Goal: Task Accomplishment & Management: Use online tool/utility

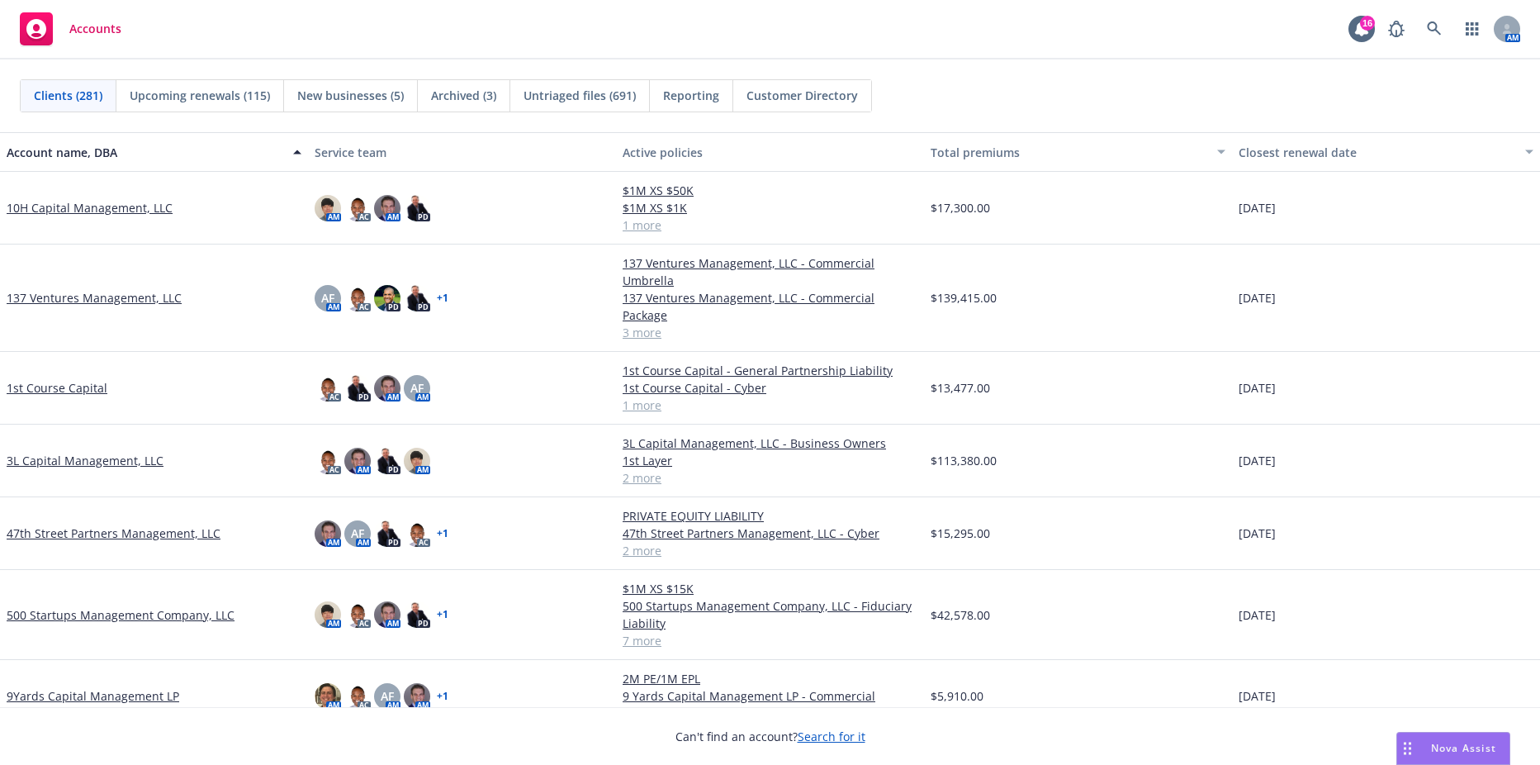
click at [99, 206] on link "10H Capital Management, LLC" at bounding box center [90, 207] width 166 height 17
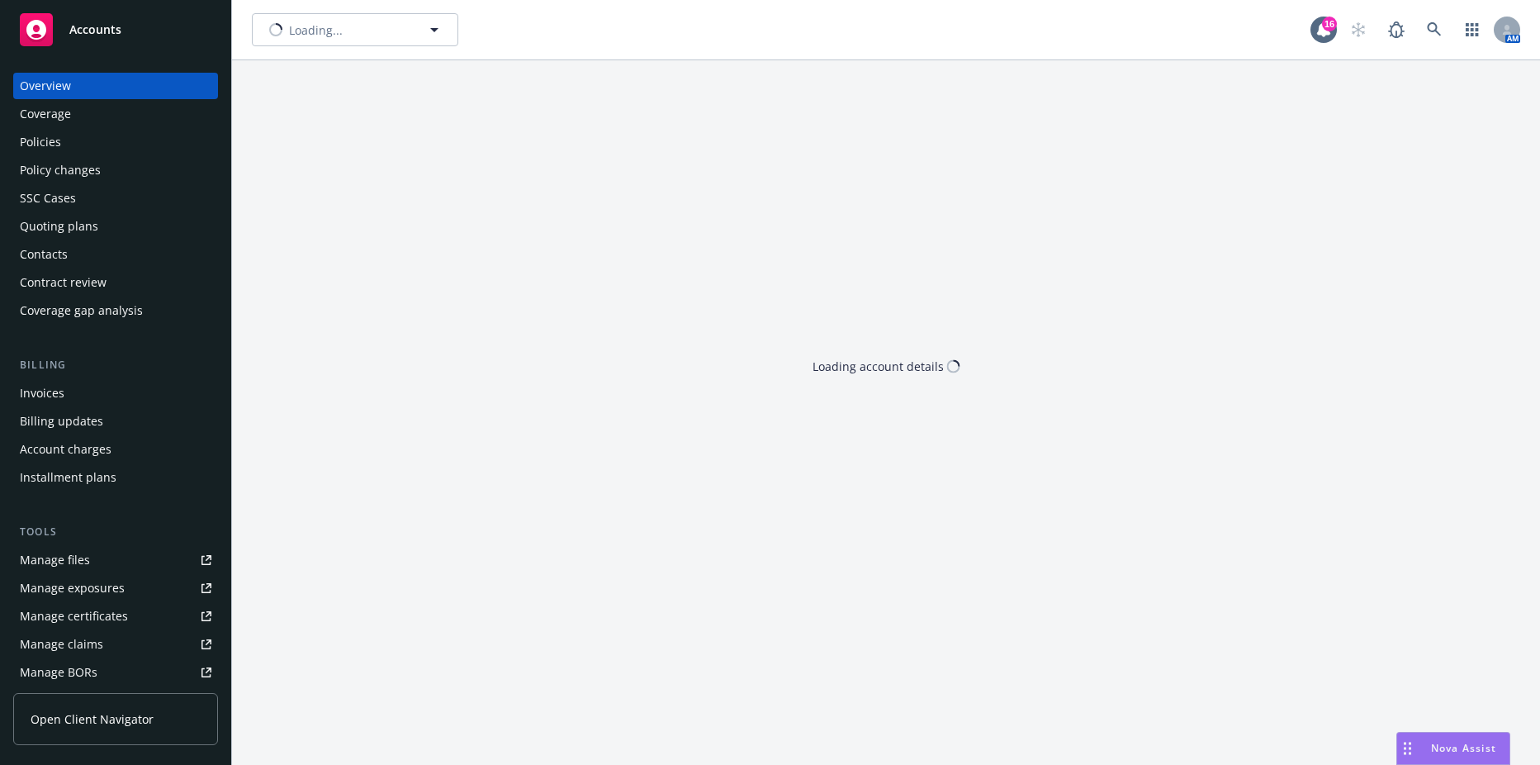
type input "10H Capital Management, LLC"
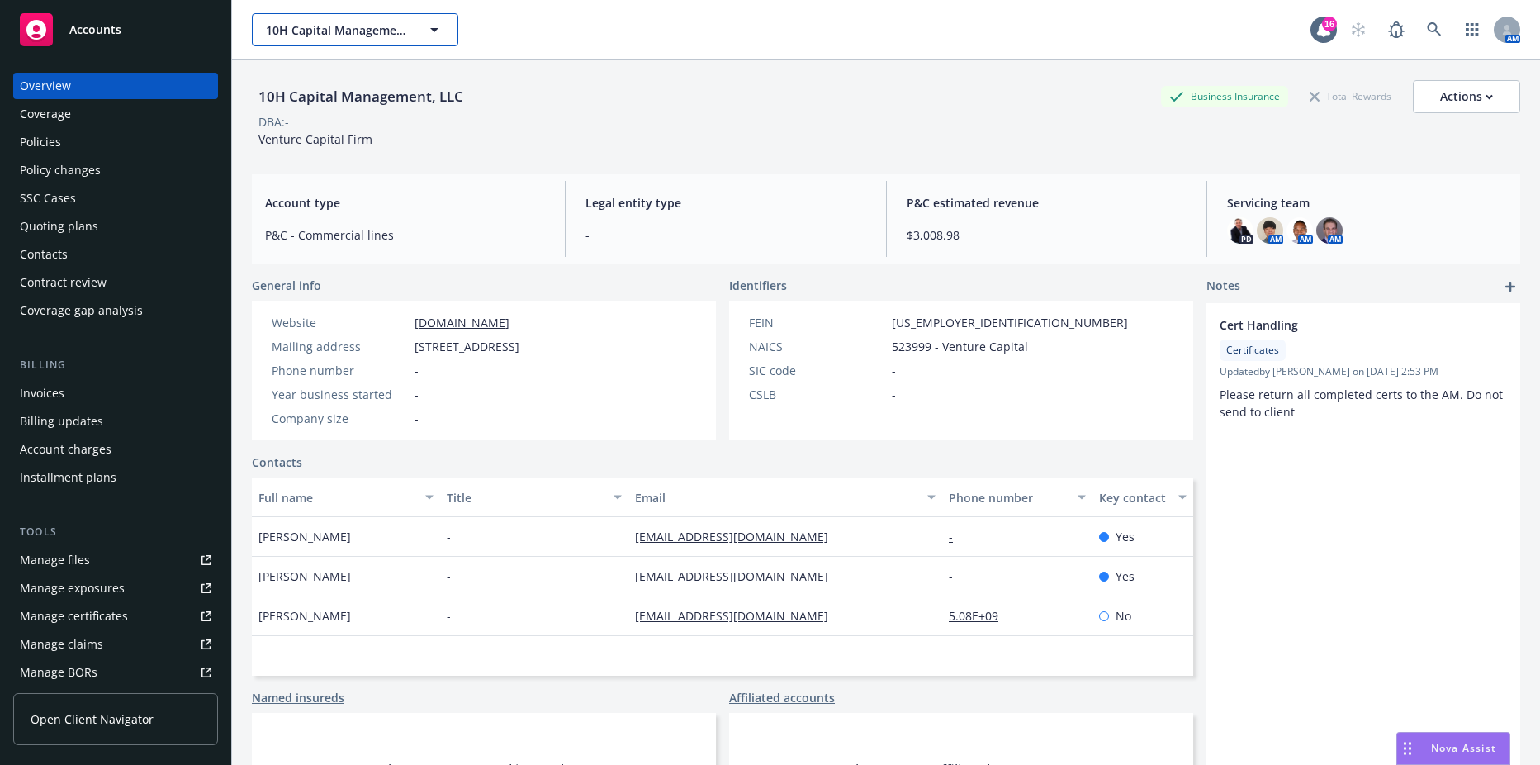
click at [410, 41] on button "10H Capital Management, LLC" at bounding box center [355, 29] width 206 height 33
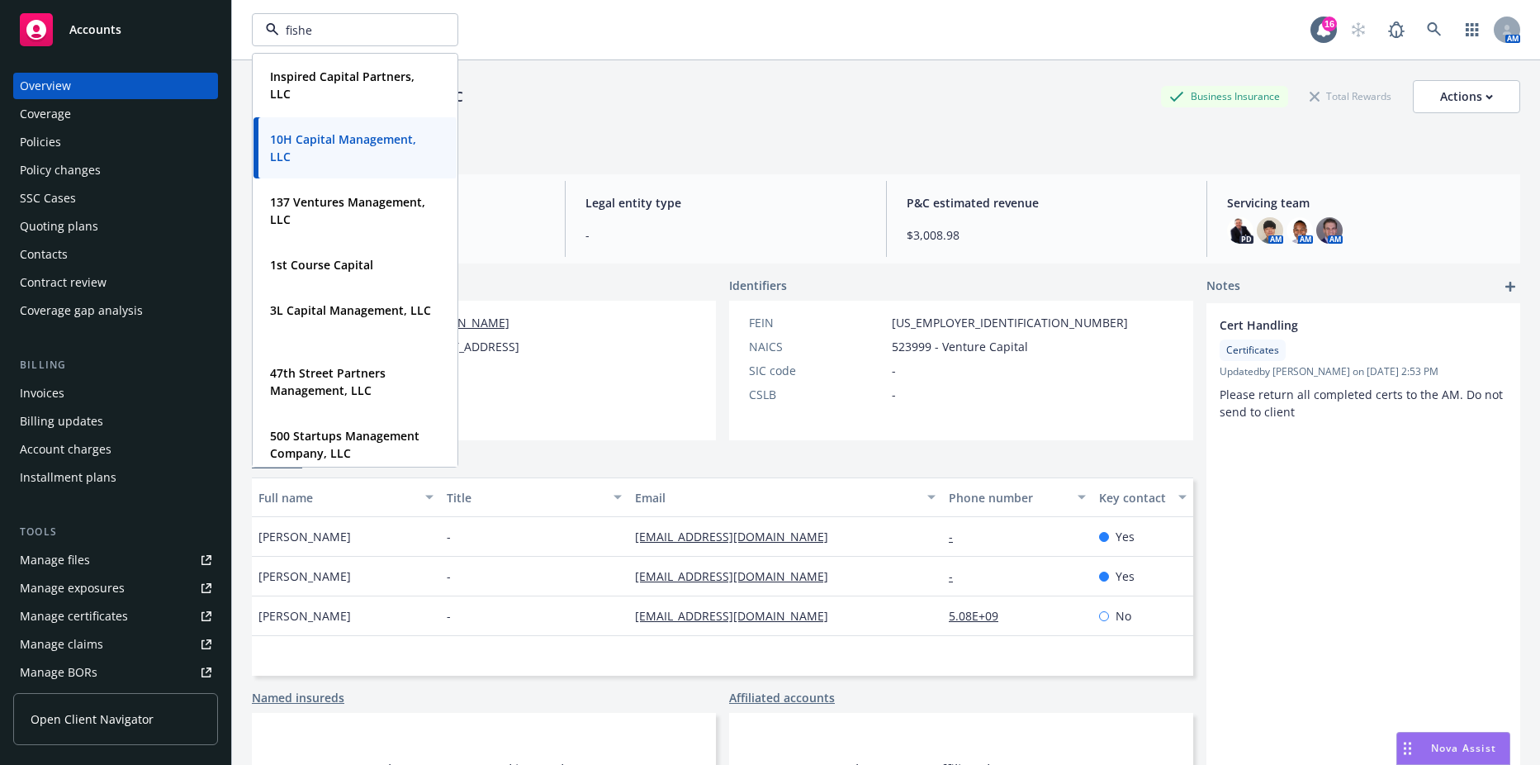
type input "fisher"
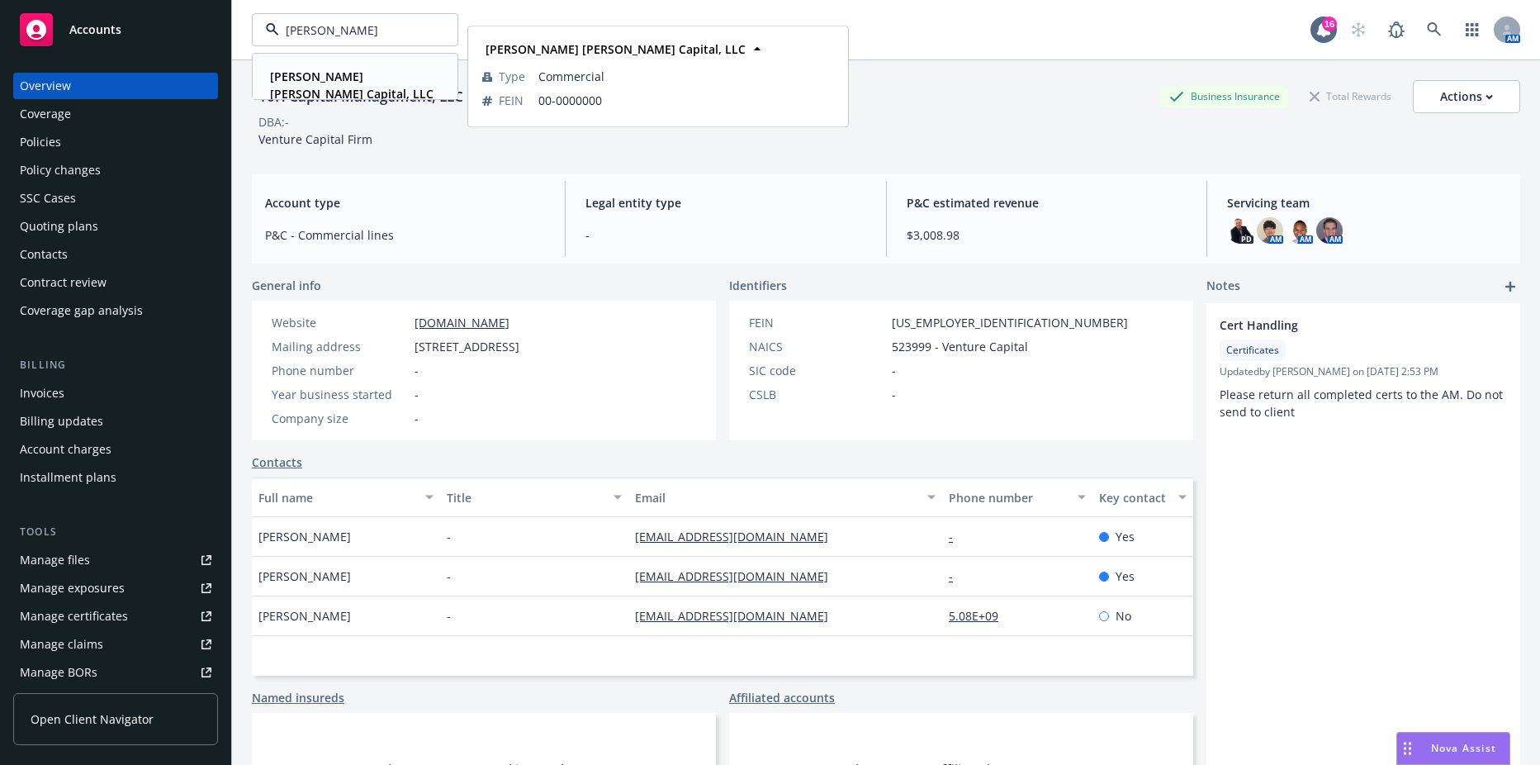
click at [353, 69] on strong "[PERSON_NAME] [PERSON_NAME] Capital, LLC" at bounding box center [352, 85] width 164 height 33
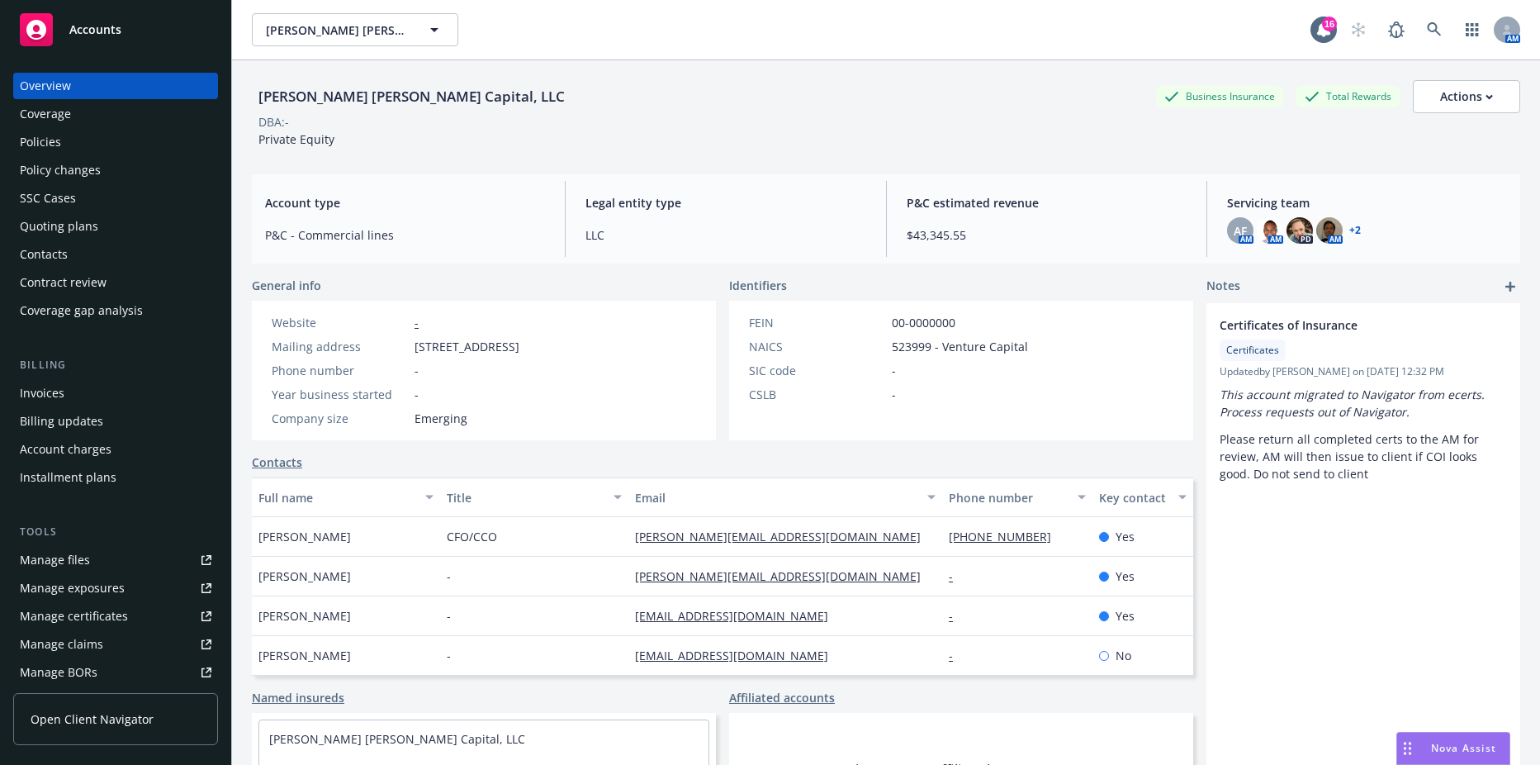
click at [60, 557] on div "Manage files" at bounding box center [55, 560] width 70 height 26
click at [63, 126] on div "Coverage" at bounding box center [45, 114] width 51 height 26
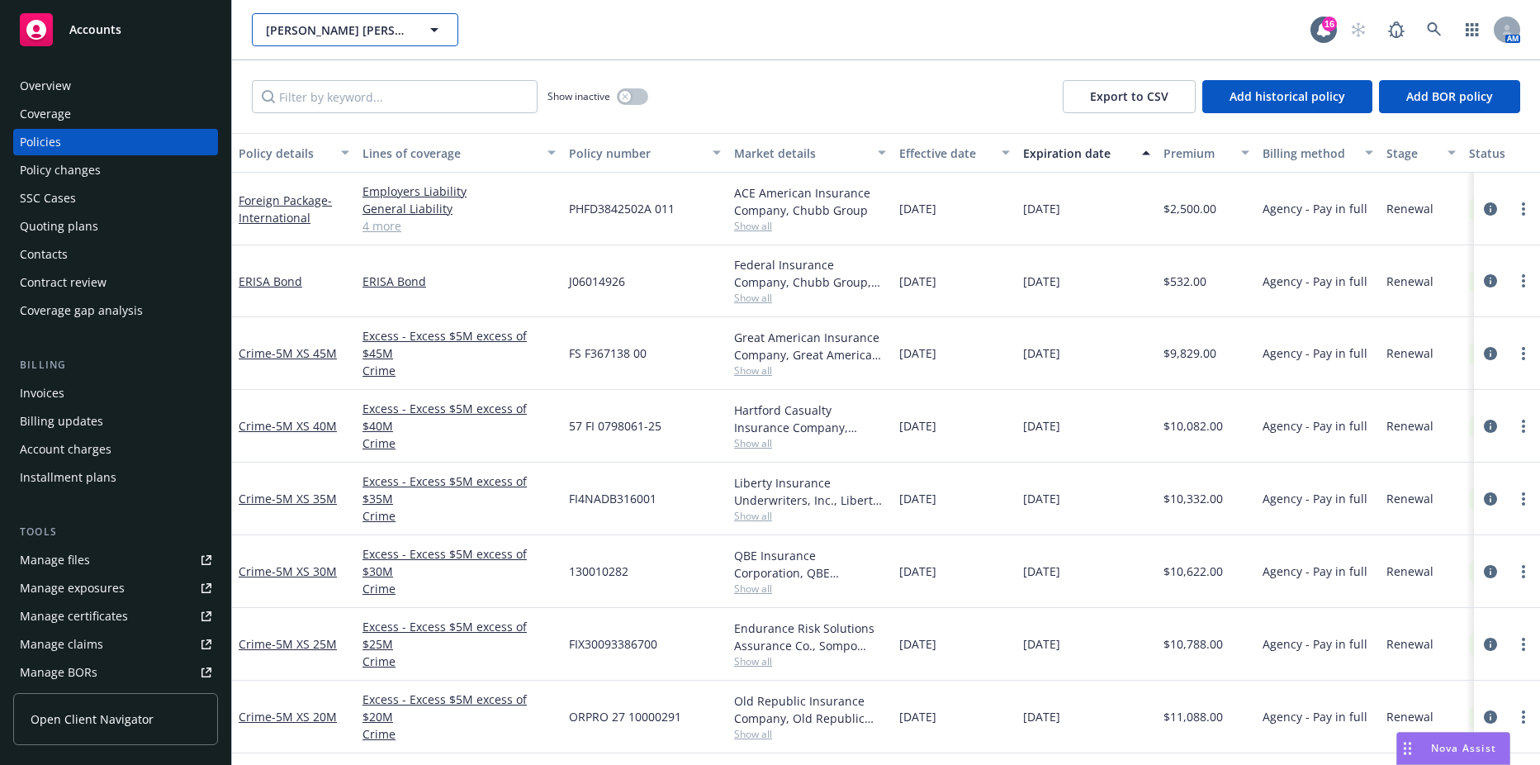
click at [368, 40] on button "[PERSON_NAME] [PERSON_NAME] Capital, LLC" at bounding box center [355, 29] width 206 height 33
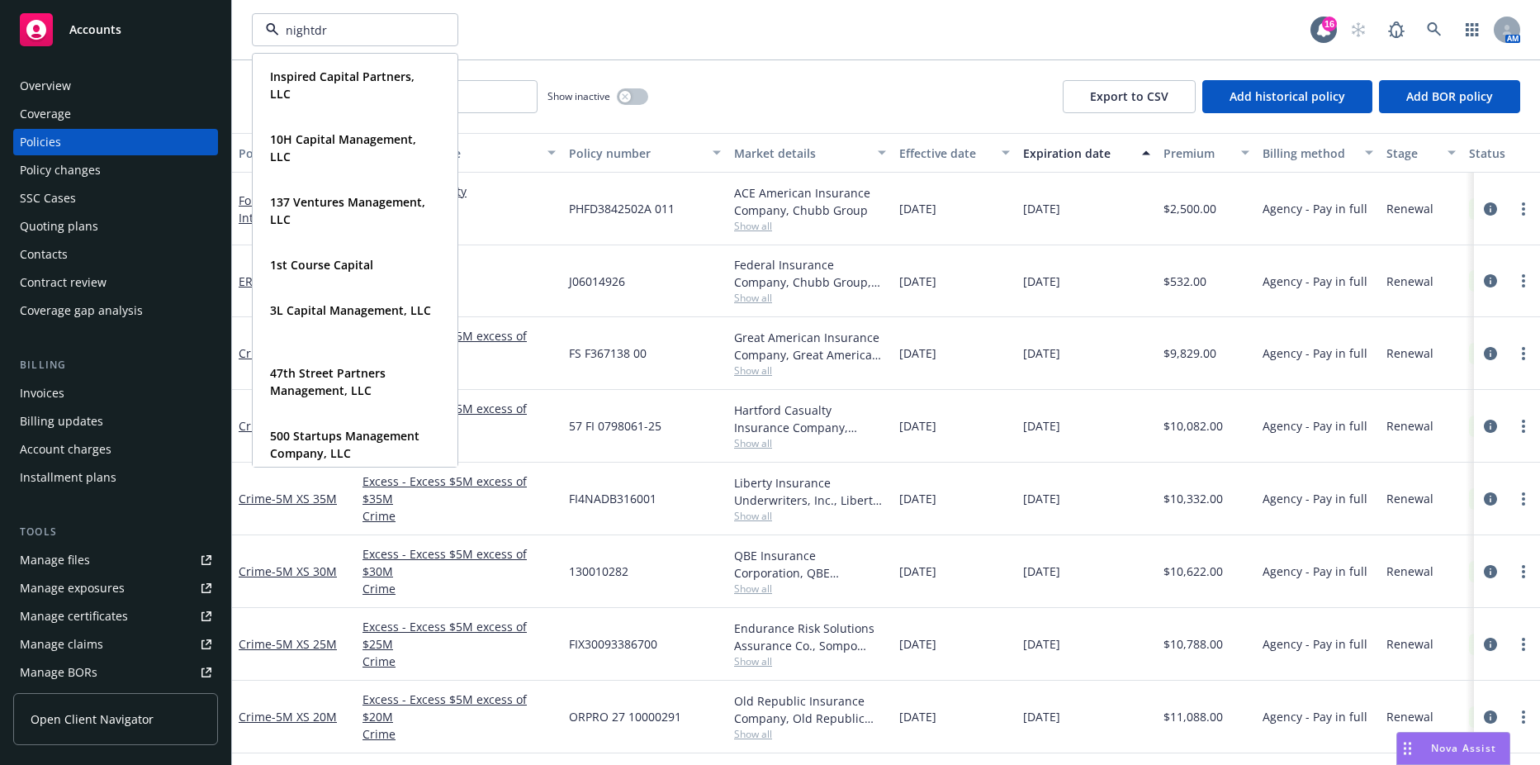
type input "nightdra"
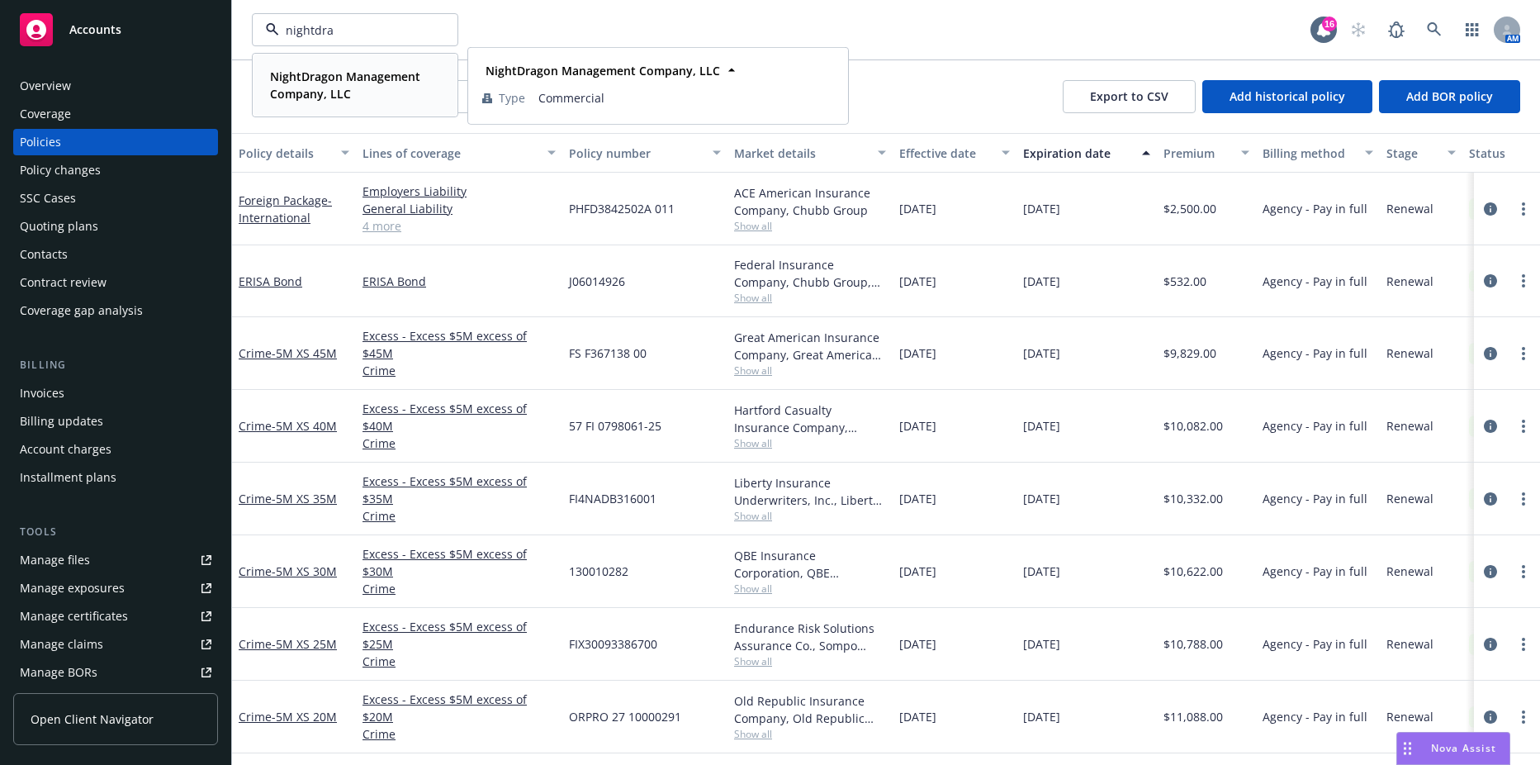
click at [354, 62] on div "NightDragon Management Company, LLC Type Commercial" at bounding box center [355, 85] width 203 height 61
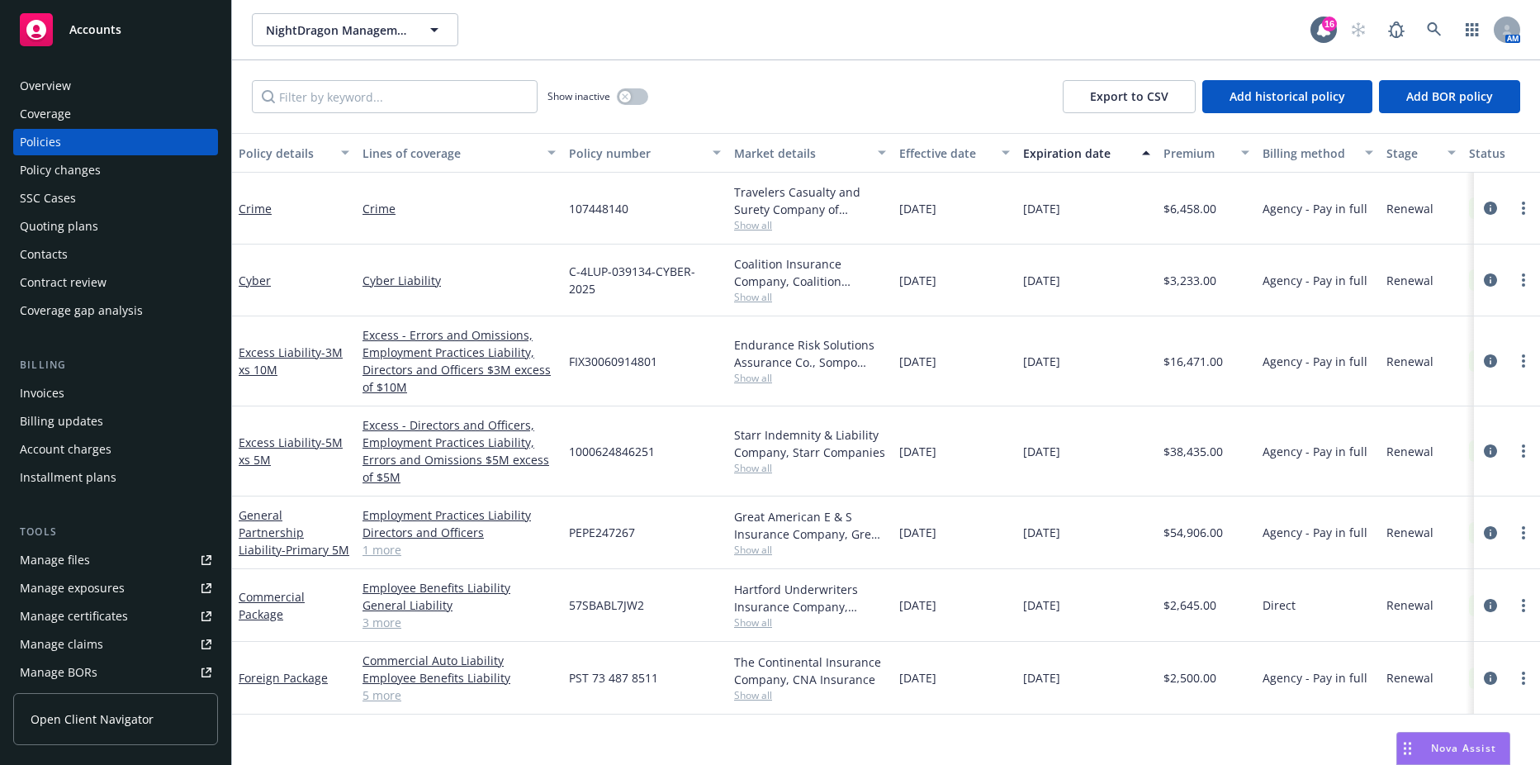
click at [45, 382] on div "Invoices" at bounding box center [42, 393] width 45 height 26
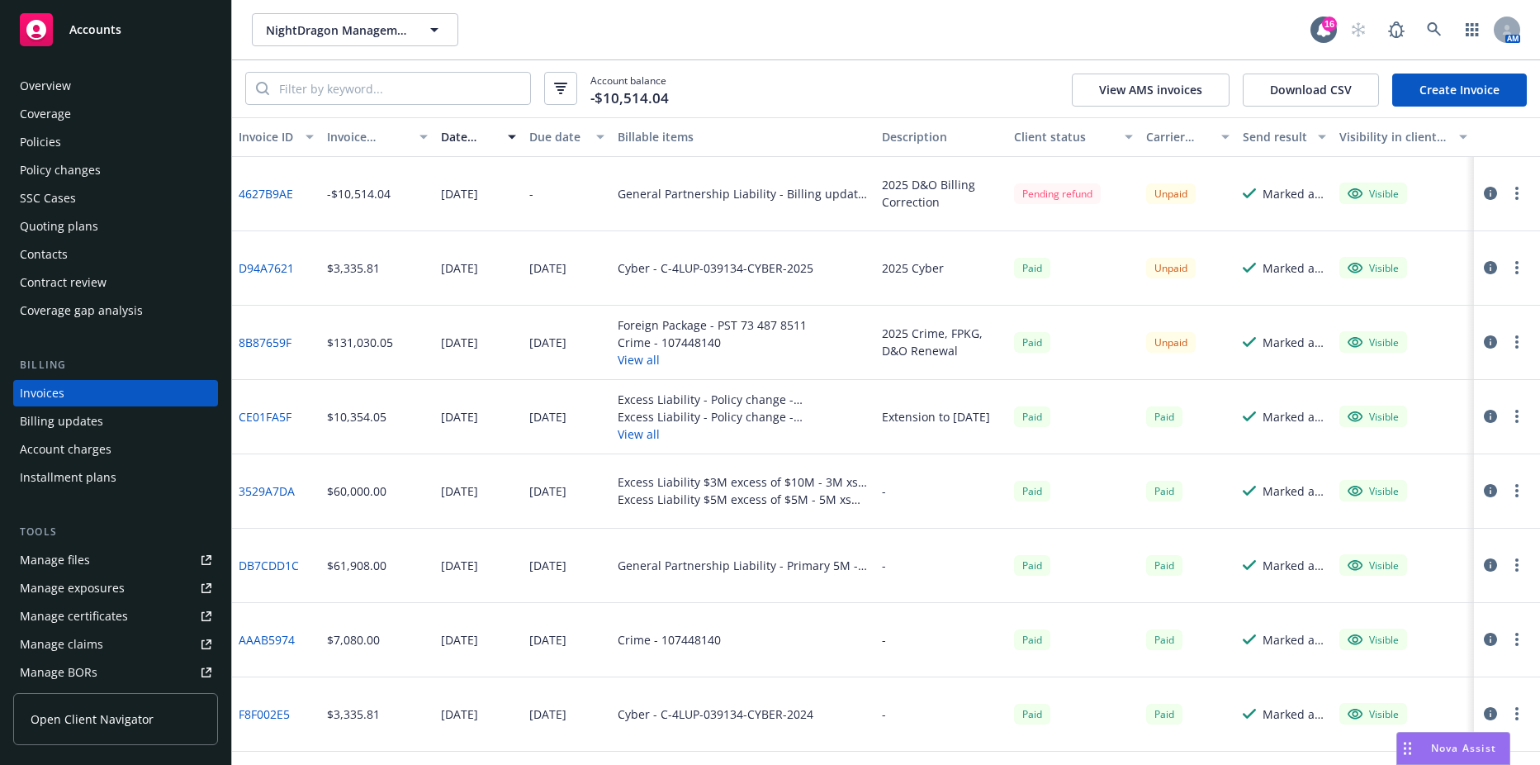
click at [638, 432] on button "View all" at bounding box center [743, 433] width 251 height 17
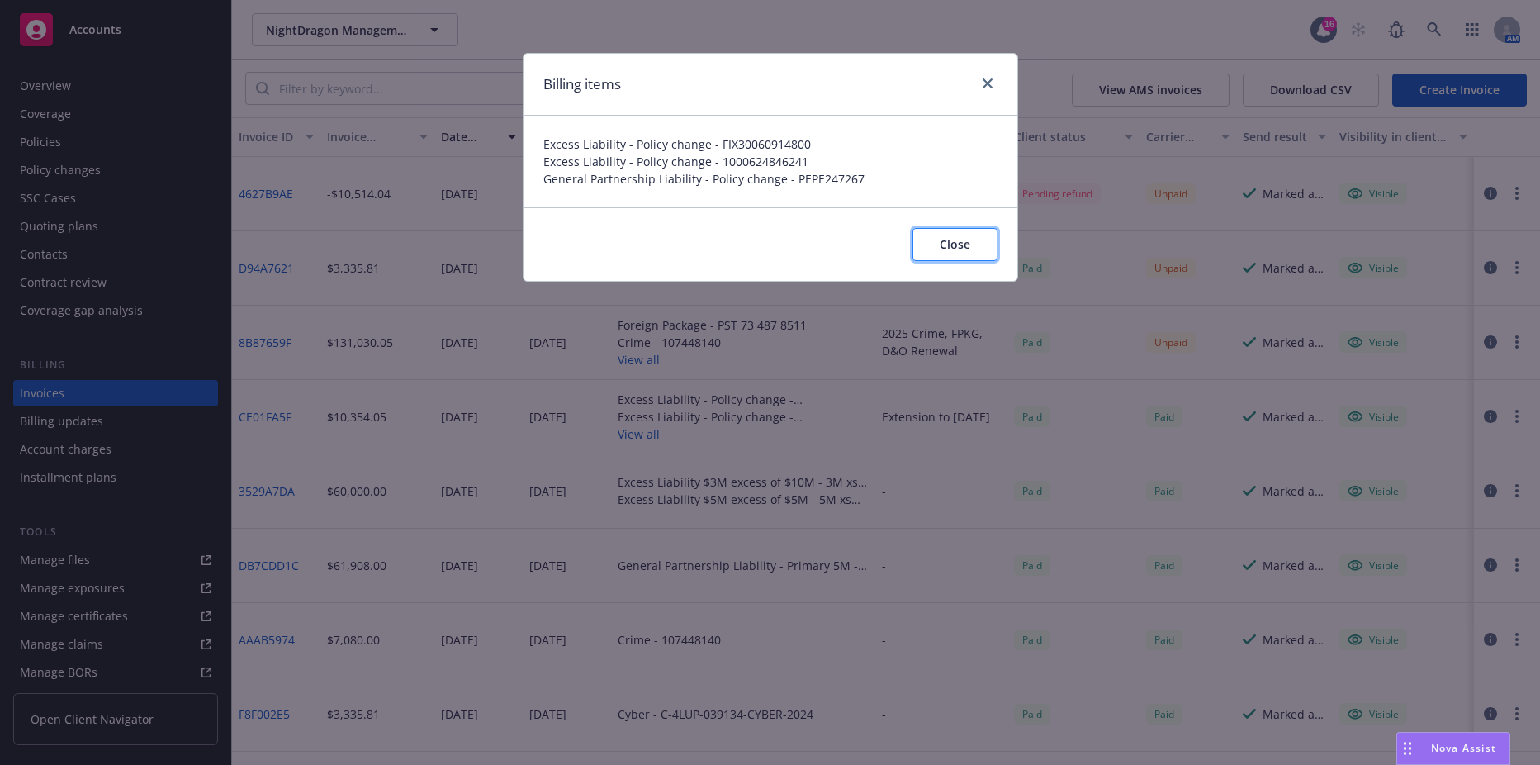
click at [989, 241] on button "Close" at bounding box center [955, 244] width 85 height 33
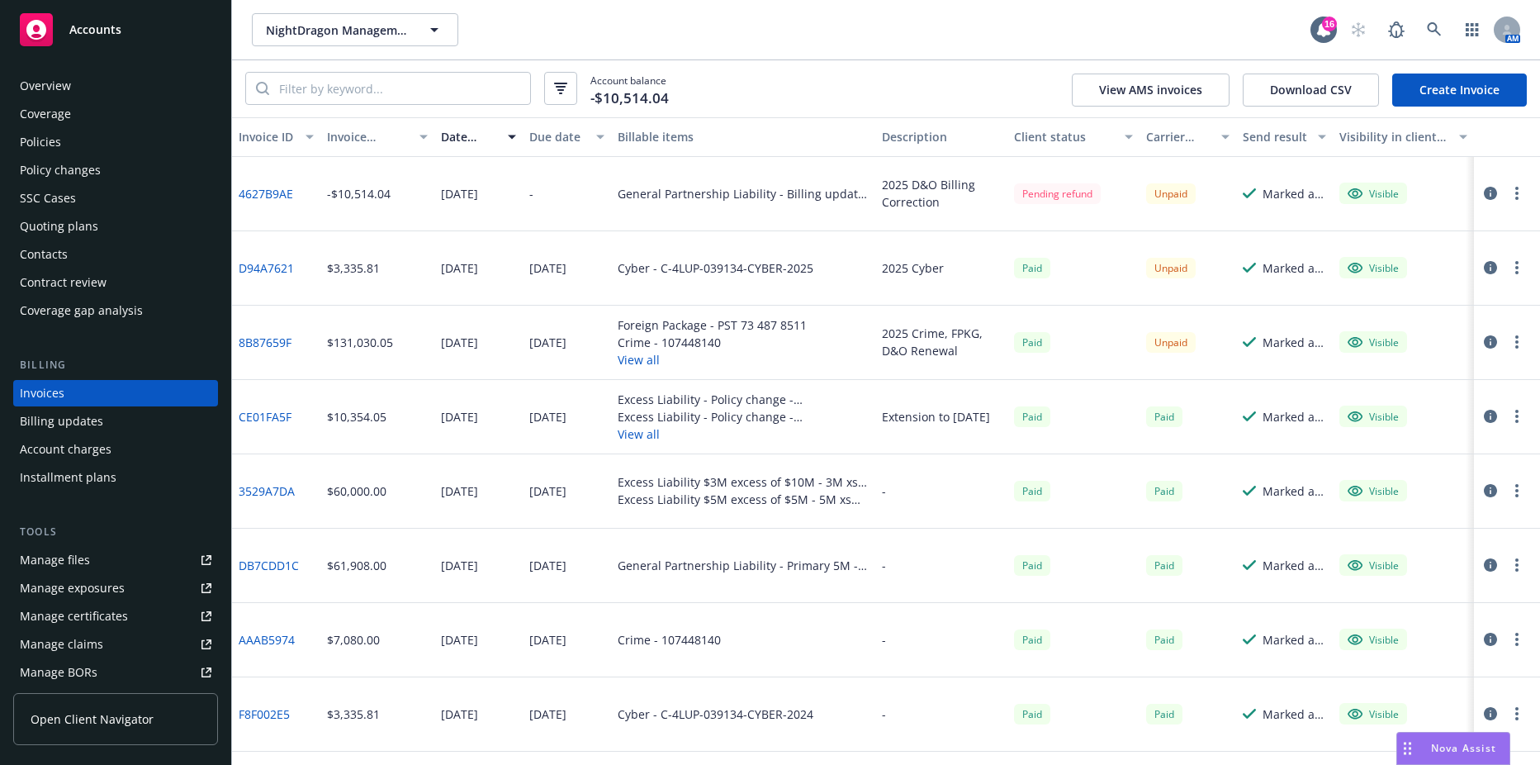
click at [643, 360] on button "View all" at bounding box center [712, 359] width 189 height 17
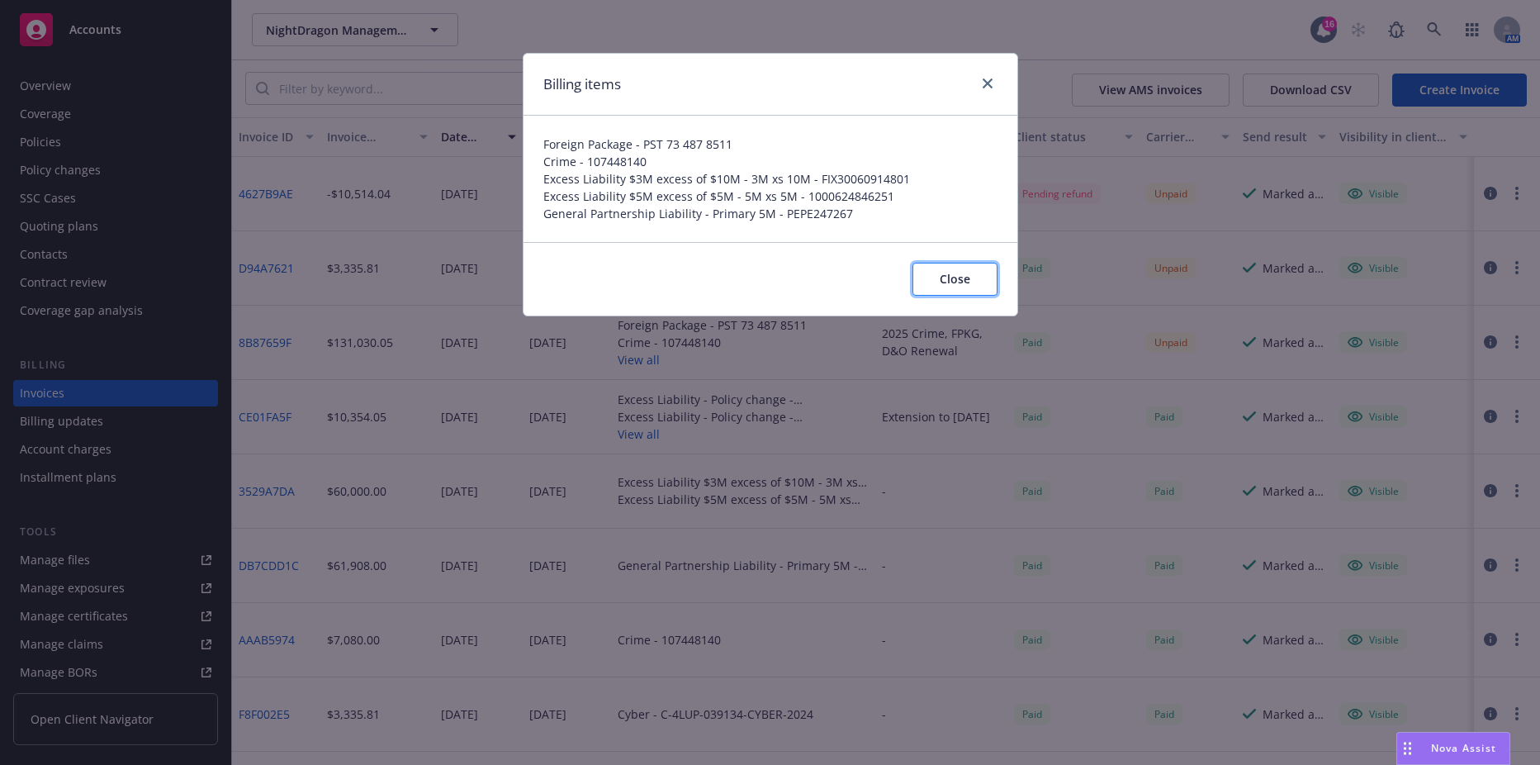
click at [948, 292] on button "Close" at bounding box center [955, 279] width 85 height 33
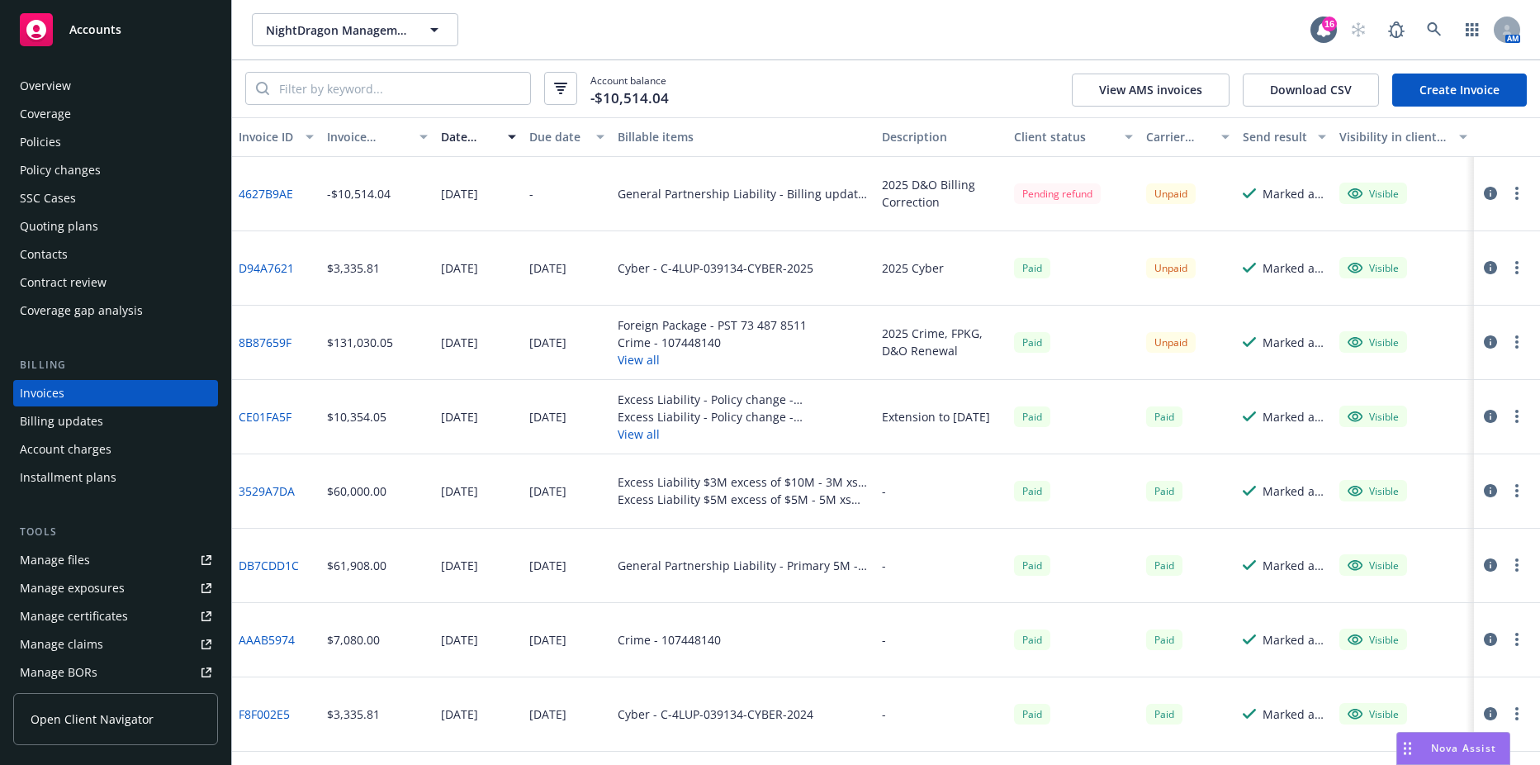
click at [127, 131] on div "Policies" at bounding box center [116, 142] width 192 height 26
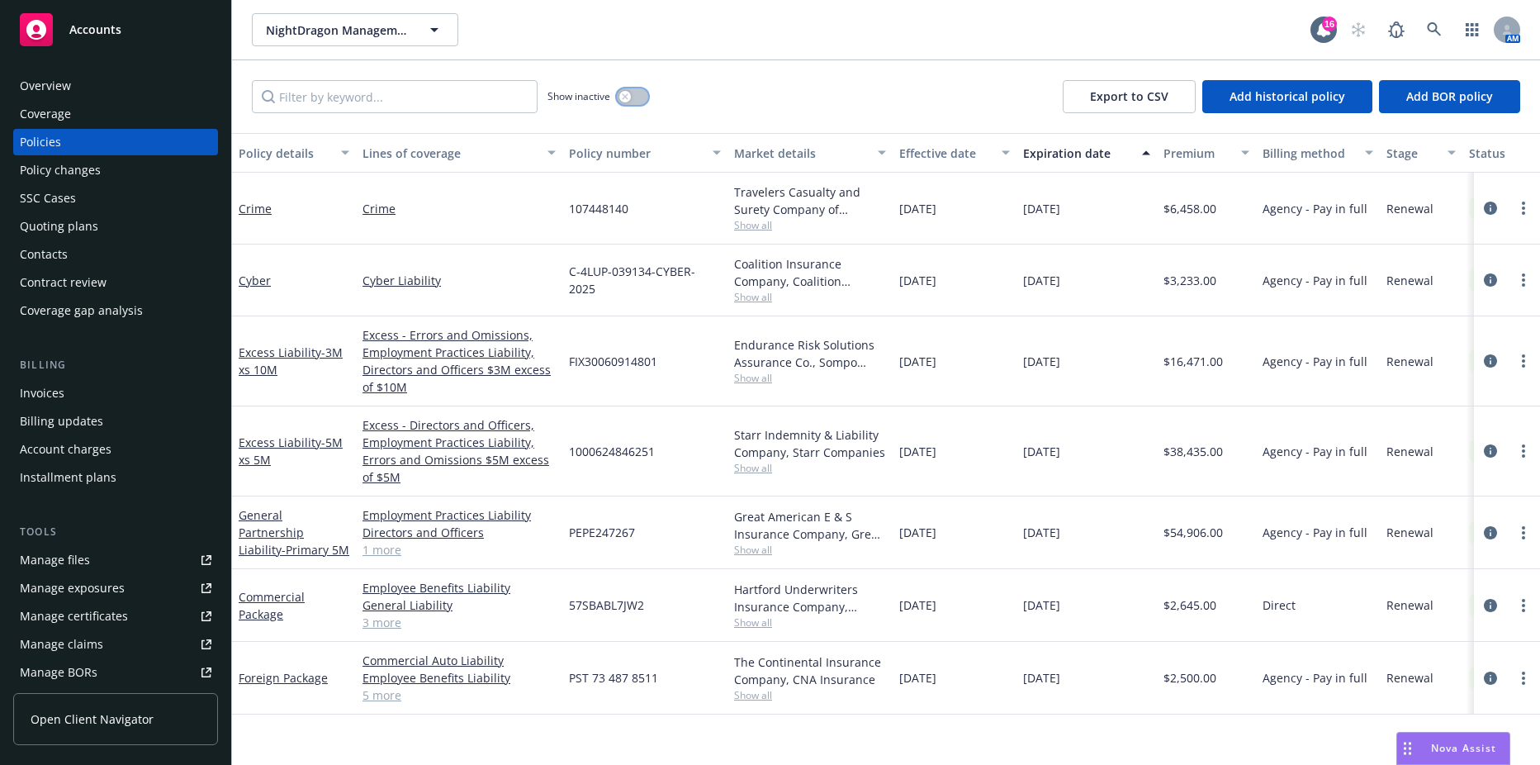
click at [643, 97] on button "button" at bounding box center [632, 96] width 31 height 17
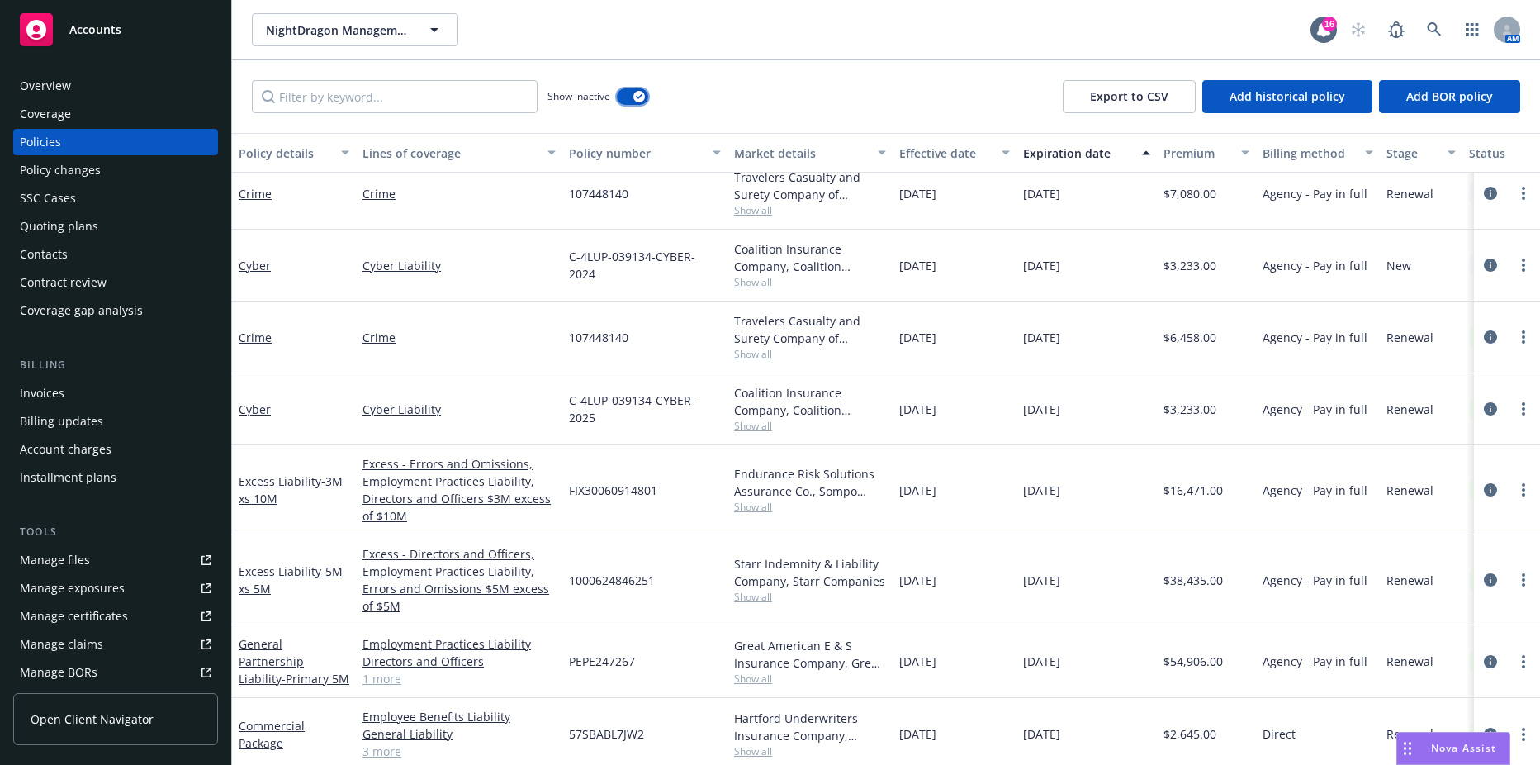
scroll to position [690, 0]
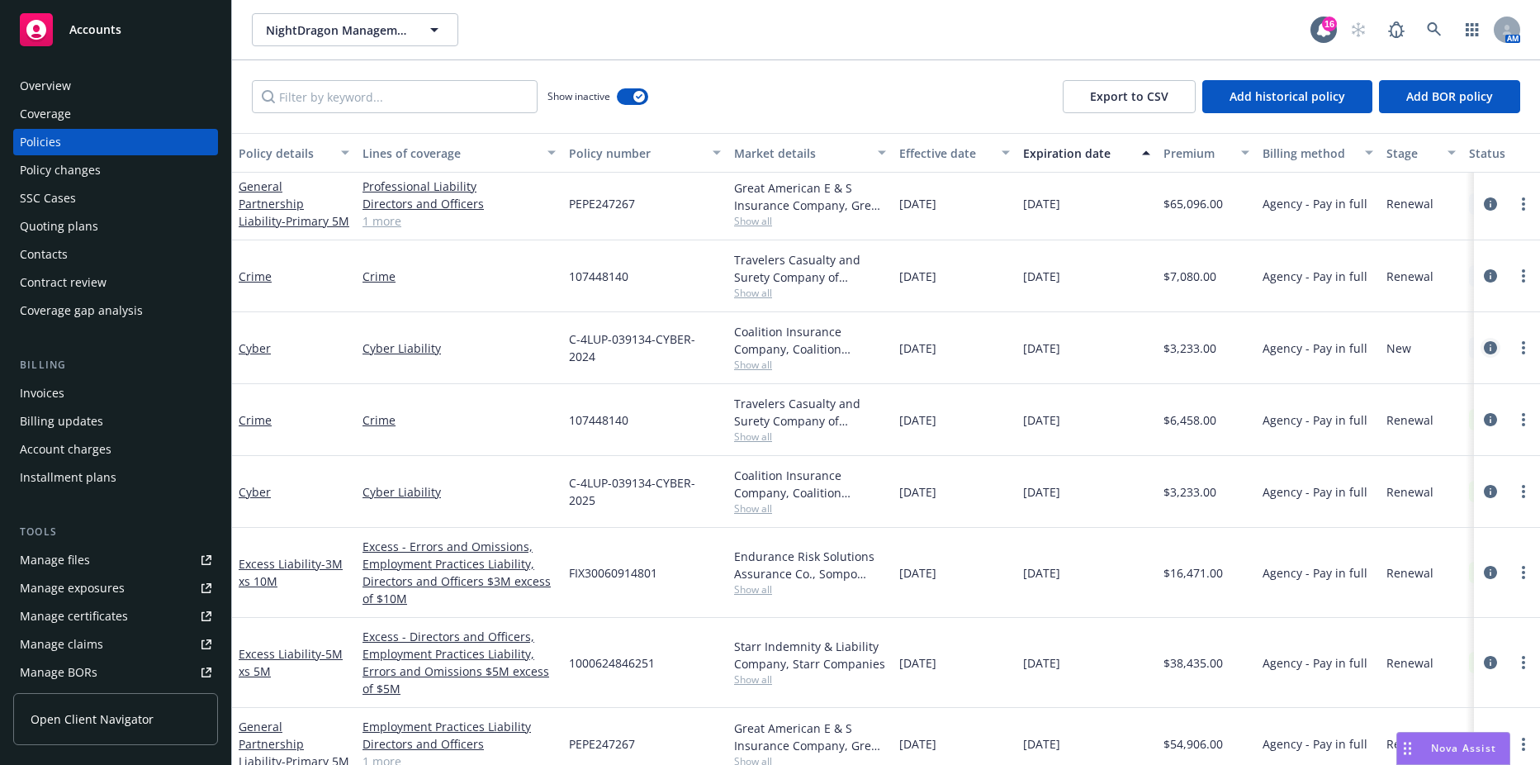
click at [1487, 349] on link "circleInformation" at bounding box center [1491, 348] width 20 height 20
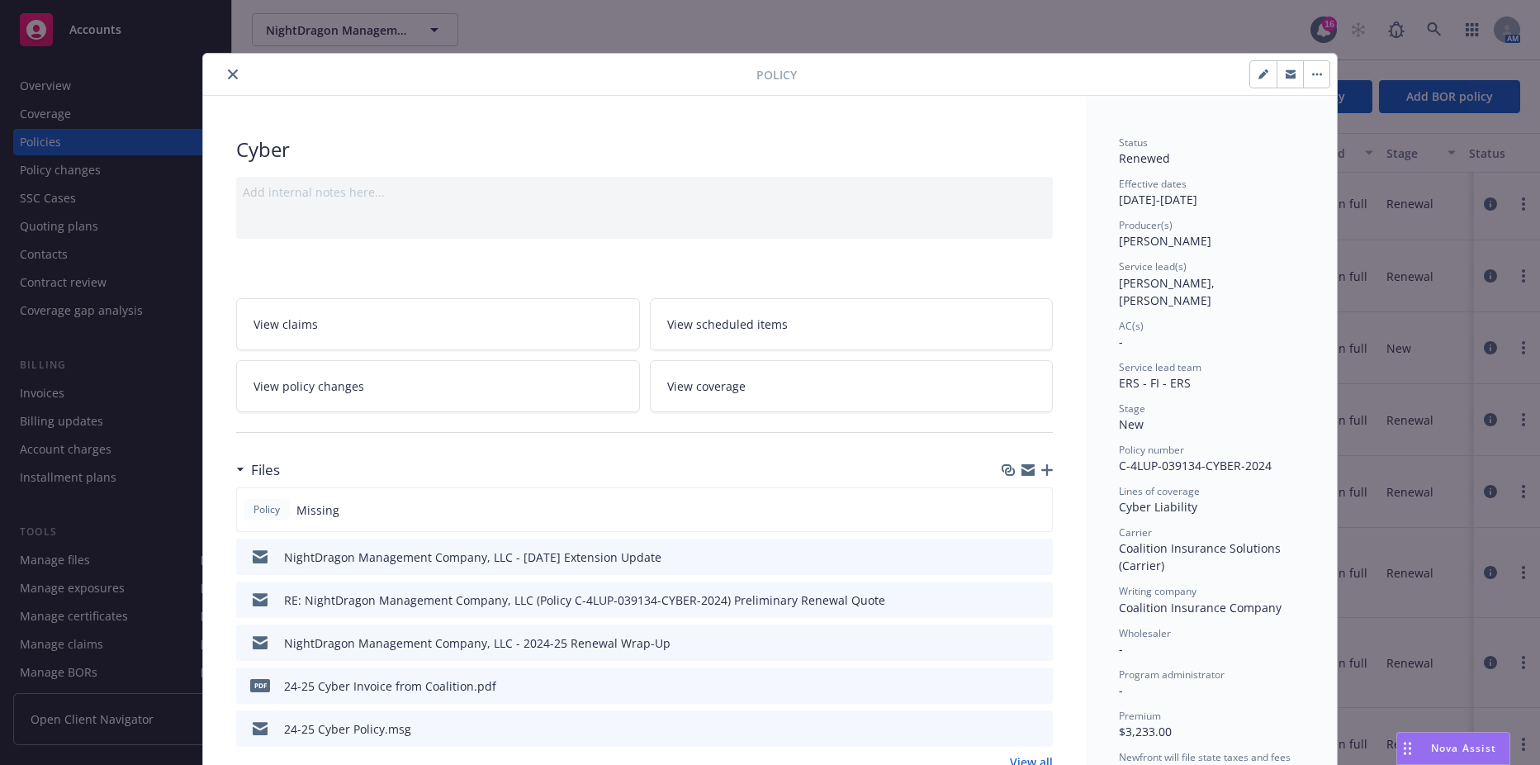
click at [509, 377] on link "View policy changes" at bounding box center [438, 386] width 404 height 52
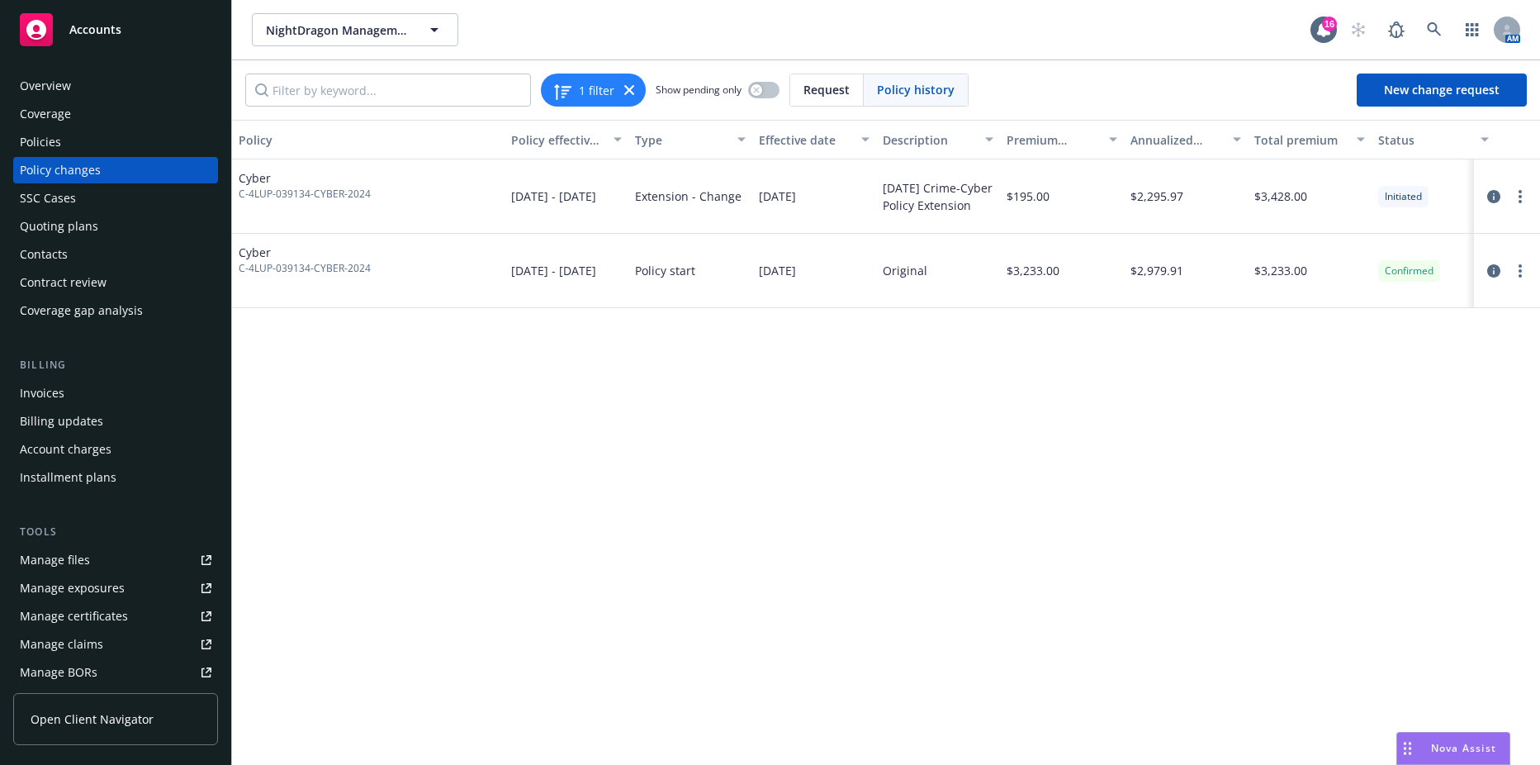
click at [87, 383] on div "Invoices" at bounding box center [116, 393] width 192 height 26
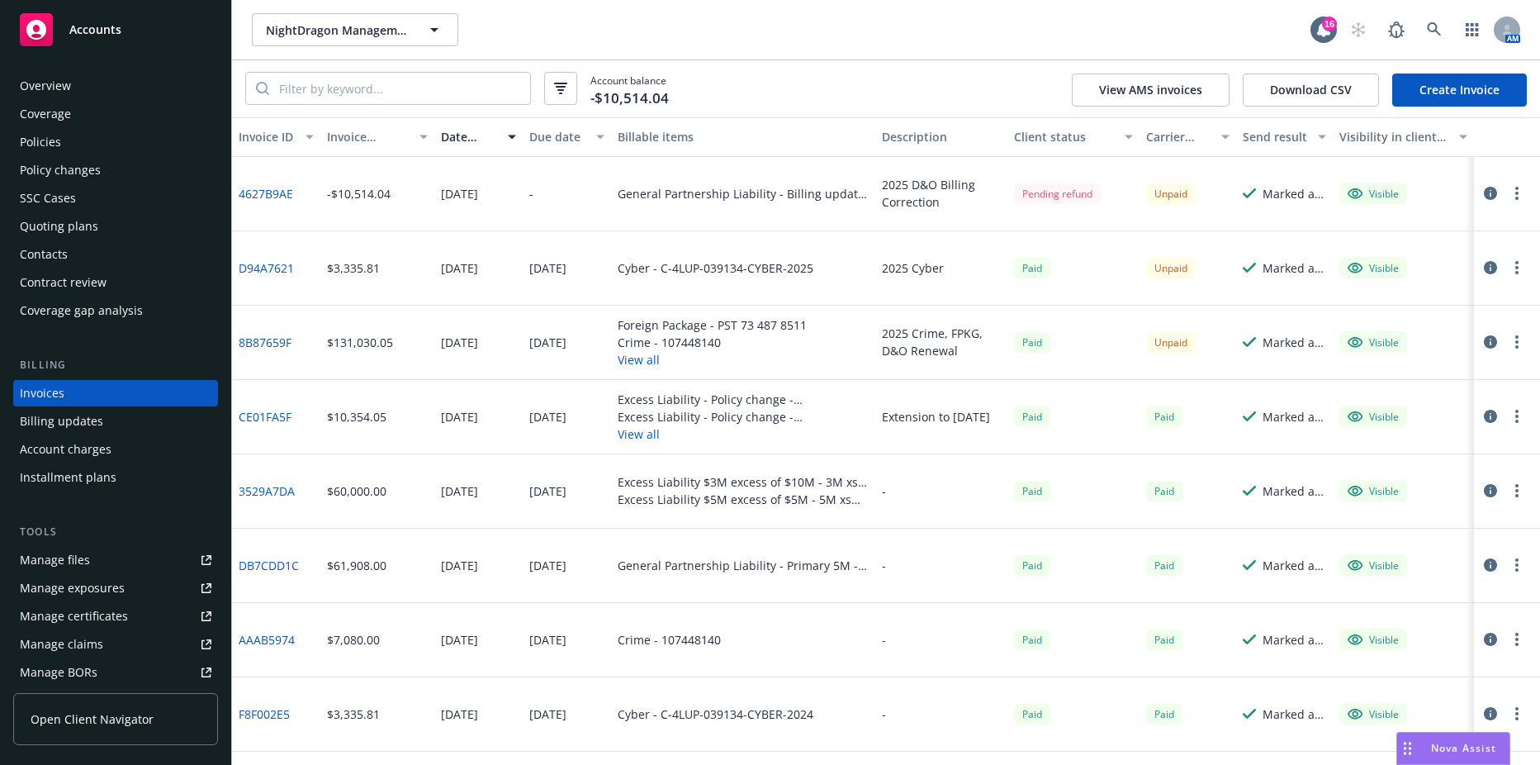
click at [1409, 90] on link "Create Invoice" at bounding box center [1459, 90] width 135 height 33
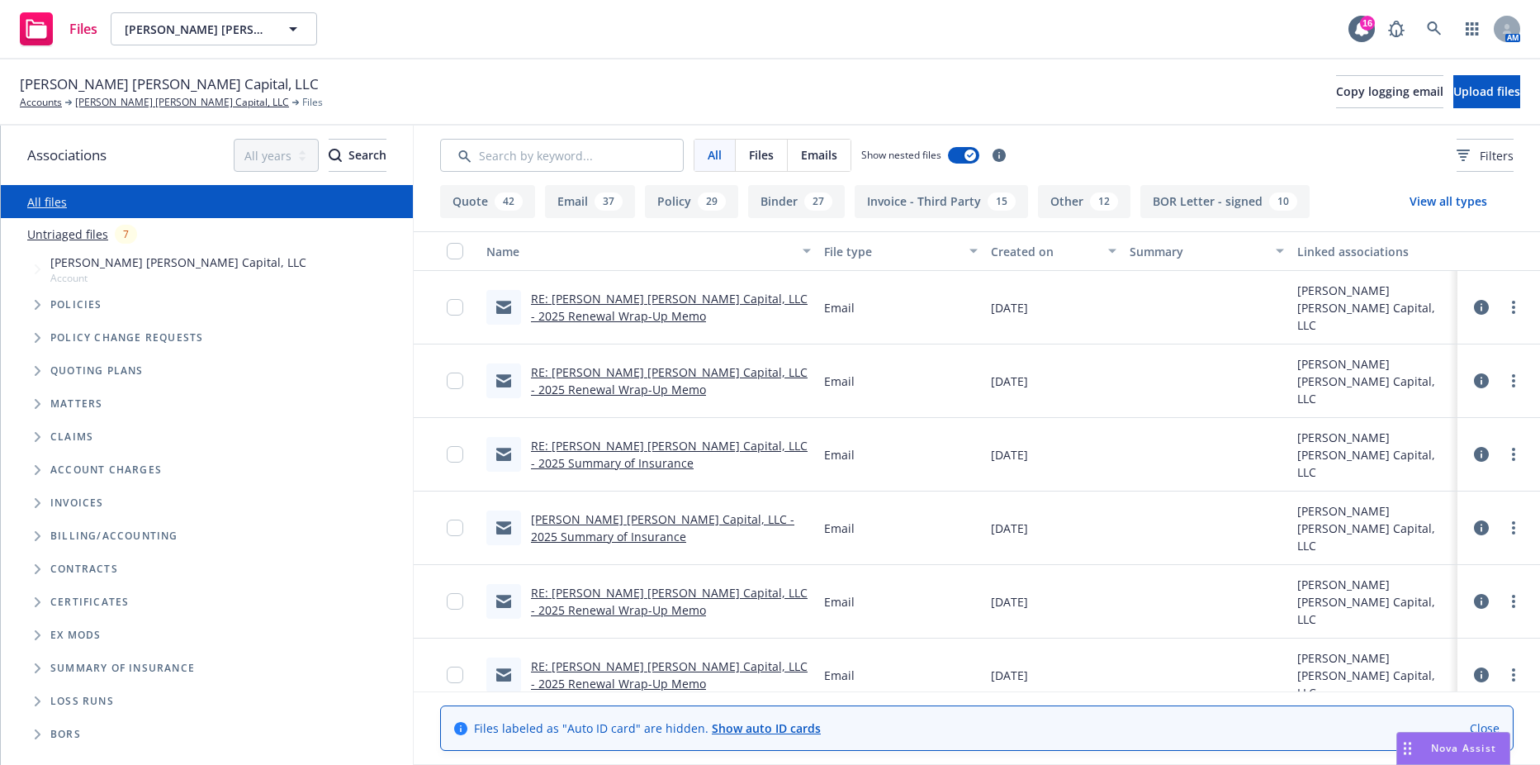
click at [785, 199] on button "Binder 27" at bounding box center [796, 201] width 97 height 33
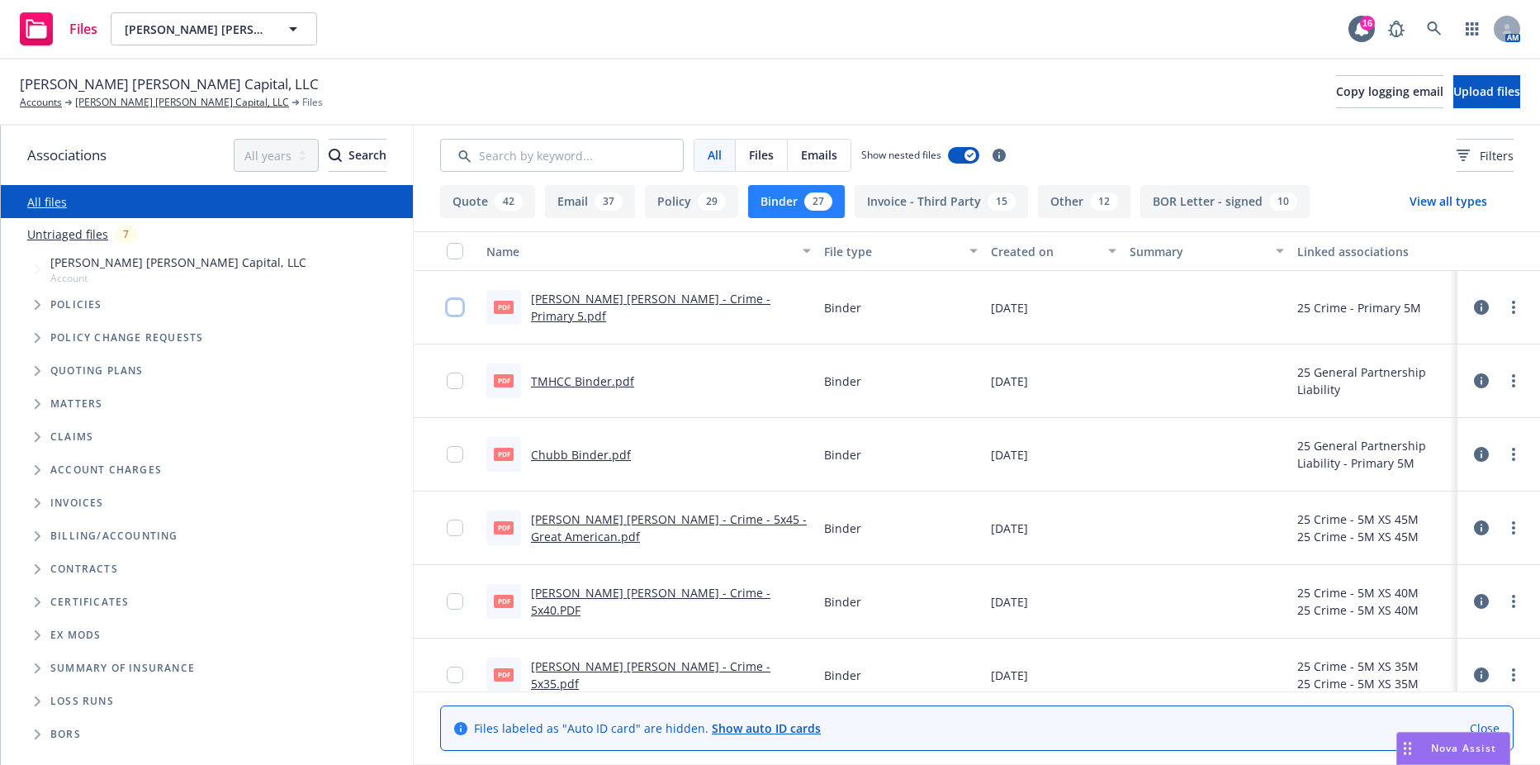
click at [454, 309] on input "checkbox" at bounding box center [455, 307] width 17 height 17
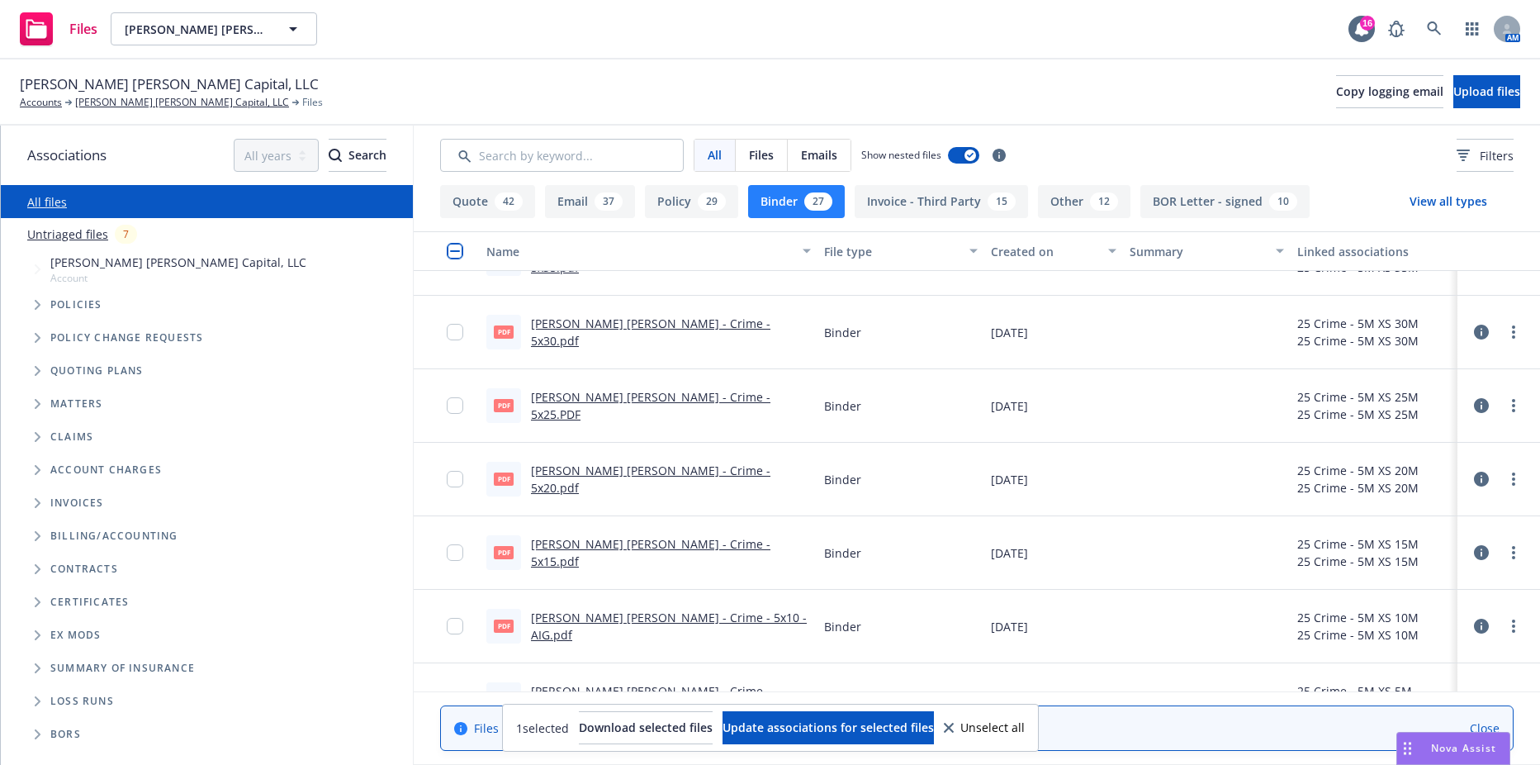
scroll to position [661, 0]
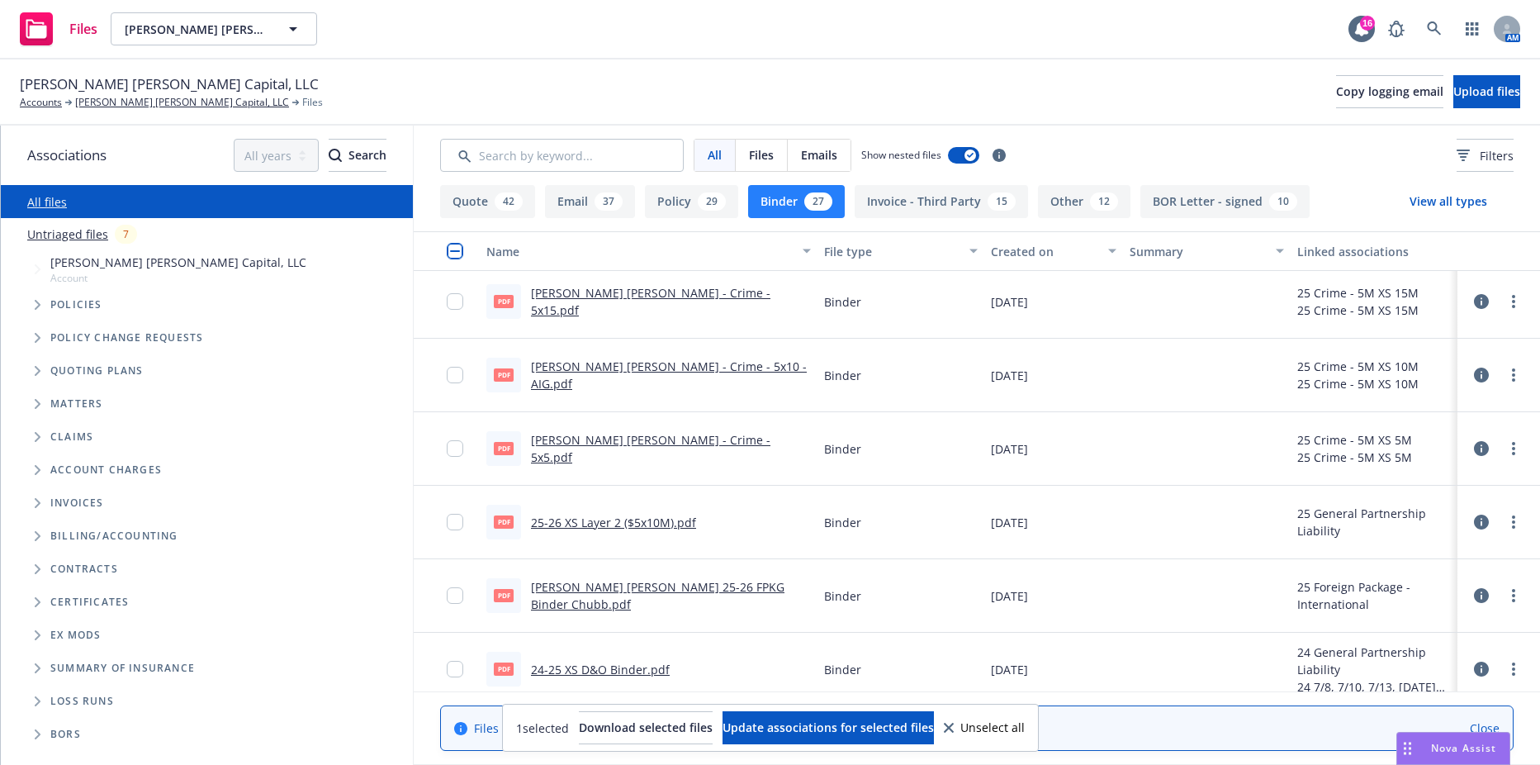
click at [464, 445] on div at bounding box center [460, 448] width 26 height 53
click at [455, 450] on input "checkbox" at bounding box center [455, 448] width 17 height 17
click at [455, 379] on input "checkbox" at bounding box center [455, 375] width 17 height 17
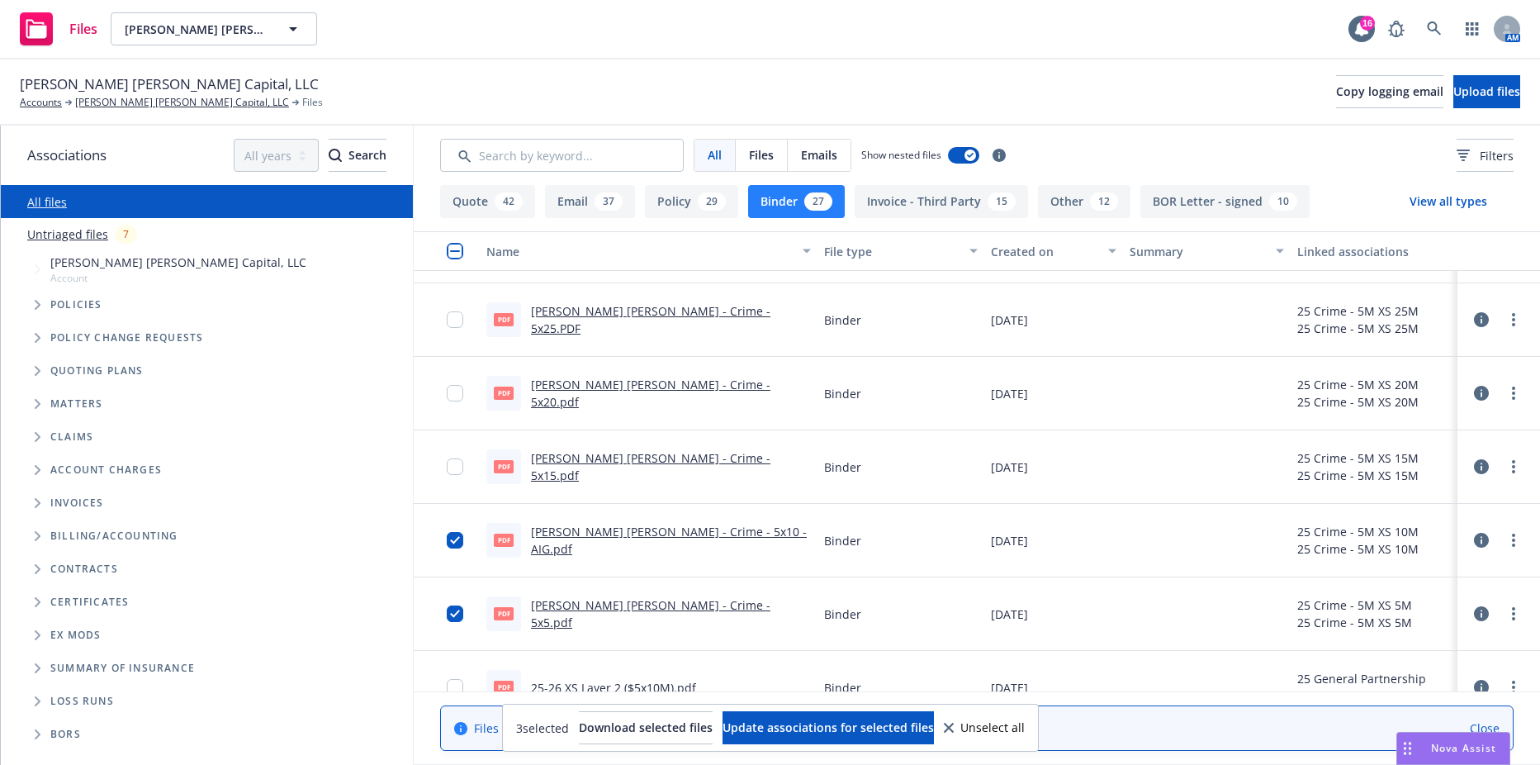
scroll to position [496, 0]
click at [455, 465] on input "checkbox" at bounding box center [455, 469] width 17 height 17
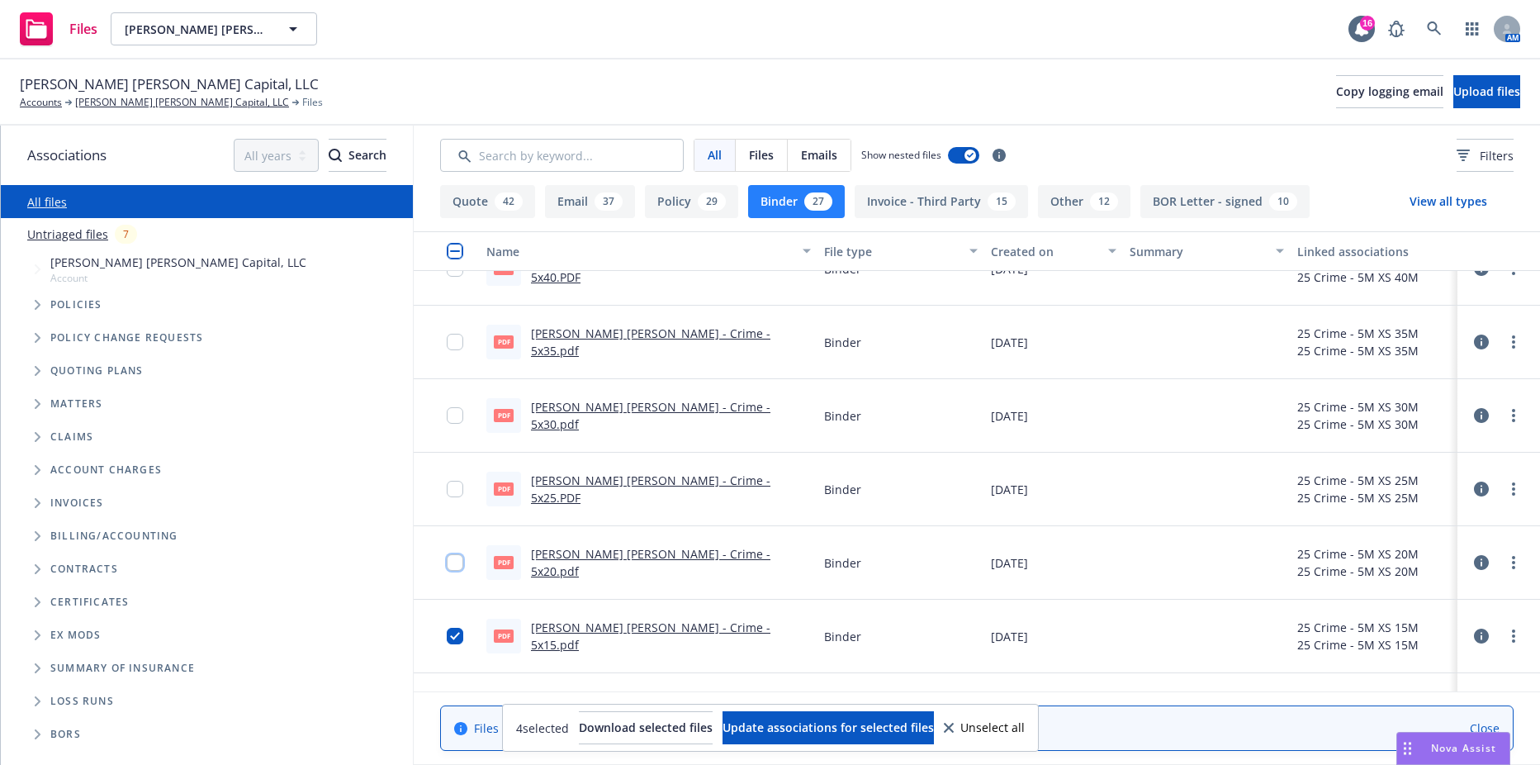
click at [455, 565] on input "checkbox" at bounding box center [455, 562] width 17 height 17
click at [458, 482] on input "checkbox" at bounding box center [455, 489] width 17 height 17
click at [460, 415] on input "checkbox" at bounding box center [455, 415] width 17 height 17
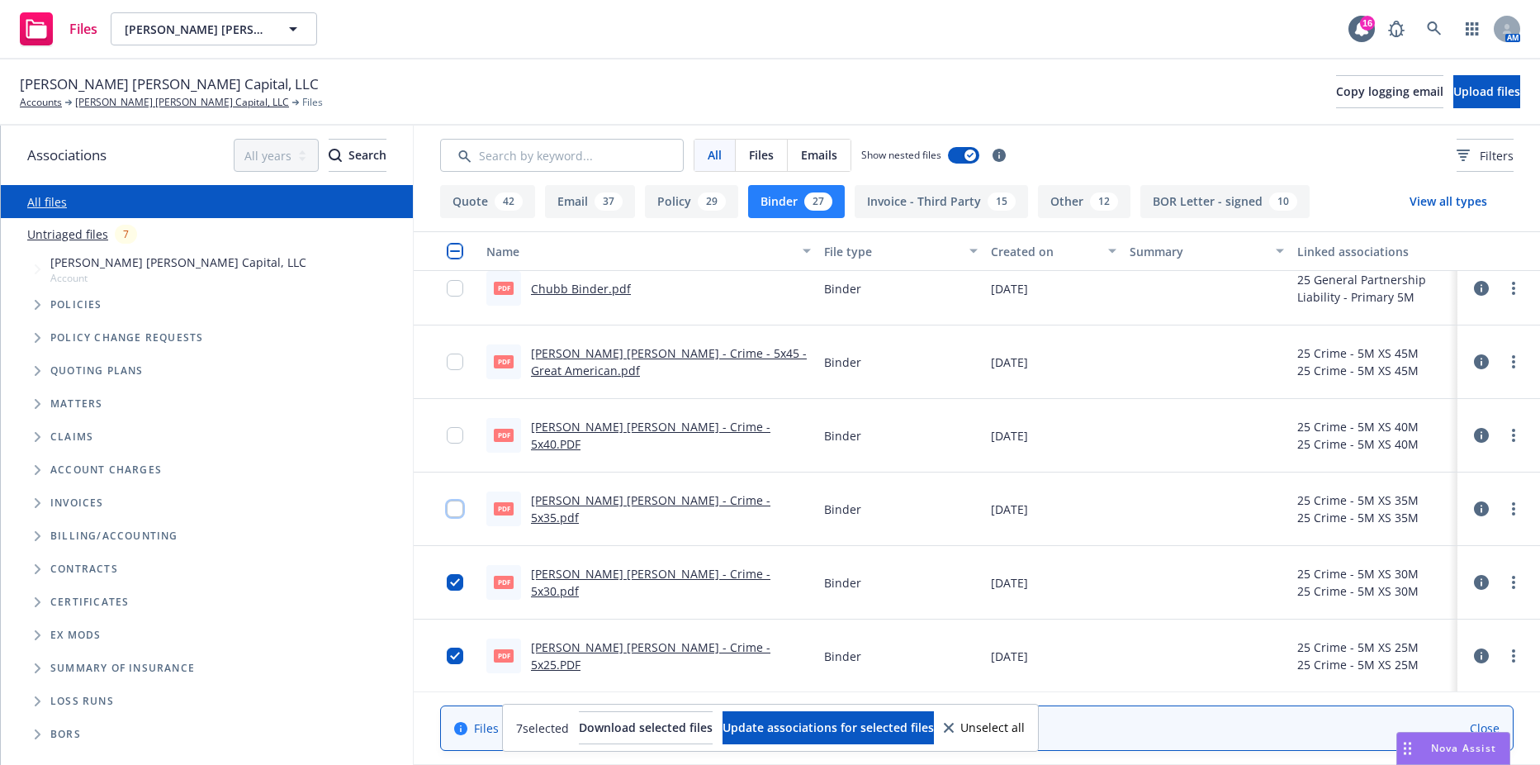
click at [447, 508] on input "checkbox" at bounding box center [455, 508] width 17 height 17
click at [453, 430] on input "checkbox" at bounding box center [455, 435] width 17 height 17
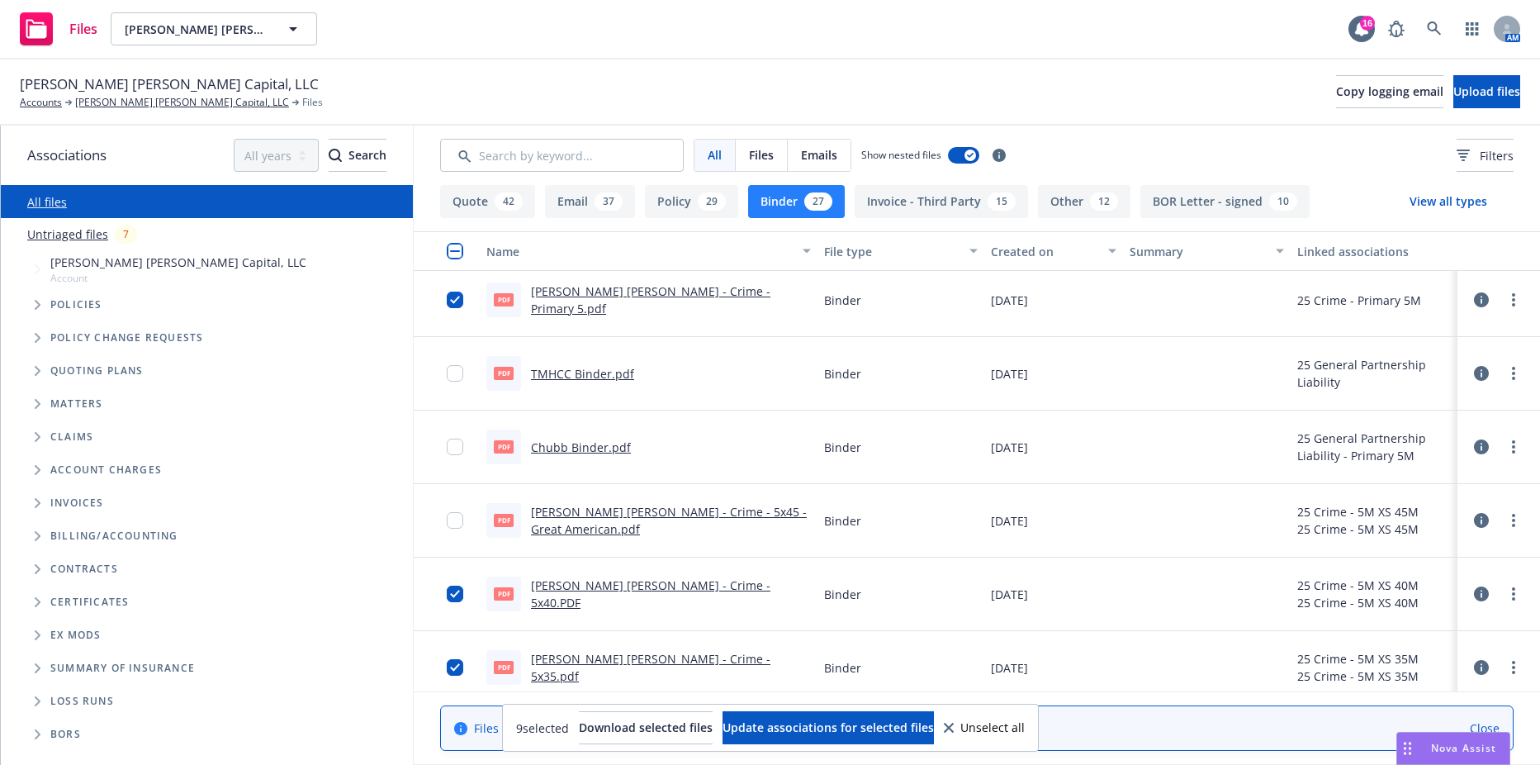
scroll to position [0, 0]
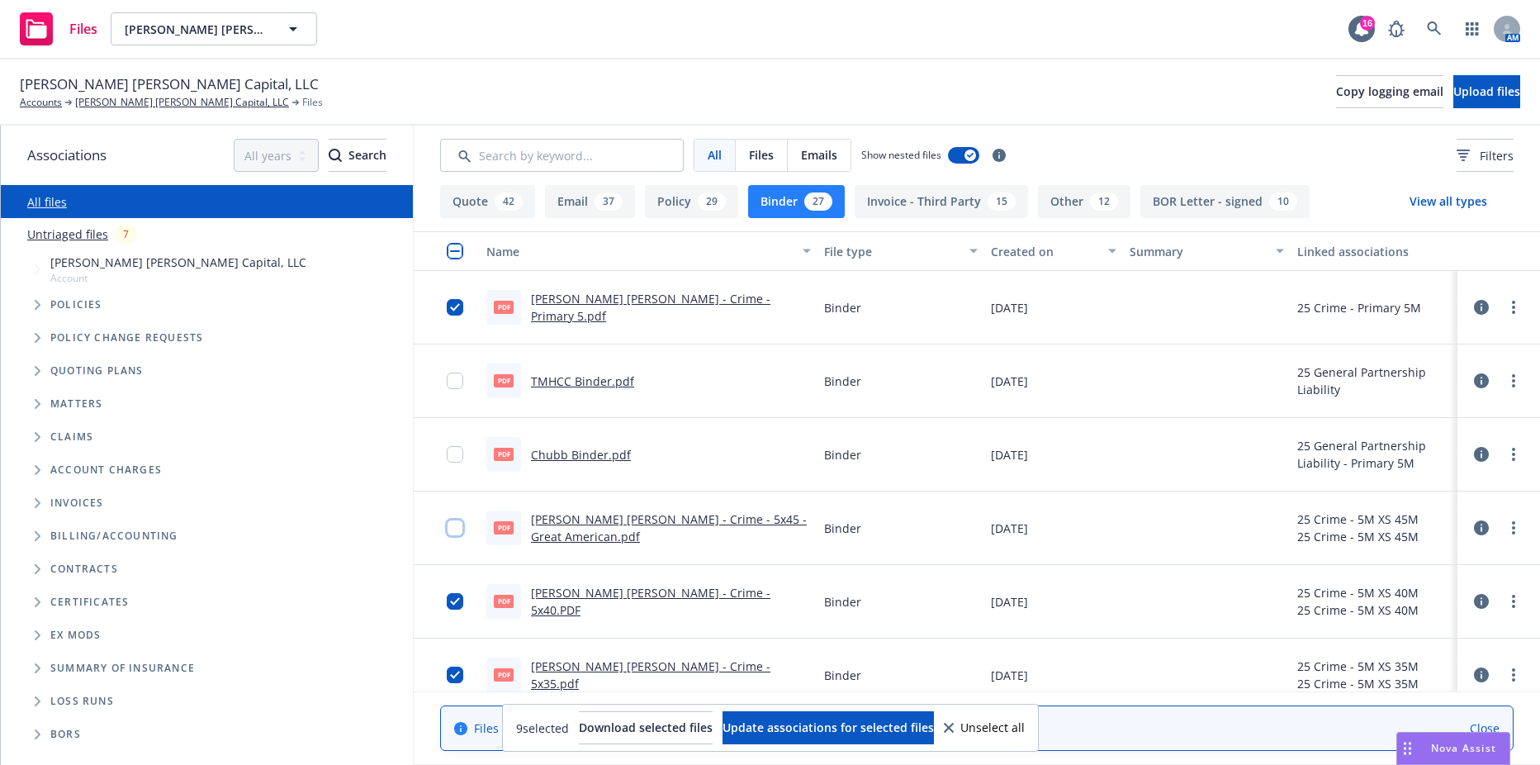
click at [451, 529] on input "checkbox" at bounding box center [455, 527] width 17 height 17
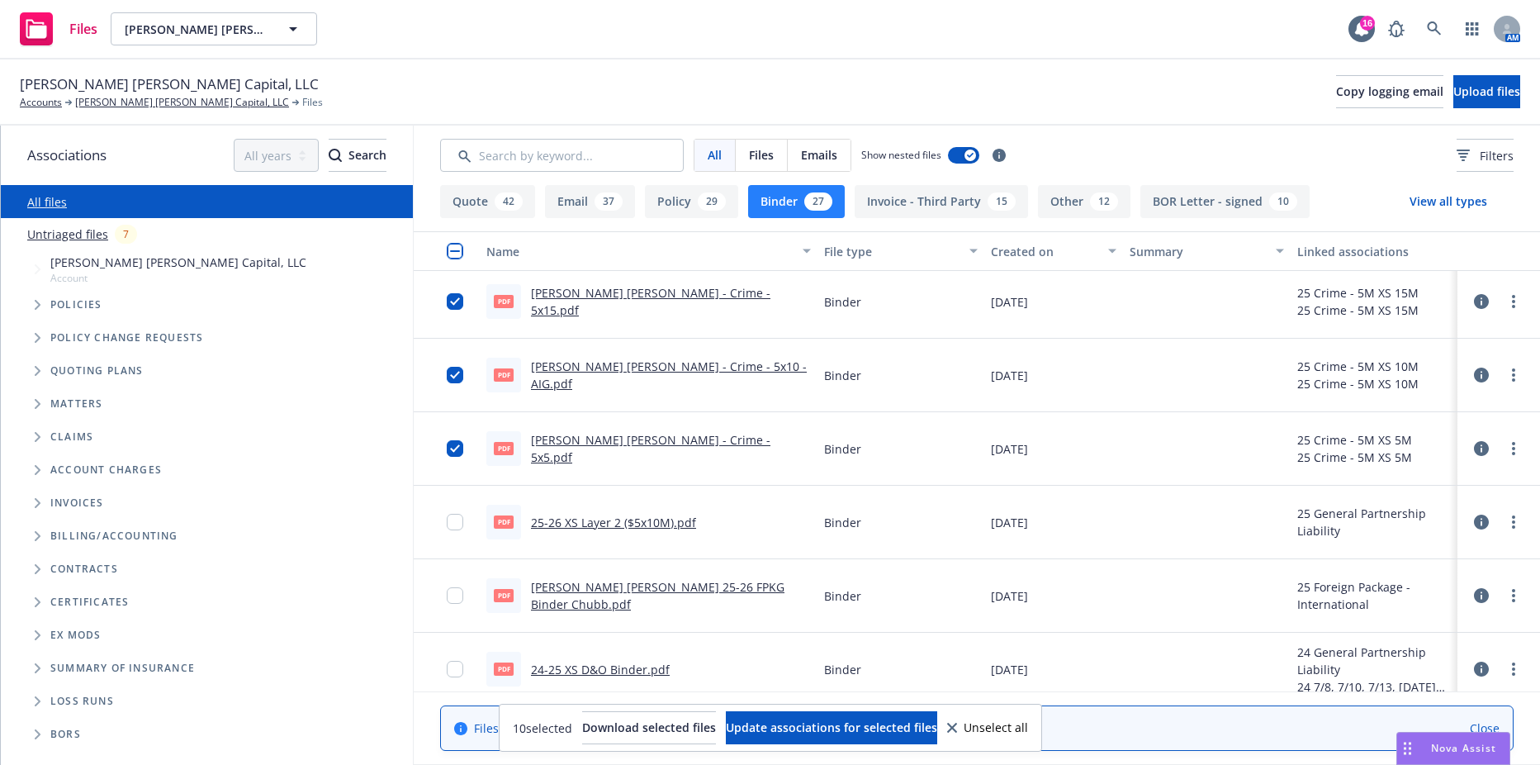
scroll to position [743, 0]
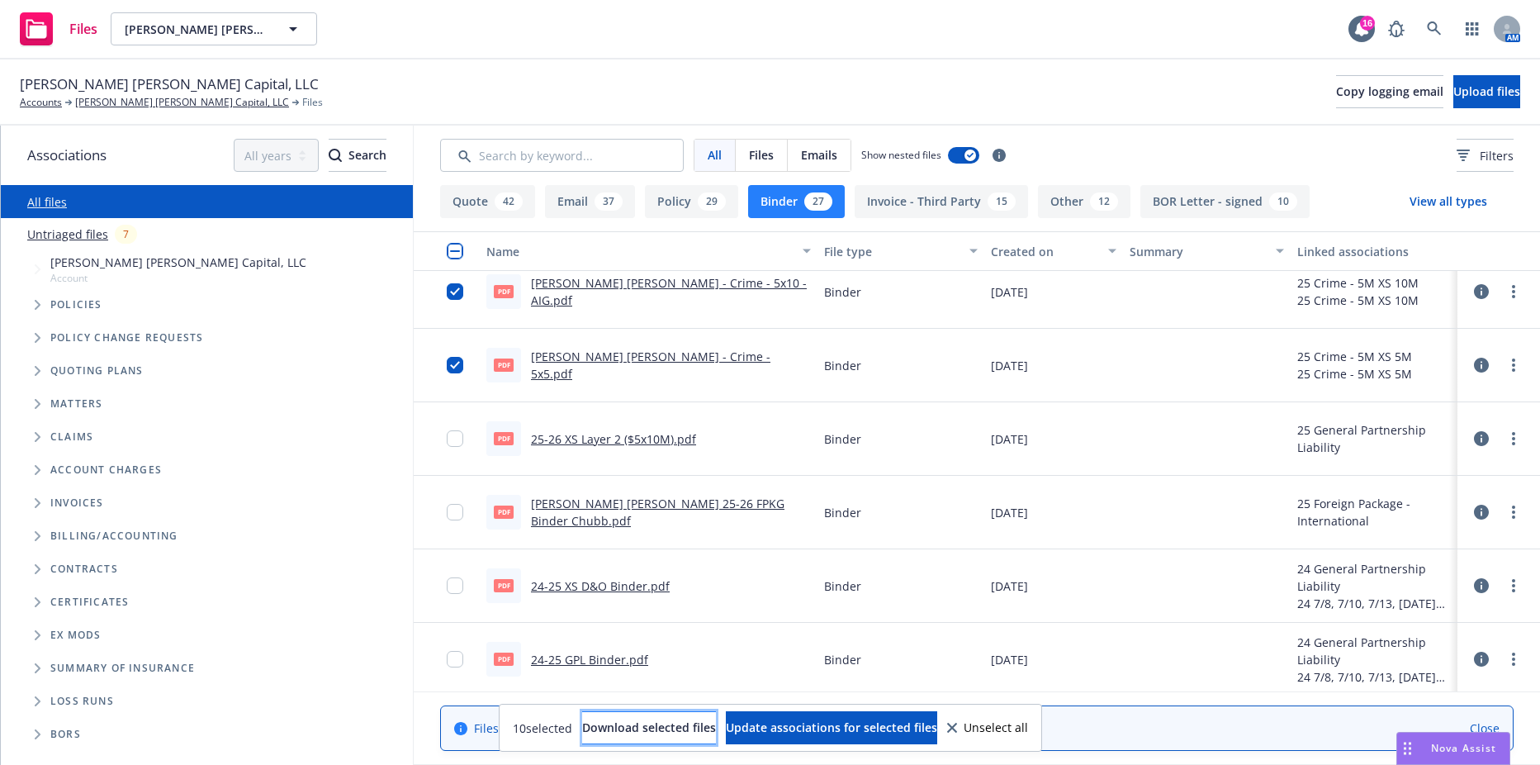
click at [678, 733] on span "Download selected files" at bounding box center [649, 727] width 134 height 16
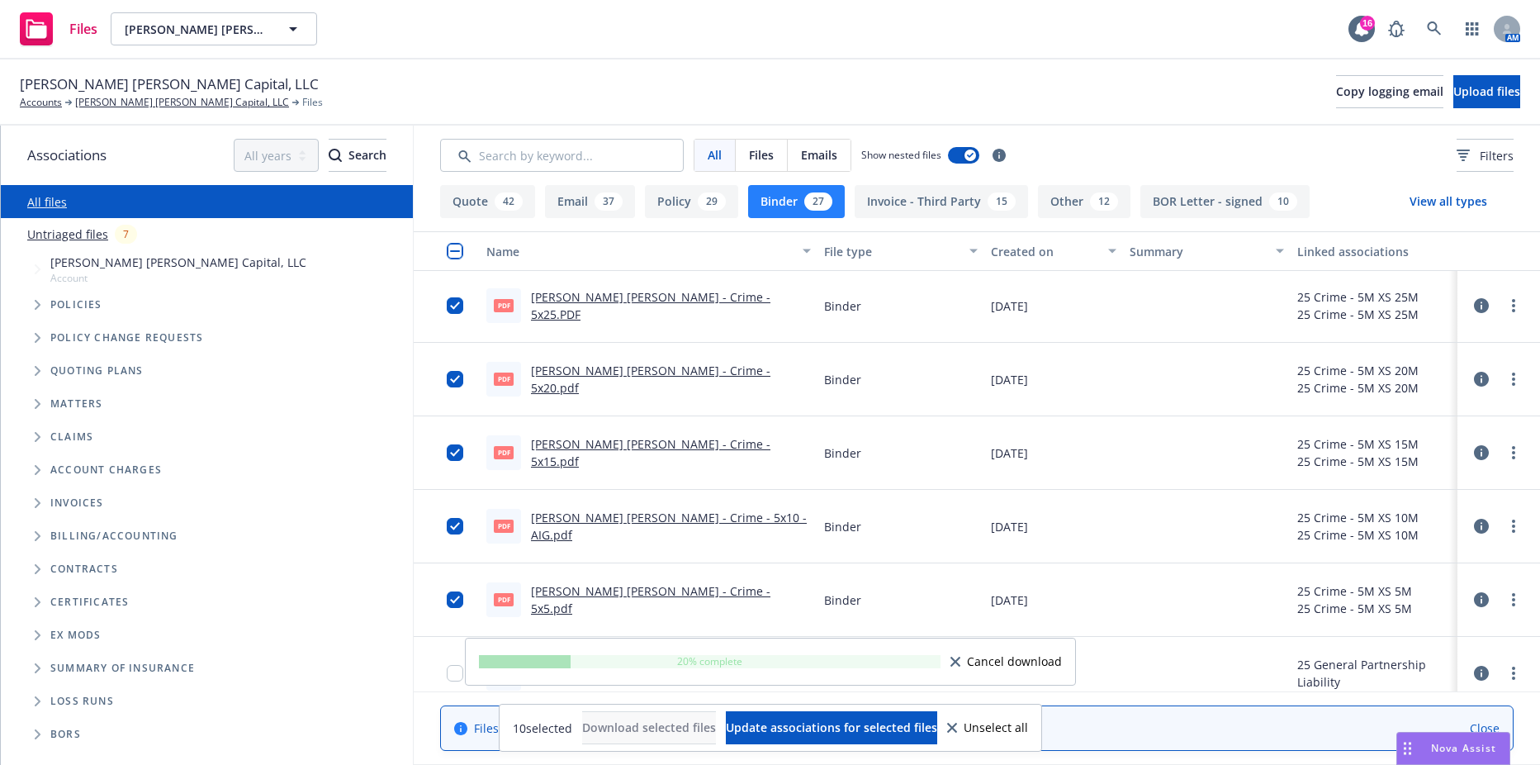
scroll to position [496, 0]
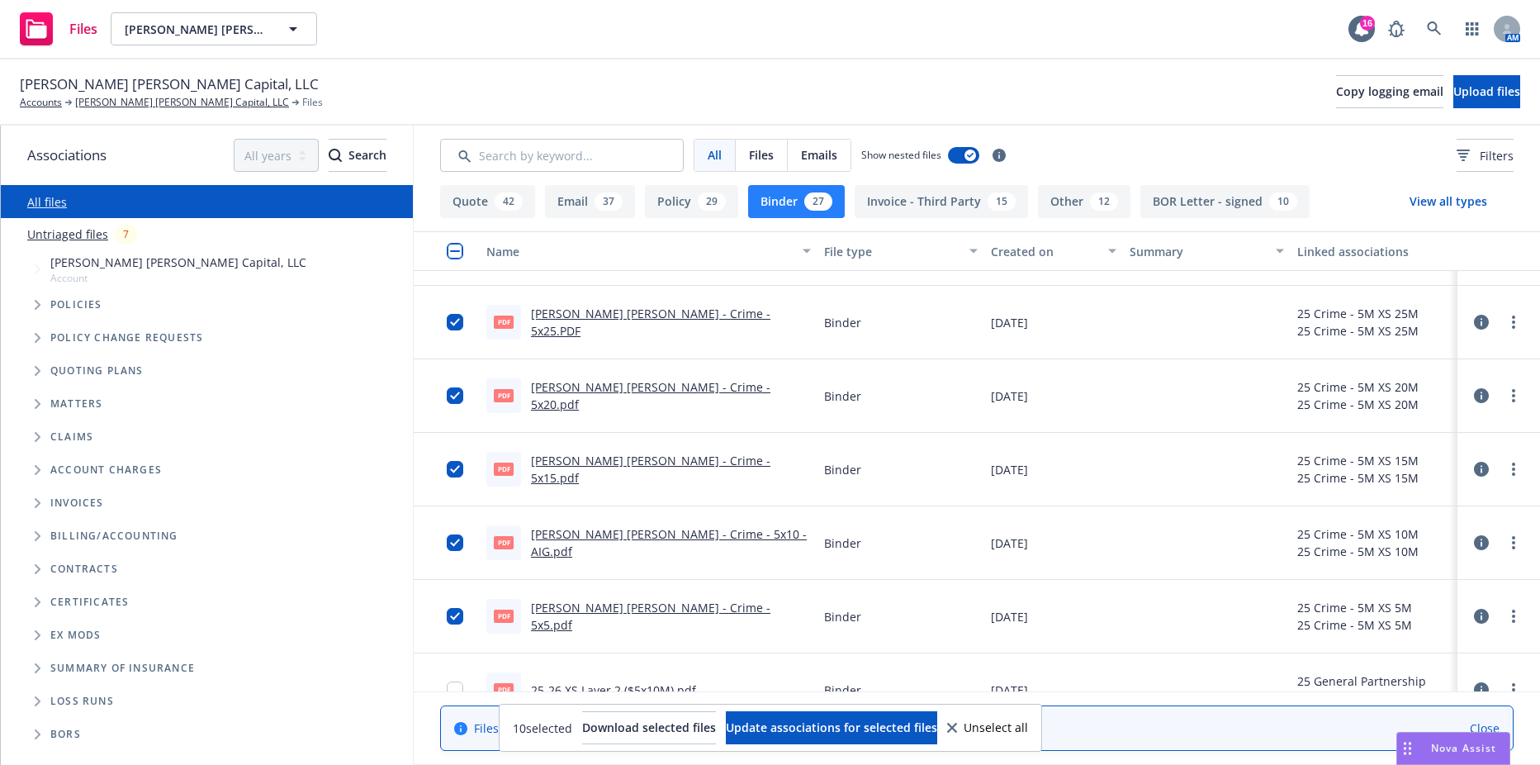
click at [1044, 152] on div "All Files Emails Show nested files Filters" at bounding box center [977, 155] width 1074 height 33
click at [458, 260] on button "button" at bounding box center [447, 251] width 66 height 40
click at [458, 256] on input "checkbox" at bounding box center [455, 251] width 17 height 17
click at [450, 249] on input "checkbox" at bounding box center [455, 251] width 17 height 17
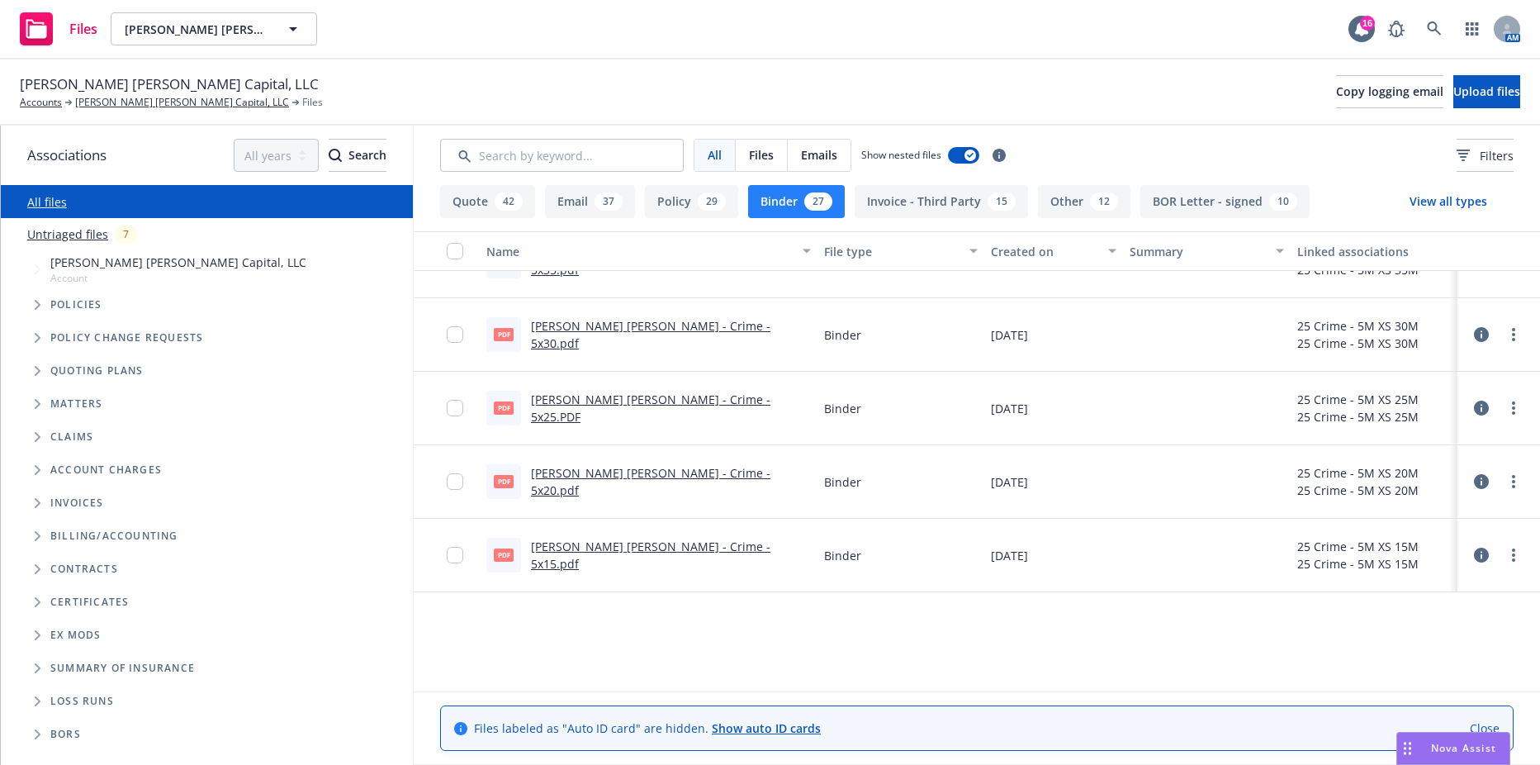
scroll to position [0, 0]
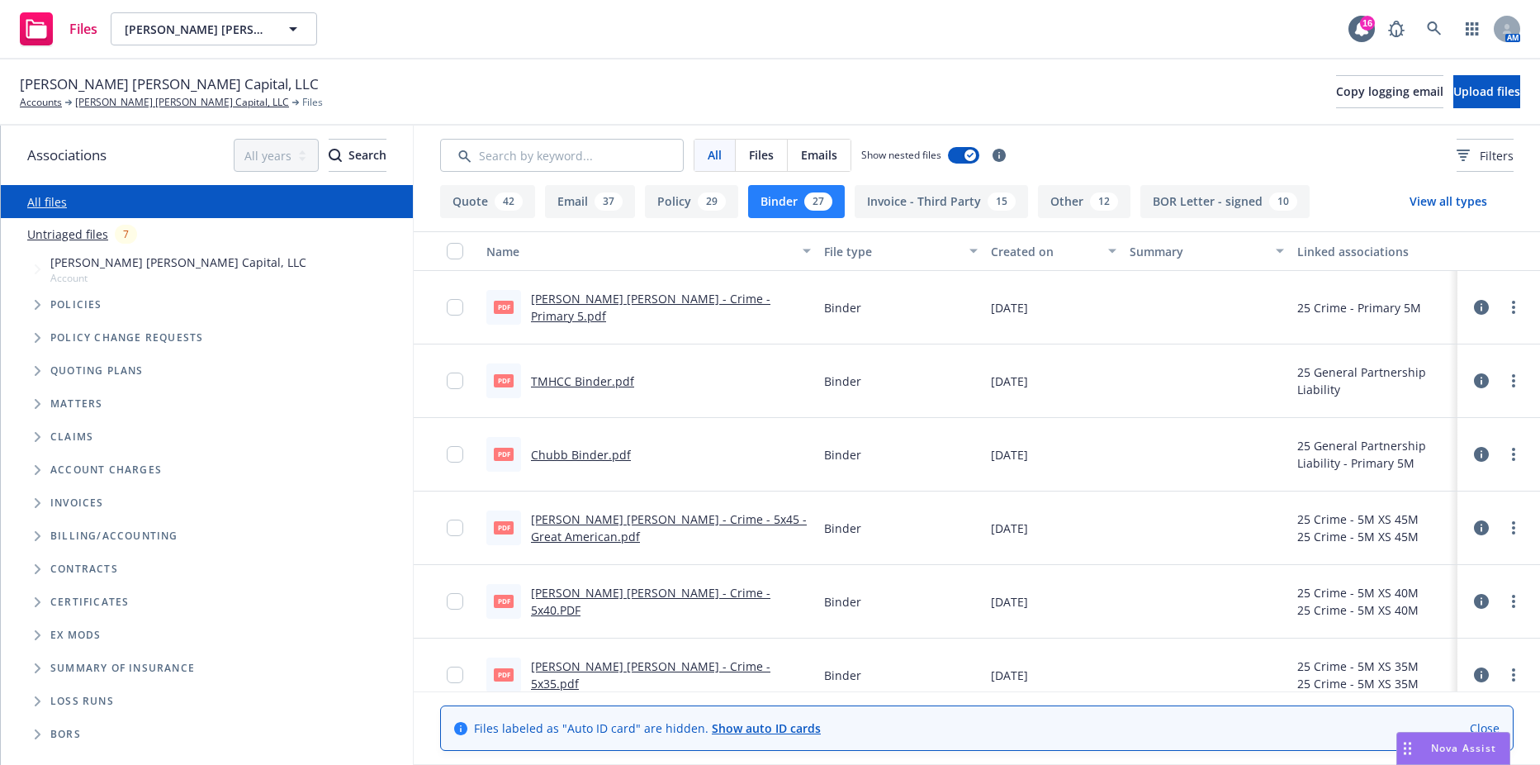
click at [1474, 458] on icon at bounding box center [1481, 454] width 15 height 15
click at [1506, 453] on link "more" at bounding box center [1514, 454] width 20 height 20
click at [1393, 557] on link "Edit" at bounding box center [1428, 554] width 164 height 33
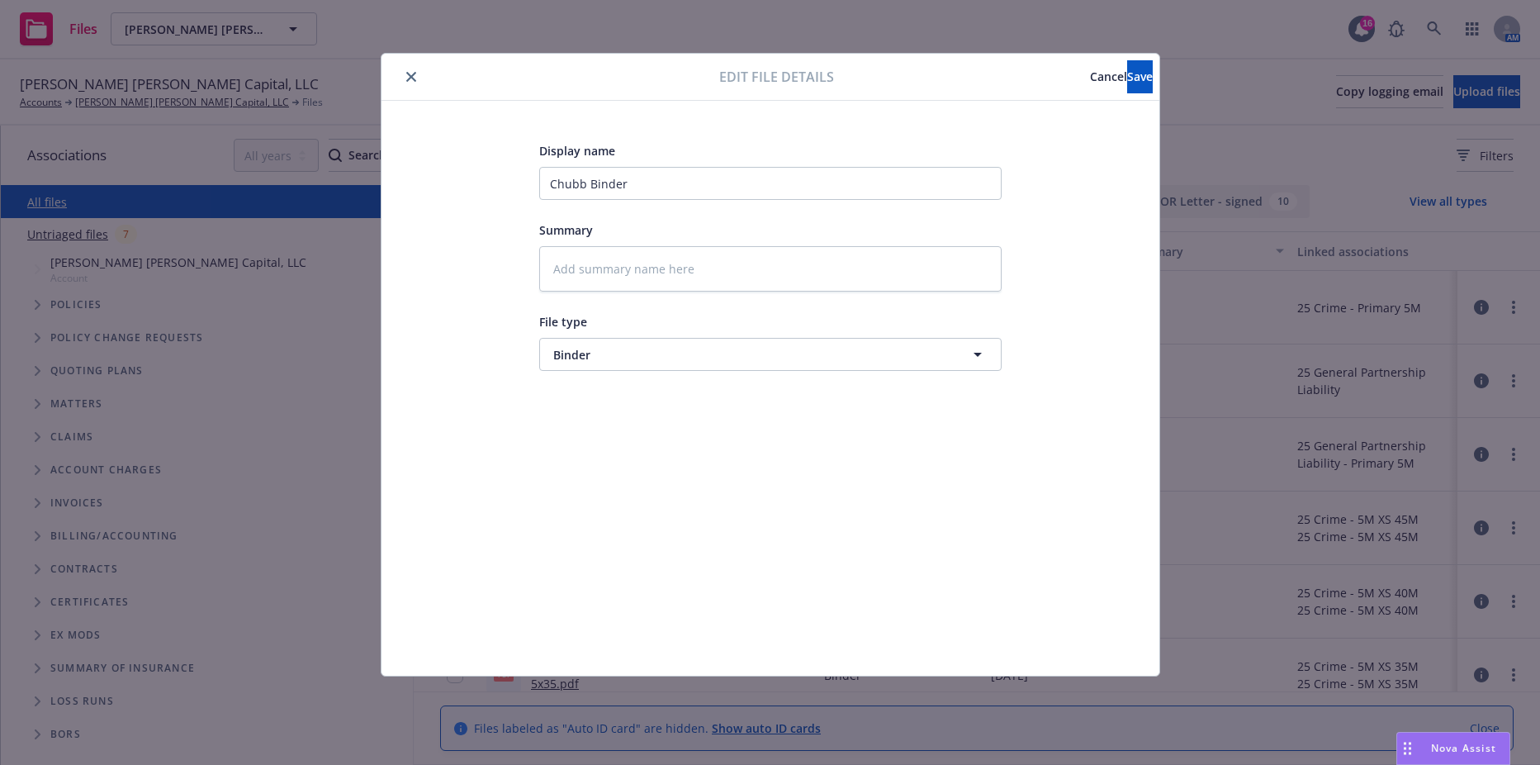
type textarea "x"
click at [607, 178] on input "Chubb Binder" at bounding box center [770, 183] width 462 height 33
type input "F"
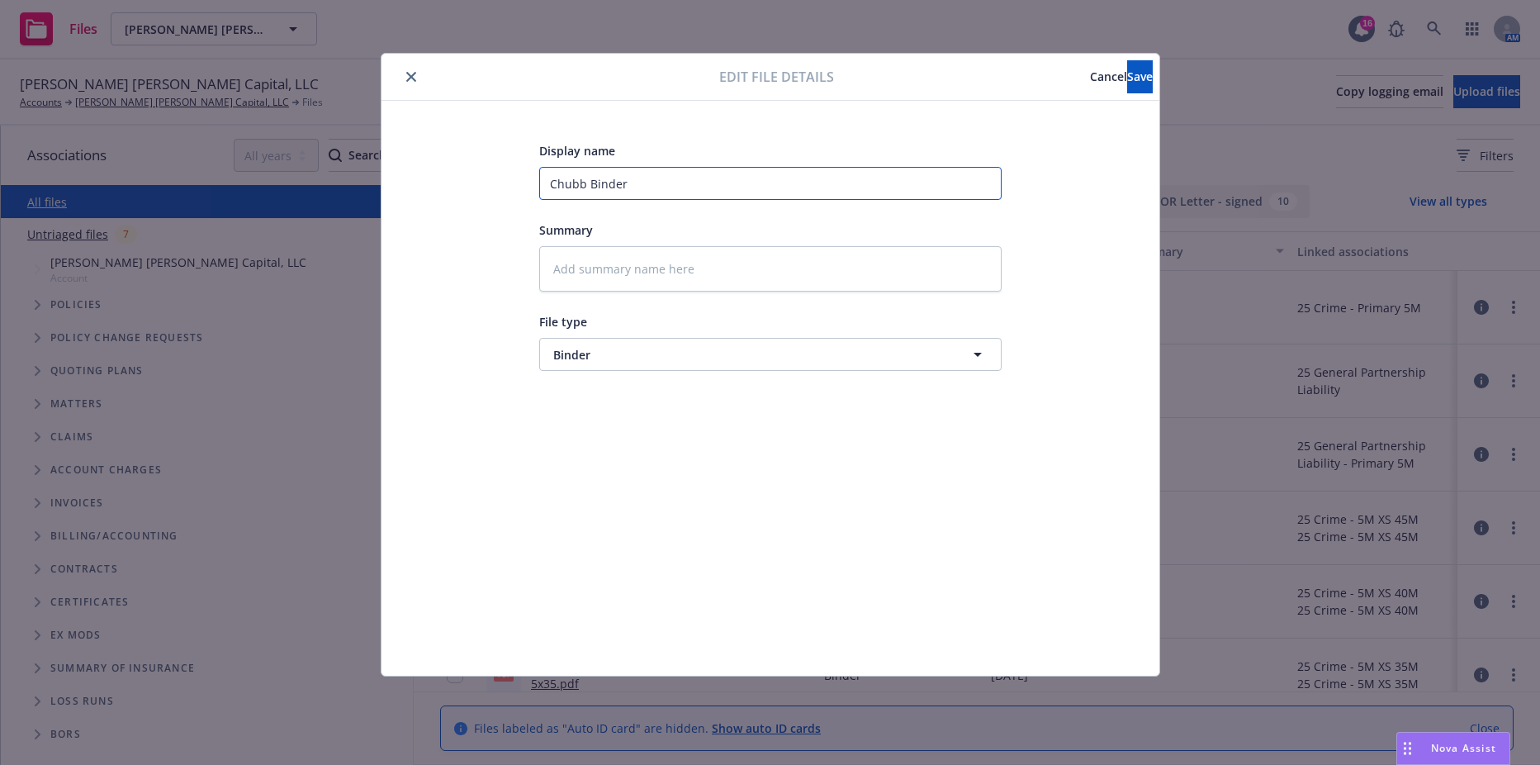
type textarea "x"
type input "Fi"
type textarea "x"
type input "Fis"
type textarea "x"
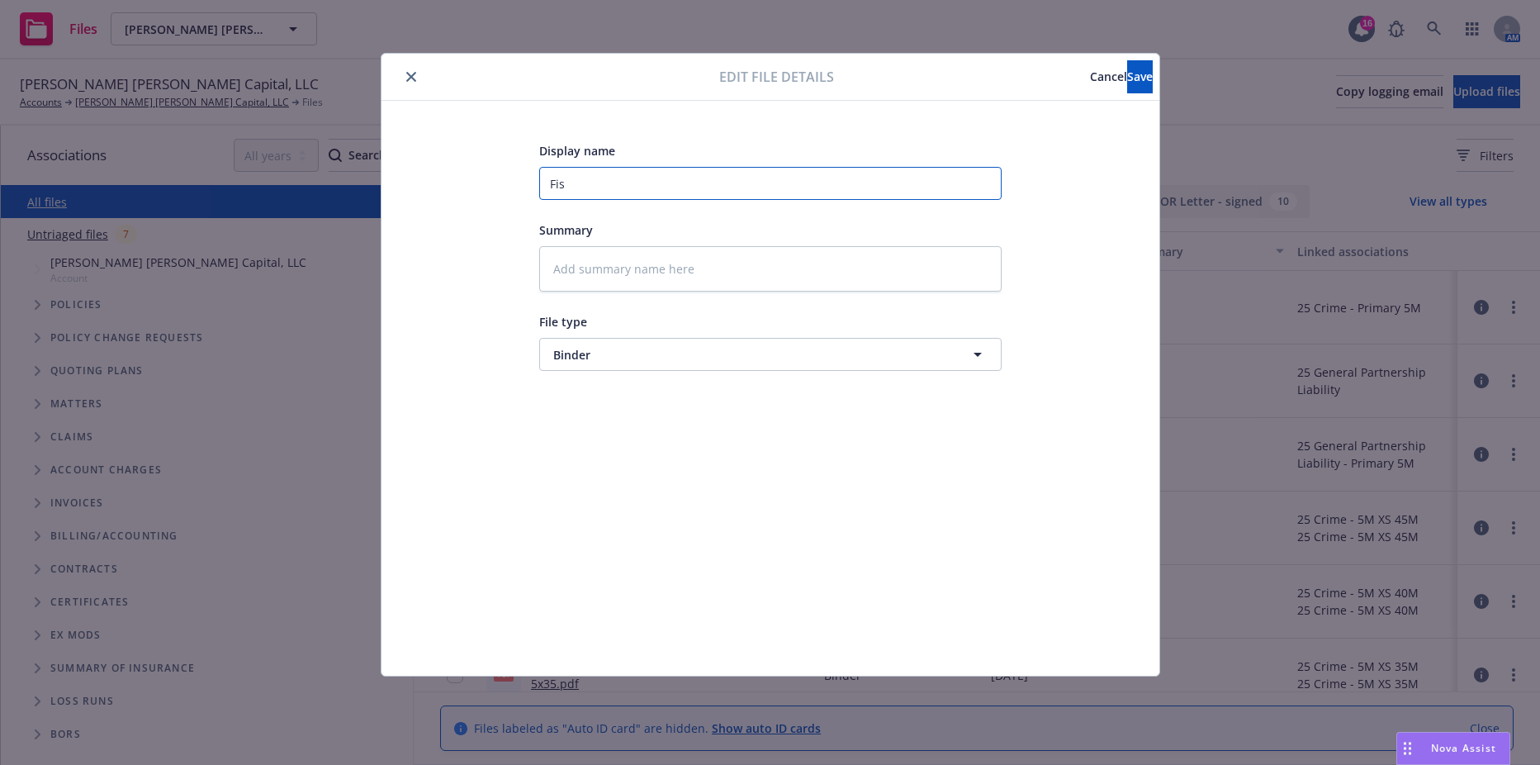
type input "Fish"
type textarea "x"
type input "Fishe"
type textarea "x"
type input "Fisher"
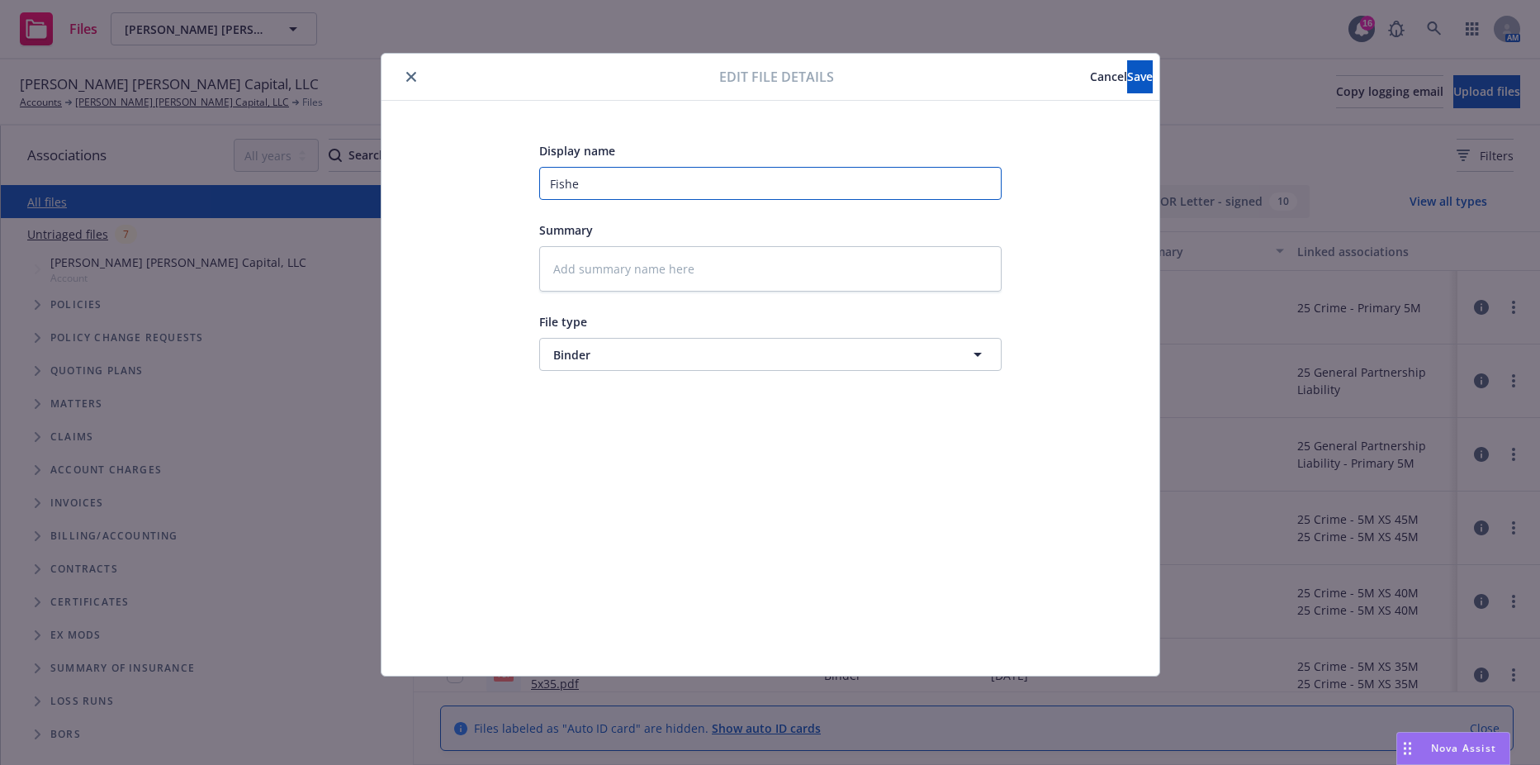
type textarea "x"
type input "Fisher"
type textarea "x"
type input "Fisher L"
type textarea "x"
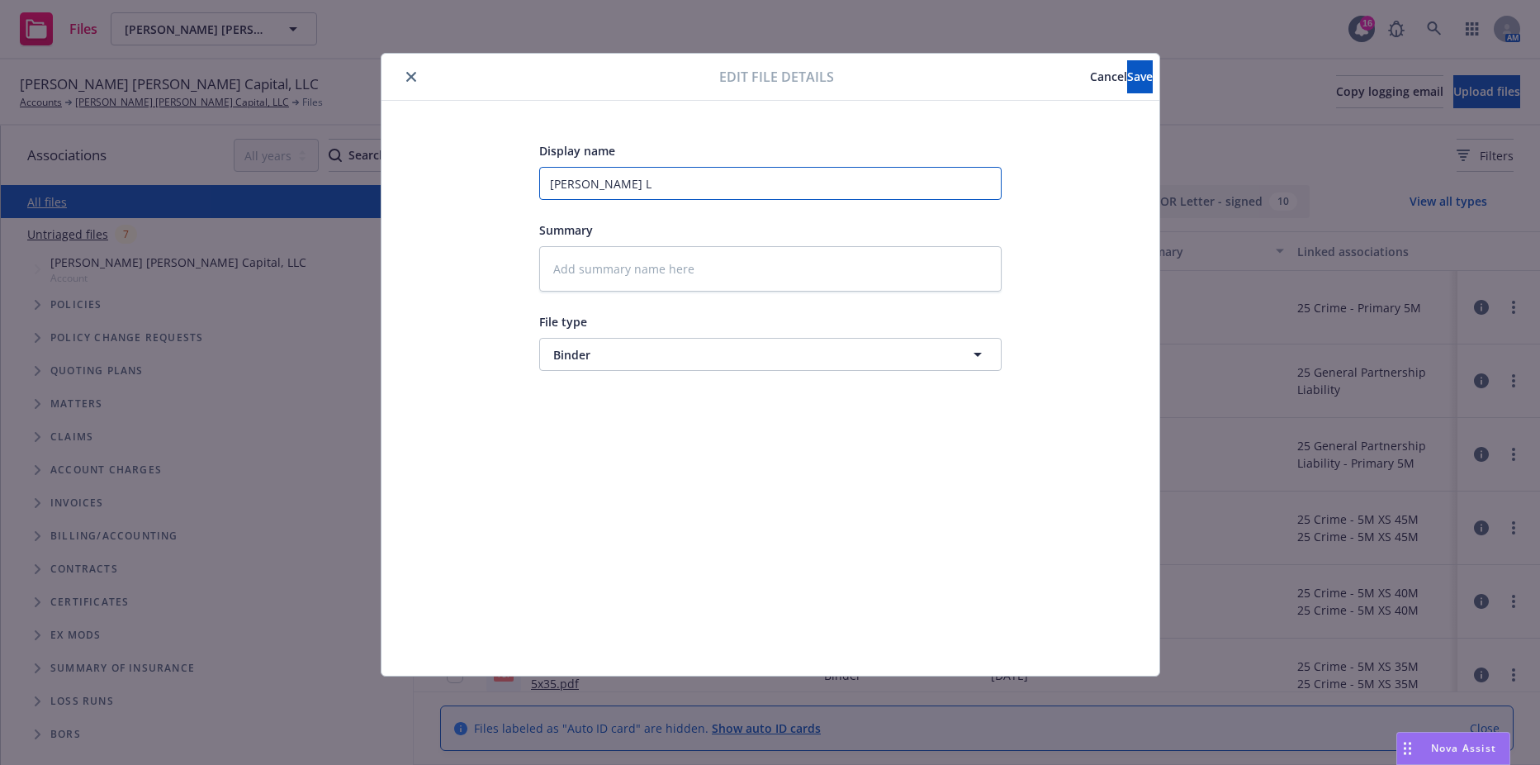
type input "Fisher Ly"
type textarea "x"
type input "Fisher Lyn"
type textarea "x"
type input "Fisher Lync"
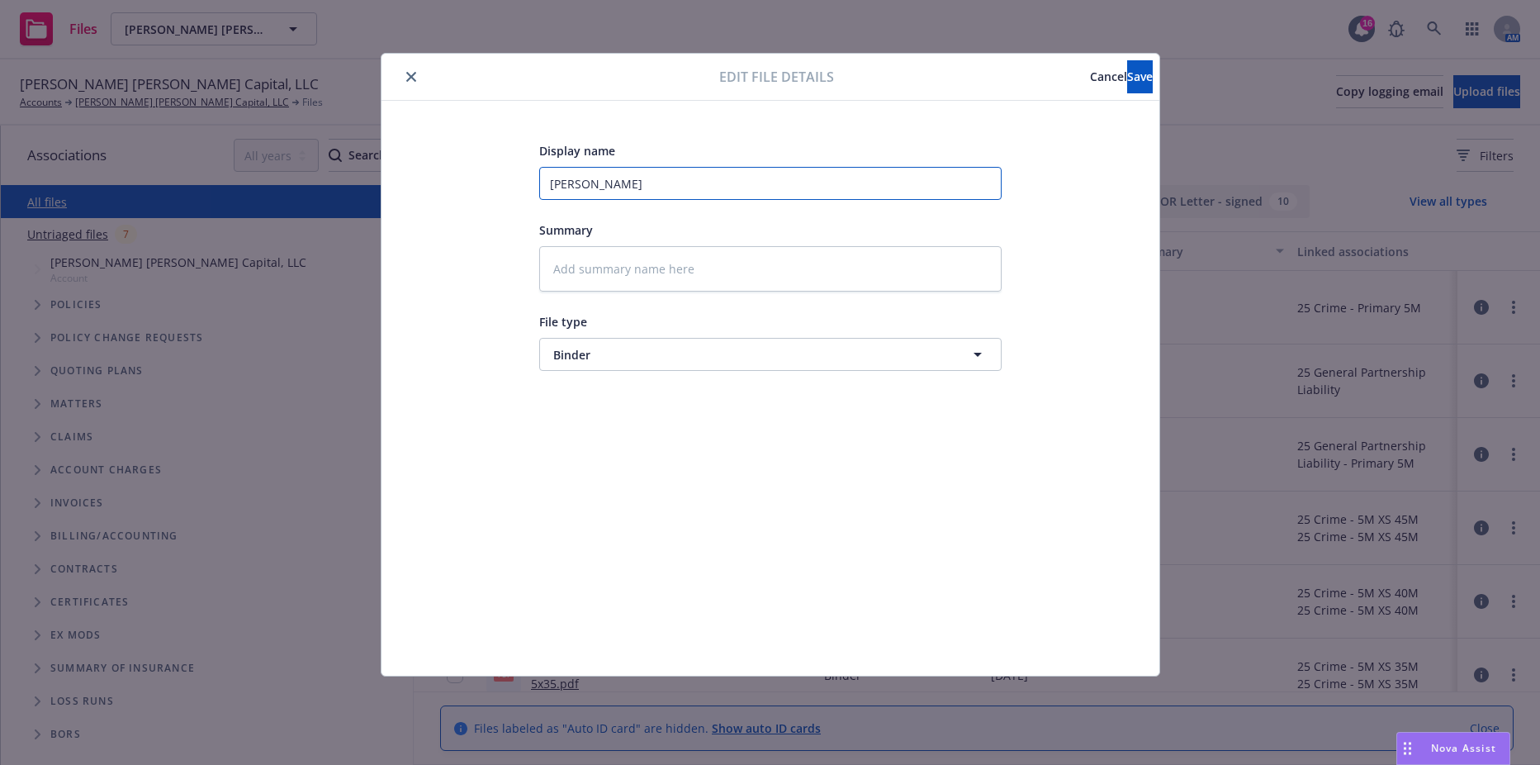
type textarea "x"
type input "Fisher Lynch"
type textarea "x"
type input "Fisher Lynch"
type textarea "x"
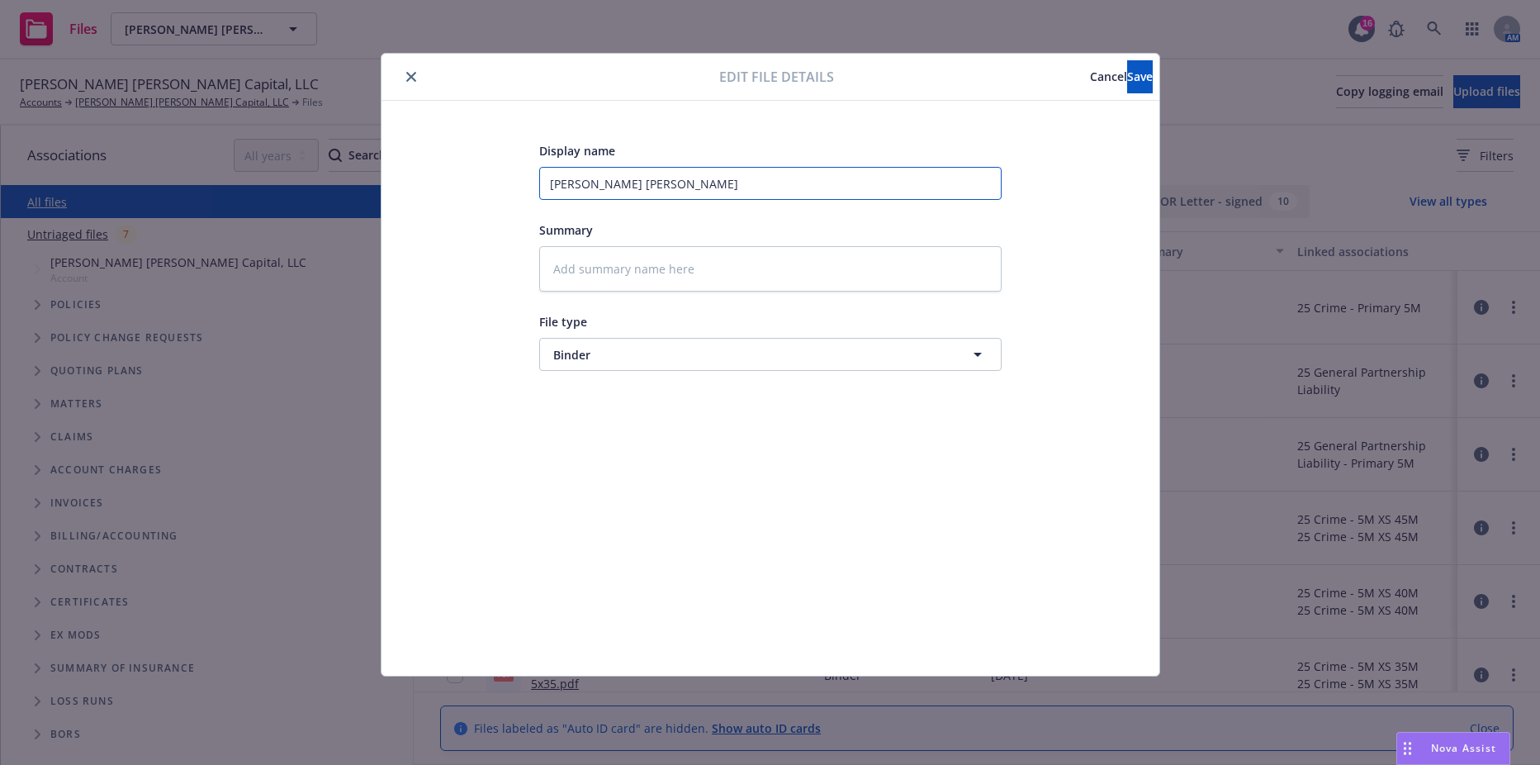
type input "Fisher Lynch -"
type textarea "x"
type input "Fisher Lynch -"
type textarea "x"
type input "Fisher Lynch - D"
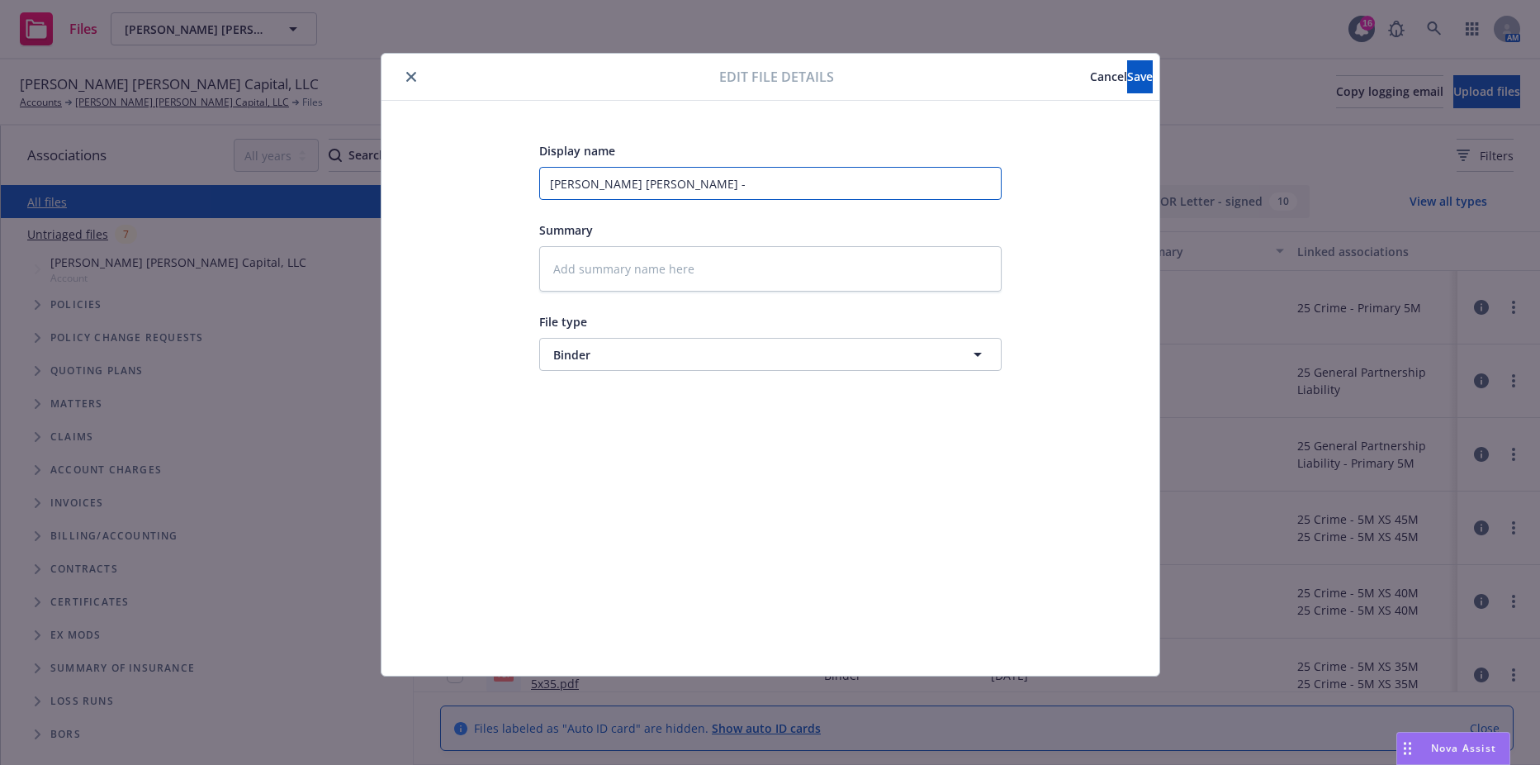
type textarea "x"
type input "Fisher Lynch - D&"
type textarea "x"
type input "Fisher Lynch - D&O"
type textarea "x"
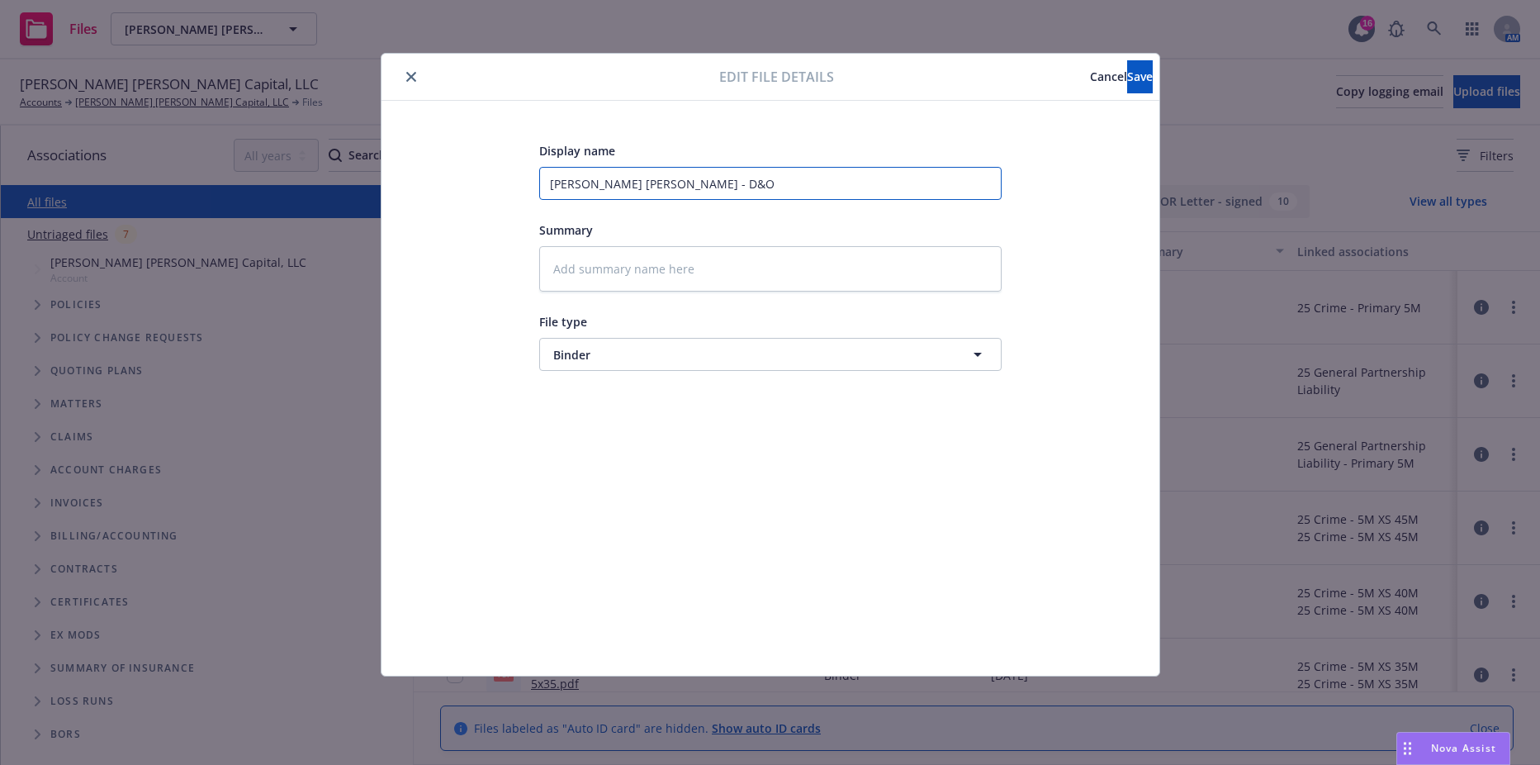
type input "Fisher Lynch - D&O"
type textarea "x"
type input "Fisher Lynch - D&O -"
type textarea "x"
type input "Fisher Lynch - D&O -"
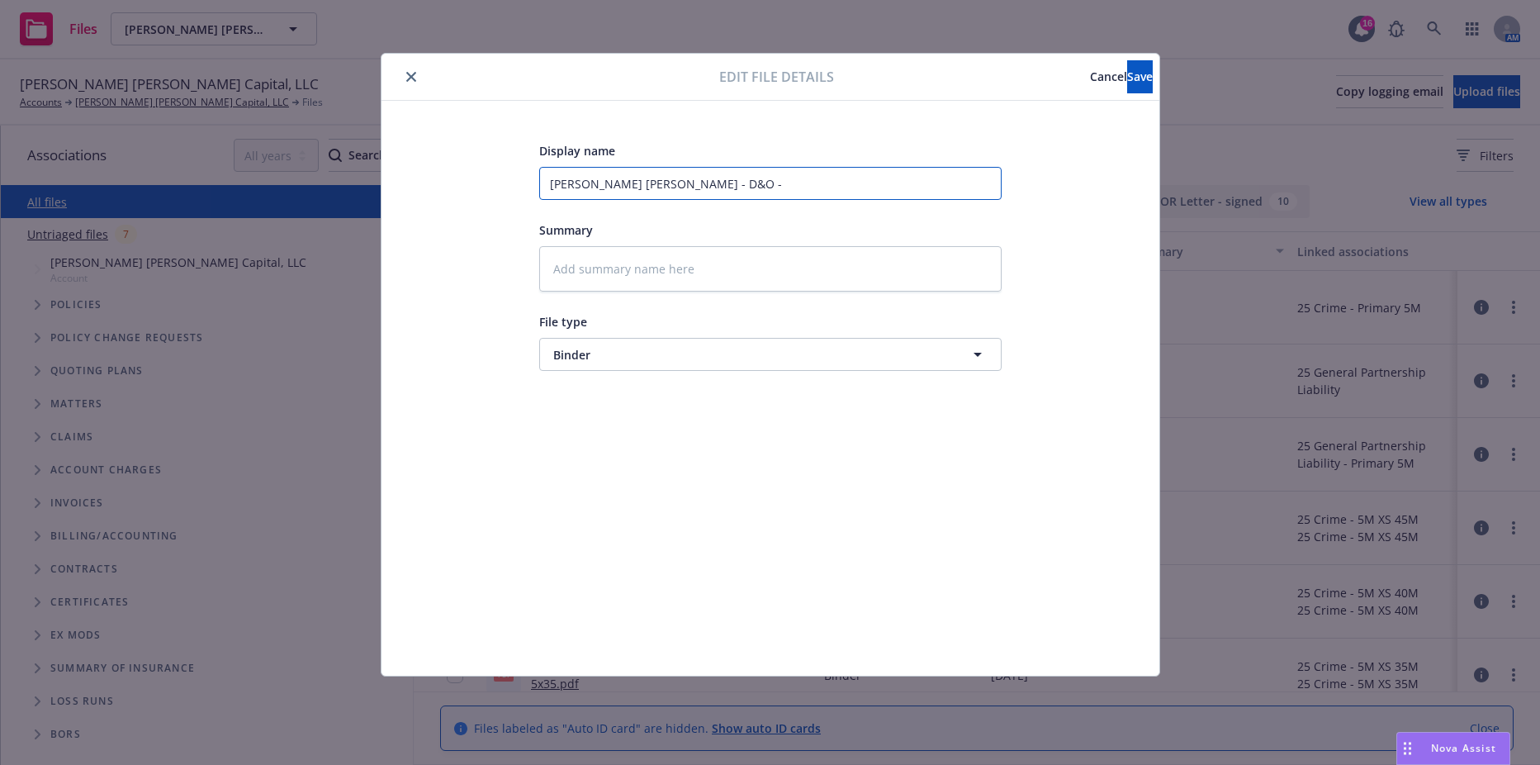
type textarea "x"
type input "Fisher Lynch - D&O - P"
type textarea "x"
type input "Fisher Lynch - D&O - Pr"
type textarea "x"
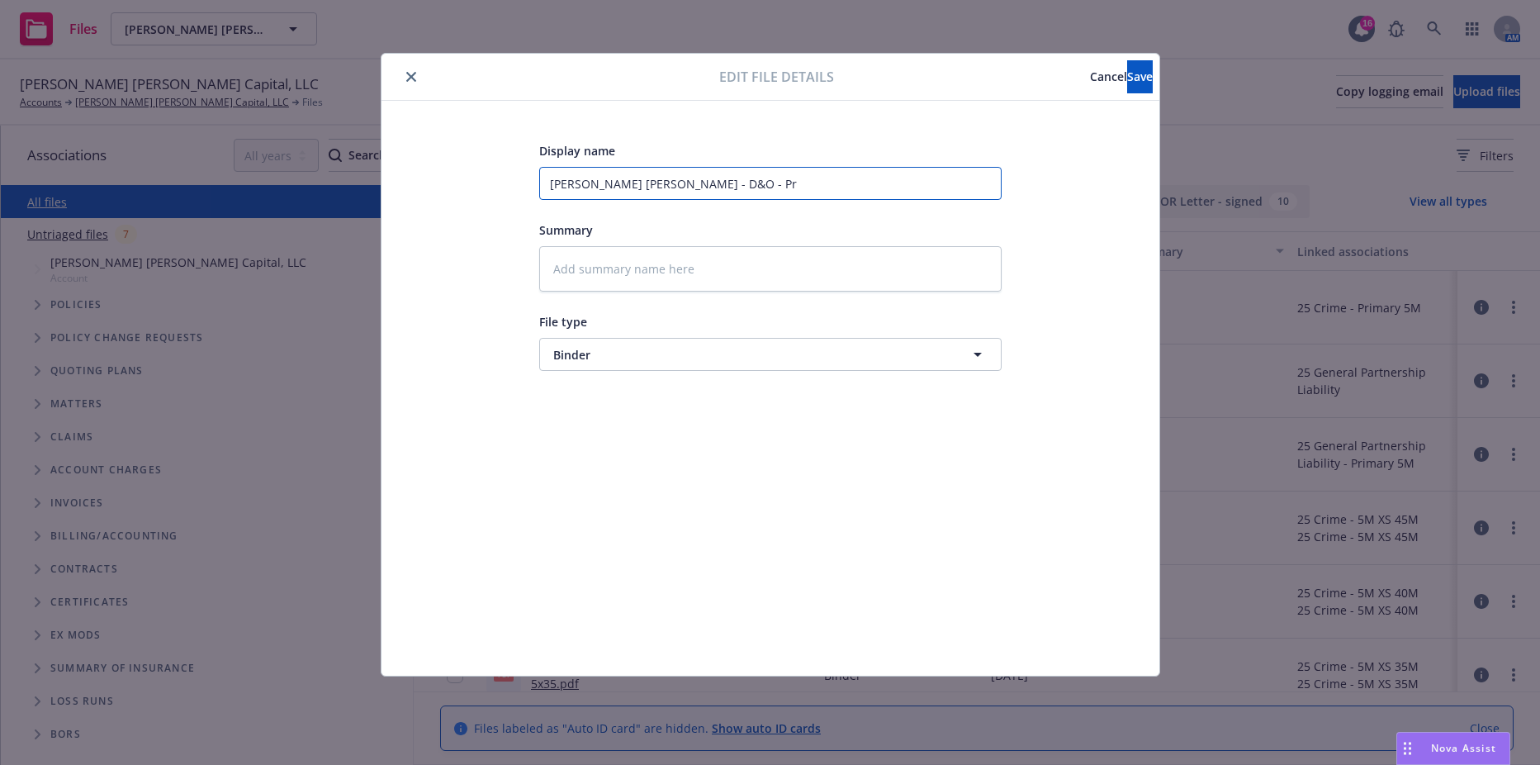
type input "Fisher Lynch - D&O - Pri"
type textarea "x"
type input "Fisher Lynch - D&O - Prim"
type textarea "x"
type input "Fisher Lynch - D&O - Prima"
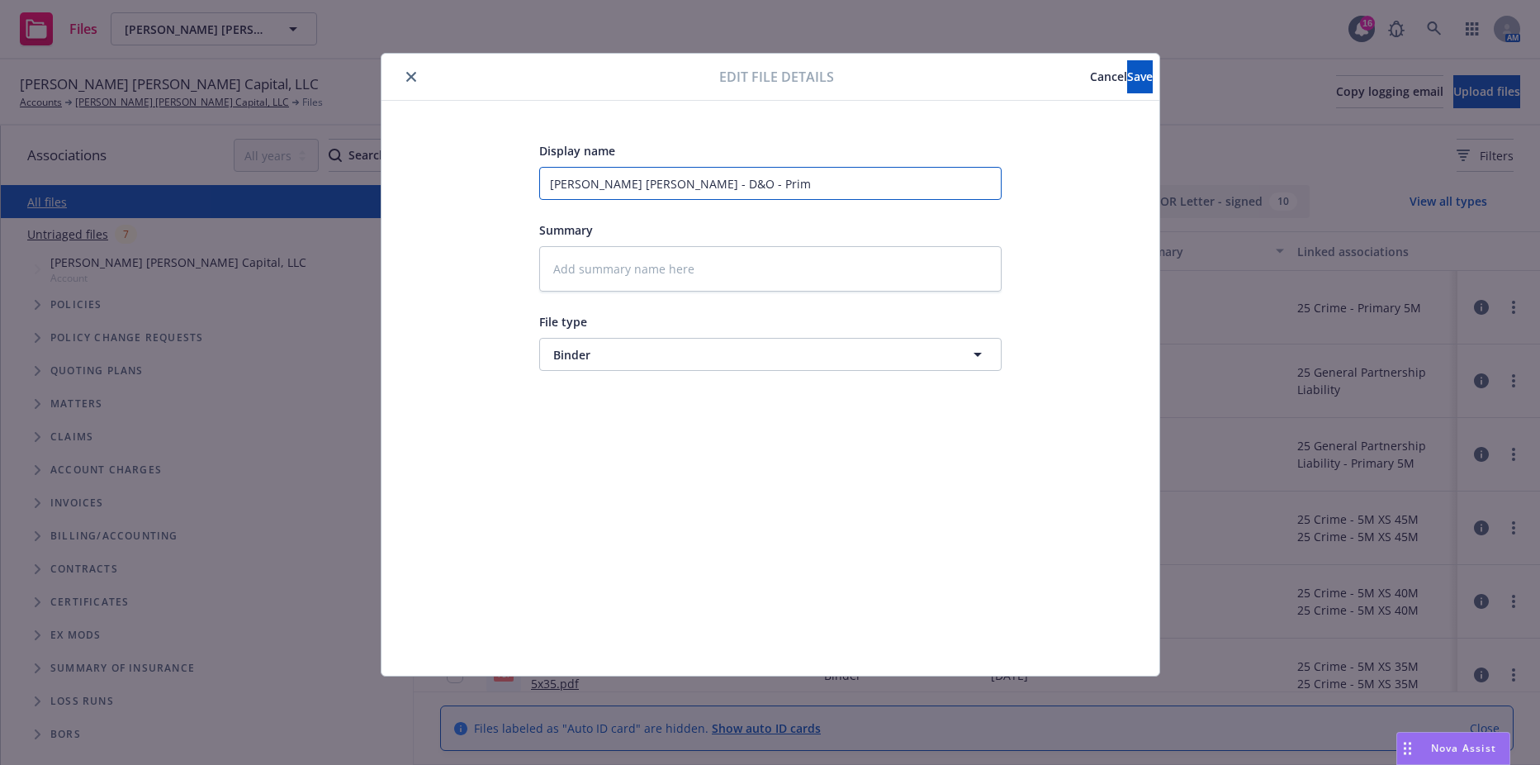
type textarea "x"
type input "Fisher Lynch - D&O - Primar"
type textarea "x"
type input "Fisher Lynch - D&O - Primary"
type textarea "x"
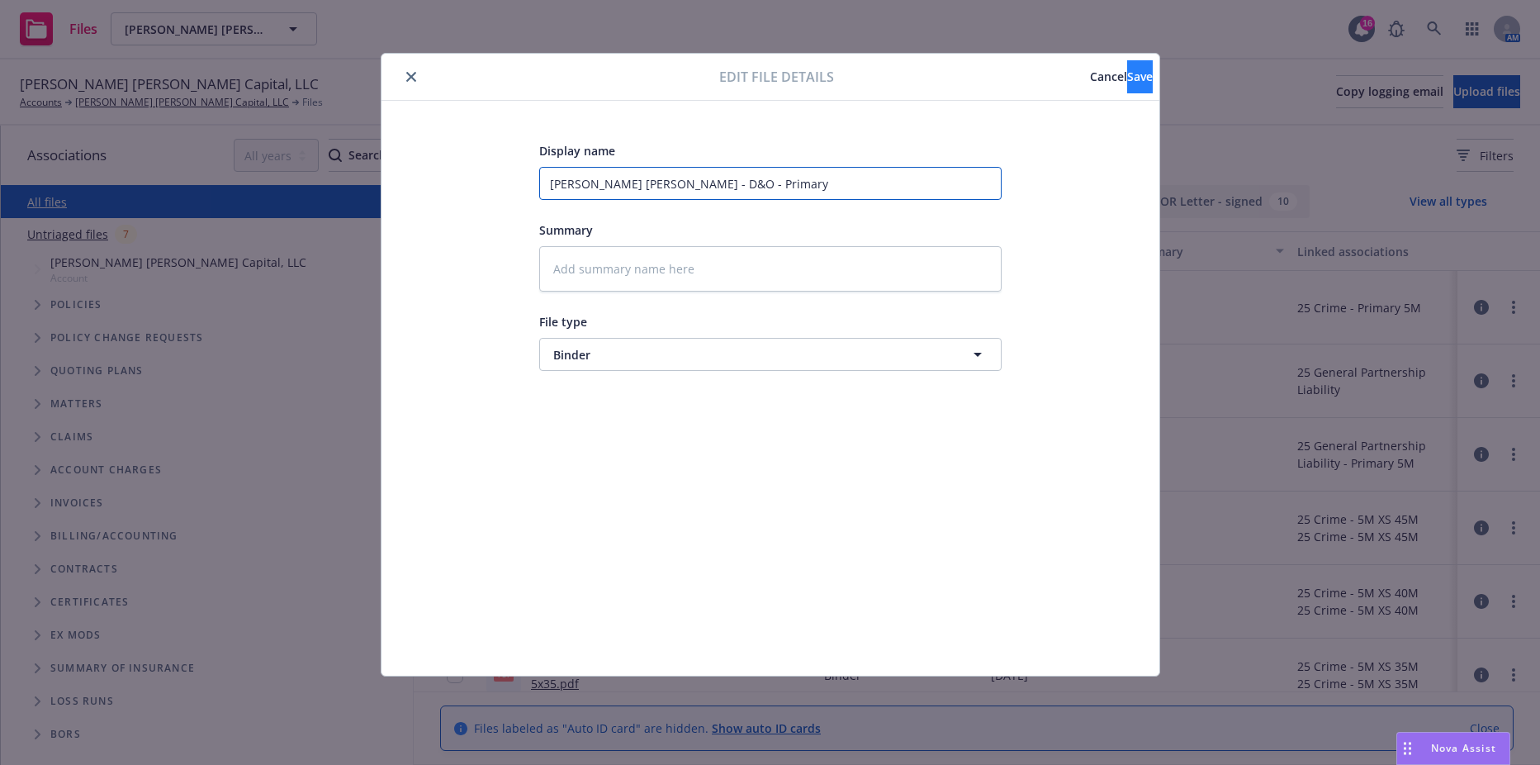
type input "Fisher Lynch - D&O - Primary"
click at [1127, 69] on span "Save" at bounding box center [1140, 77] width 26 height 16
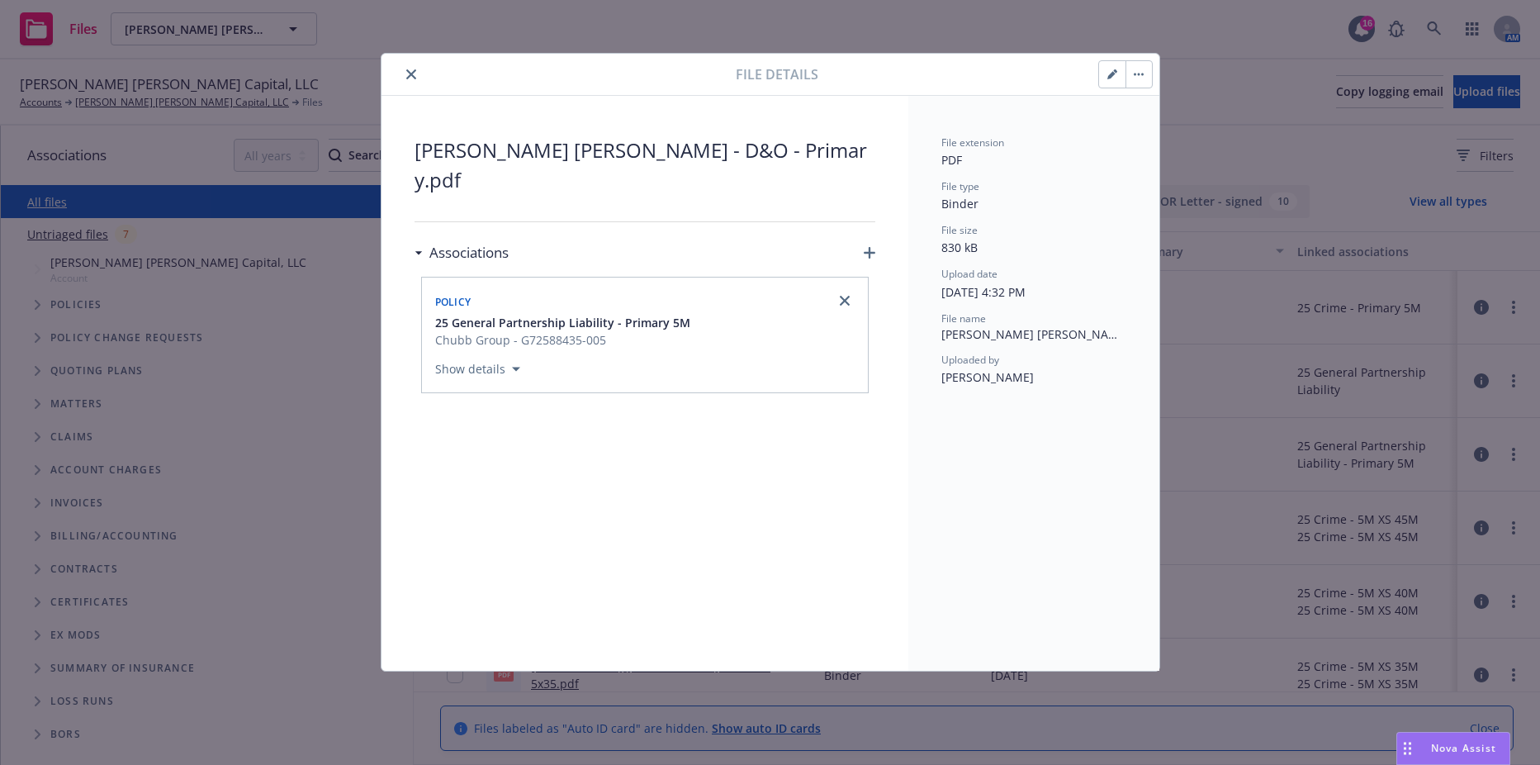
click at [409, 72] on icon "close" at bounding box center [411, 74] width 10 height 10
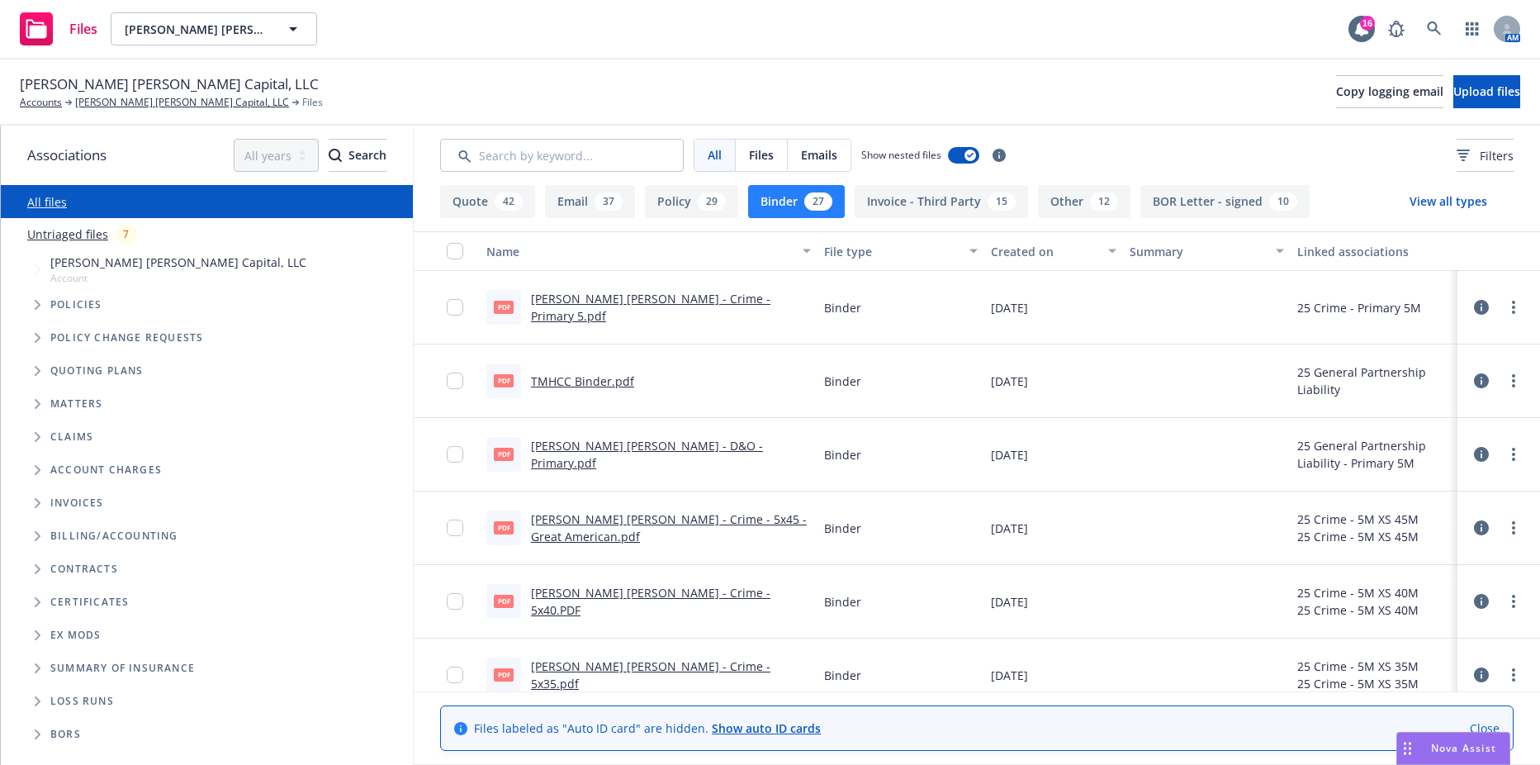
click at [1475, 385] on icon at bounding box center [1481, 380] width 15 height 15
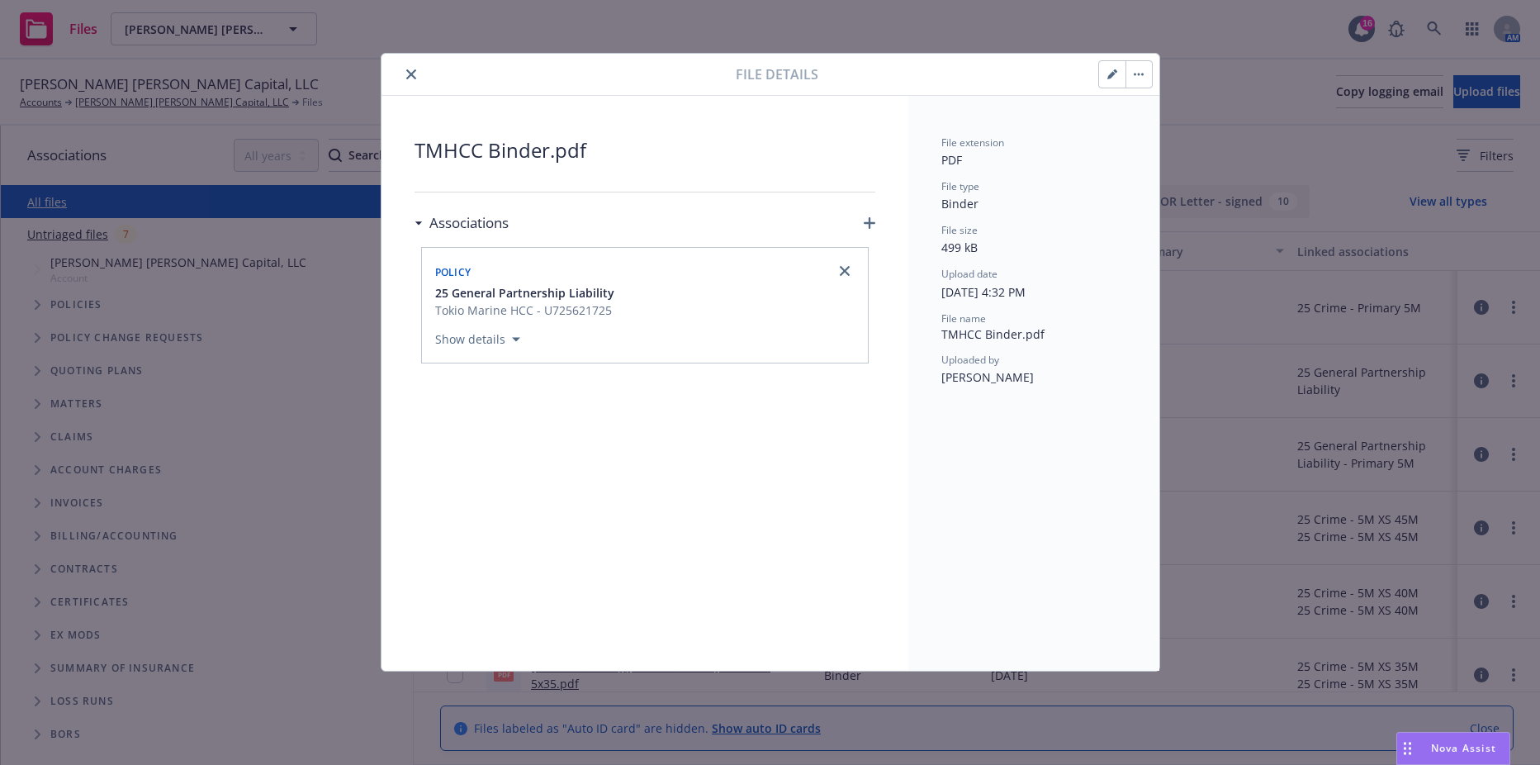
click at [496, 324] on div "Show details" at bounding box center [481, 335] width 92 height 27
click at [497, 331] on button "Show details" at bounding box center [478, 340] width 98 height 20
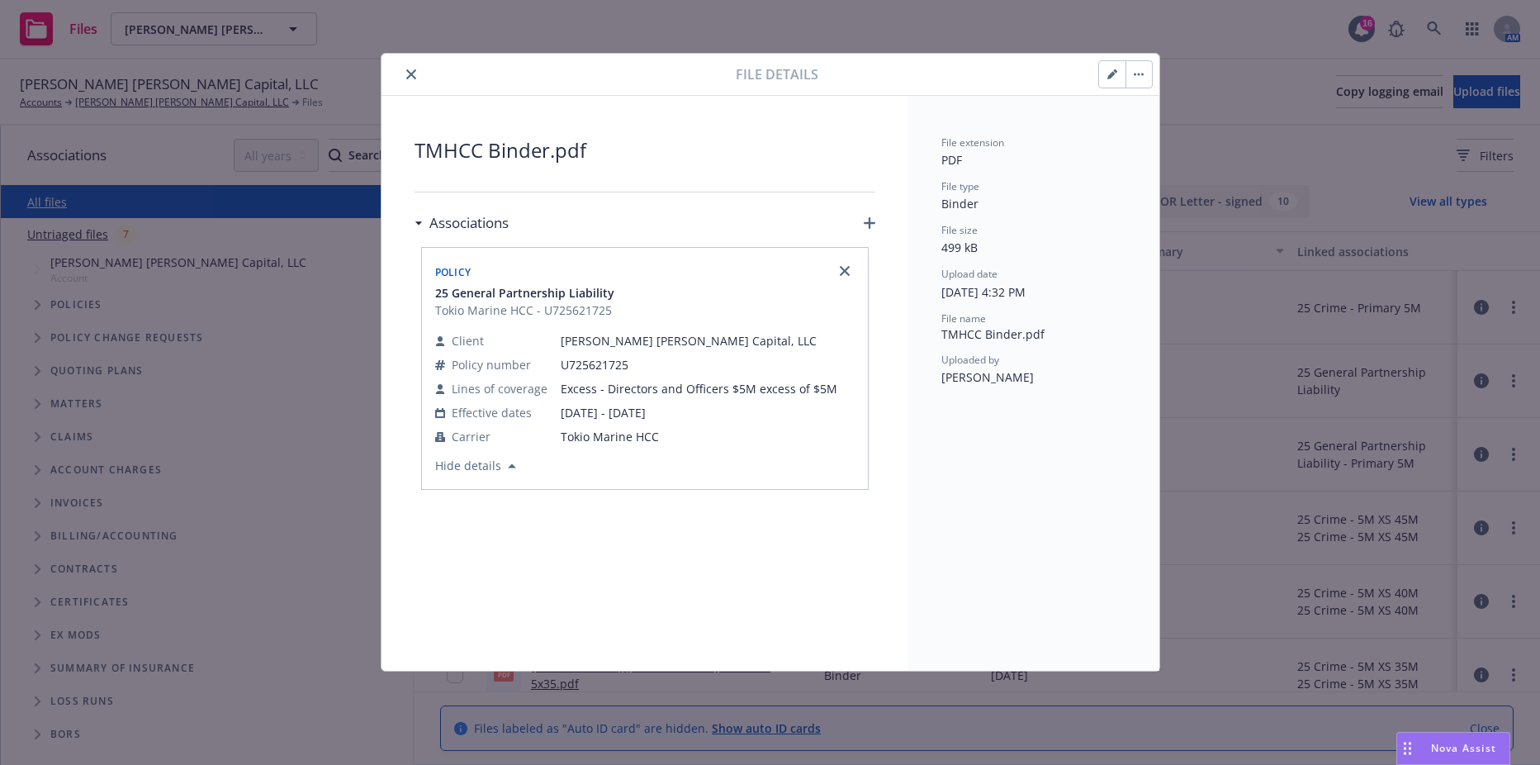
click at [1108, 77] on icon "button" at bounding box center [1112, 75] width 8 height 8
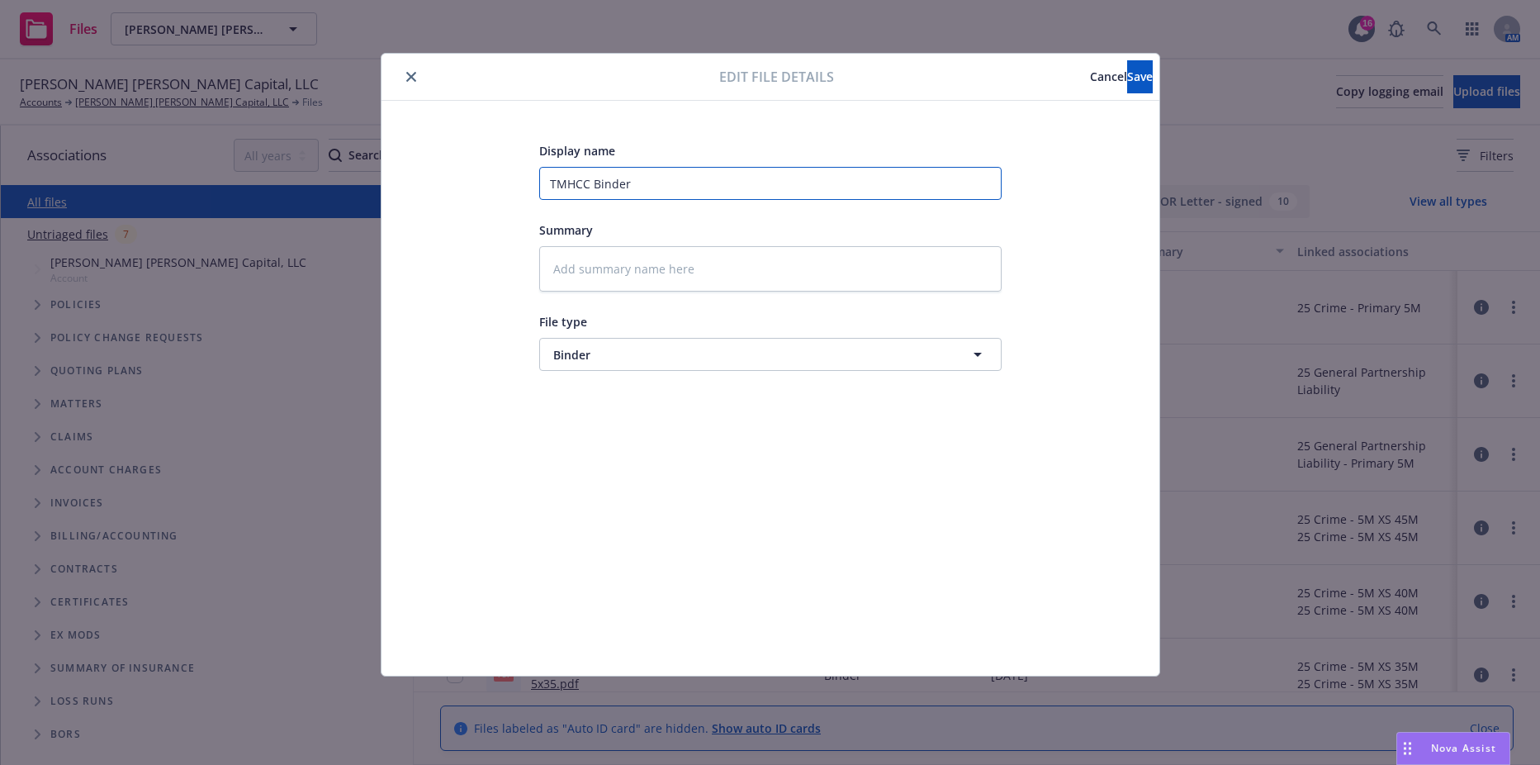
click at [591, 170] on input "TMHCC Binder" at bounding box center [770, 183] width 462 height 33
type textarea "x"
type input "F"
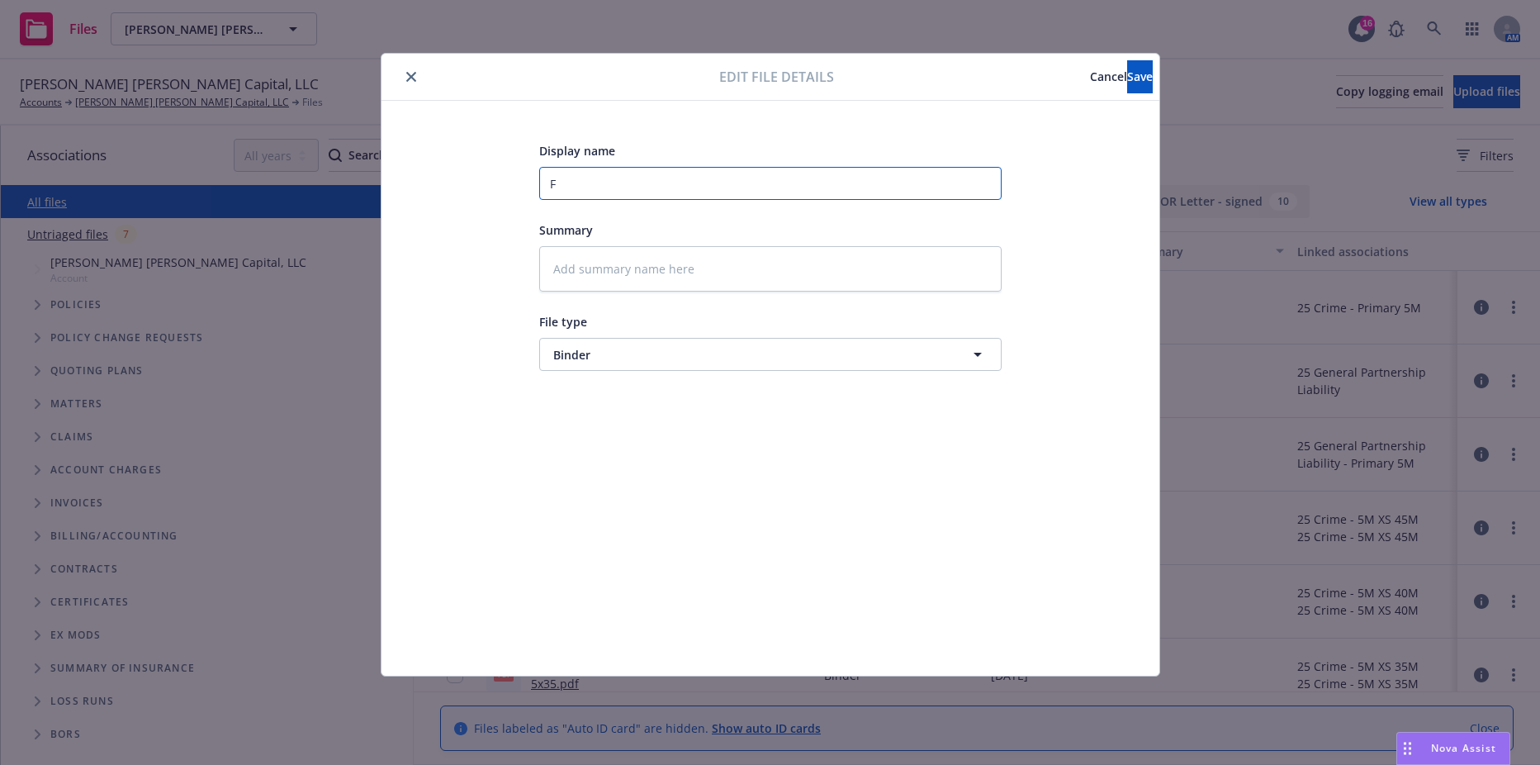
type textarea "x"
type input "Fi"
type textarea "x"
type input "Fis"
type textarea "x"
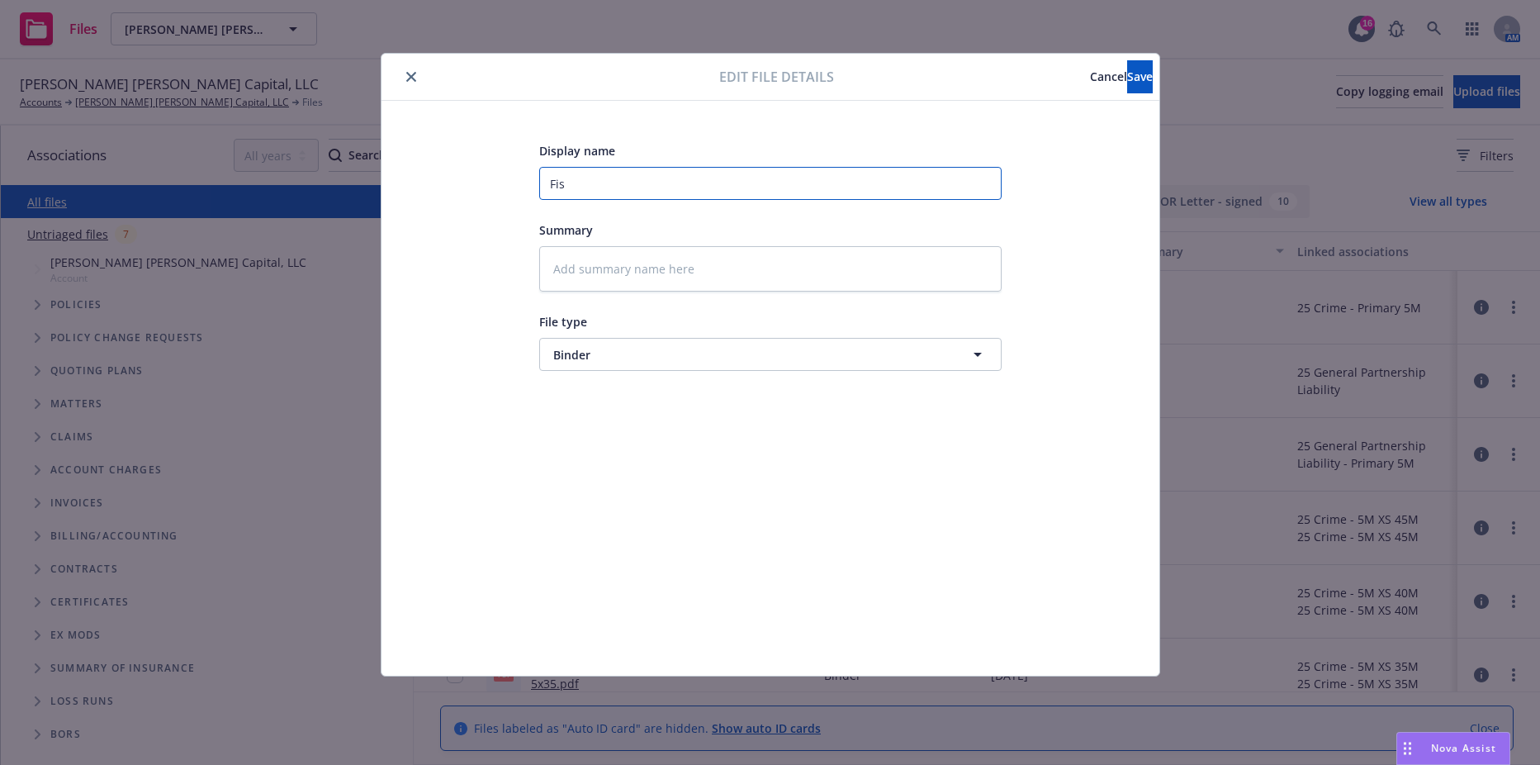
type input "Fish"
type textarea "x"
type input "Fishe"
type textarea "x"
type input "Fisher"
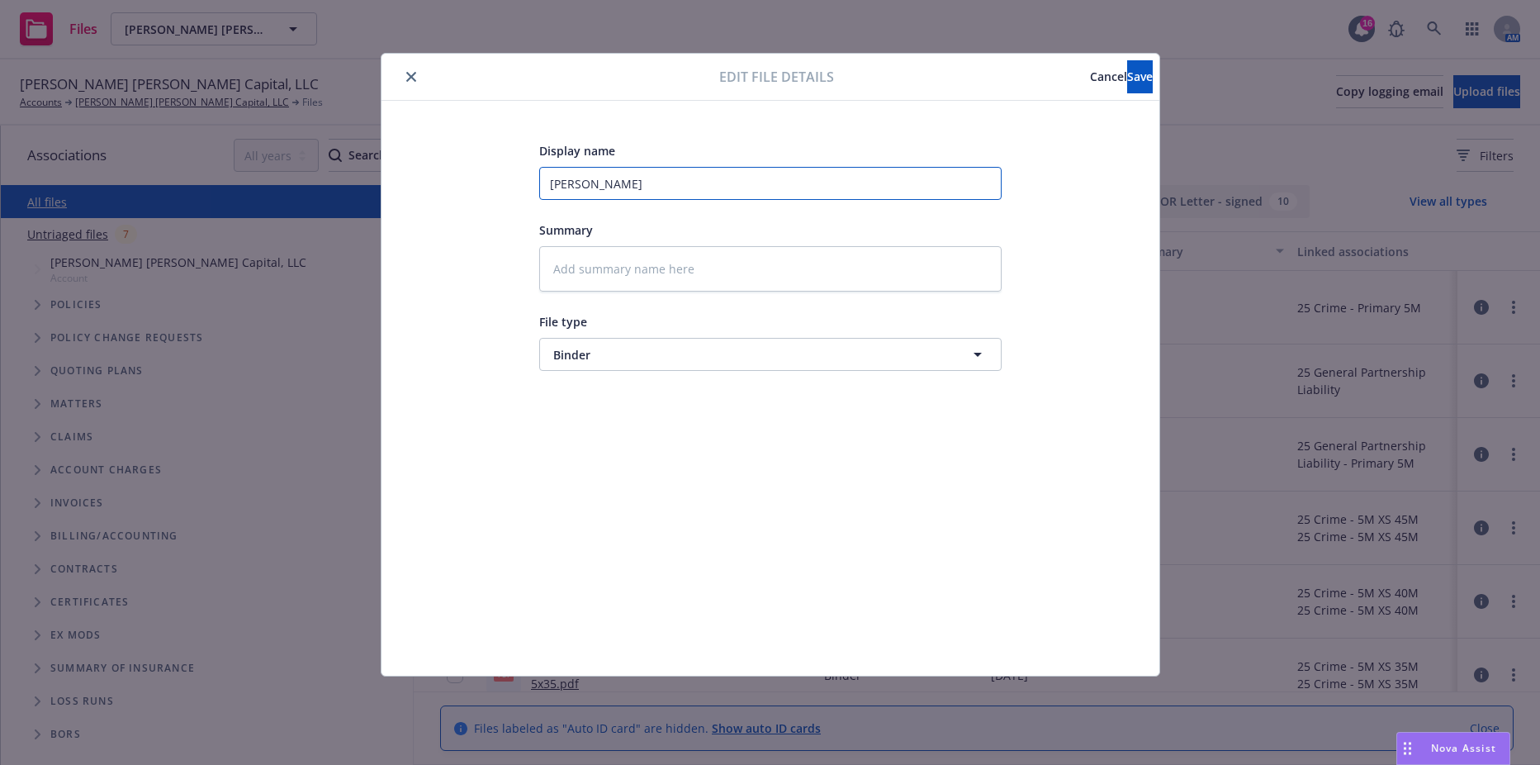
type textarea "x"
type input "Fisher"
type textarea "x"
type input "Fisher L"
type textarea "x"
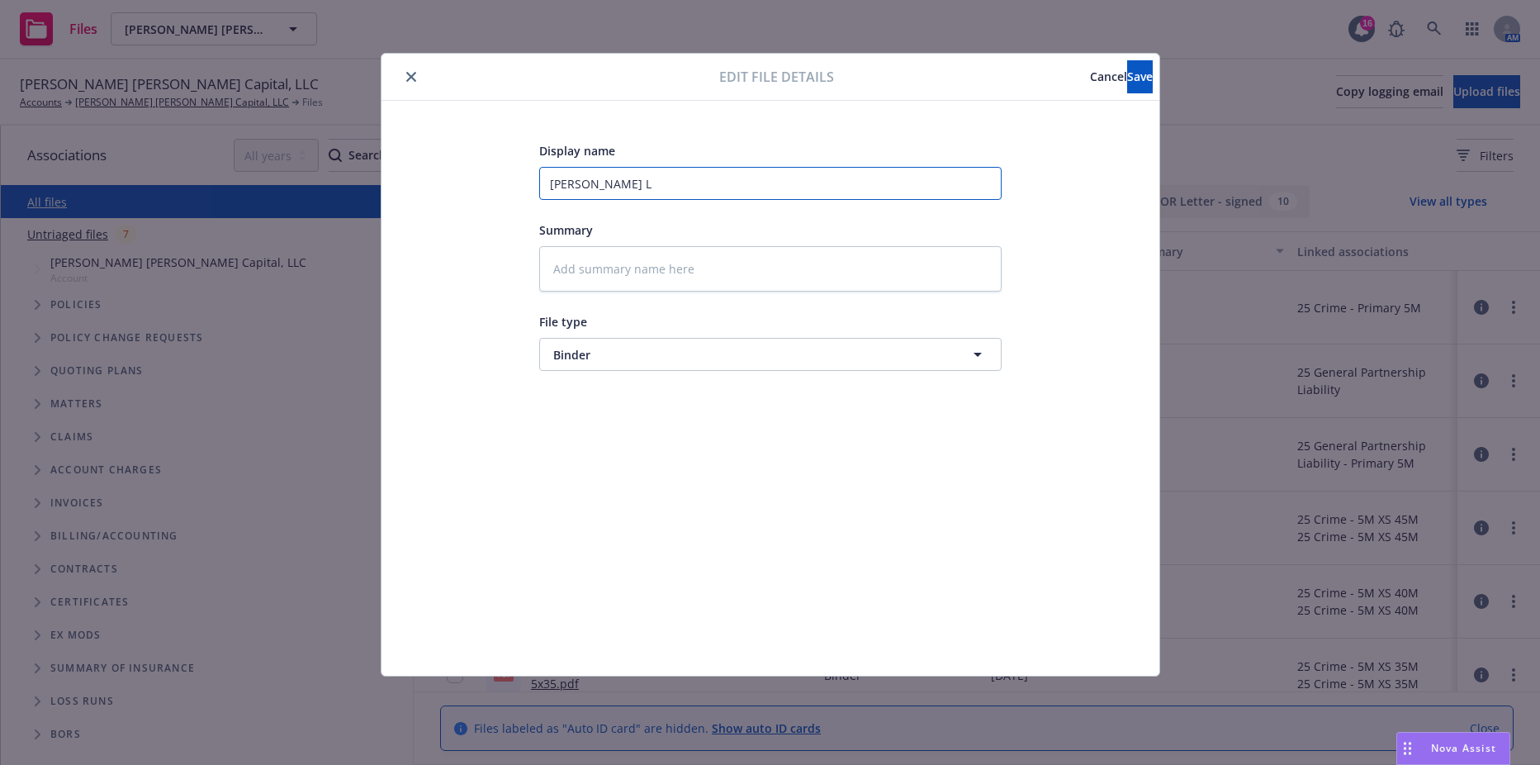
type input "Fisher Ly"
type textarea "x"
type input "Fisher Lyn"
type textarea "x"
type input "Fisher Lync"
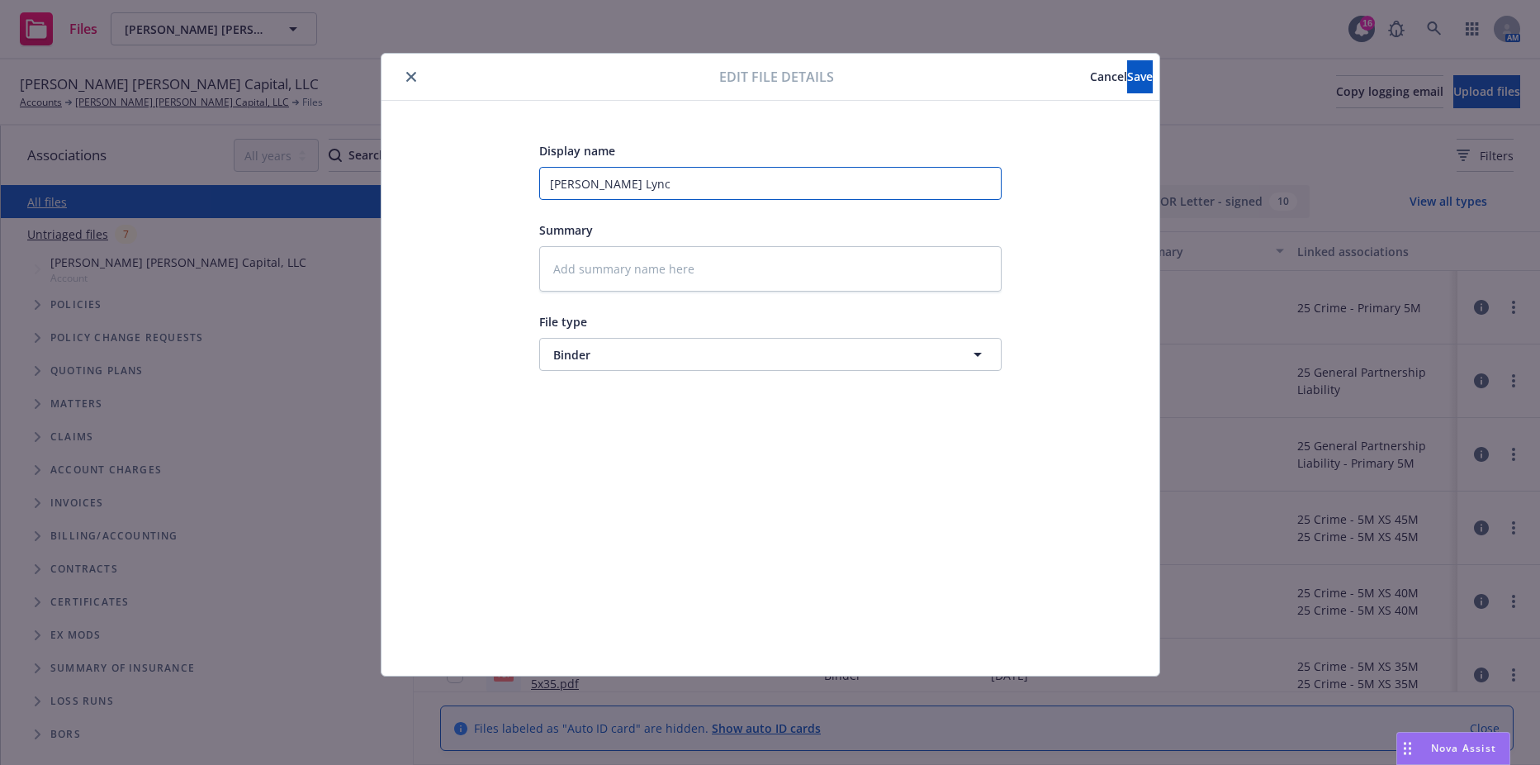
type textarea "x"
type input "Fisher Lynch"
type textarea "x"
type input "Fisher Lynch"
type textarea "x"
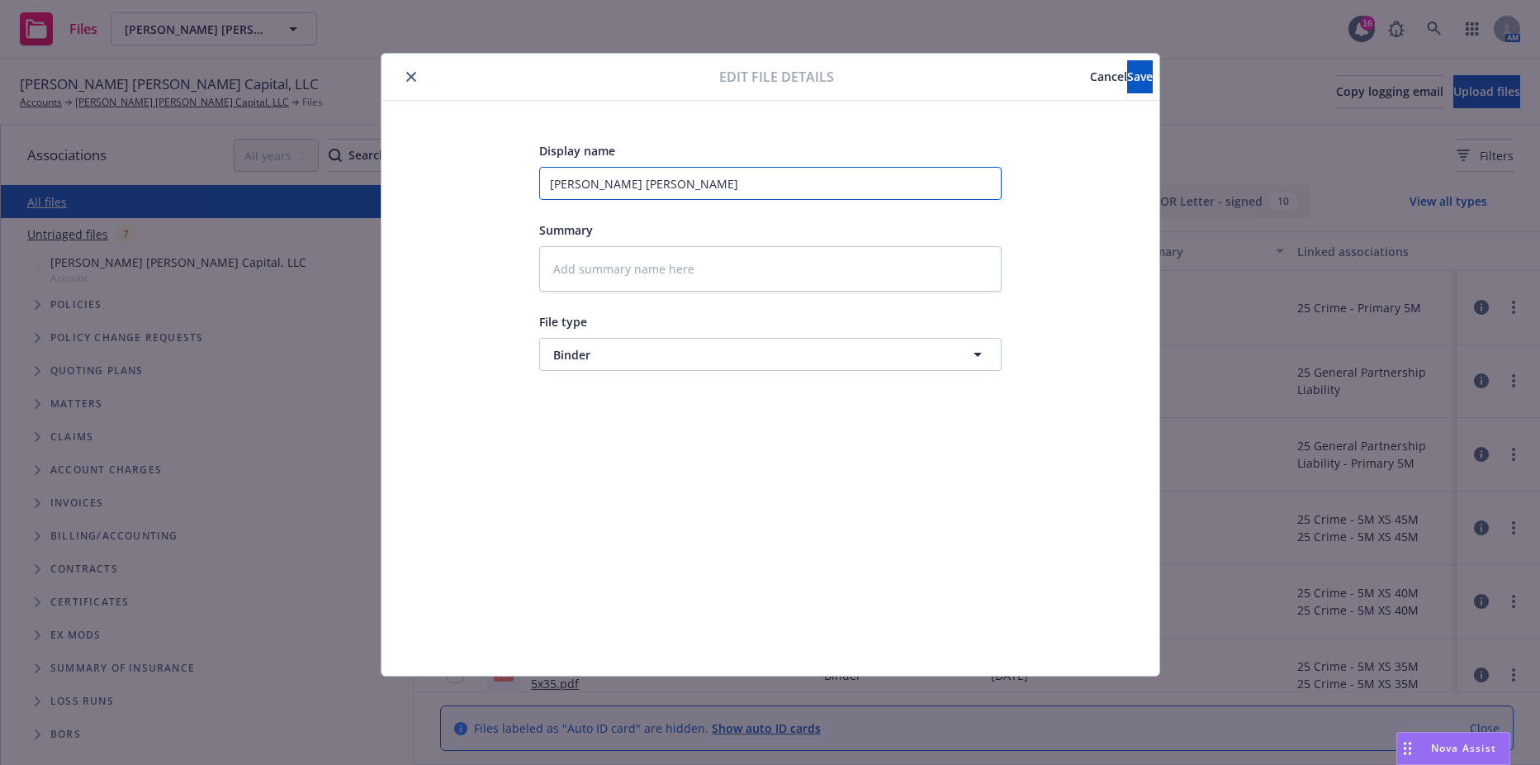
type input "Fisher Lynch -"
type textarea "x"
type input "Fisher Lynch -"
type textarea "x"
type input "Fisher Lynch - D"
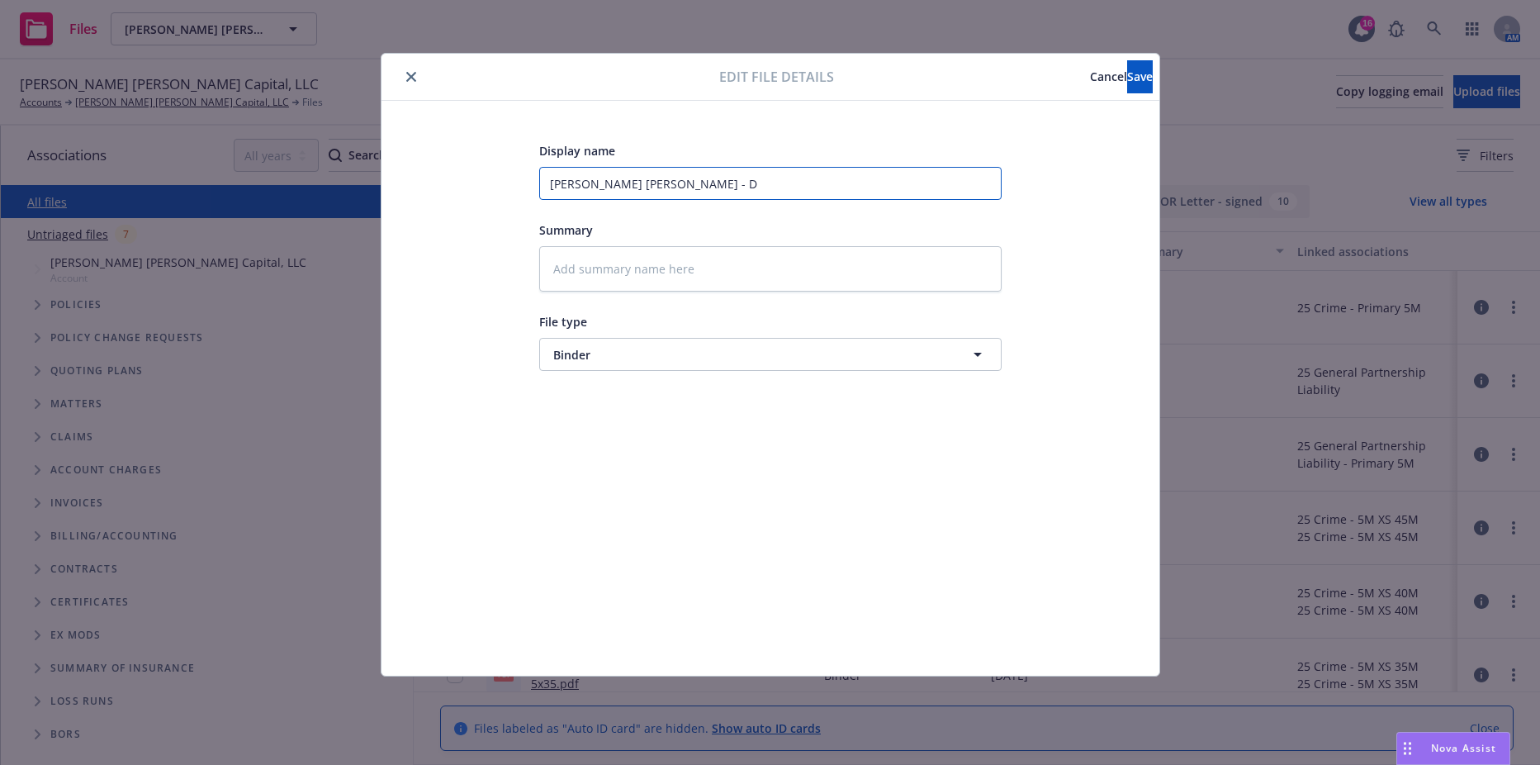
type textarea "x"
type input "Fisher Lynch - D&"
type textarea "x"
type input "Fisher Lynch - D&O"
type textarea "x"
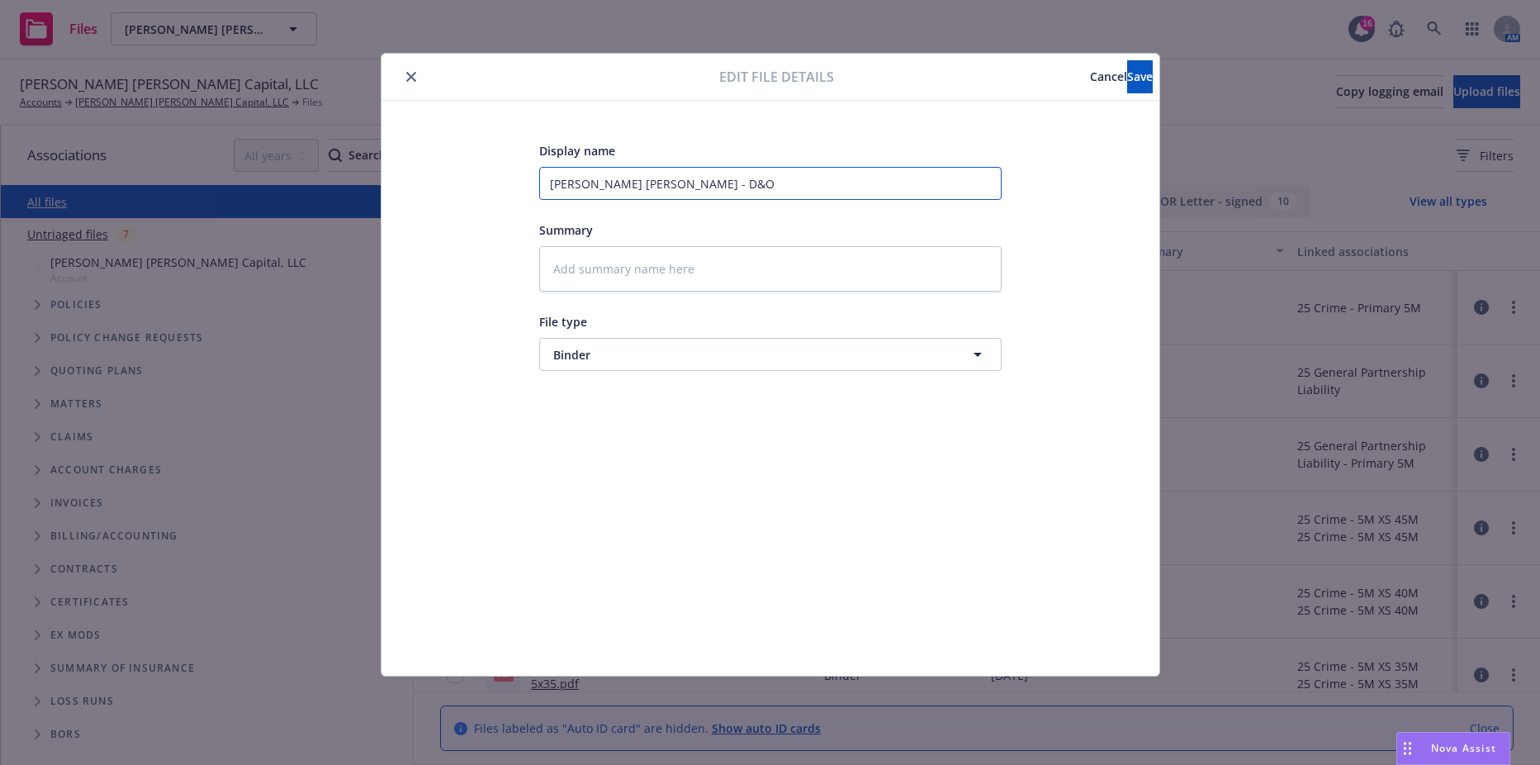
type input "Fisher Lynch - D&O"
type textarea "x"
type input "Fisher Lynch - D&O -"
type textarea "x"
type input "Fisher Lynch - D&O -"
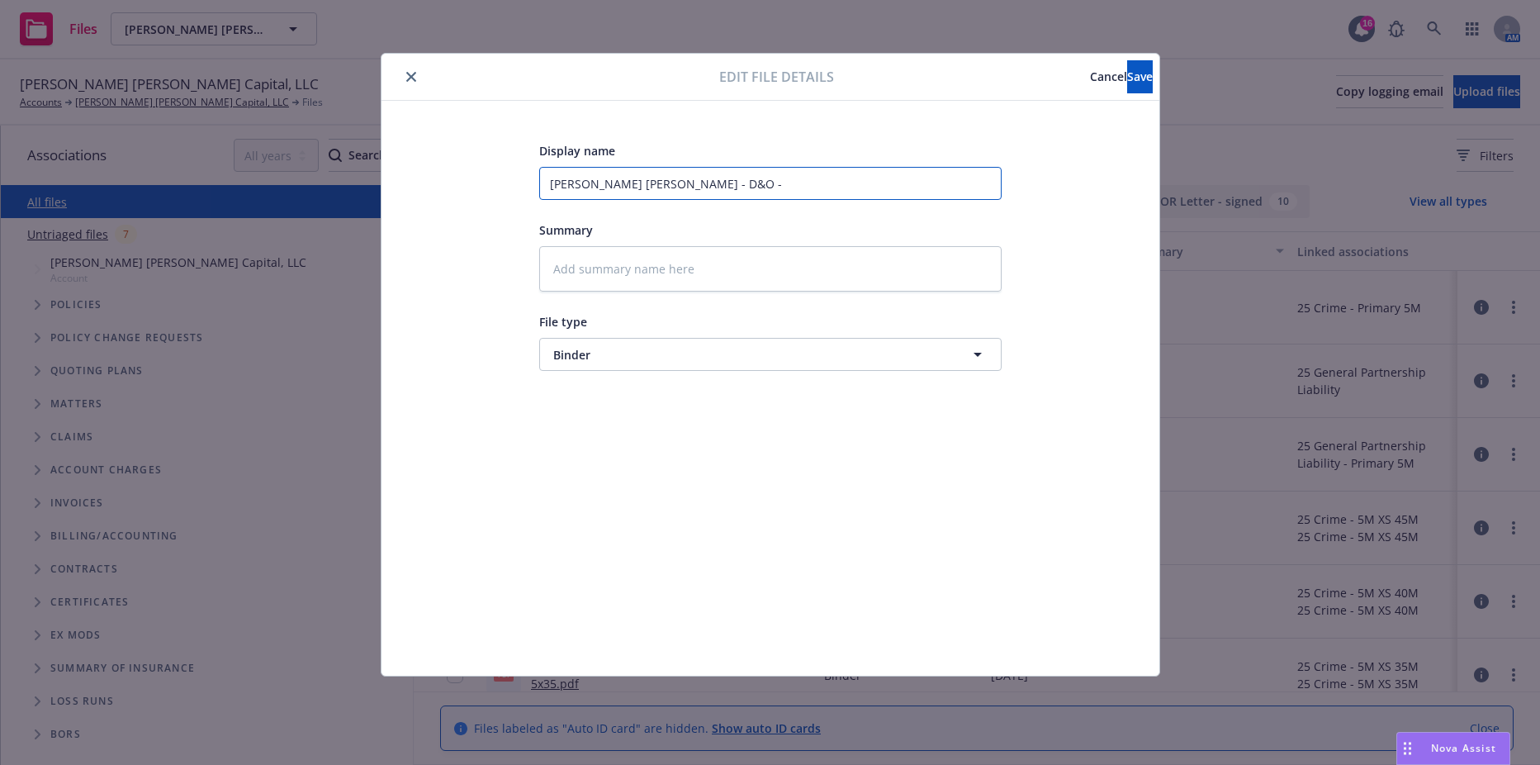
type textarea "x"
type input "Fisher Lynch - D&O - x"
type textarea "x"
type input "Fisher Lynch - D&O -"
type textarea "x"
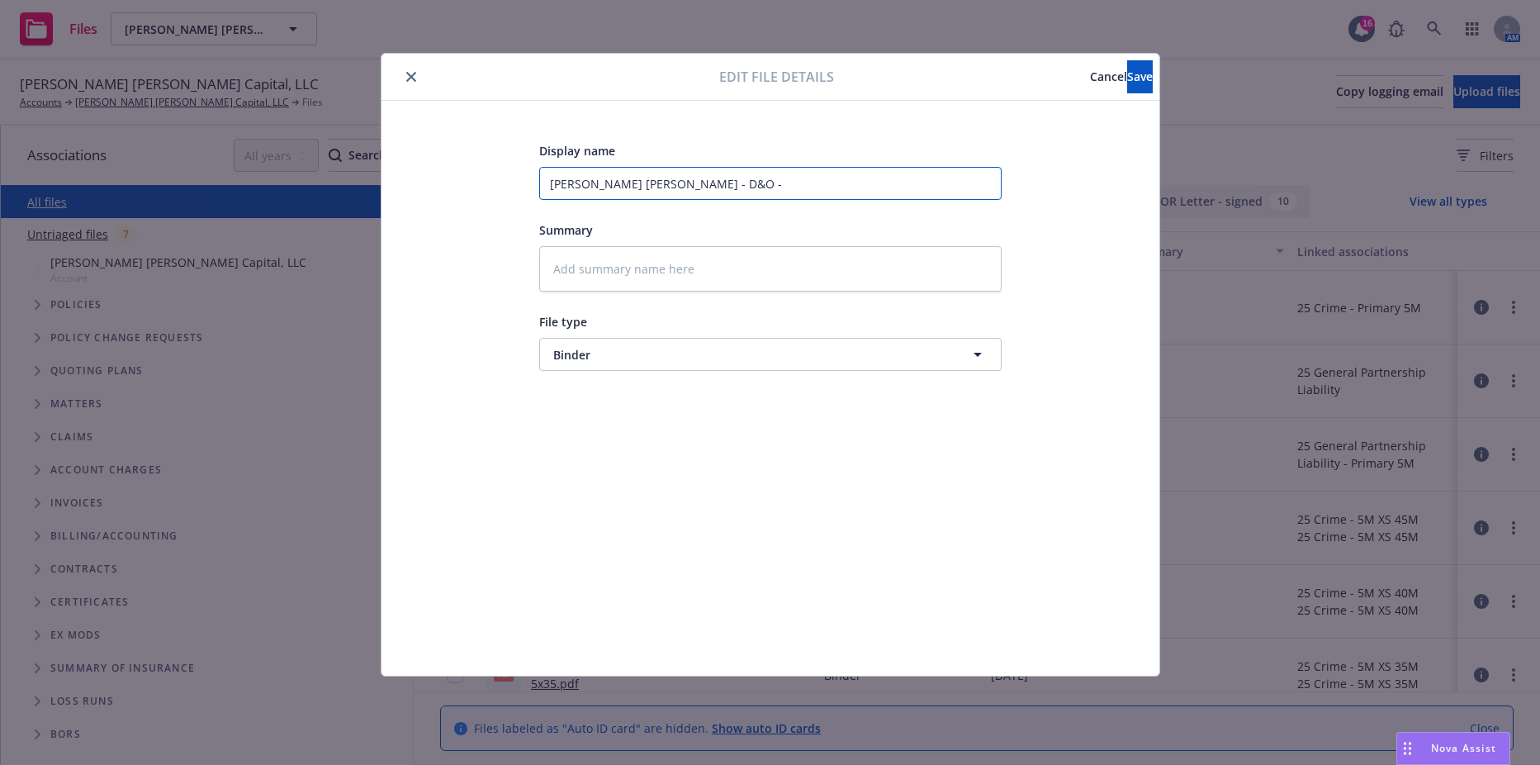
type input "Fisher Lynch - D&O - 4"
type textarea "x"
type input "Fisher Lynch - D&O - 4x"
type textarea "x"
type input "Fisher Lynch - D&O - 4"
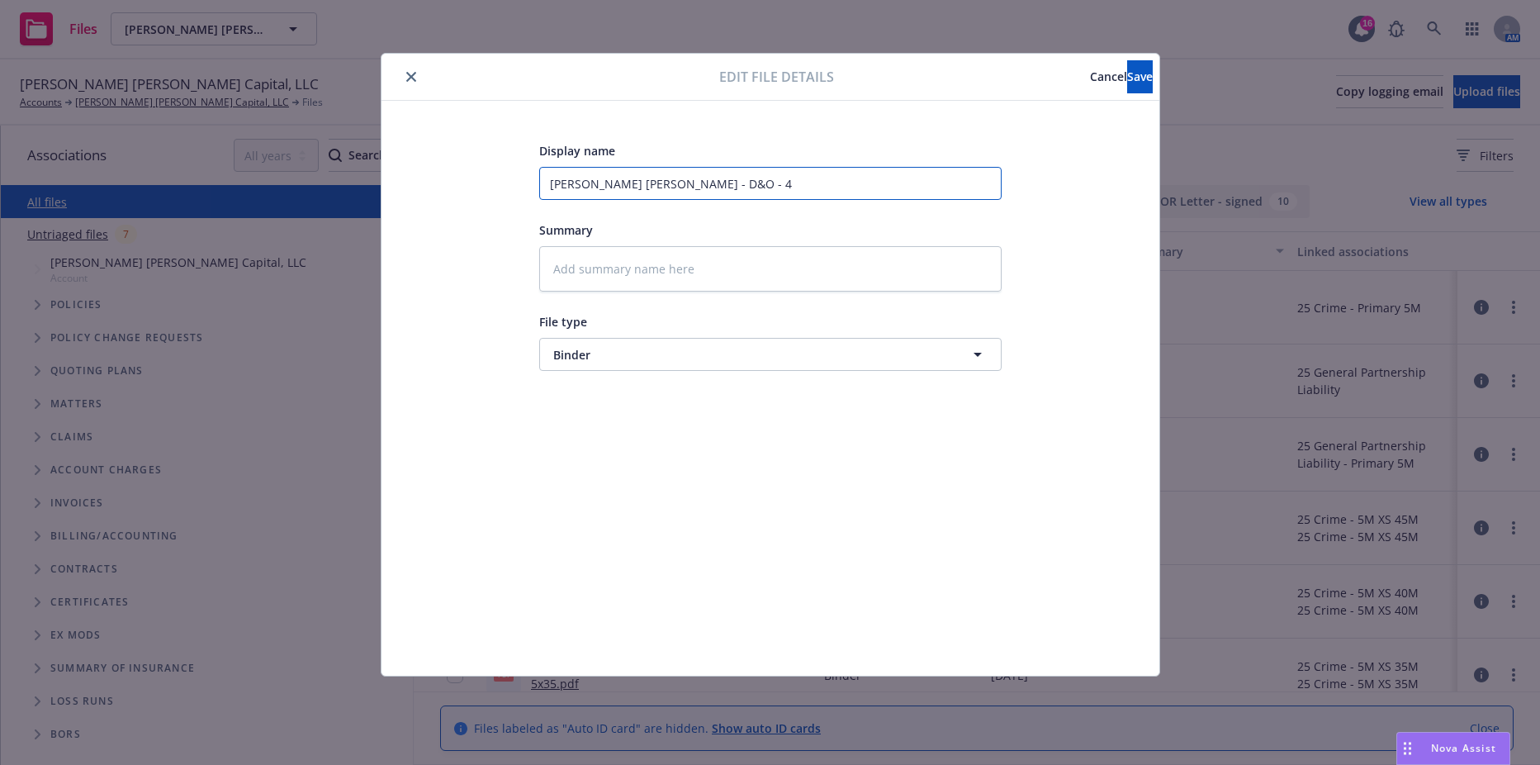
type textarea "x"
type input "Fisher Lynch - D&O -"
type textarea "x"
type input "Fisher Lynch - D&O - 6"
type textarea "x"
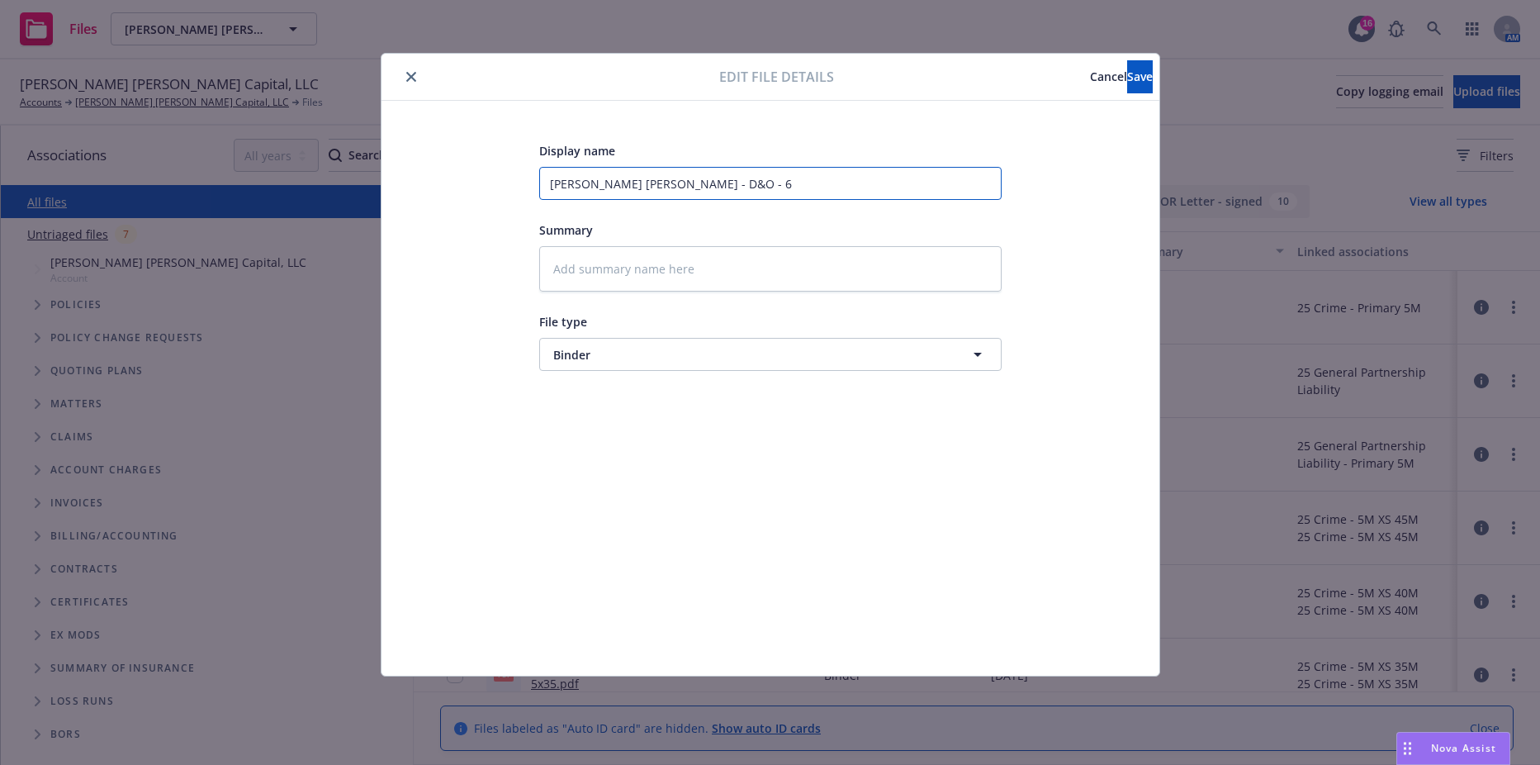
type input "Fisher Lynch - D&O - 6x"
type textarea "x"
type input "Fisher Lynch - D&O - 6"
type textarea "x"
type input "Fisher Lynch - D&O -"
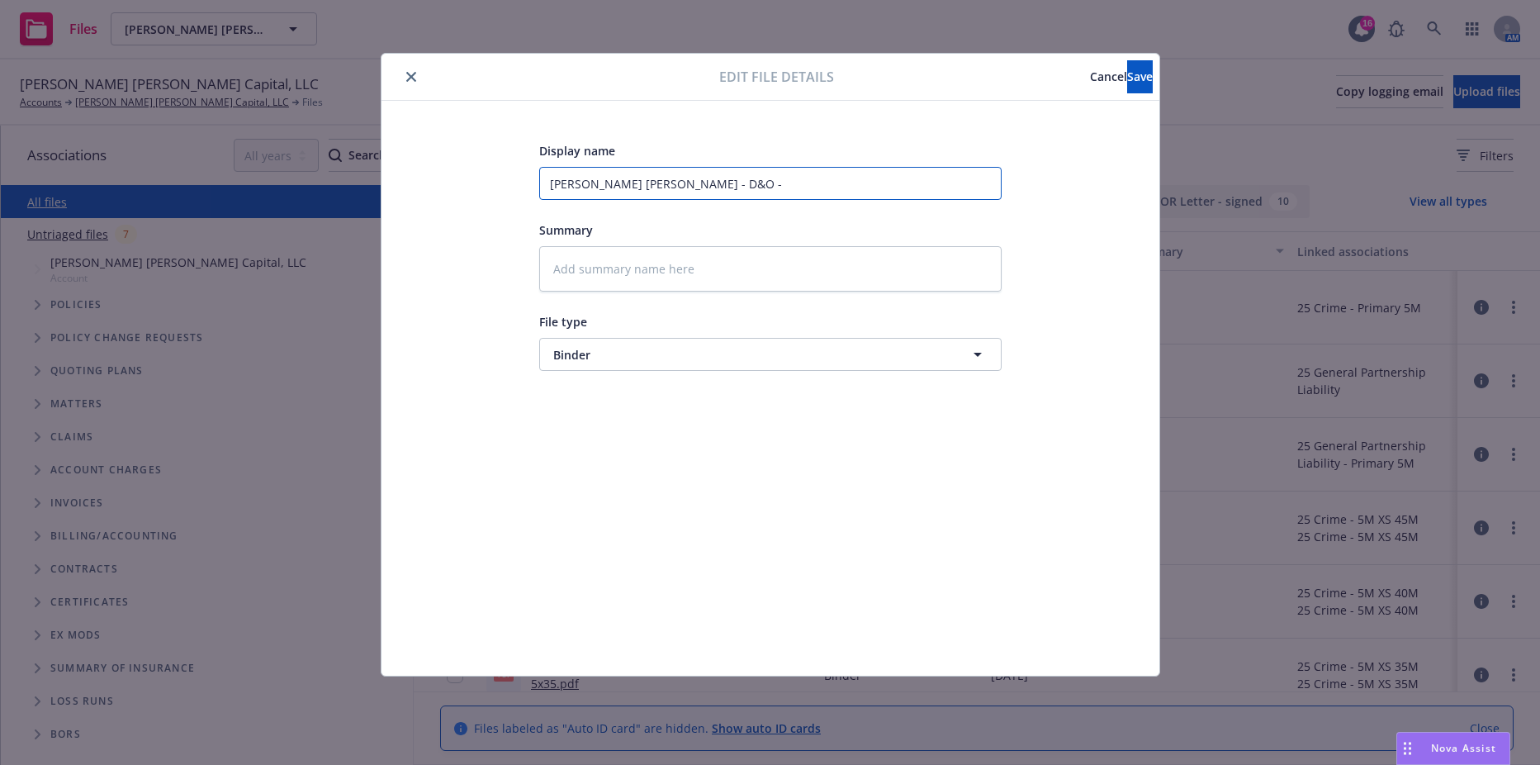
type textarea "x"
type input "Fisher Lynch - D&O - 5"
type textarea "x"
type input "Fisher Lynch - D&O - 5x"
type textarea "x"
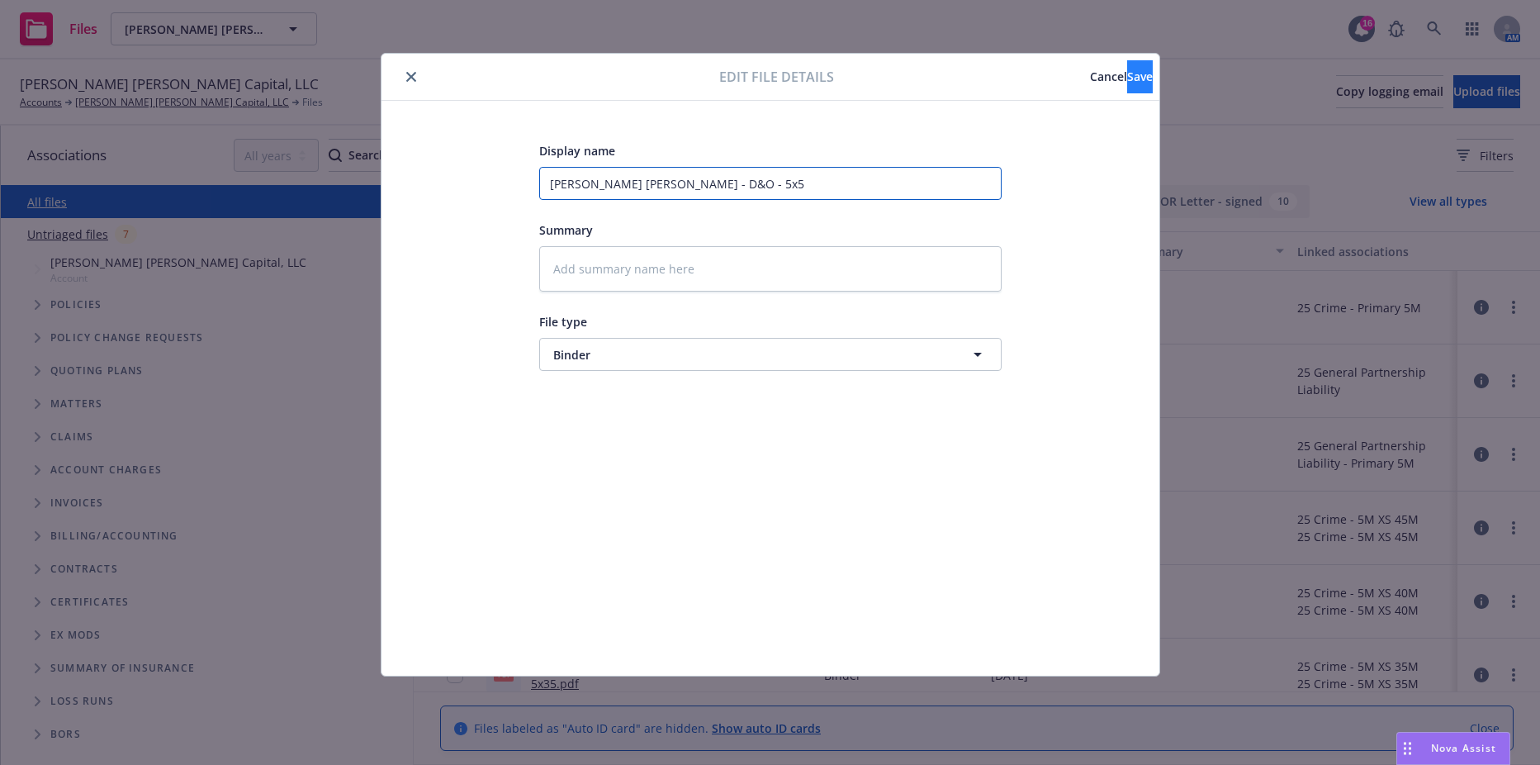
type input "Fisher Lynch - D&O - 5x5"
click at [1127, 75] on button "Save" at bounding box center [1140, 76] width 26 height 33
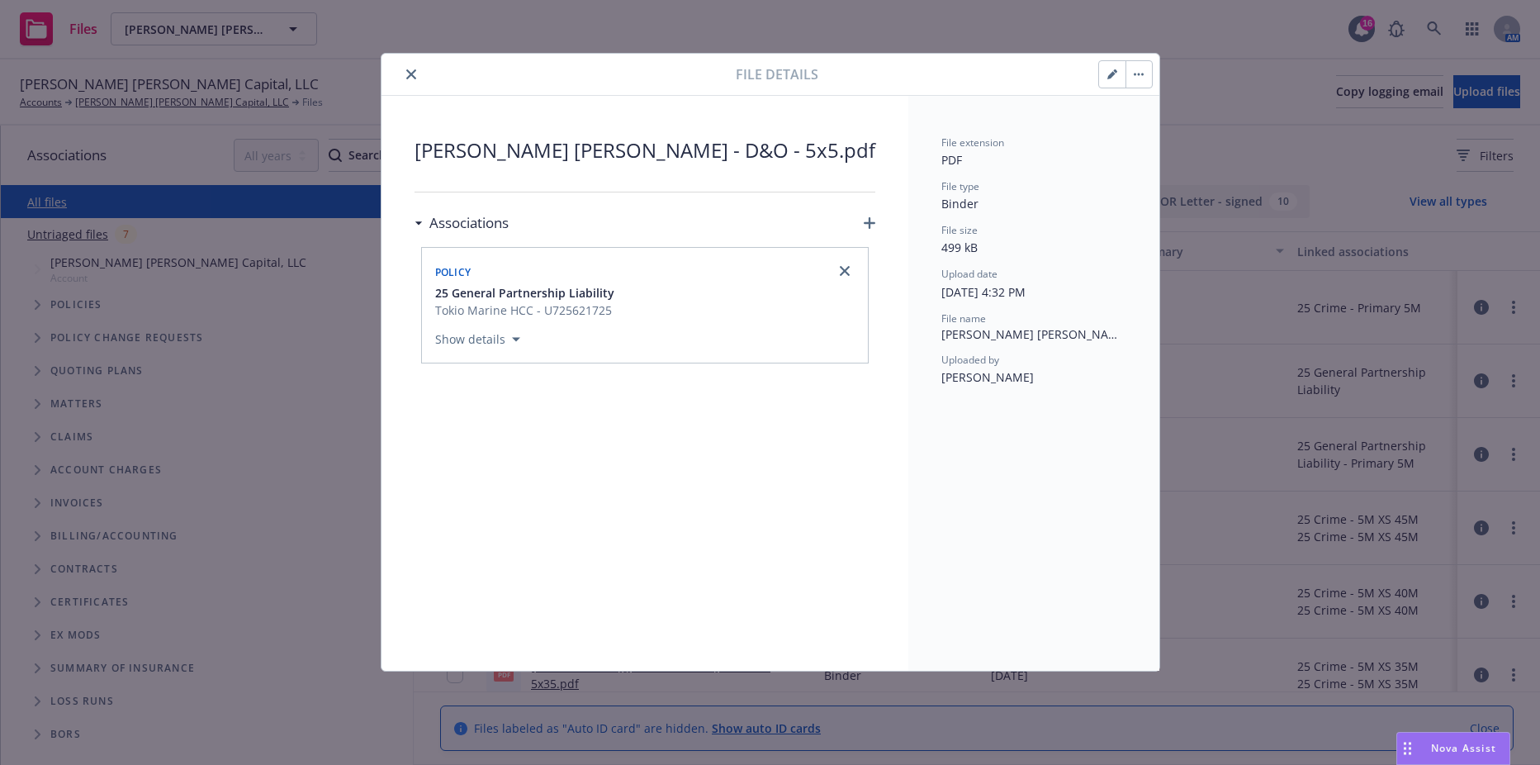
click at [1441, 276] on div "File details Fisher Lynch - D&O - 5x5.pdf Associations Policy 25 General Partne…" at bounding box center [770, 382] width 1540 height 765
click at [414, 77] on icon "close" at bounding box center [411, 74] width 10 height 10
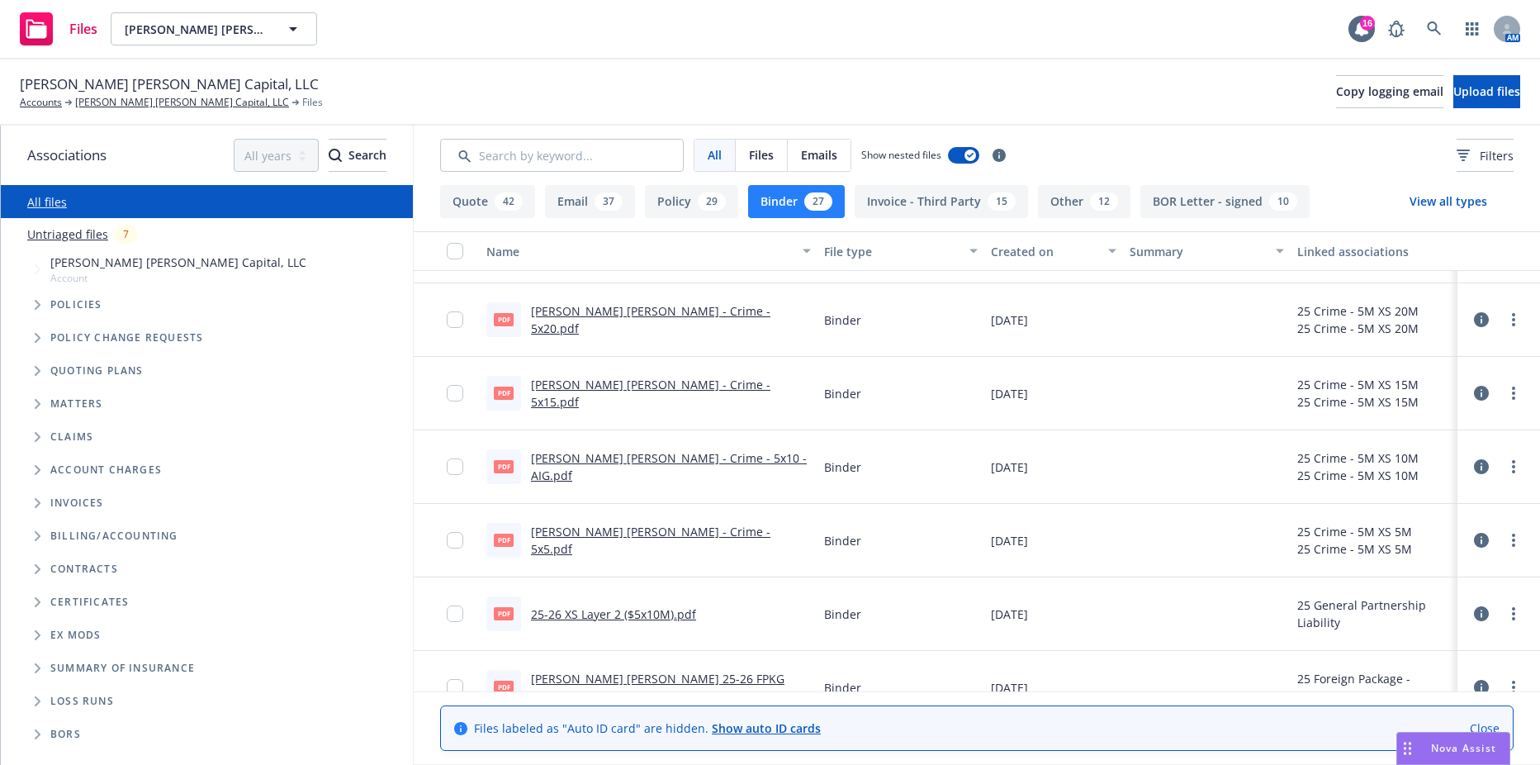
scroll to position [578, 0]
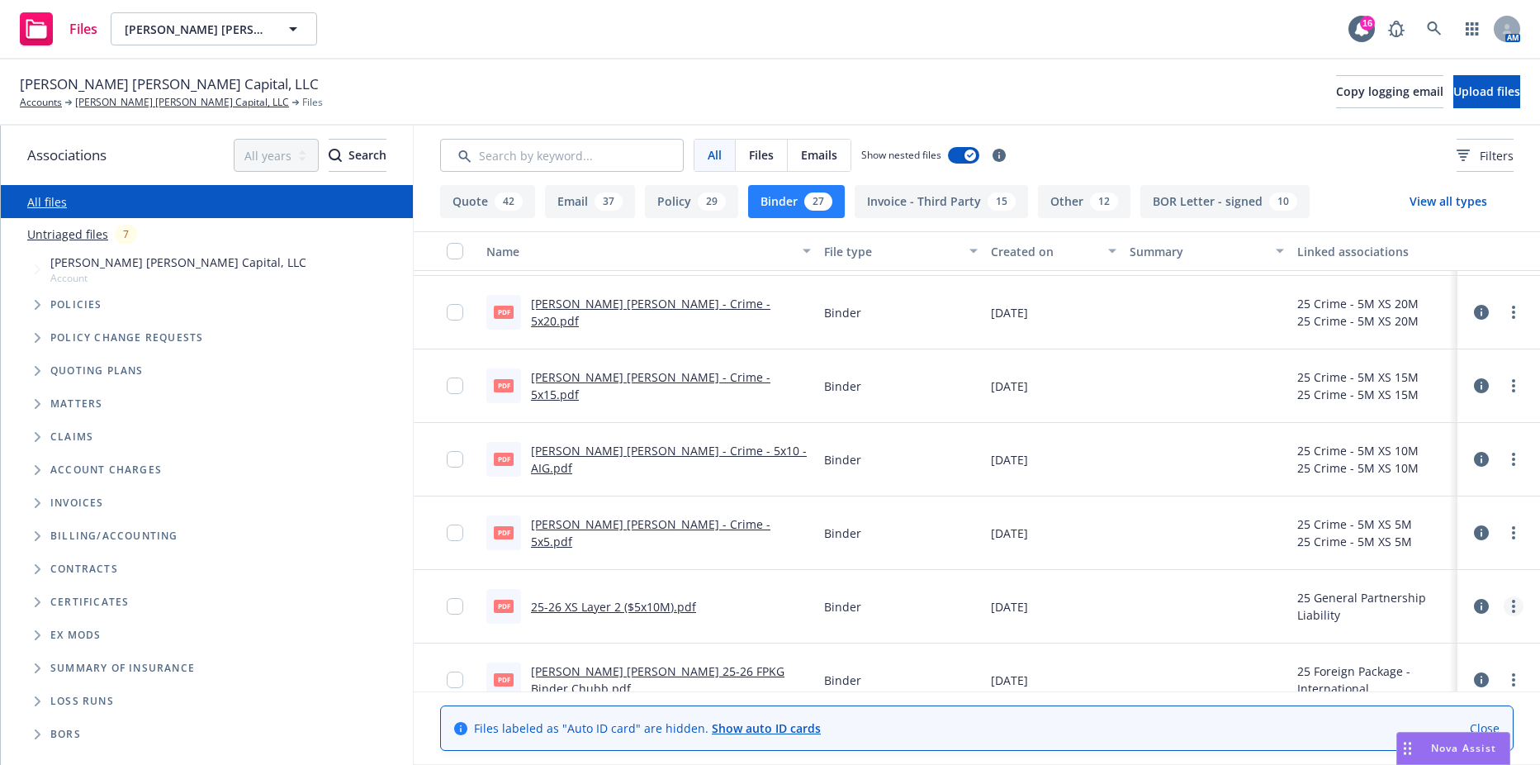
click at [1512, 606] on circle "more" at bounding box center [1513, 606] width 3 height 3
click at [1408, 709] on link "Edit" at bounding box center [1428, 706] width 164 height 33
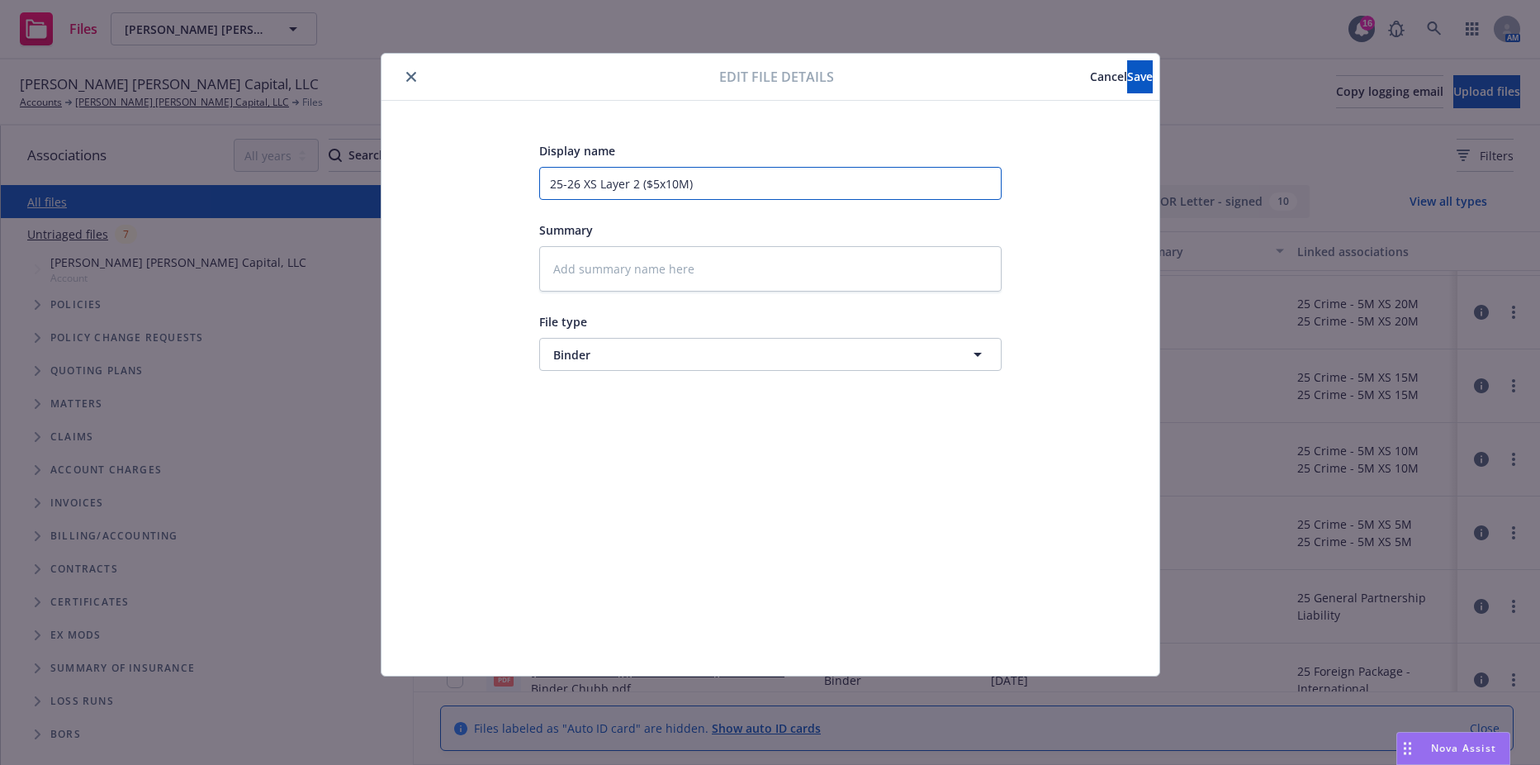
drag, startPoint x: 707, startPoint y: 181, endPoint x: 459, endPoint y: 173, distance: 247.9
click at [459, 173] on div "Display name 25-26 XS Layer 2 ($5x10M) Summary File type Binder Binder" at bounding box center [771, 388] width 712 height 496
type textarea "x"
type input "F"
type textarea "x"
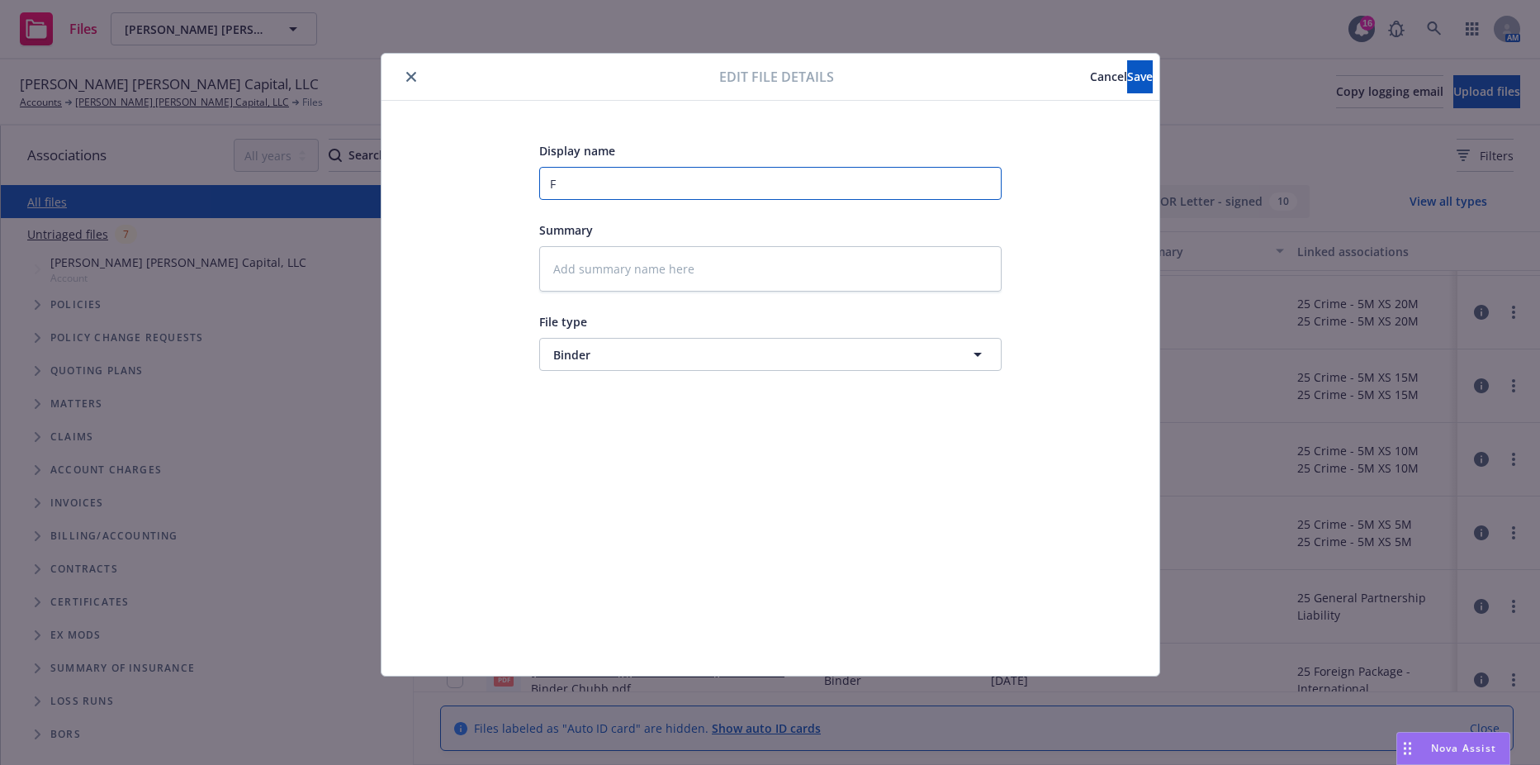
type input "Fi"
type textarea "x"
type input "Fih"
type textarea "x"
type input "Fi"
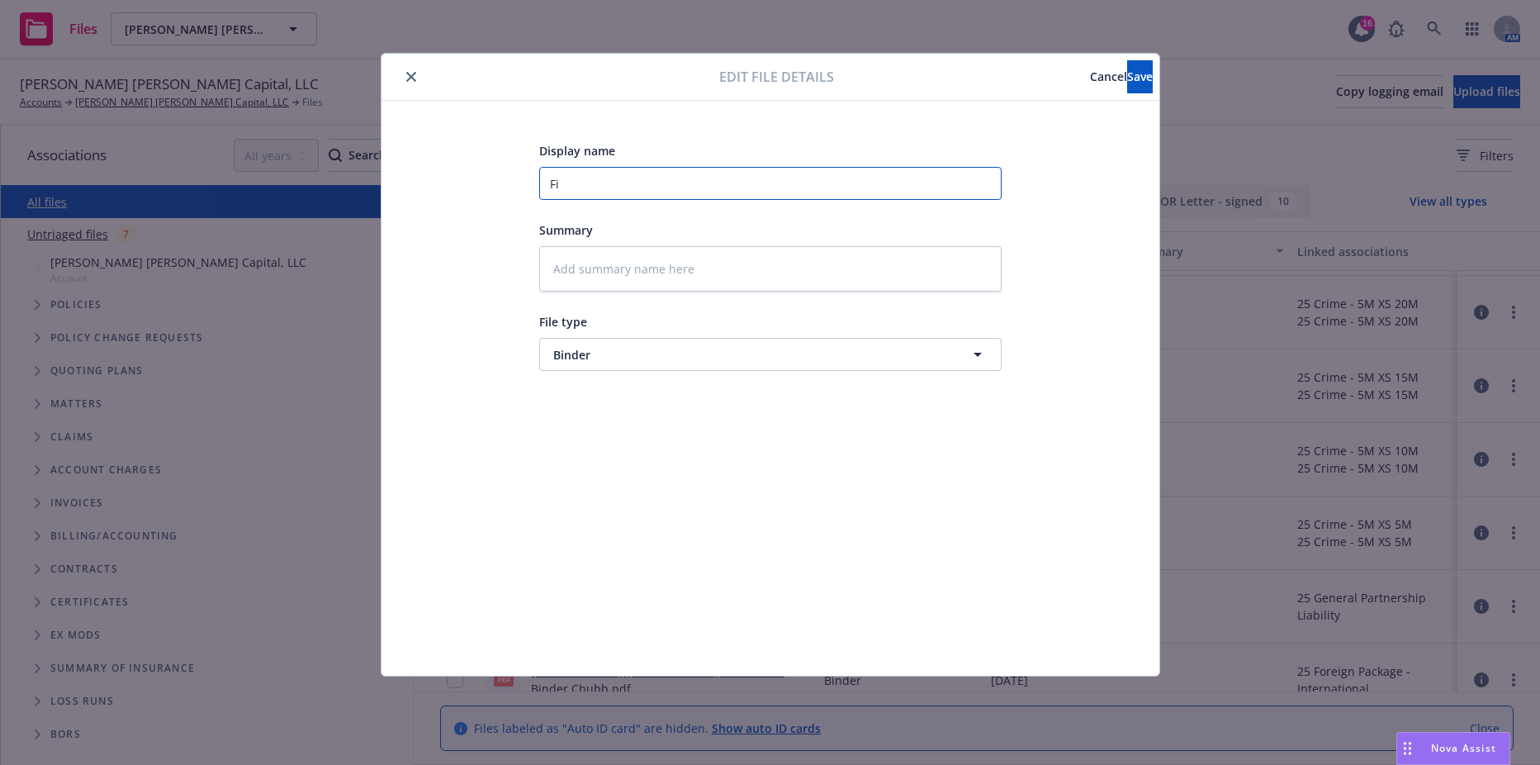
type textarea "x"
type input "Fis"
type textarea "x"
type input "Fish"
type textarea "x"
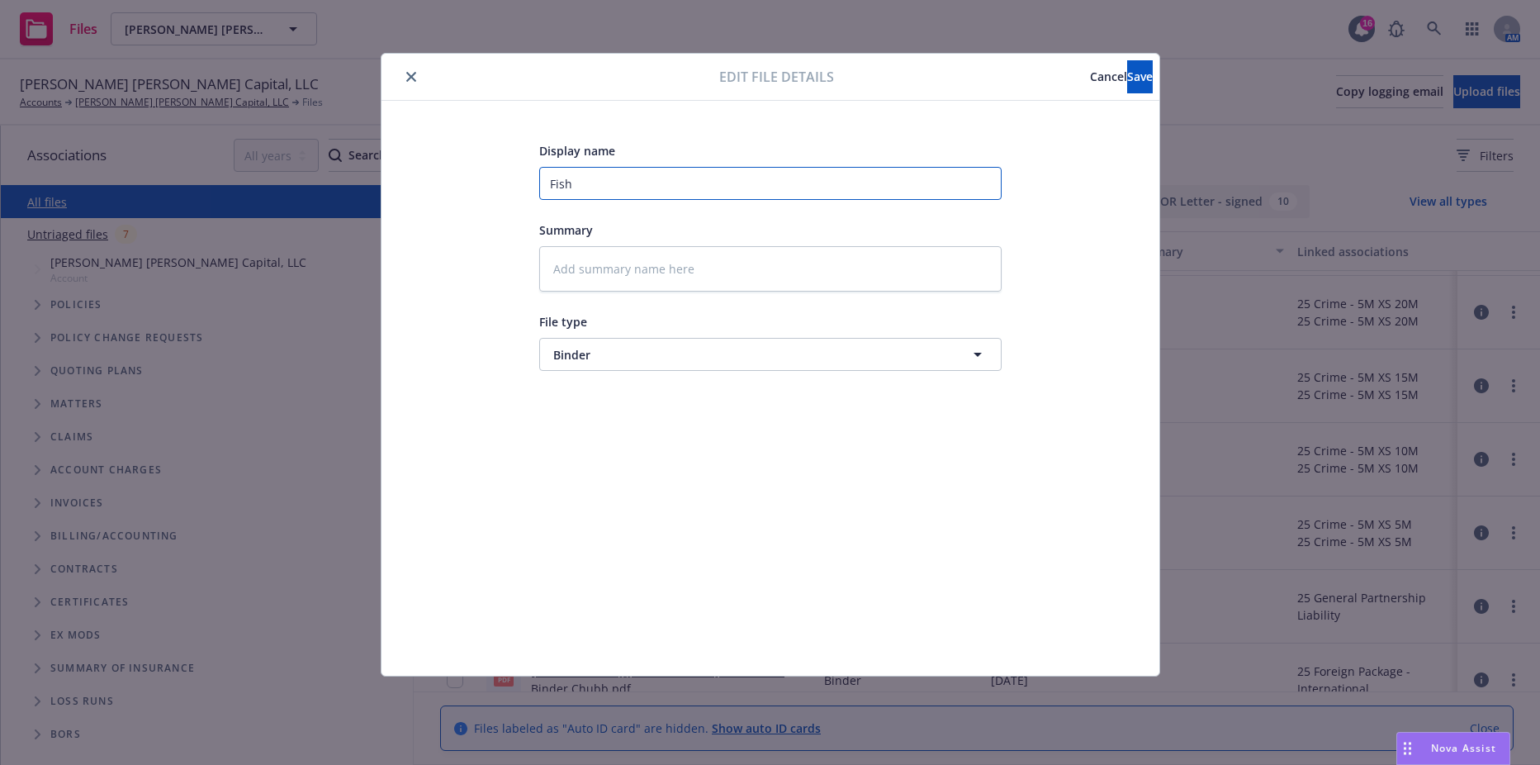
type input "Fishe"
type textarea "x"
type input "Fisher"
type textarea "x"
type input "Fisher"
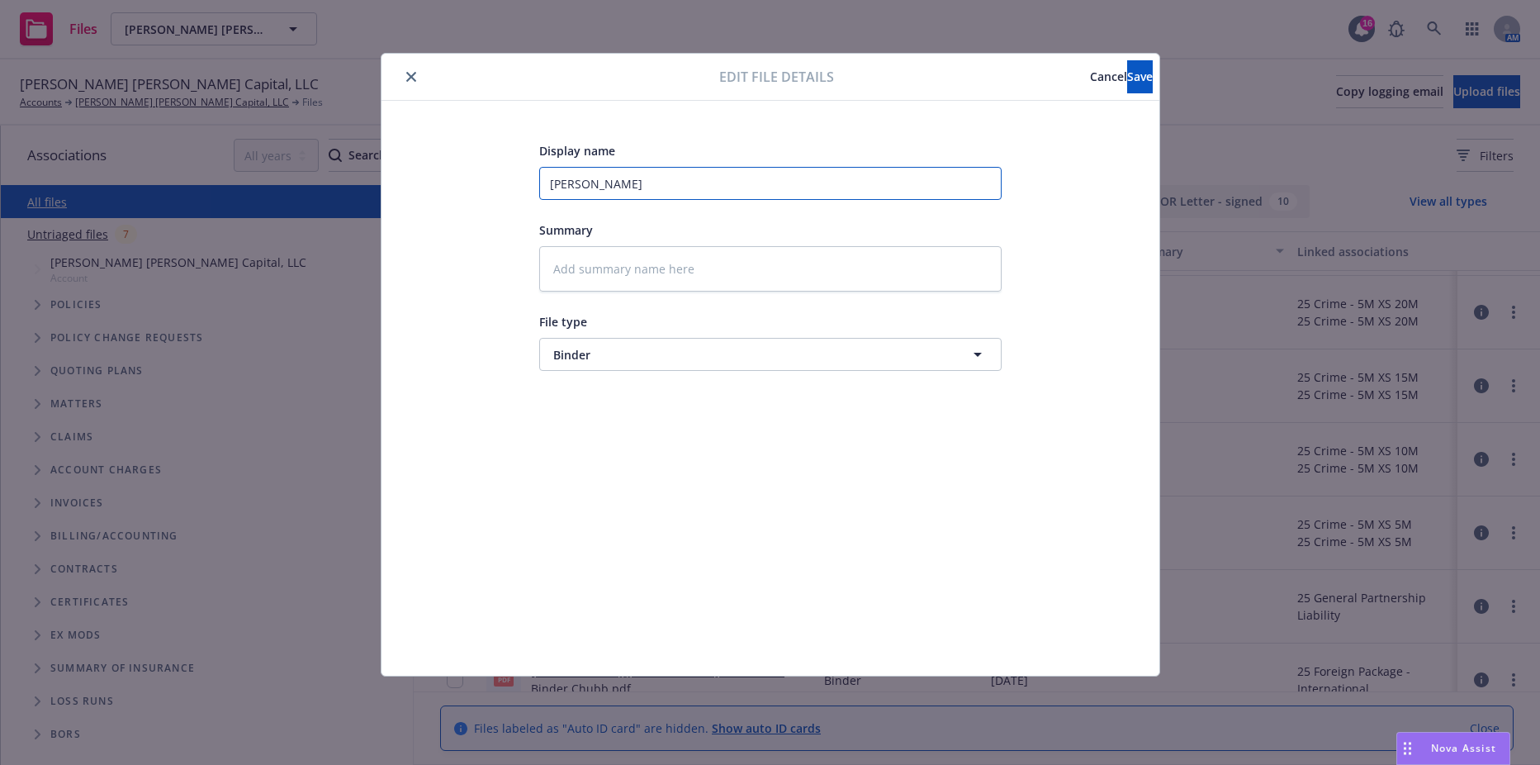
type textarea "x"
type input "Fisher L"
type textarea "x"
type input "Fisher Ly"
type textarea "x"
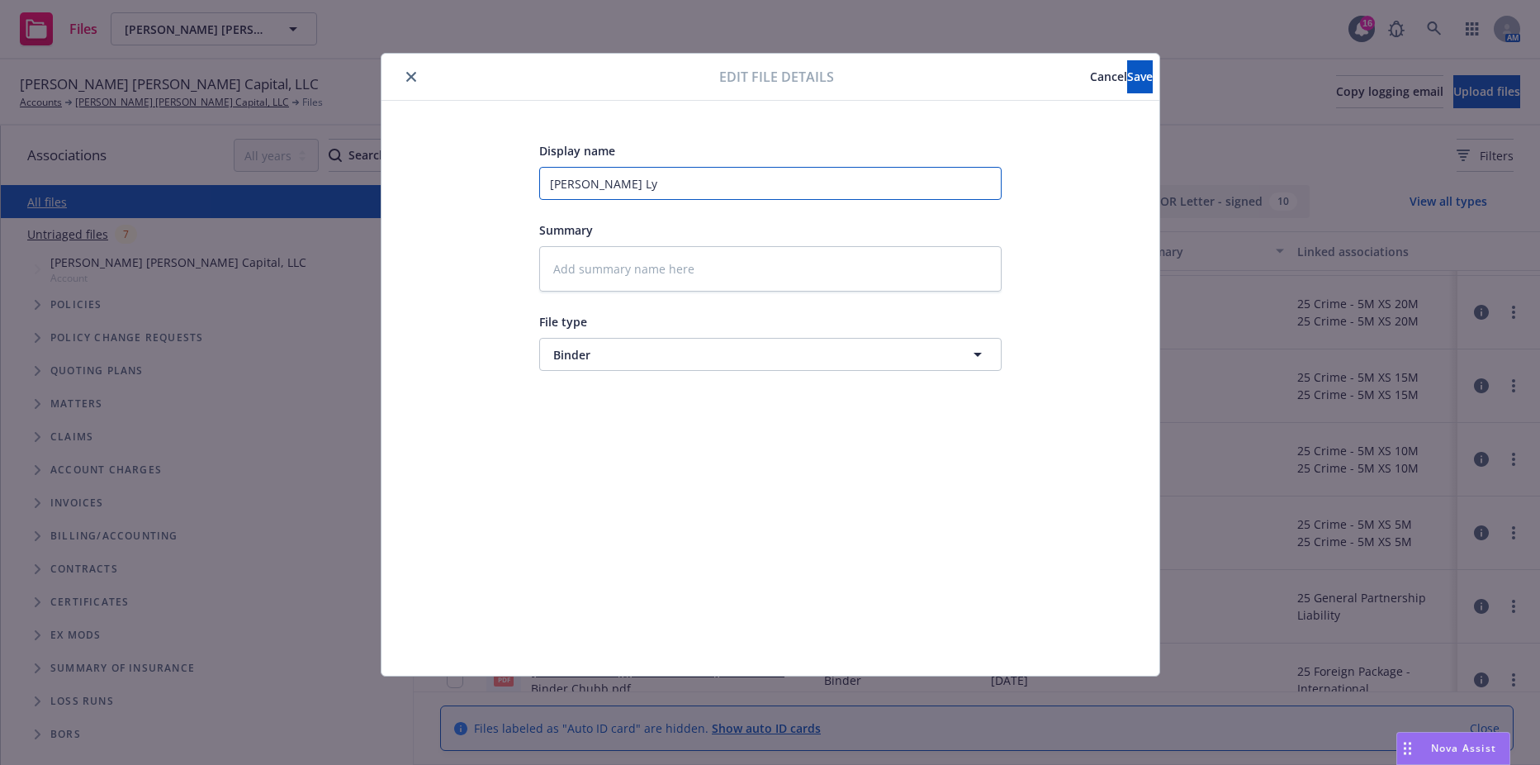
type input "Fisher Lyn"
type textarea "x"
type input "Fisher Lync"
type textarea "x"
type input "Fisher Lynch"
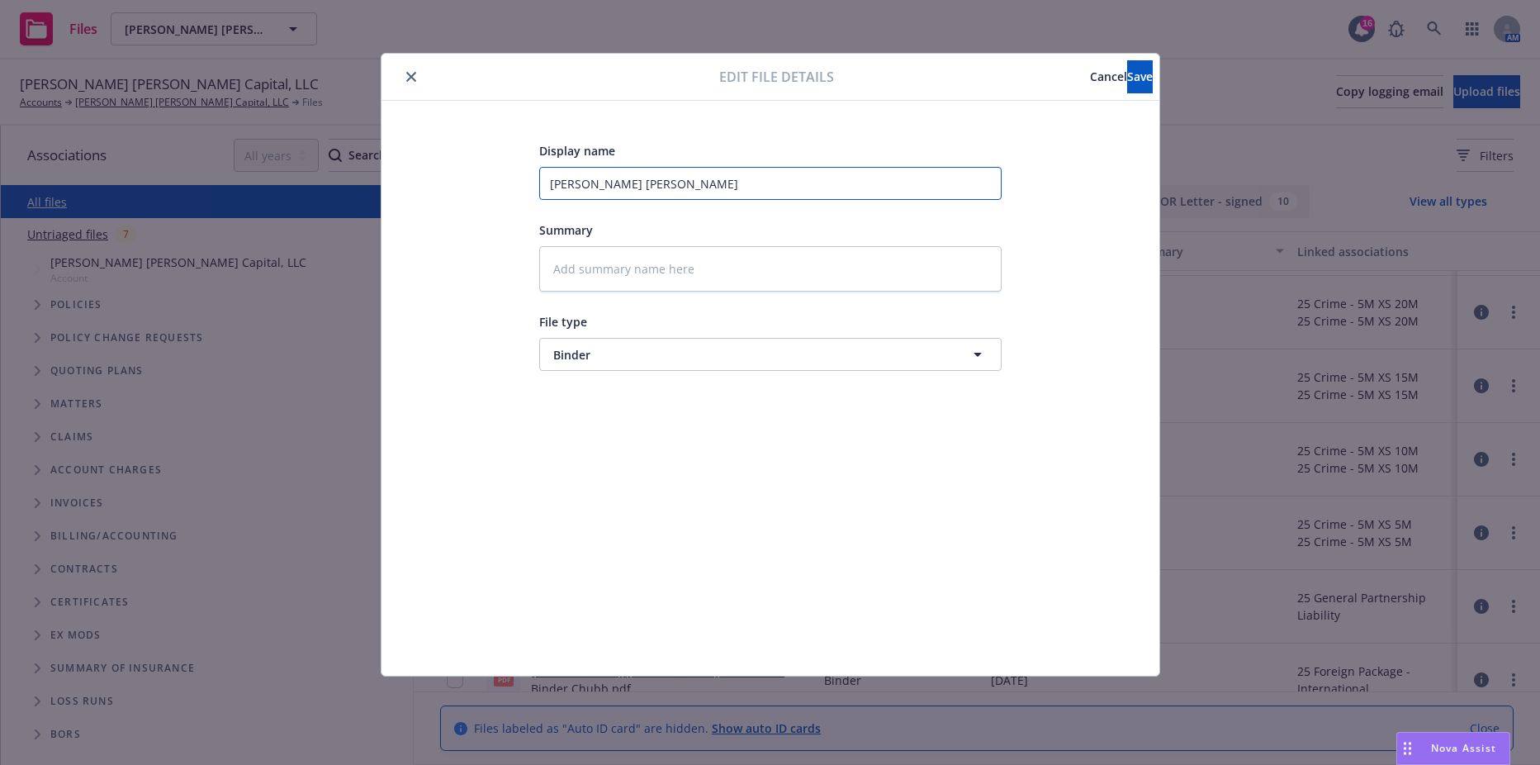
type textarea "x"
type input "Fisher Lynch"
type textarea "x"
type input "Fisher Lynch"
type textarea "x"
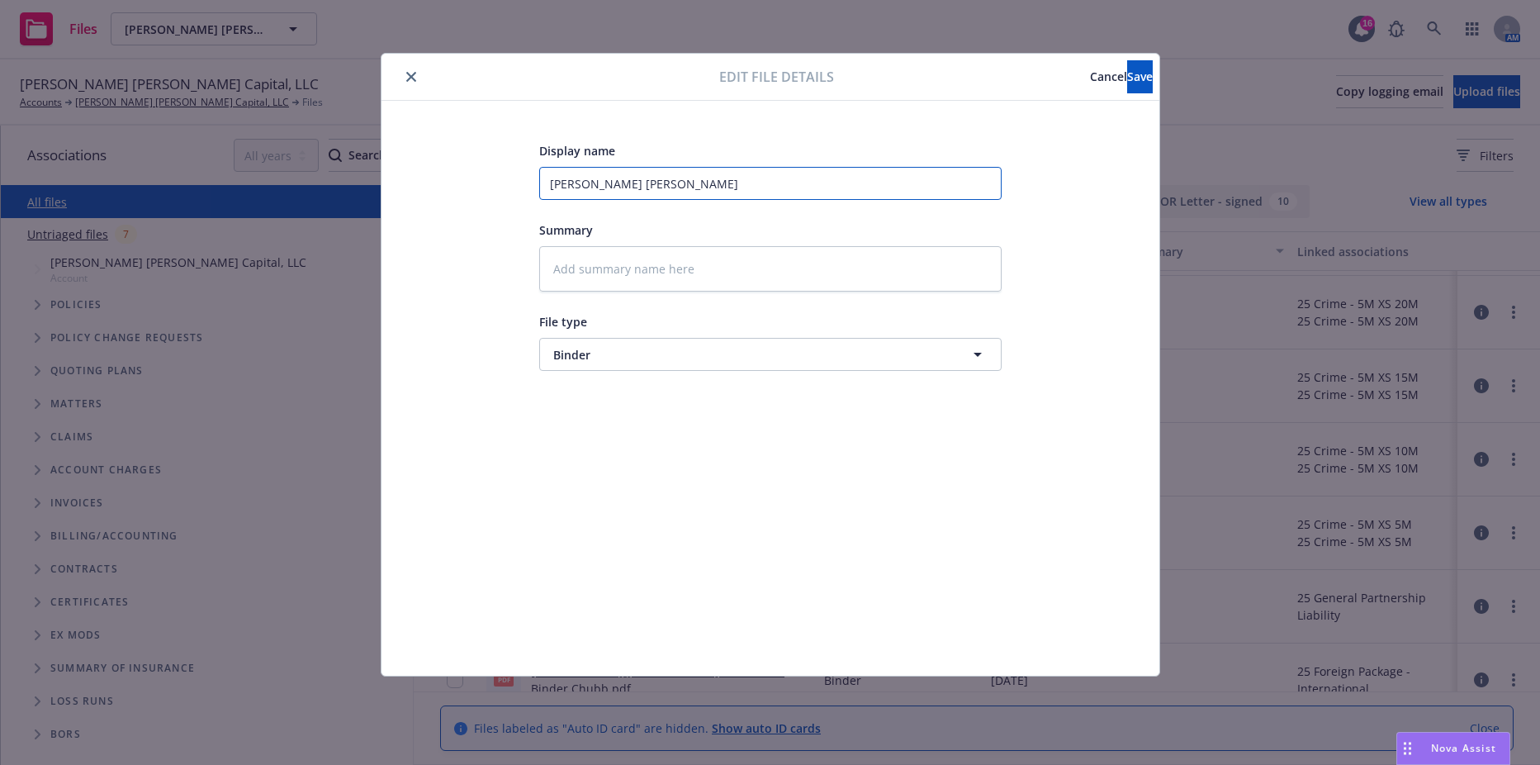
type input "Fisher Lynch"
type textarea "x"
type input "Fisher Lynch -"
type textarea "x"
type input "Fisher Lynch -"
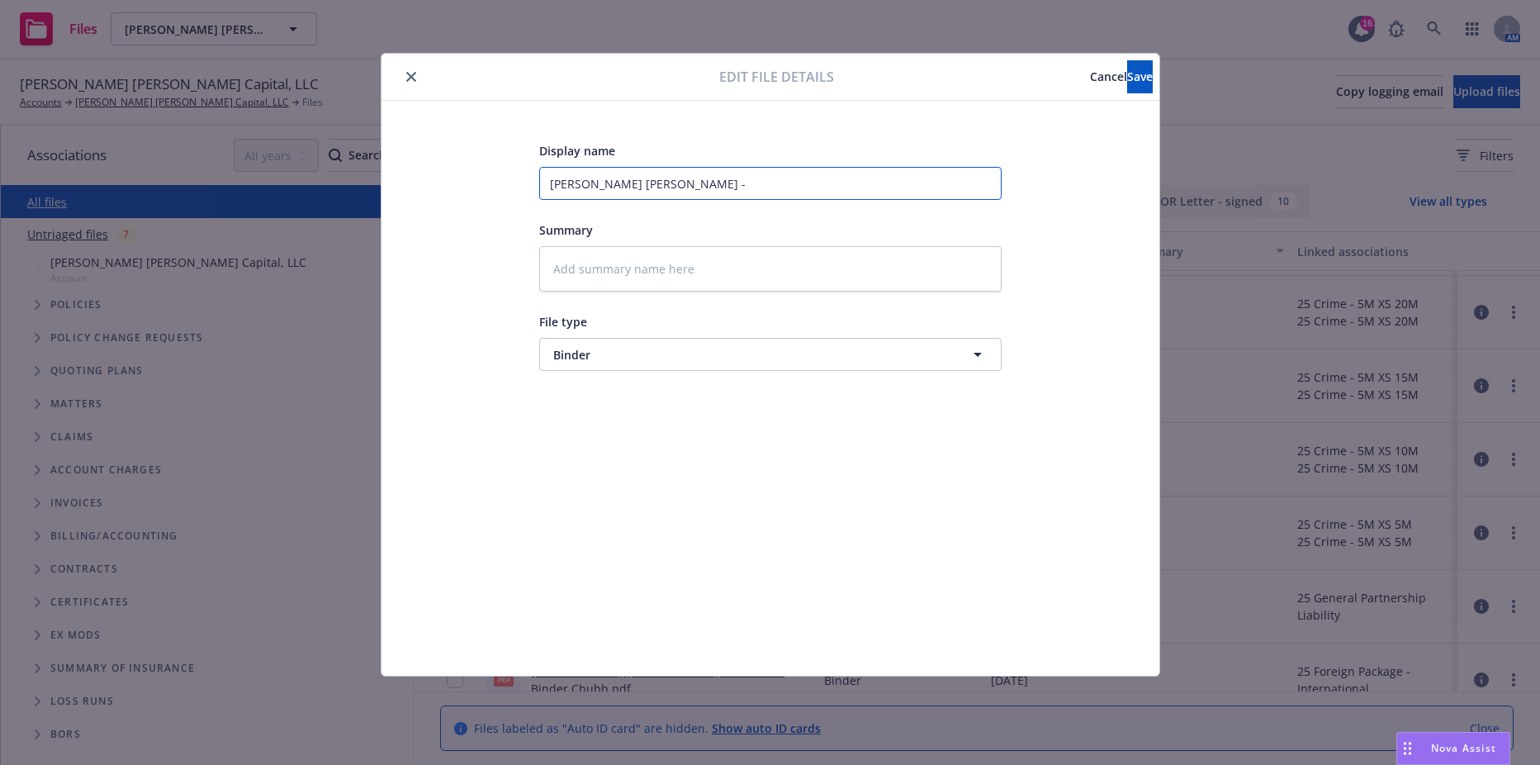
type textarea "x"
type input "Fisher Lynch - D"
type textarea "x"
type input "Fisher Lynch - D&"
type textarea "x"
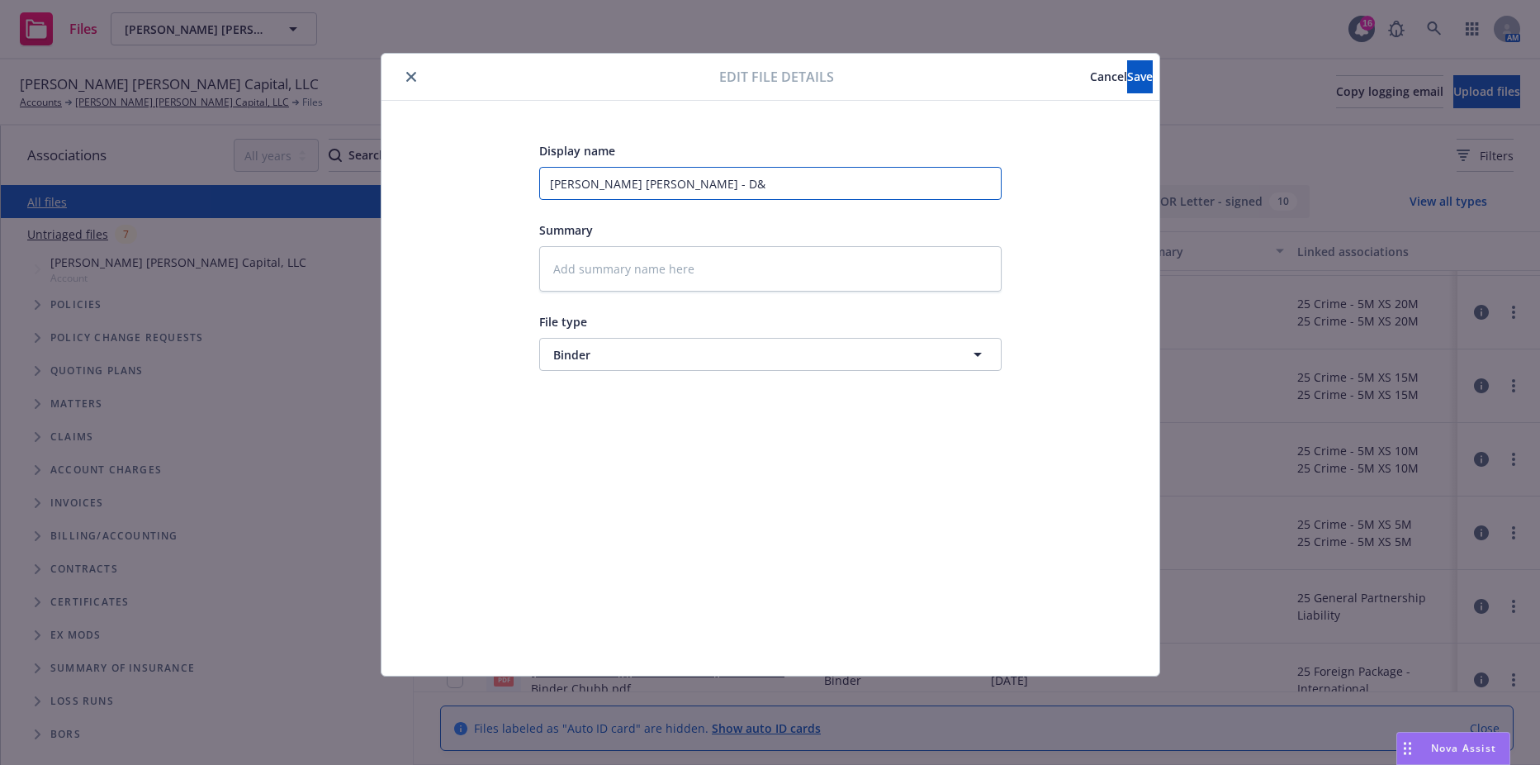
type input "Fisher Lynch - D&O"
type textarea "x"
type input "Fisher Lynch - D&O"
type textarea "x"
type input "Fisher Lynch - D&O -"
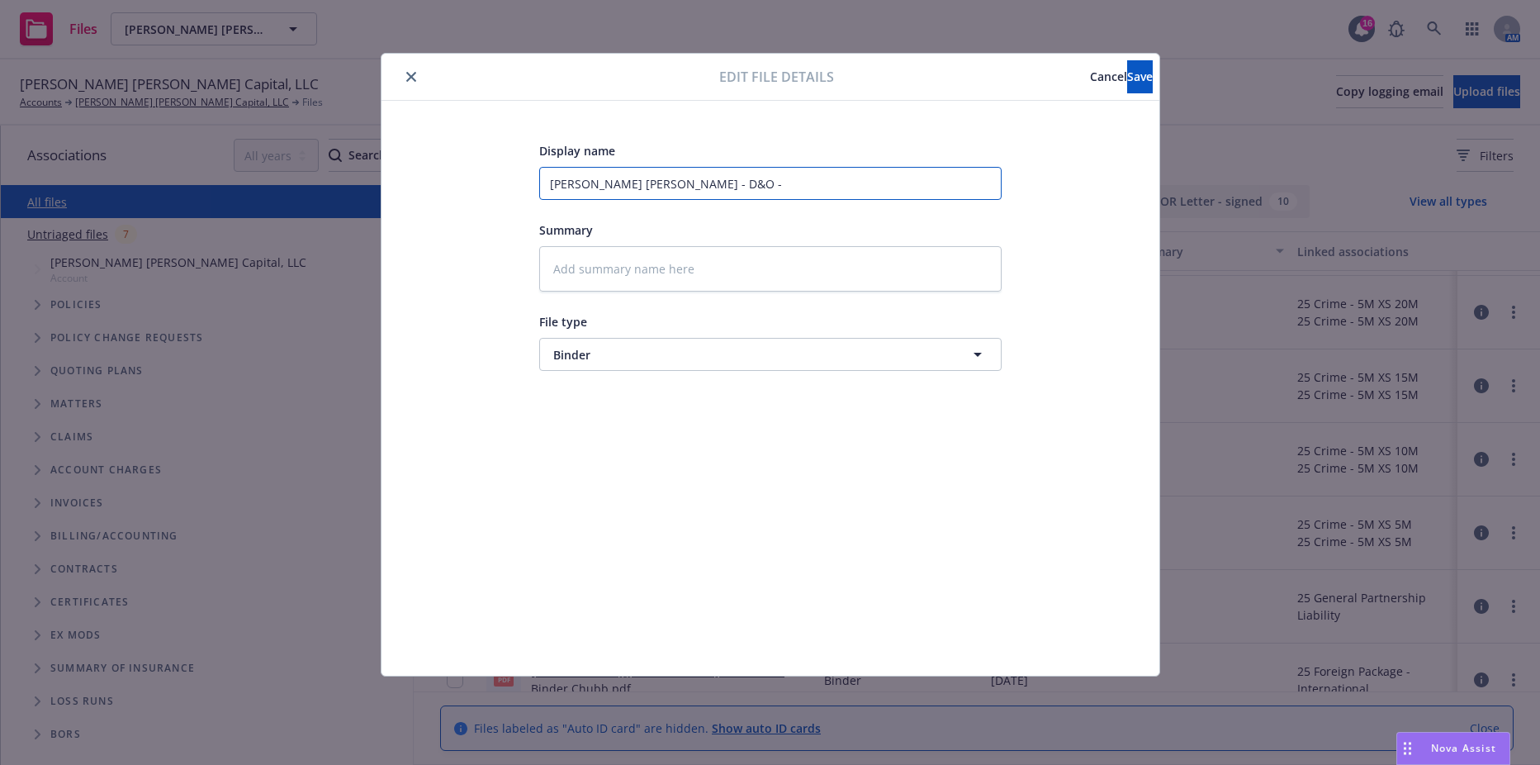
type textarea "x"
type input "Fisher Lynch - D&O -"
type textarea "x"
type input "Fisher Lynch - D&O - x"
type textarea "x"
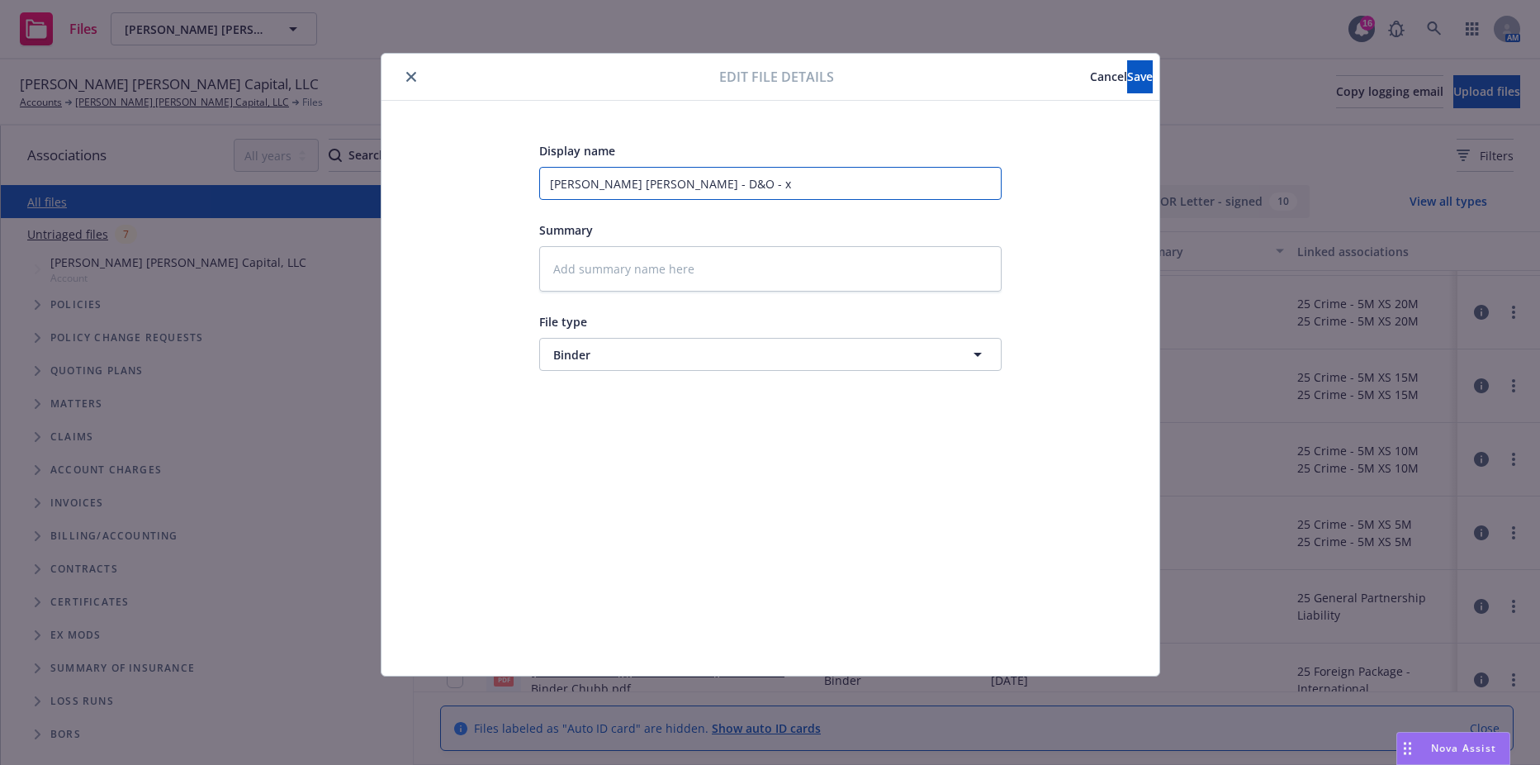
type input "Fisher Lynch - D&O -"
type textarea "x"
type input "Fisher Lynch - D&O - 5"
type textarea "x"
type input "Fisher Lynch - D&O - 5x"
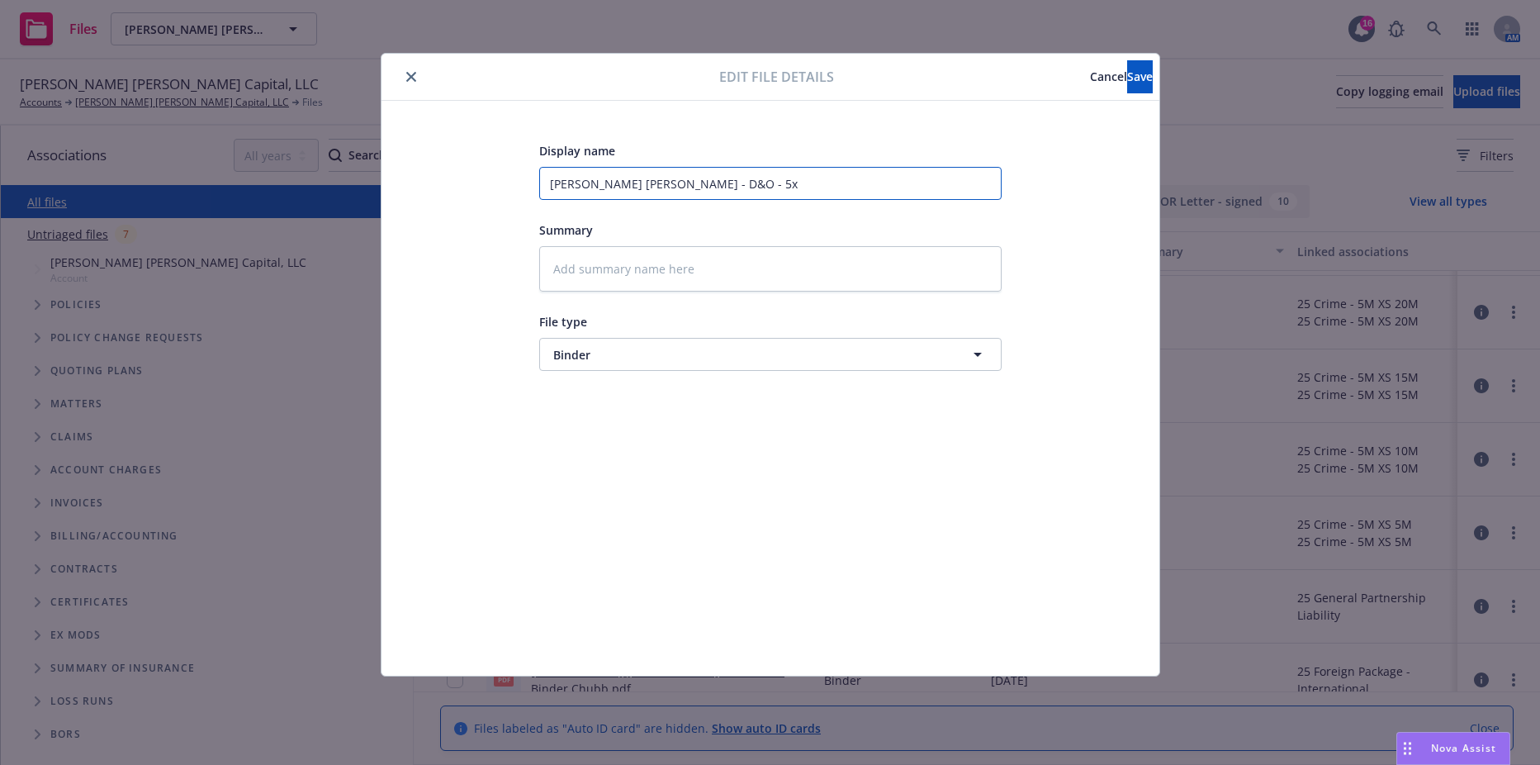
type textarea "x"
type input "Fisher Lynch - D&O - 5x1"
type textarea "x"
type input "Fisher Lynch - D&O - 5x10"
click at [1127, 69] on button "Save" at bounding box center [1140, 76] width 26 height 33
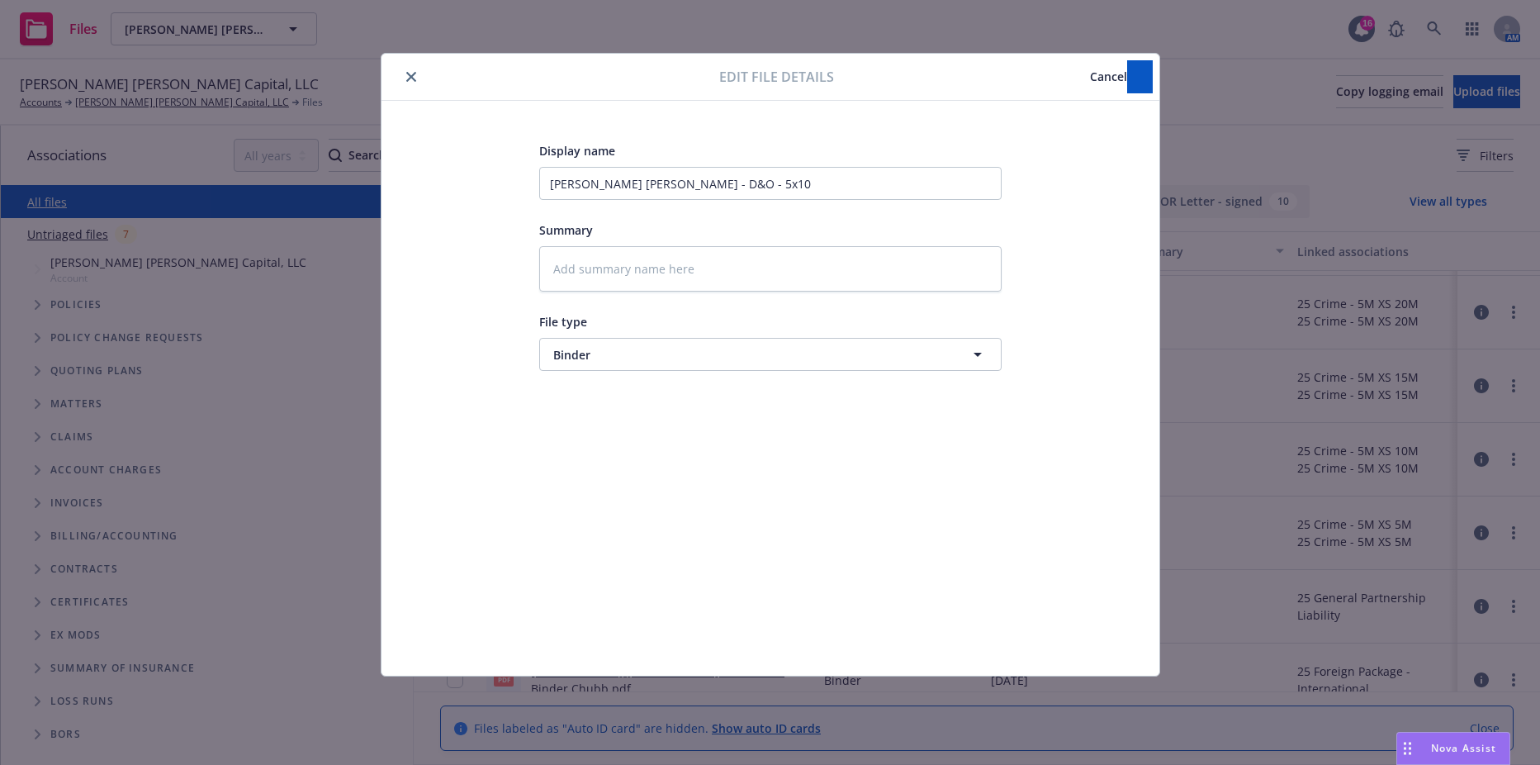
type textarea "x"
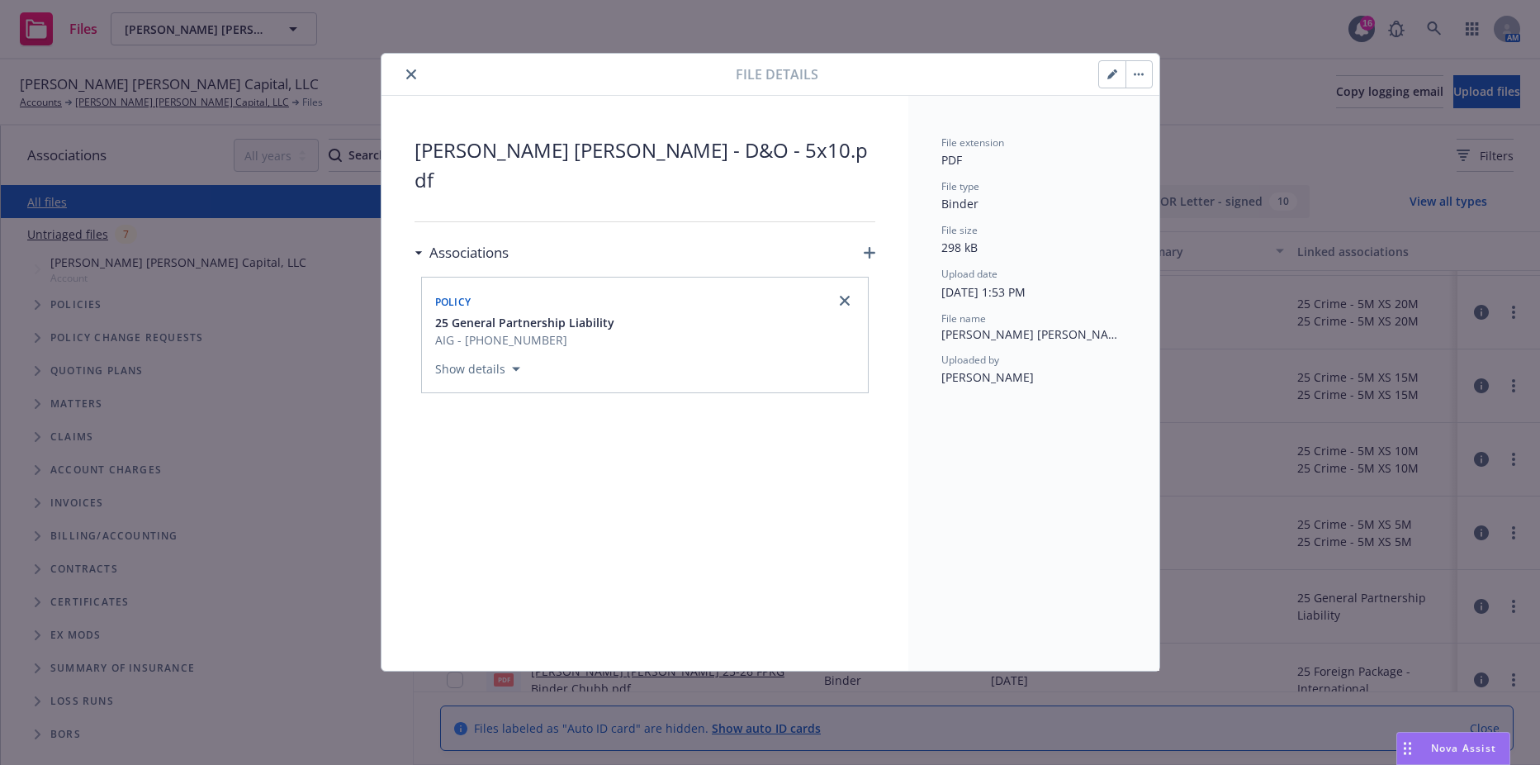
click at [400, 75] on div at bounding box center [562, 74] width 348 height 20
click at [410, 75] on icon "close" at bounding box center [411, 74] width 10 height 10
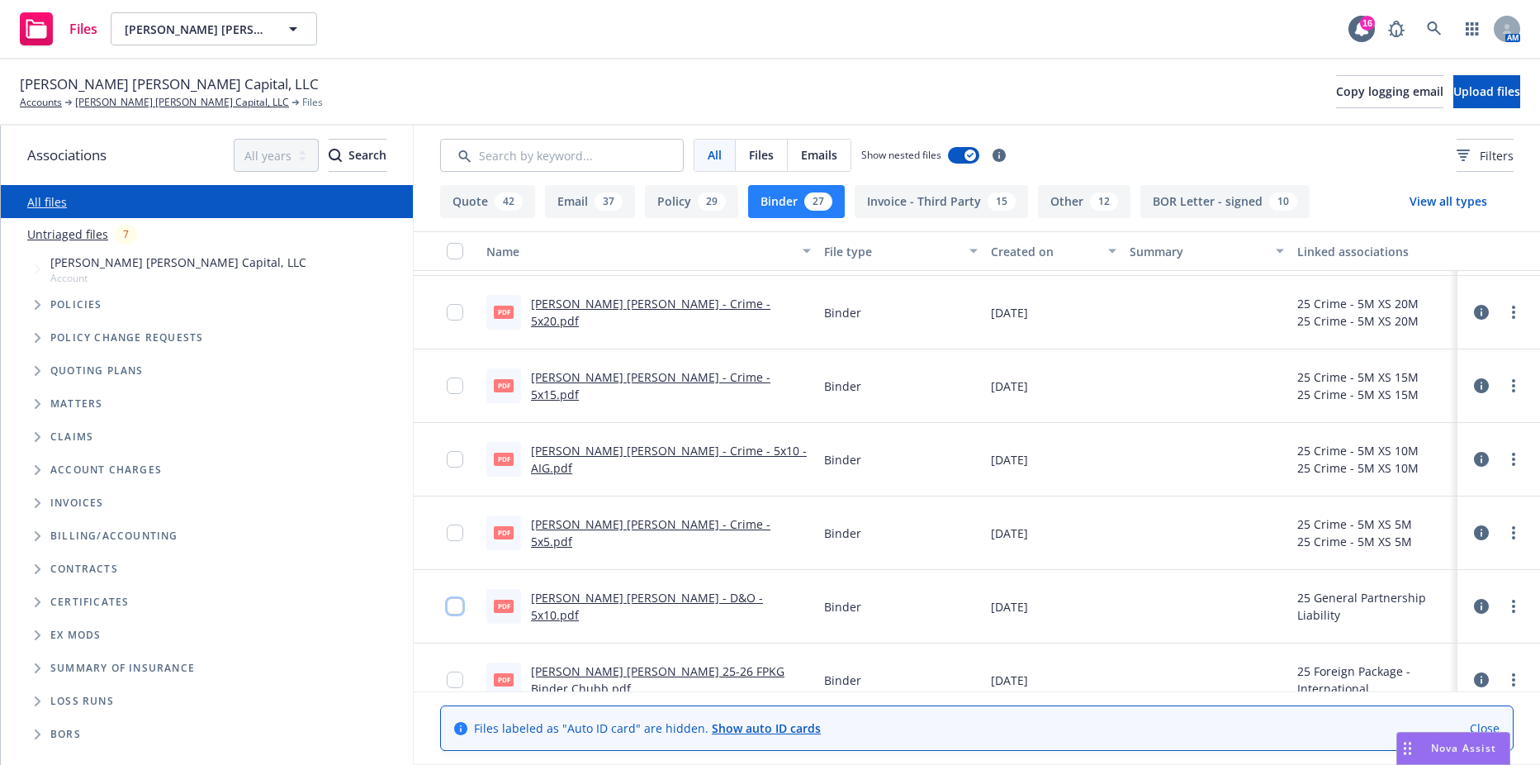
click at [453, 606] on input "checkbox" at bounding box center [455, 606] width 17 height 17
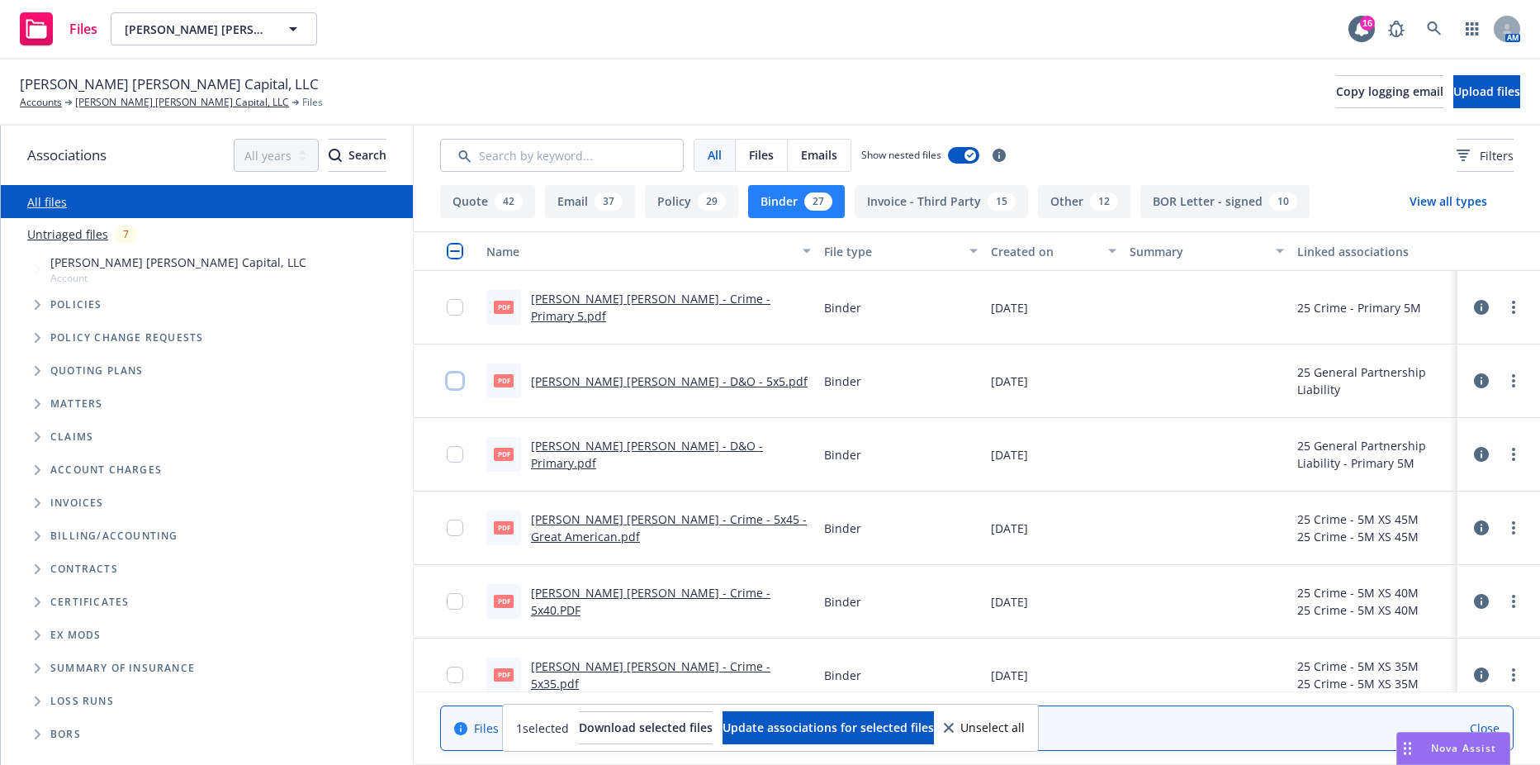
click at [456, 382] on input "checkbox" at bounding box center [455, 380] width 17 height 17
click at [458, 449] on input "checkbox" at bounding box center [455, 454] width 17 height 17
click at [603, 718] on button "Download selected files" at bounding box center [646, 727] width 134 height 33
click at [453, 254] on input "checkbox" at bounding box center [455, 251] width 17 height 17
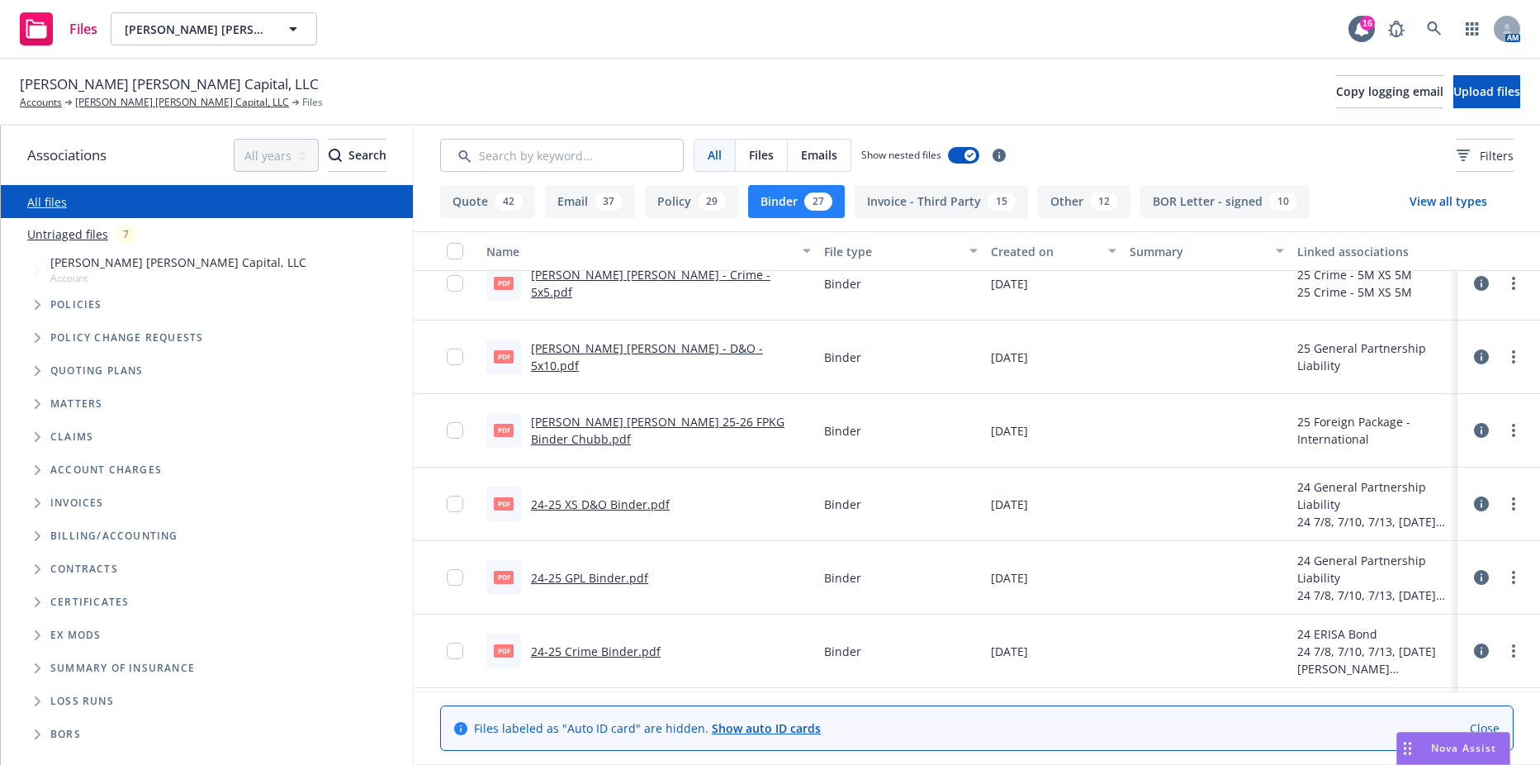
scroll to position [826, 0]
click at [455, 429] on input "checkbox" at bounding box center [455, 428] width 17 height 17
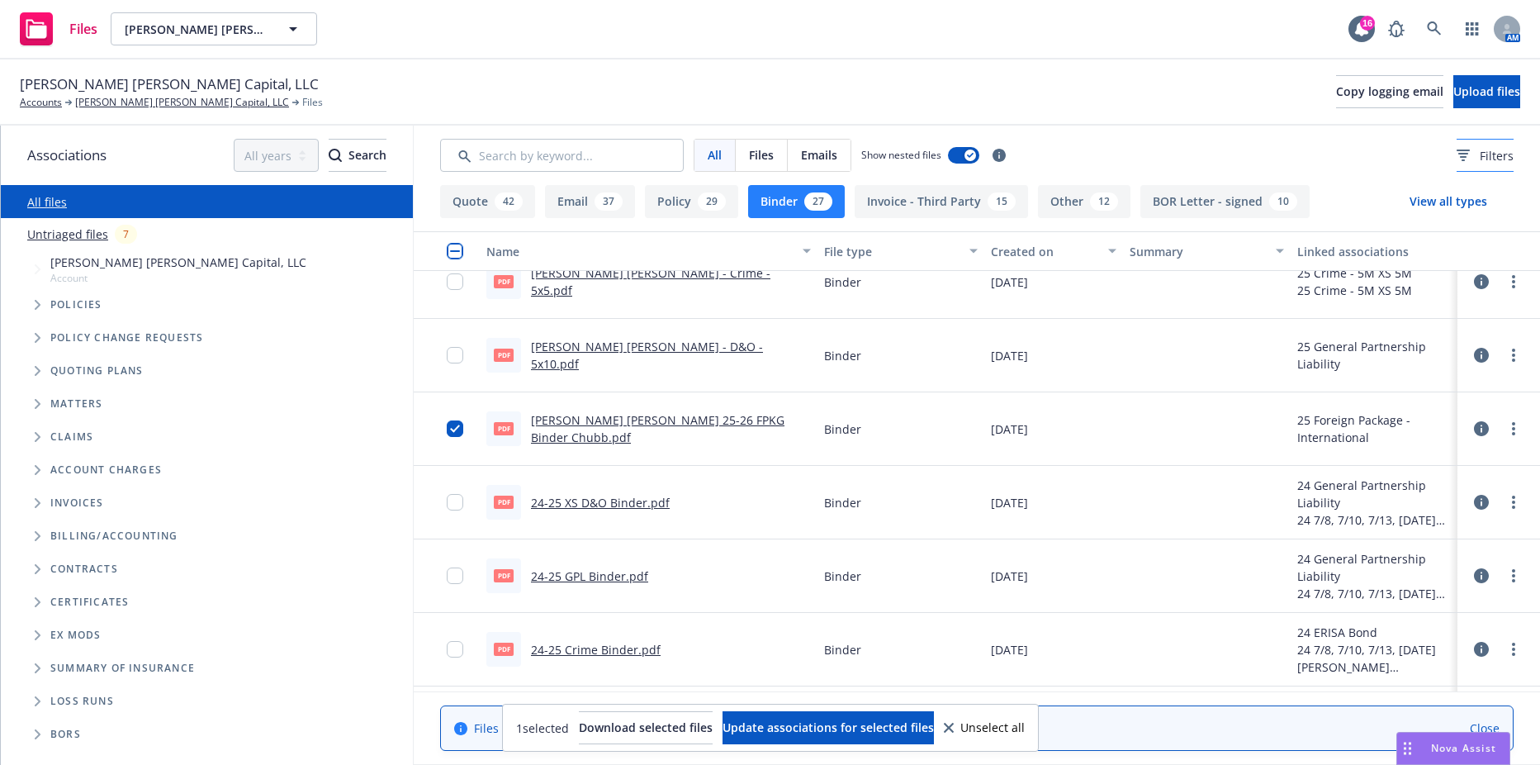
click at [1457, 147] on div "Filters" at bounding box center [1485, 155] width 57 height 17
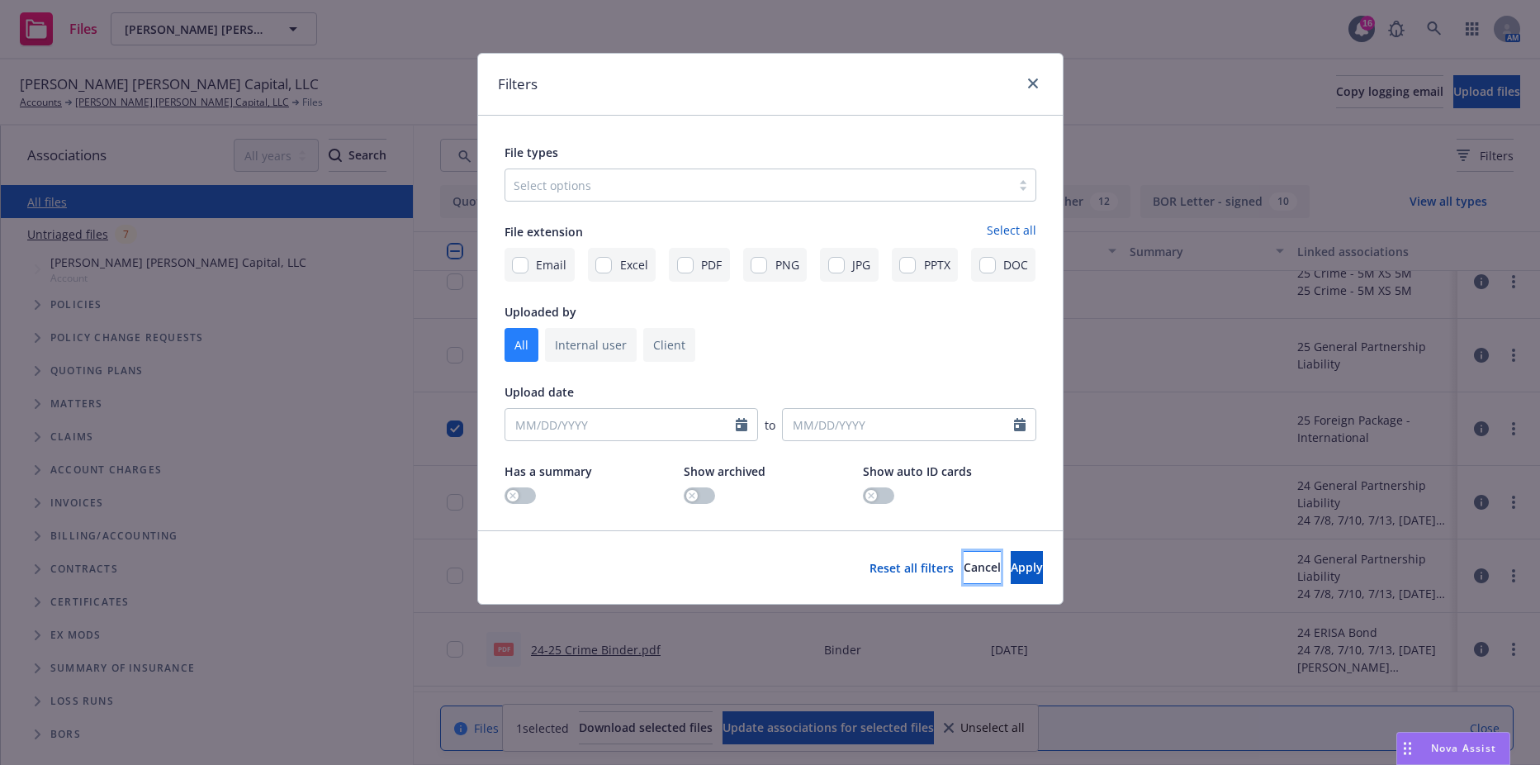
click at [964, 573] on span "Cancel" at bounding box center [982, 567] width 37 height 16
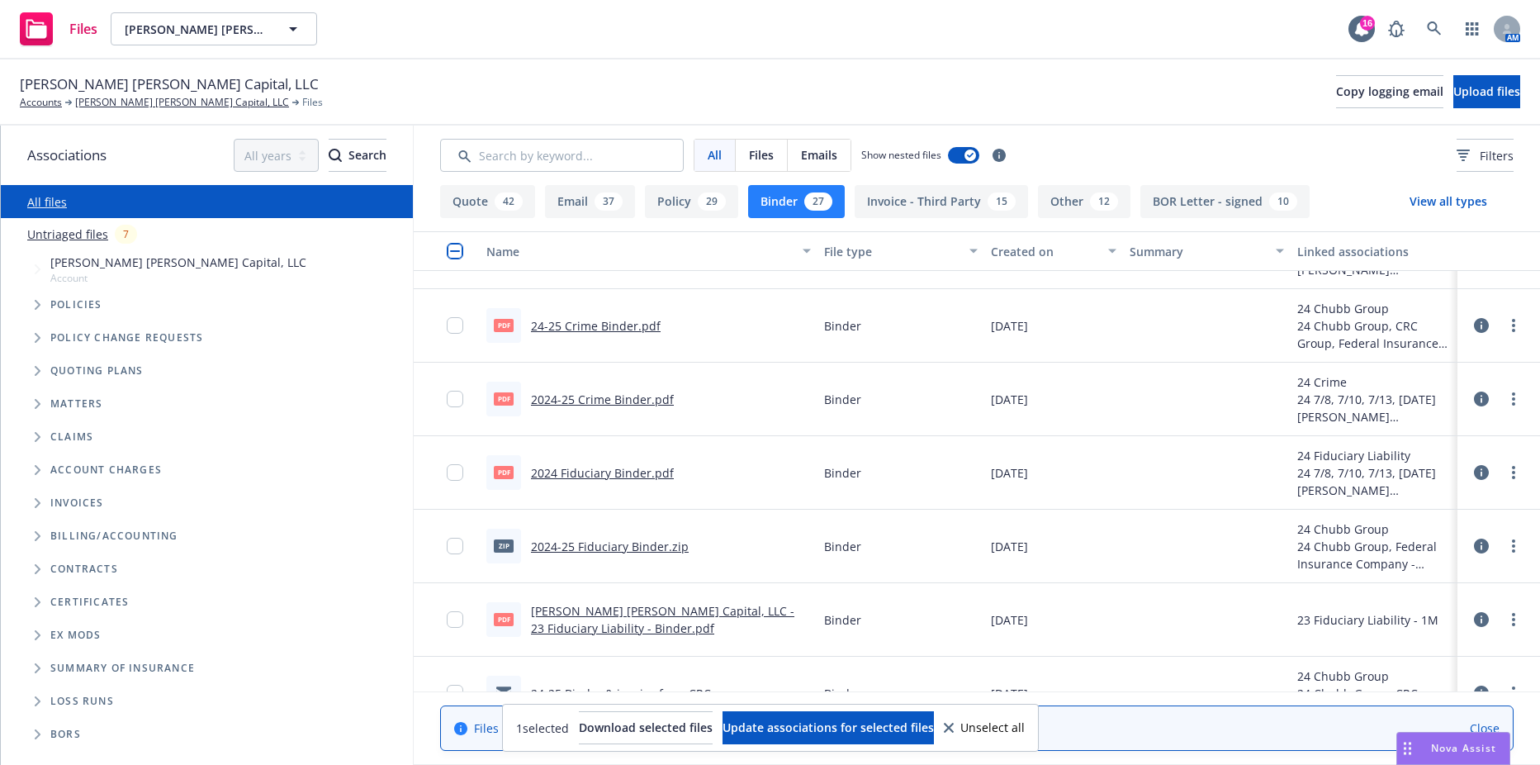
scroll to position [1239, 0]
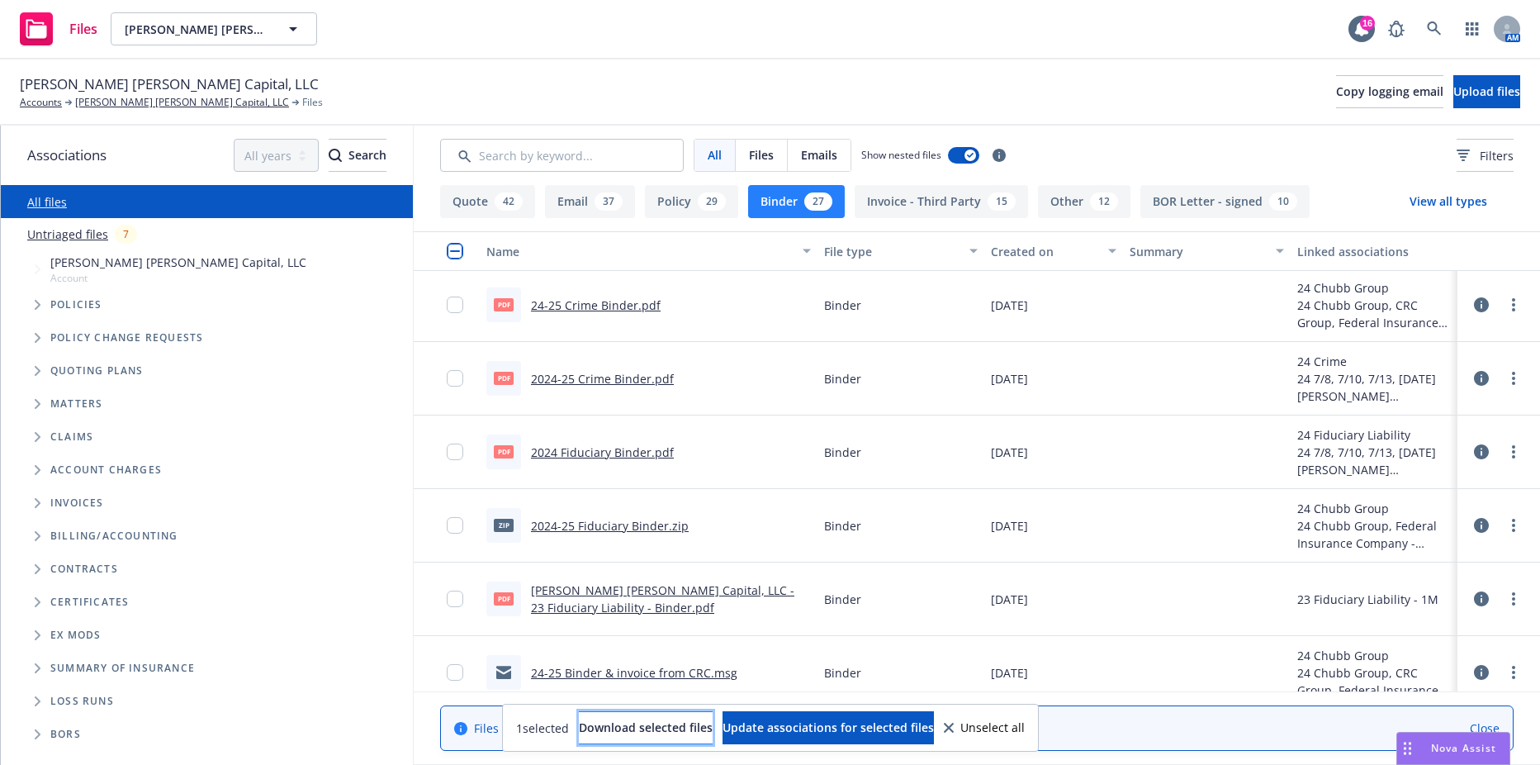
click at [662, 728] on span "Download selected files" at bounding box center [646, 727] width 134 height 16
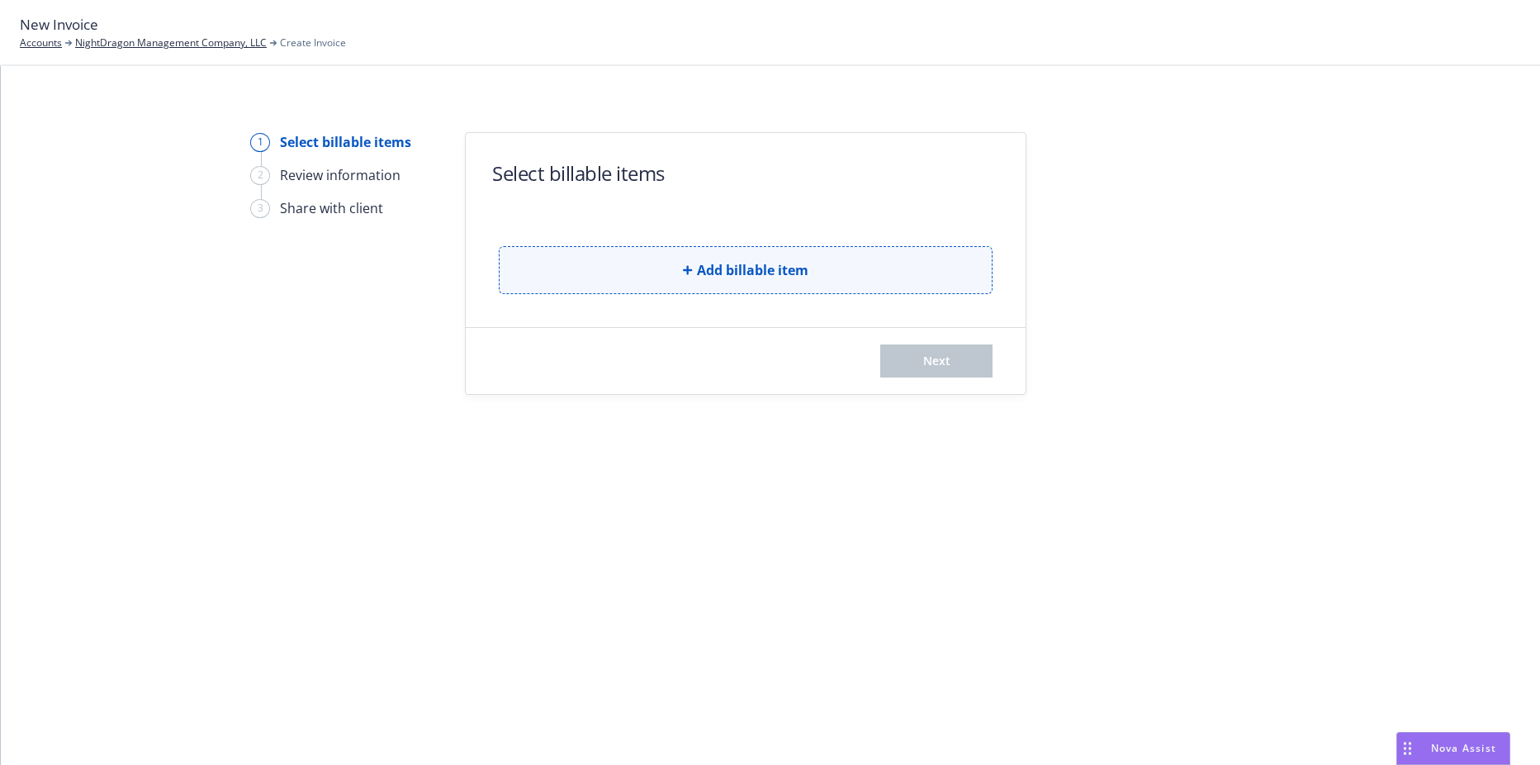
click at [693, 282] on button "Add billable item" at bounding box center [746, 270] width 494 height 48
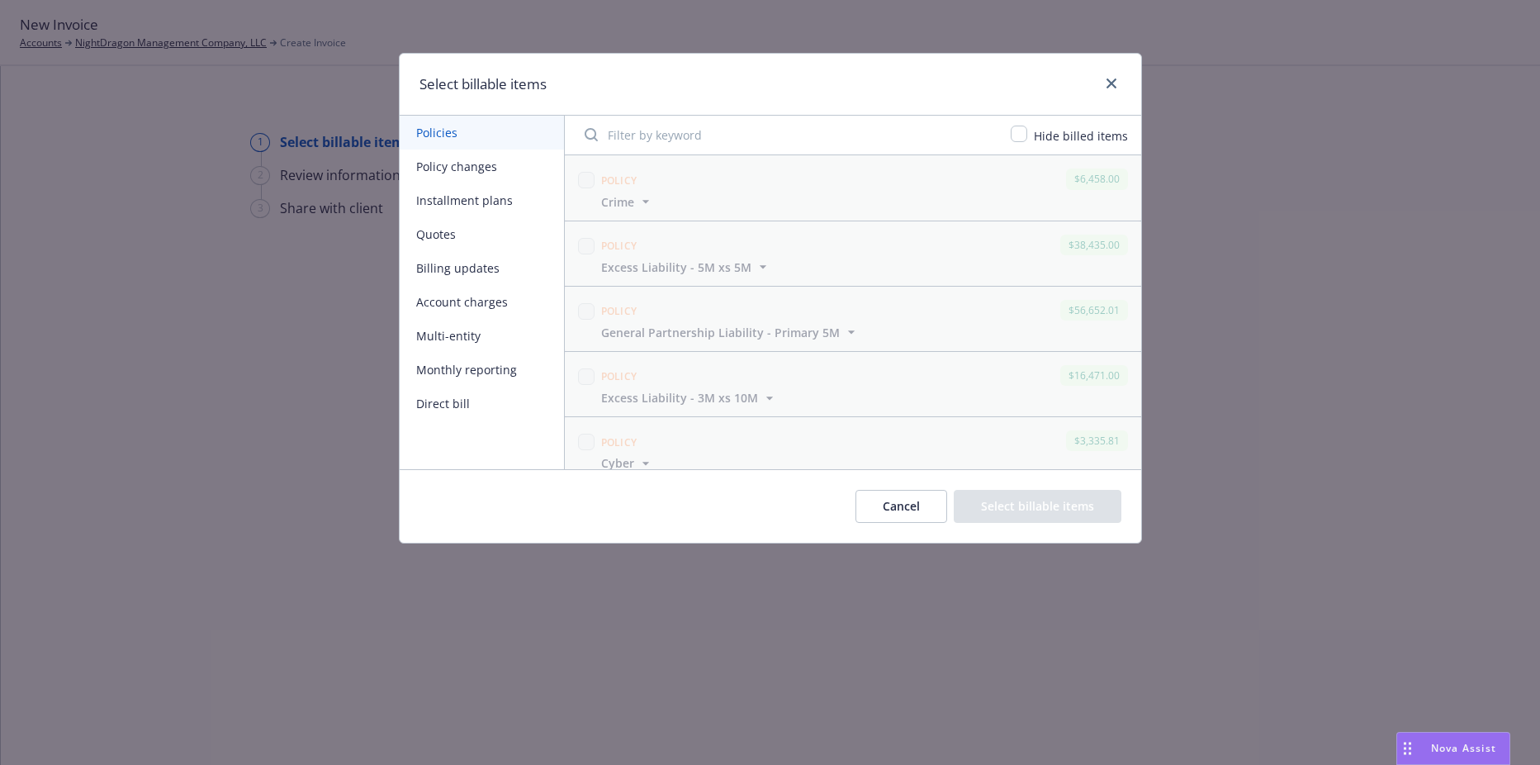
click at [443, 169] on button "Policy changes" at bounding box center [482, 166] width 164 height 34
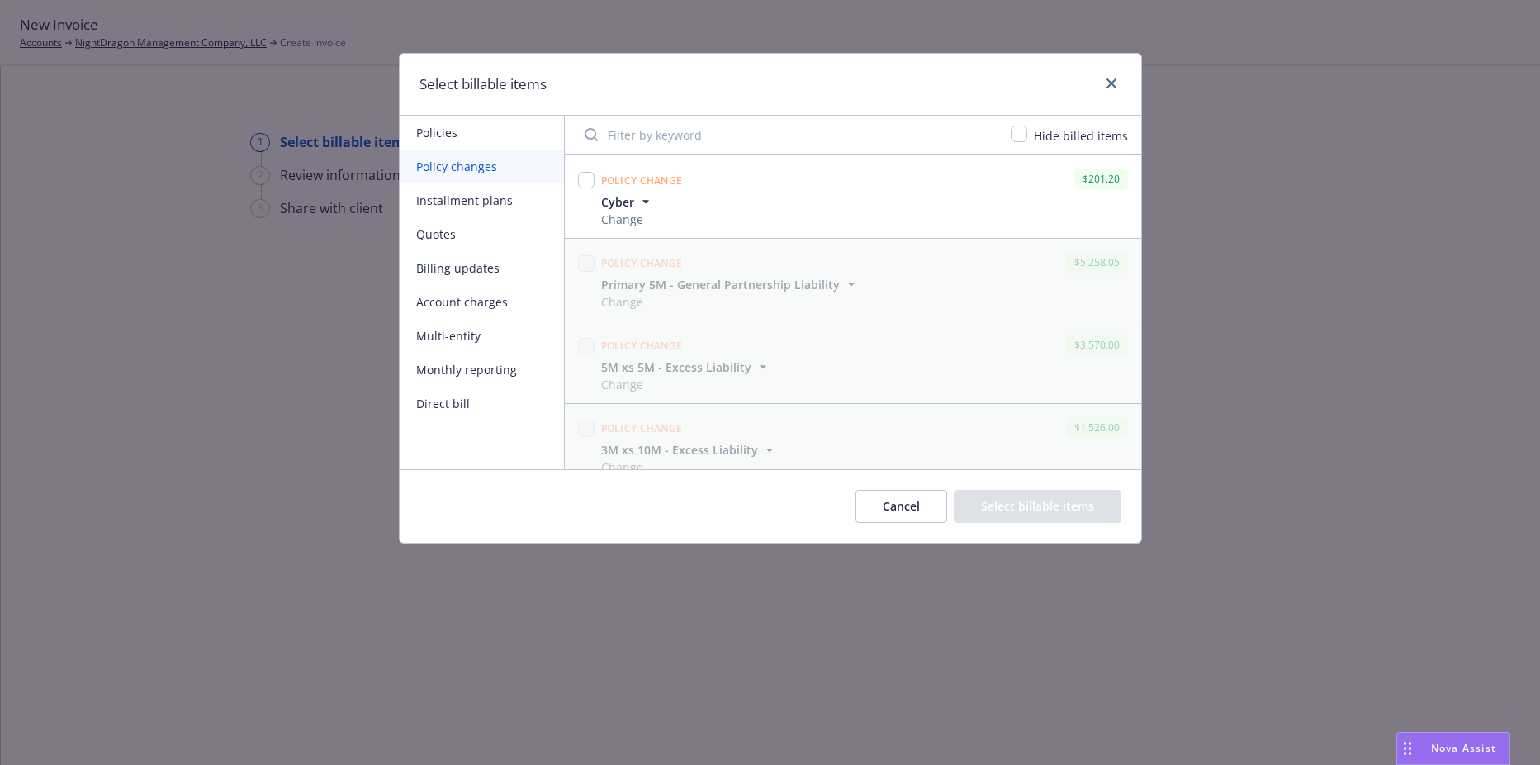
click at [647, 208] on icon "button" at bounding box center [646, 201] width 17 height 17
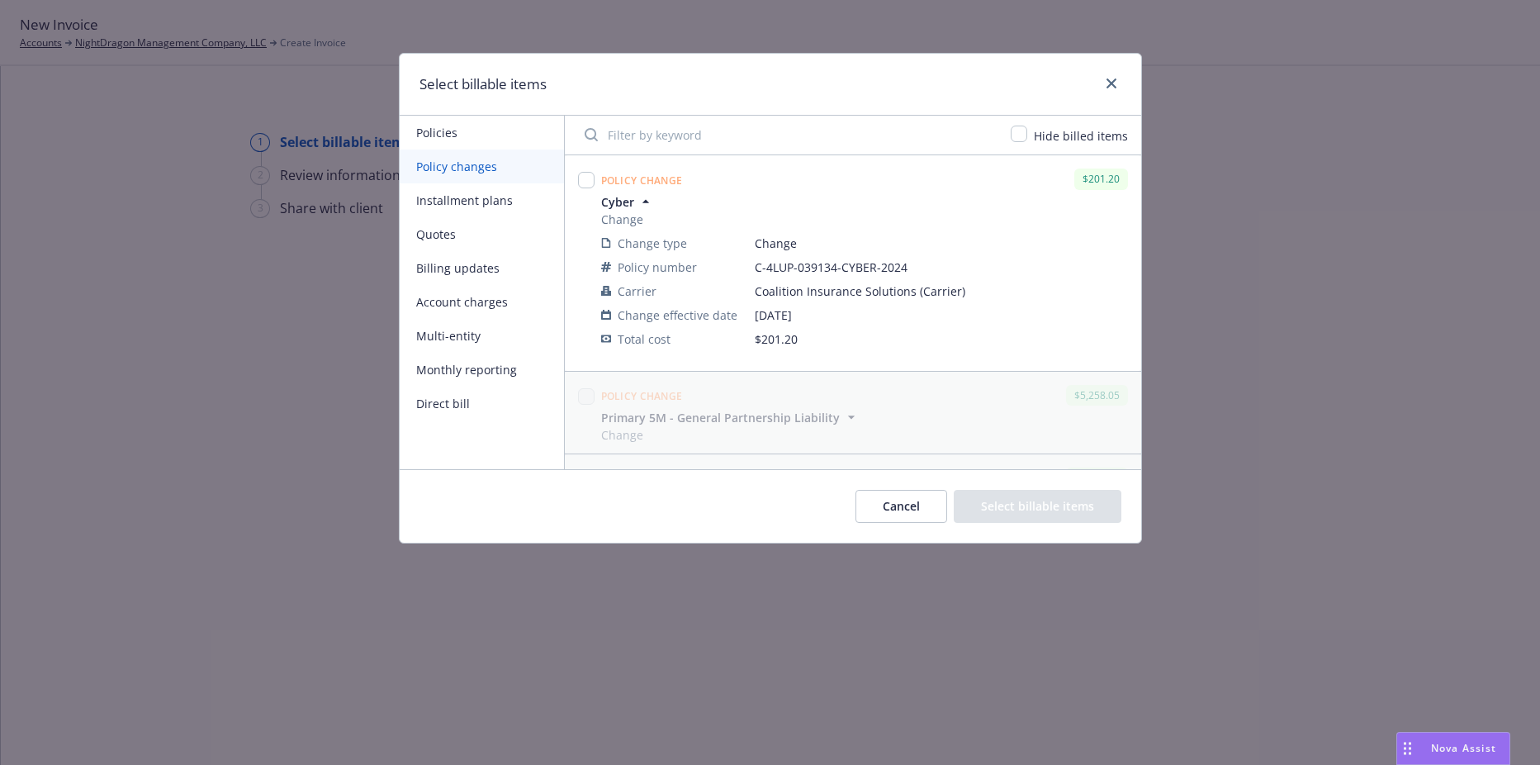
click at [647, 208] on icon "button" at bounding box center [646, 201] width 17 height 17
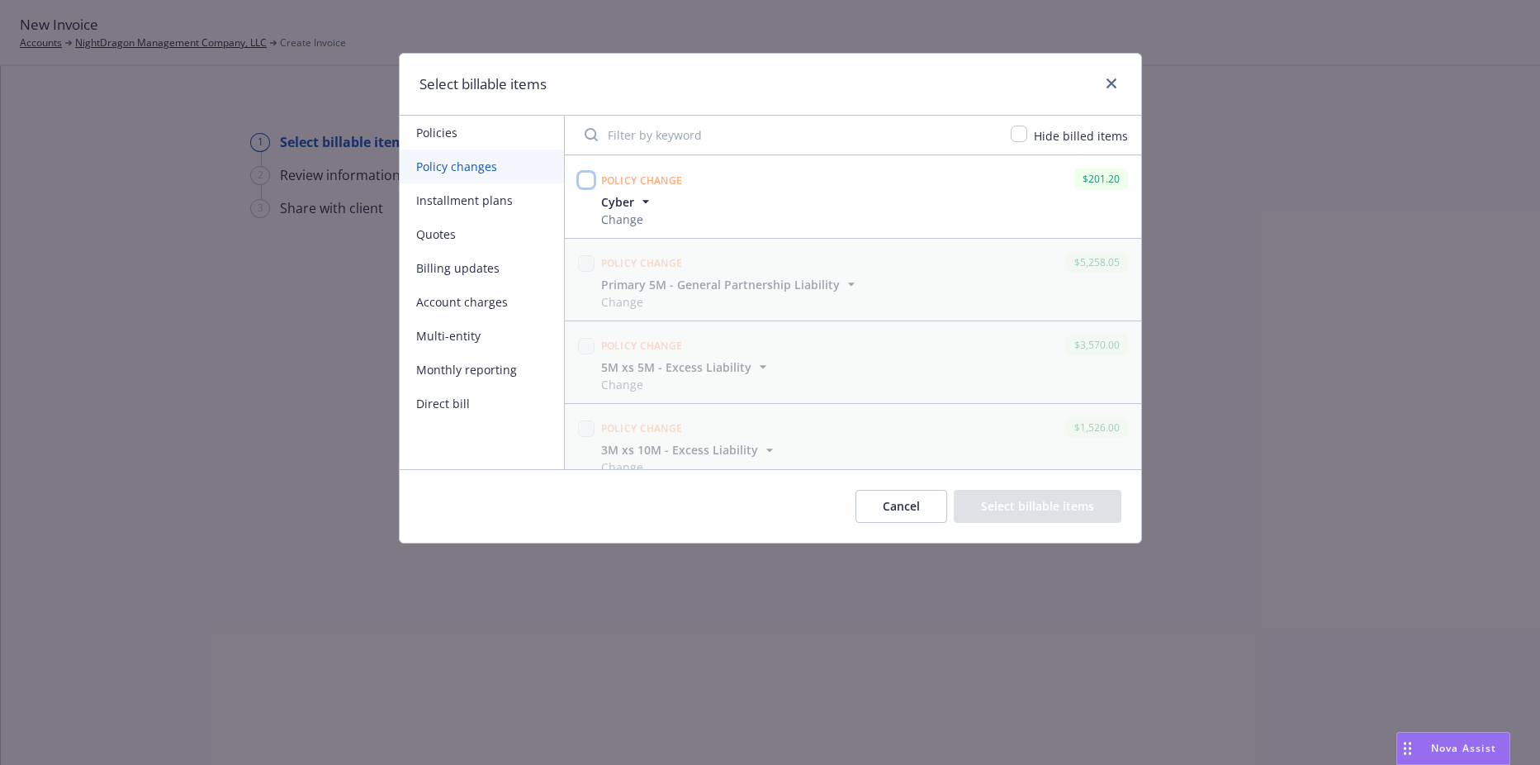
click at [580, 182] on input "checkbox" at bounding box center [586, 180] width 17 height 17
checkbox input "true"
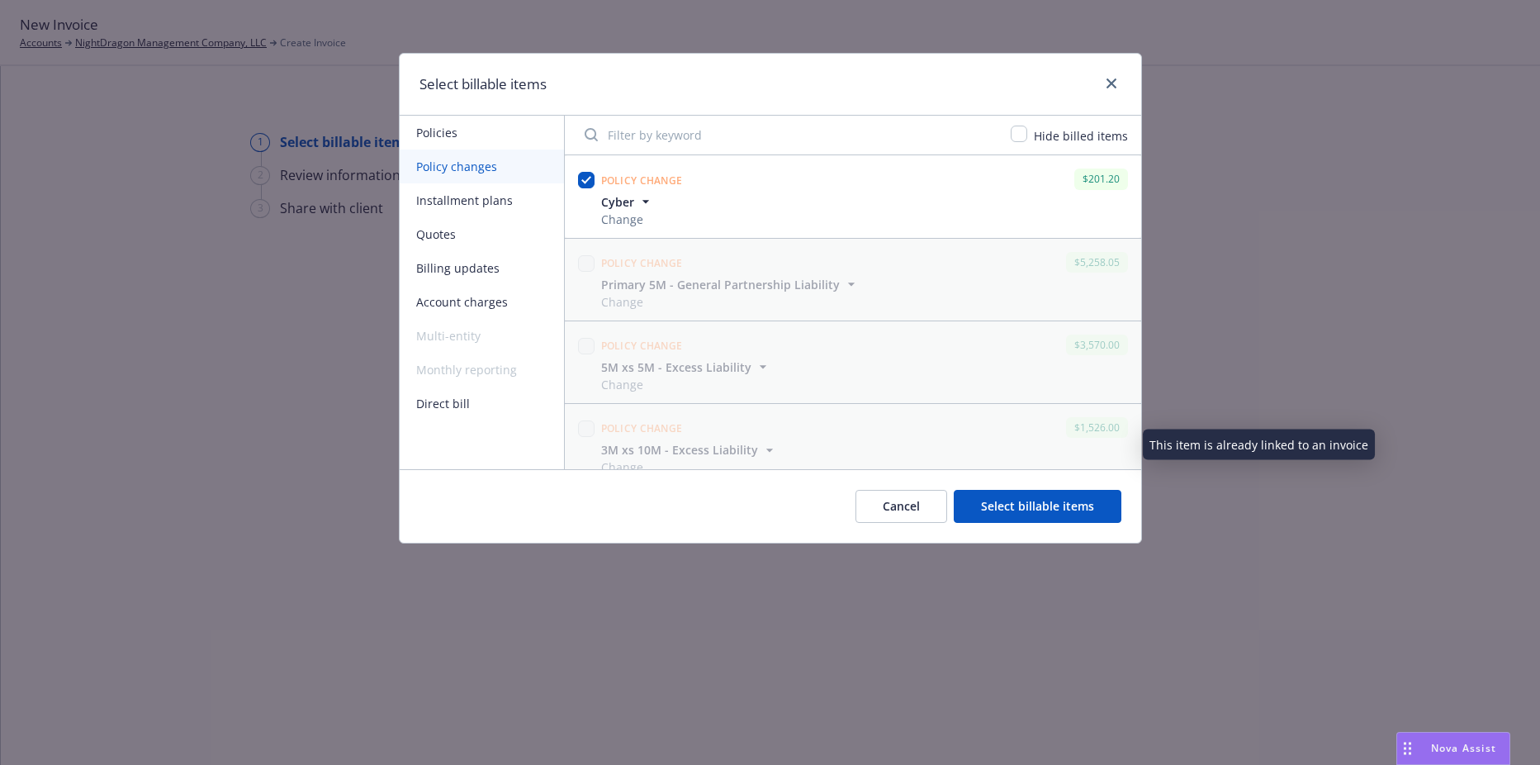
click at [1020, 518] on button "Select billable items" at bounding box center [1038, 506] width 168 height 33
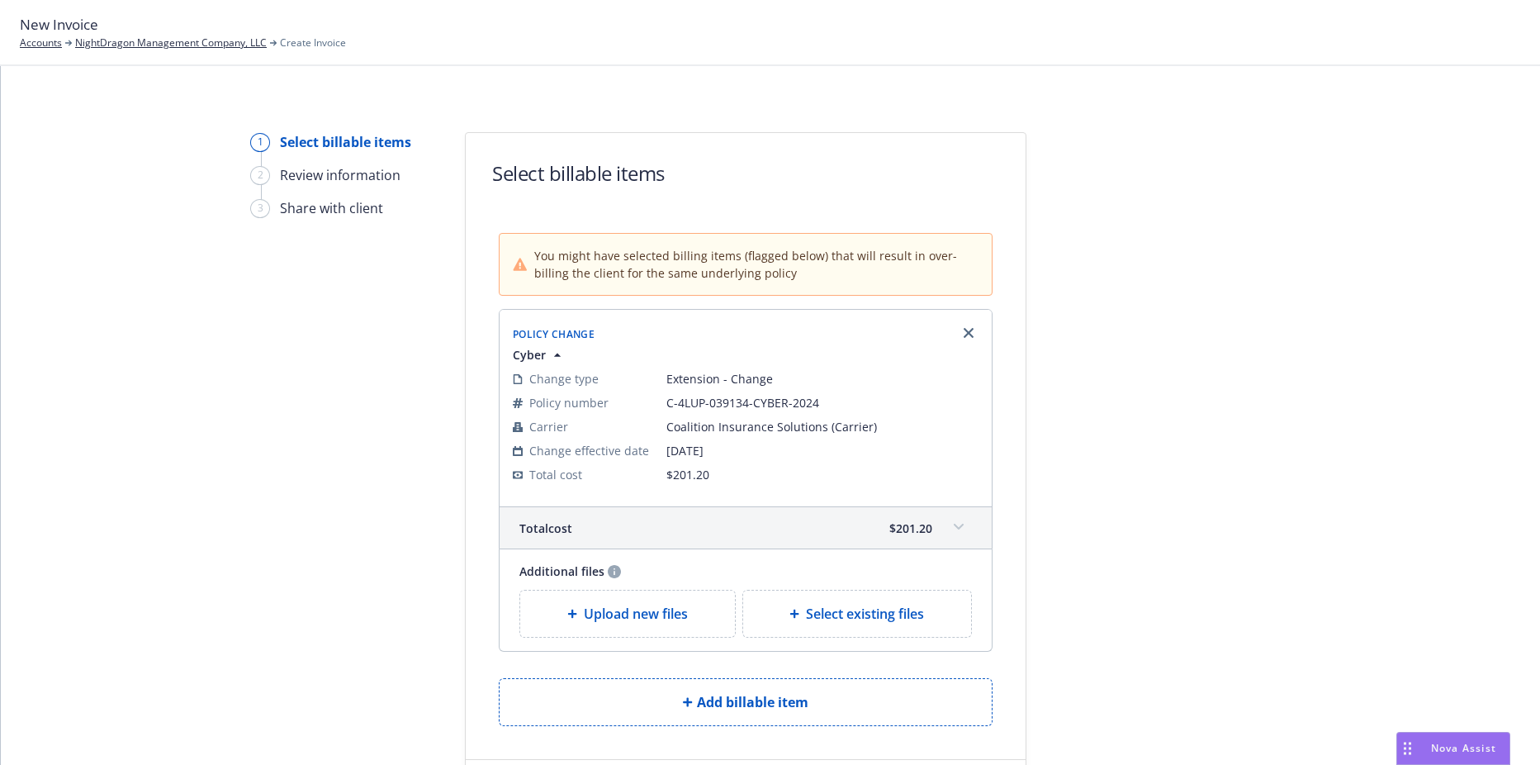
scroll to position [128, 0]
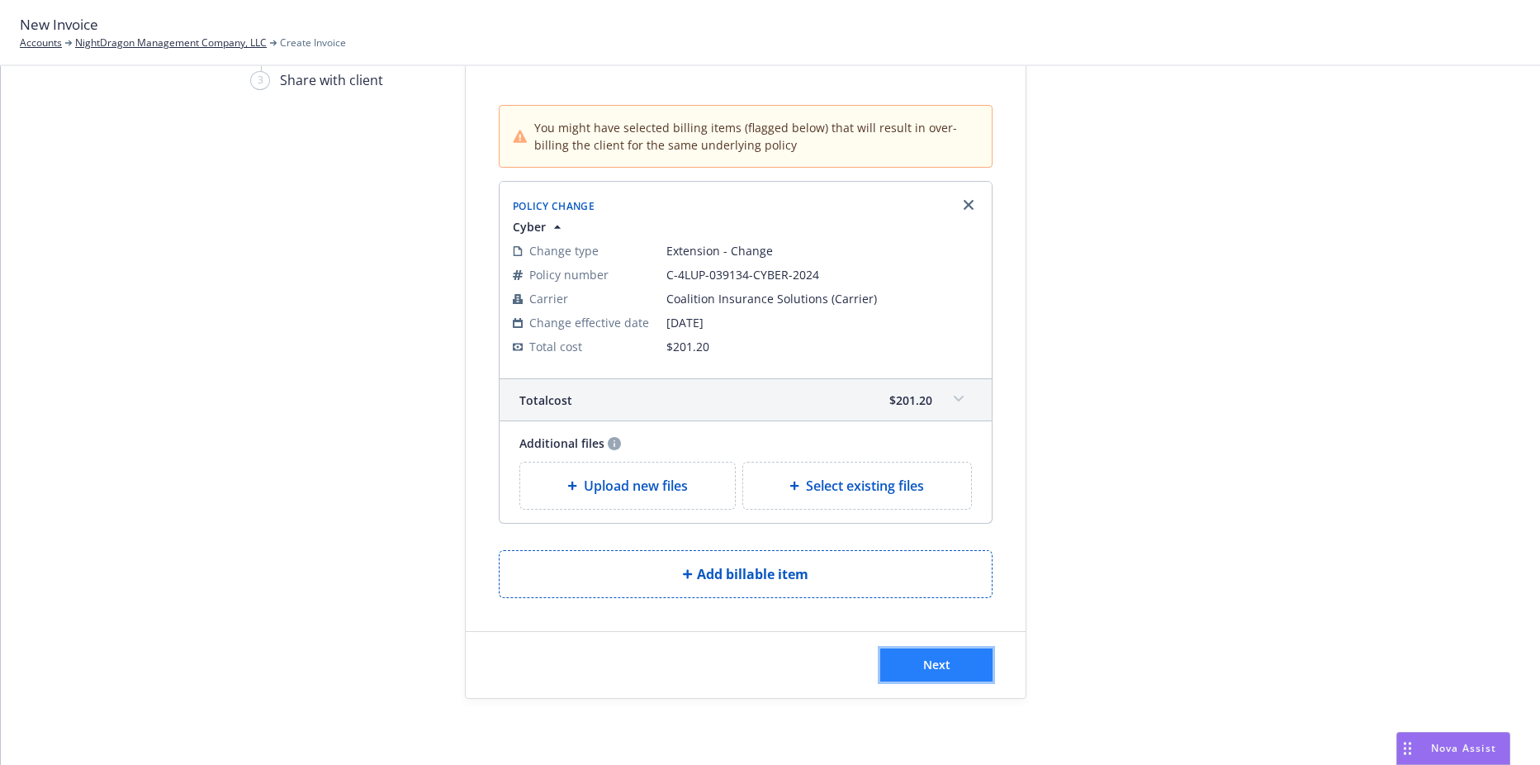
click at [930, 669] on span "Next" at bounding box center [936, 665] width 27 height 16
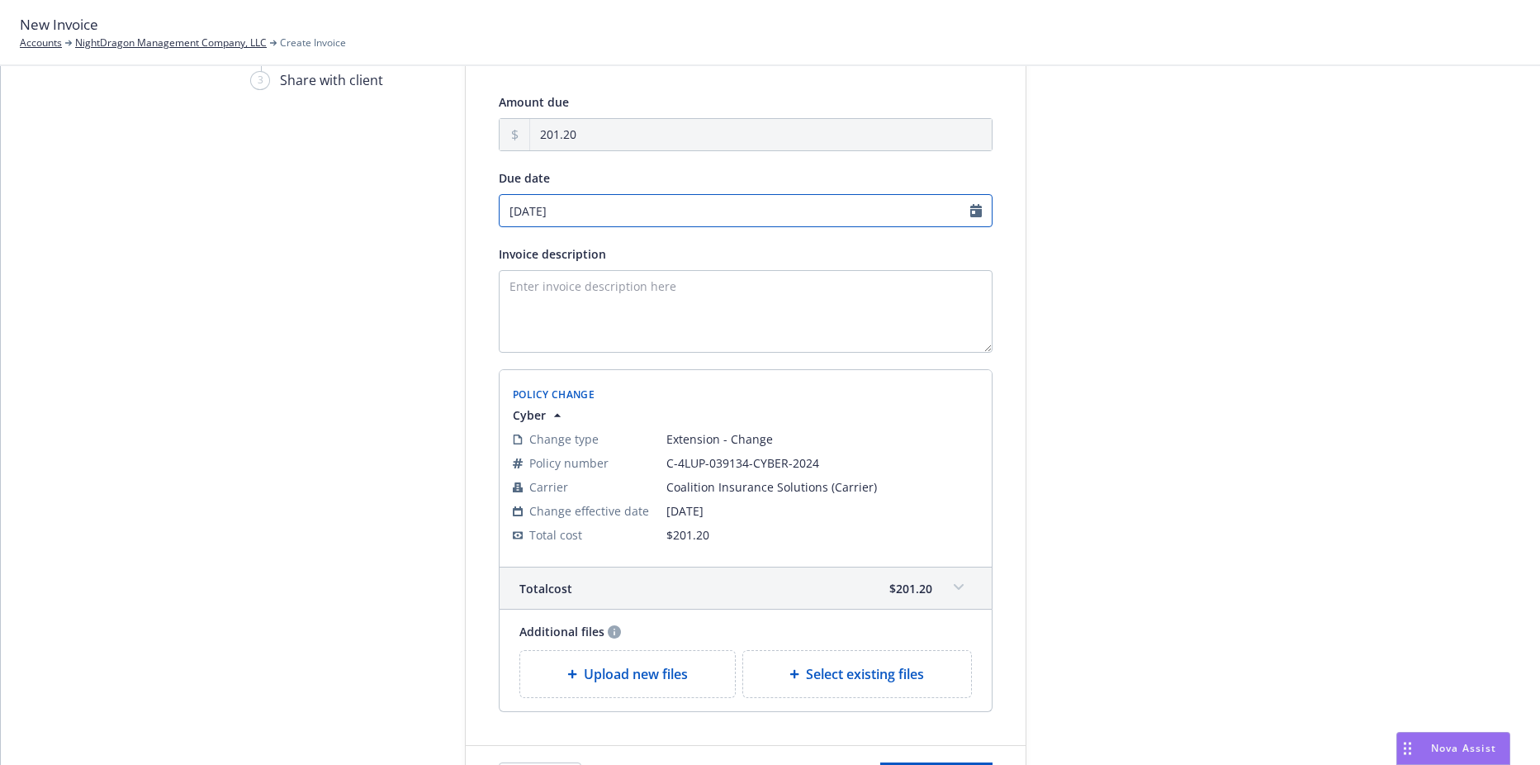
click at [664, 204] on input "09/09/2025" at bounding box center [746, 210] width 494 height 33
select select "September"
select select "2025"
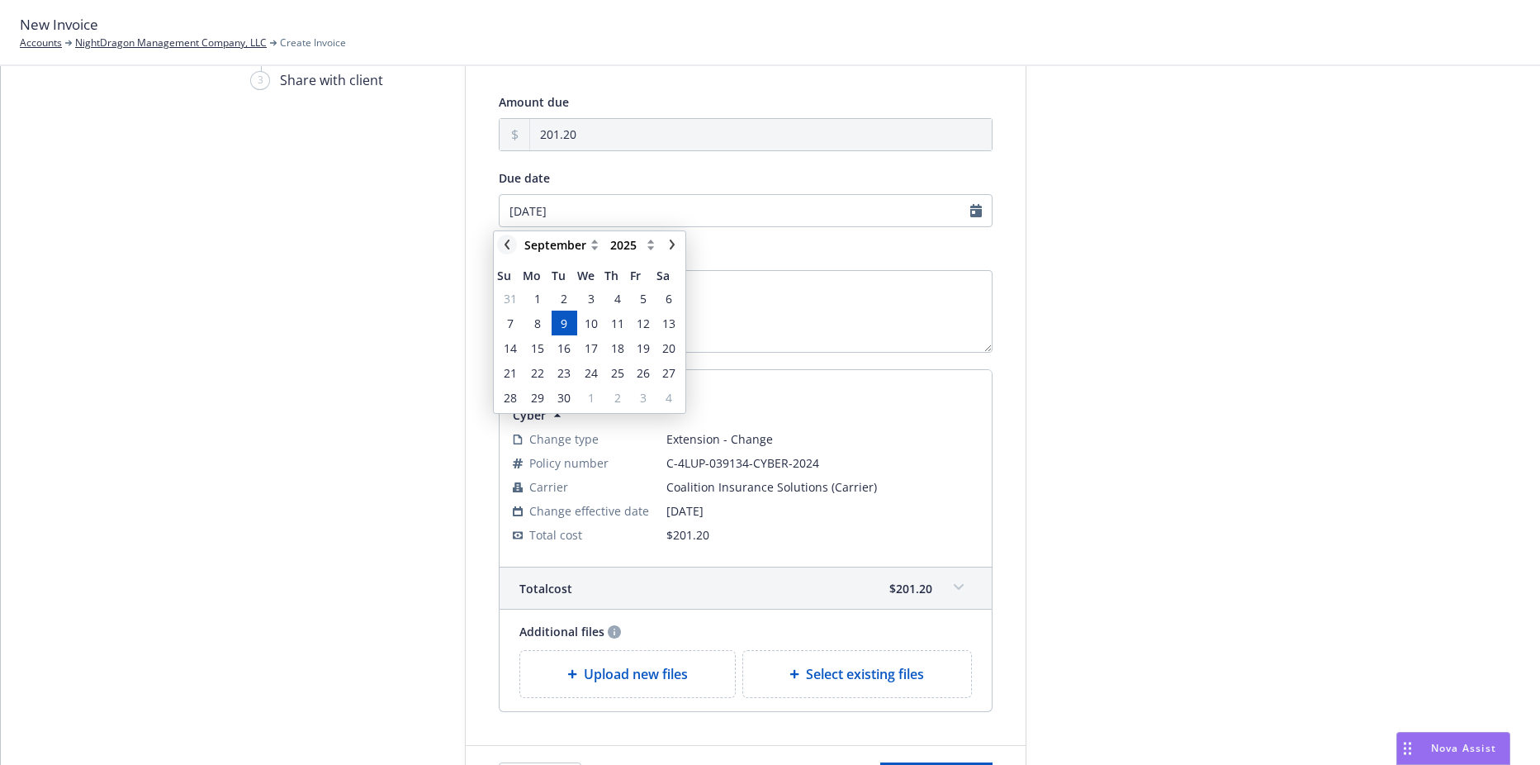
click at [512, 239] on link "chevronLeft" at bounding box center [507, 245] width 20 height 20
select select "August"
click at [643, 425] on span "5" at bounding box center [643, 422] width 7 height 17
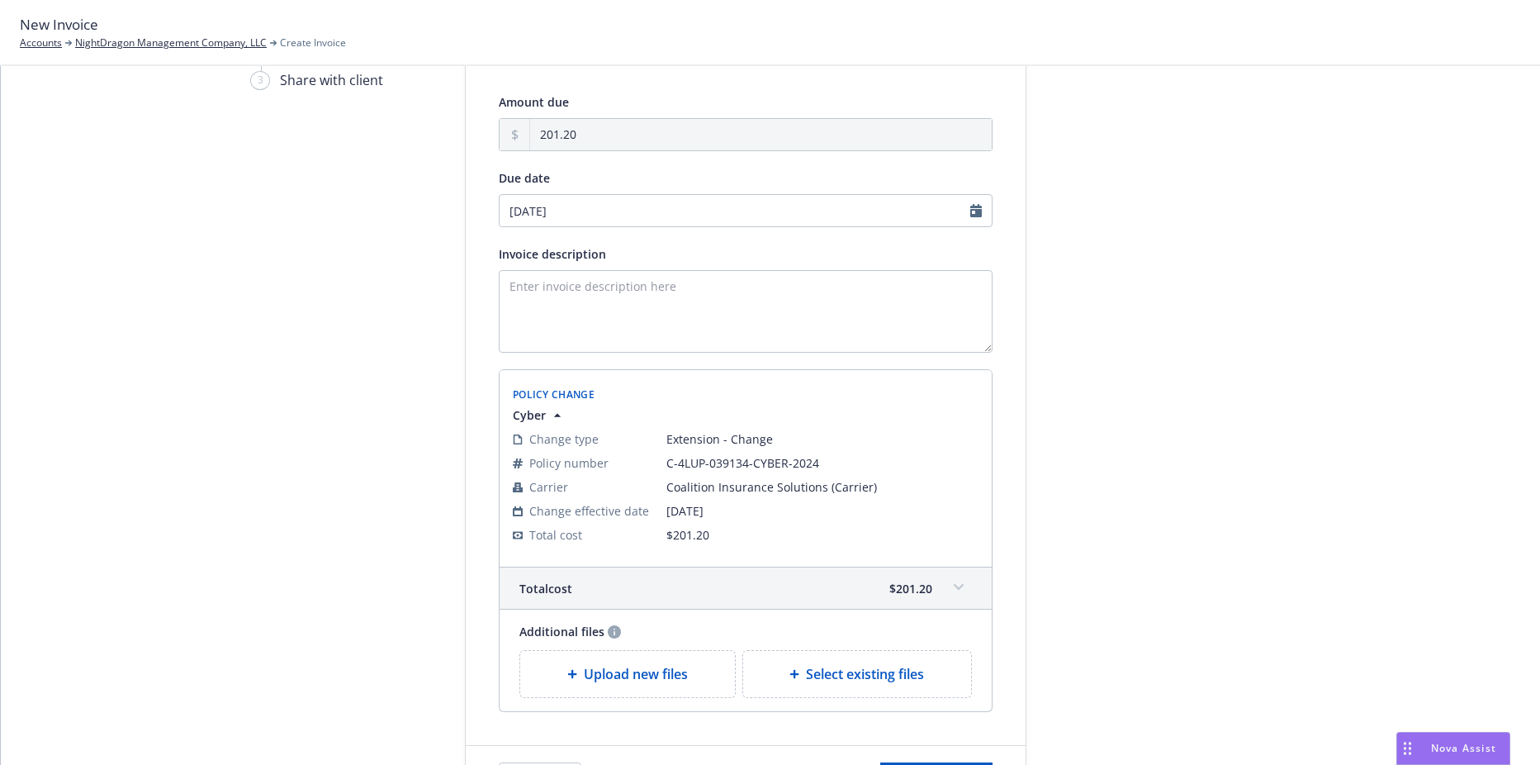
type input "09/05/2025"
click at [662, 312] on textarea "Invoice description" at bounding box center [746, 311] width 494 height 83
type textarea "E"
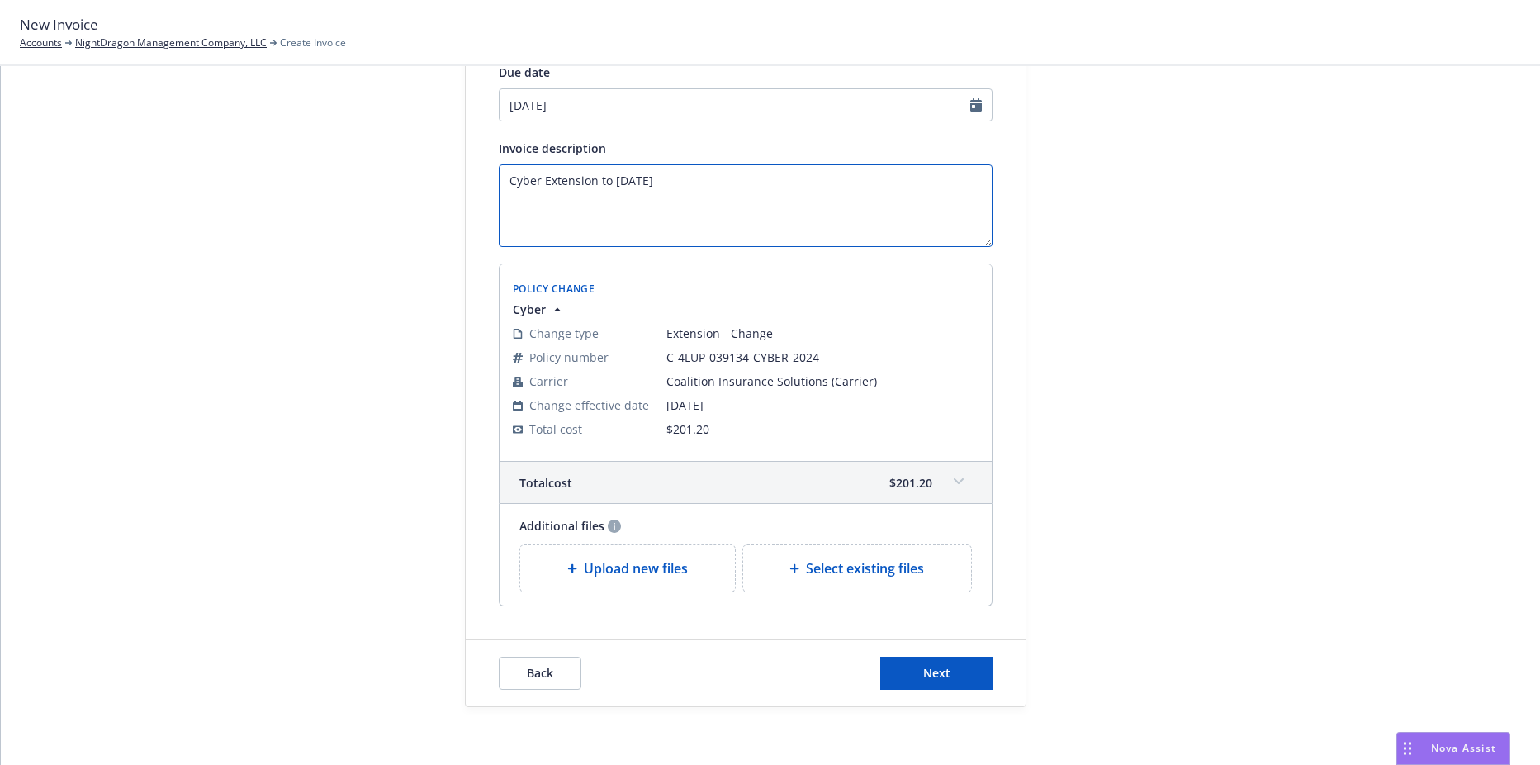
scroll to position [242, 0]
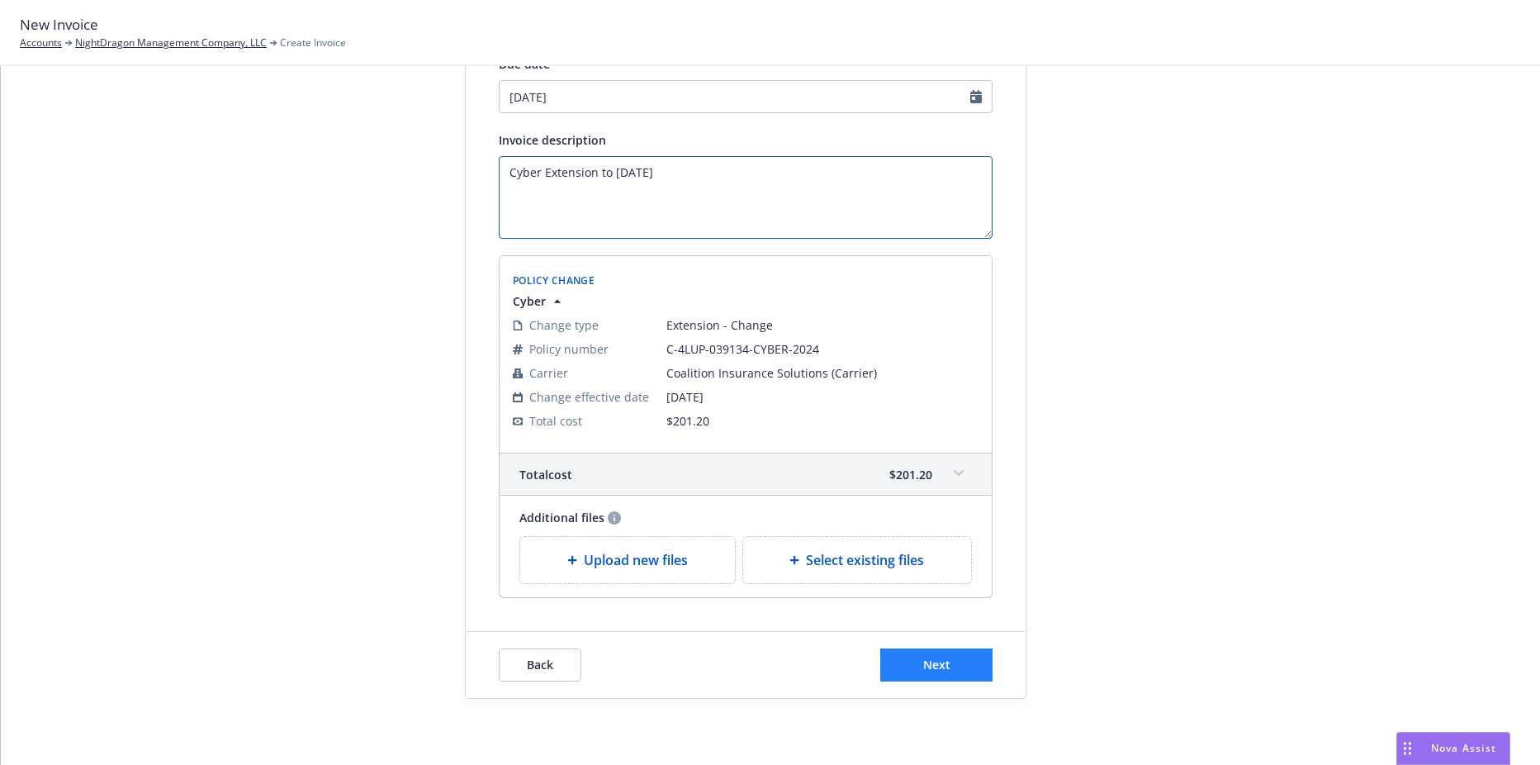
type textarea "Cyber Extension to 6/22/2025"
click at [971, 671] on button "Next" at bounding box center [936, 664] width 112 height 33
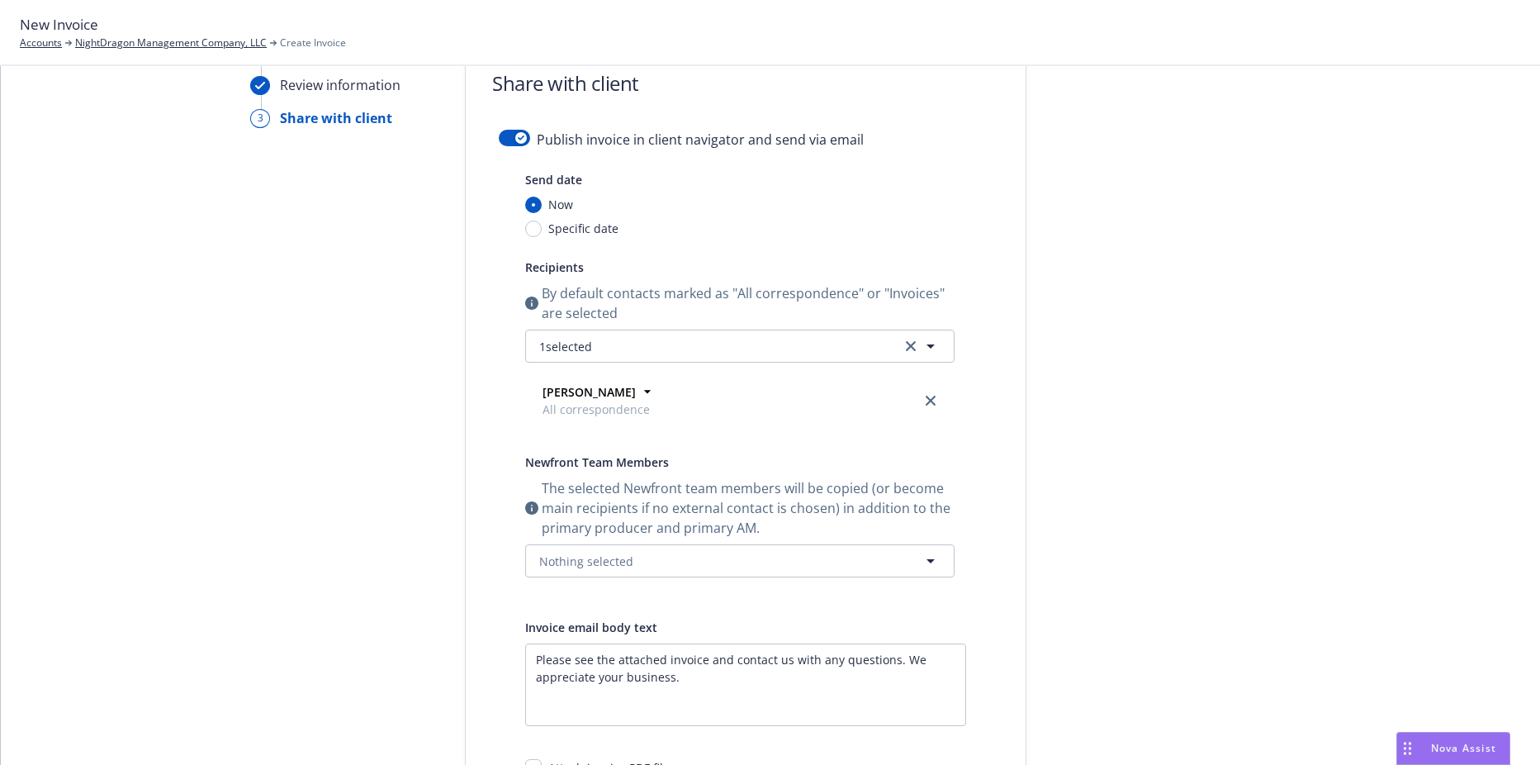
scroll to position [0, 0]
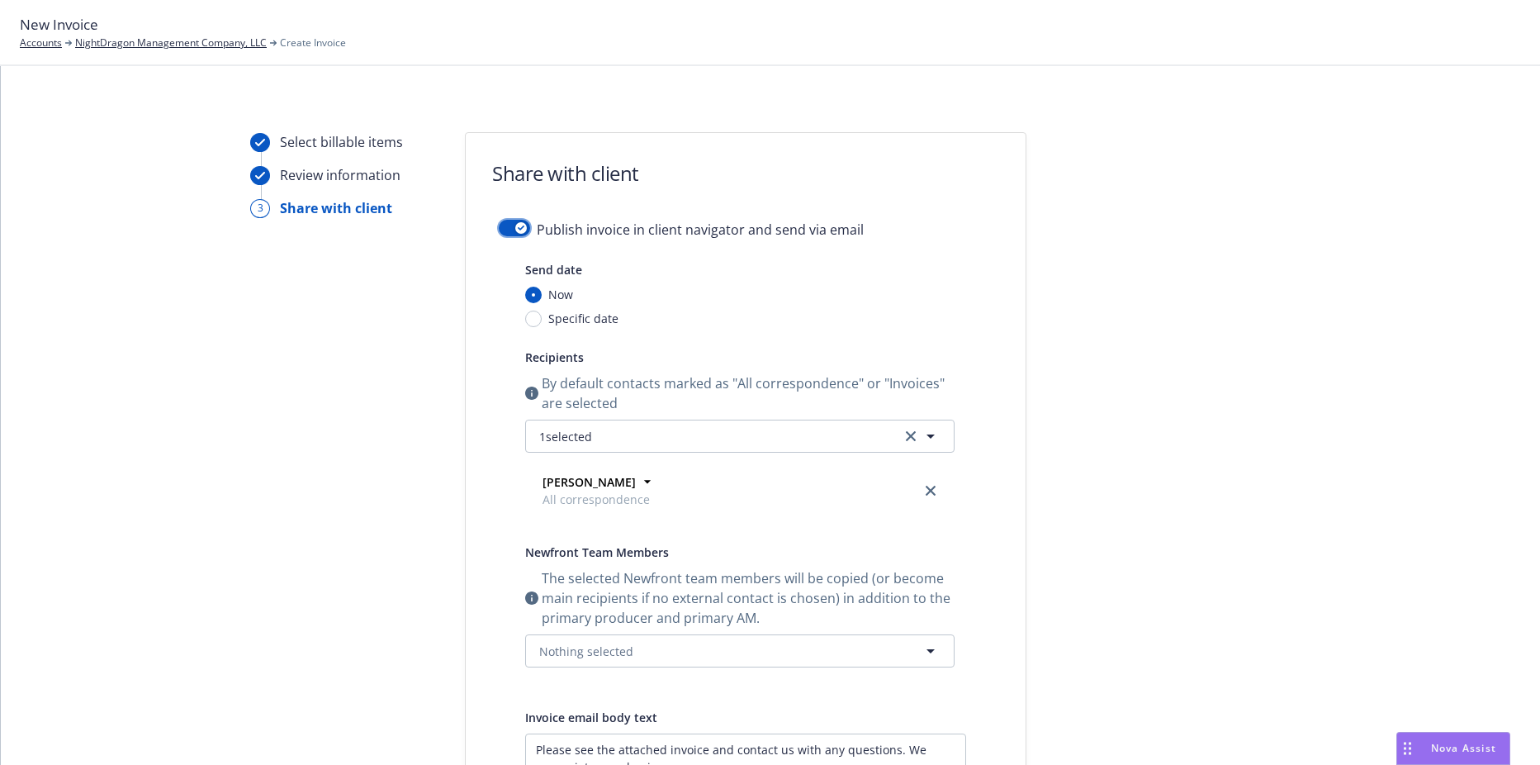
click at [508, 228] on button "button" at bounding box center [514, 228] width 31 height 17
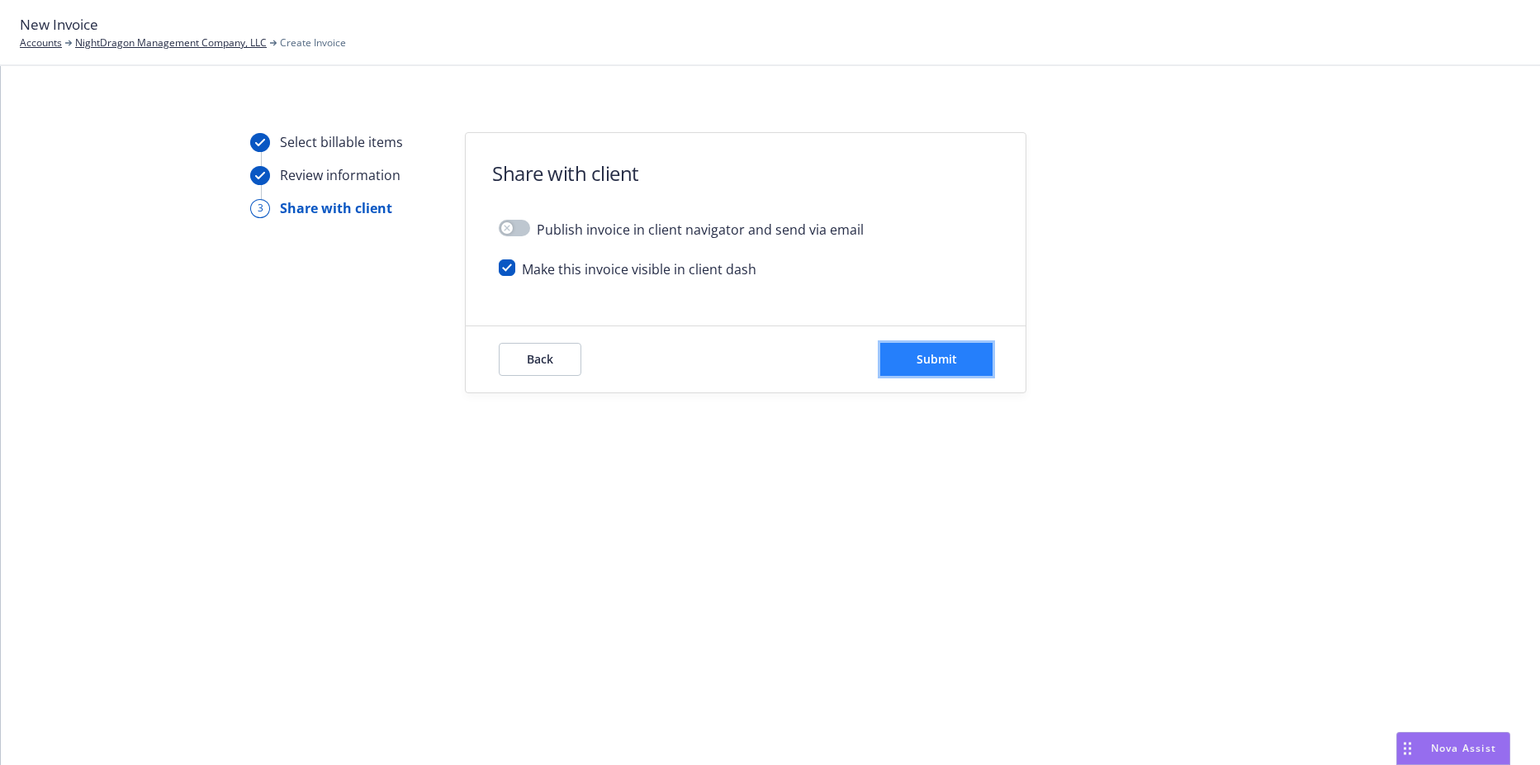
click at [954, 362] on span "Submit" at bounding box center [937, 359] width 40 height 16
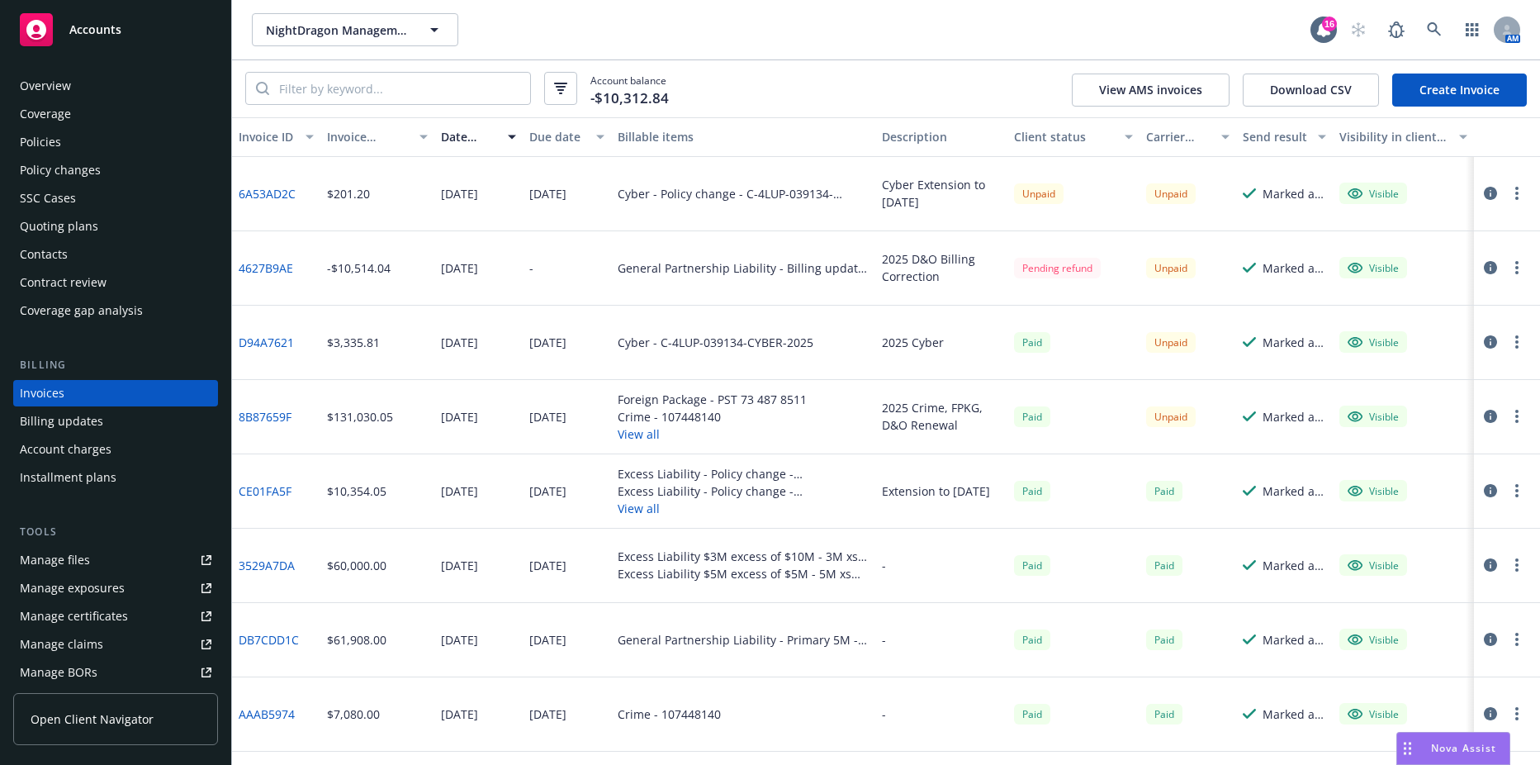
click at [261, 187] on link "6A53AD2C" at bounding box center [267, 193] width 57 height 17
click at [408, 28] on span "NightDragon Management Company, LLC" at bounding box center [337, 29] width 143 height 17
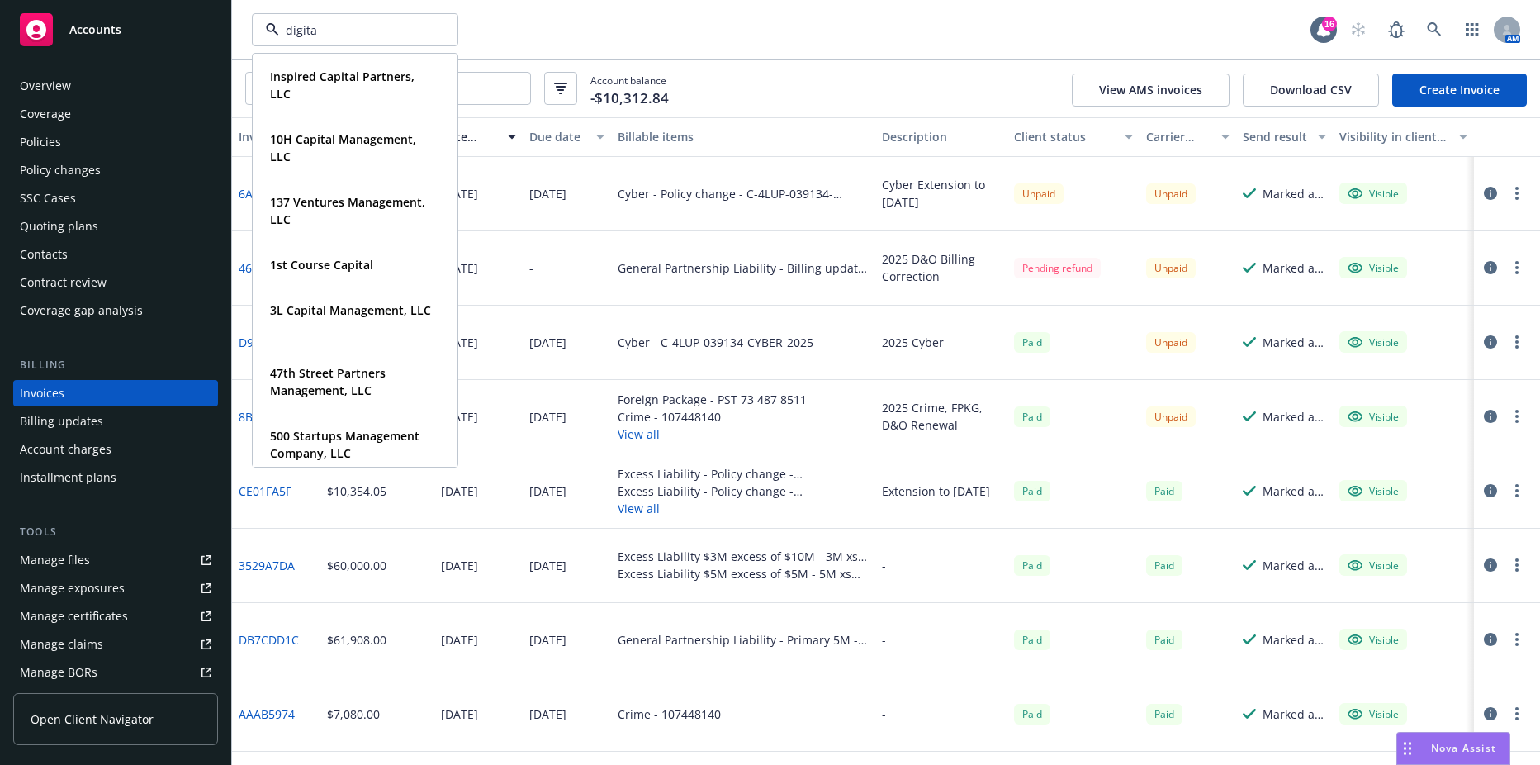
type input "digital"
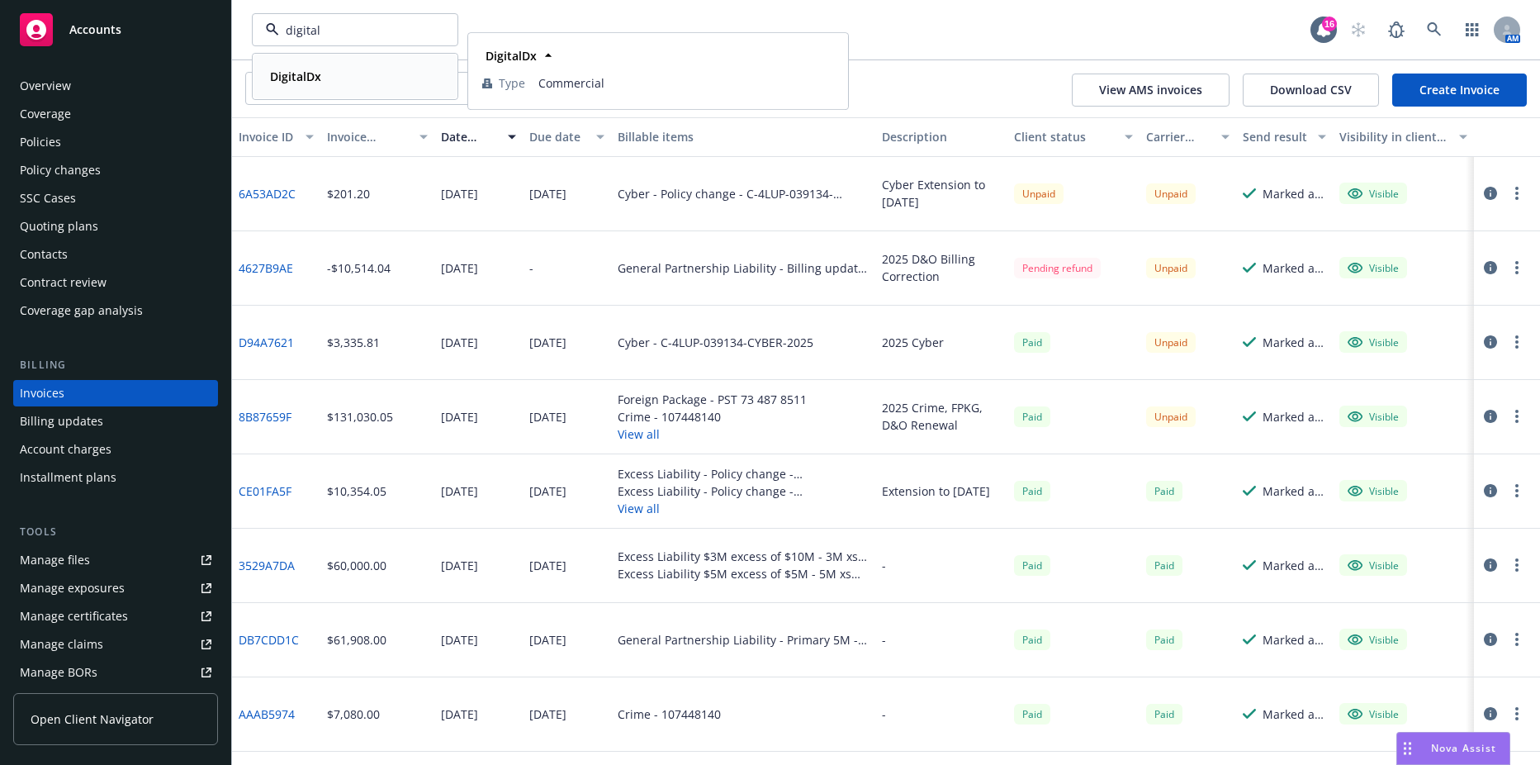
click at [342, 78] on div "DigitalDx" at bounding box center [354, 76] width 183 height 24
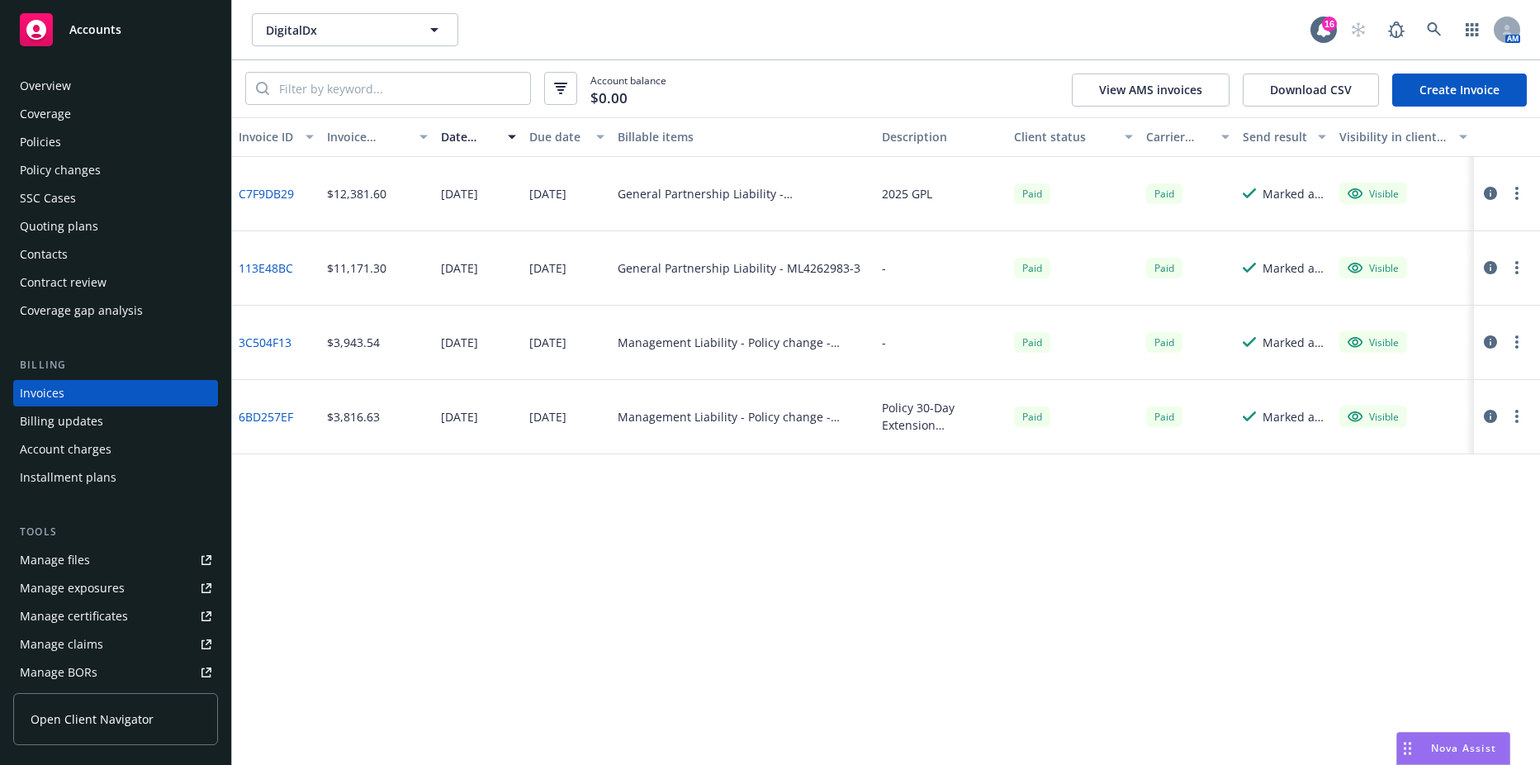
click at [79, 158] on div "Policy changes" at bounding box center [60, 170] width 81 height 26
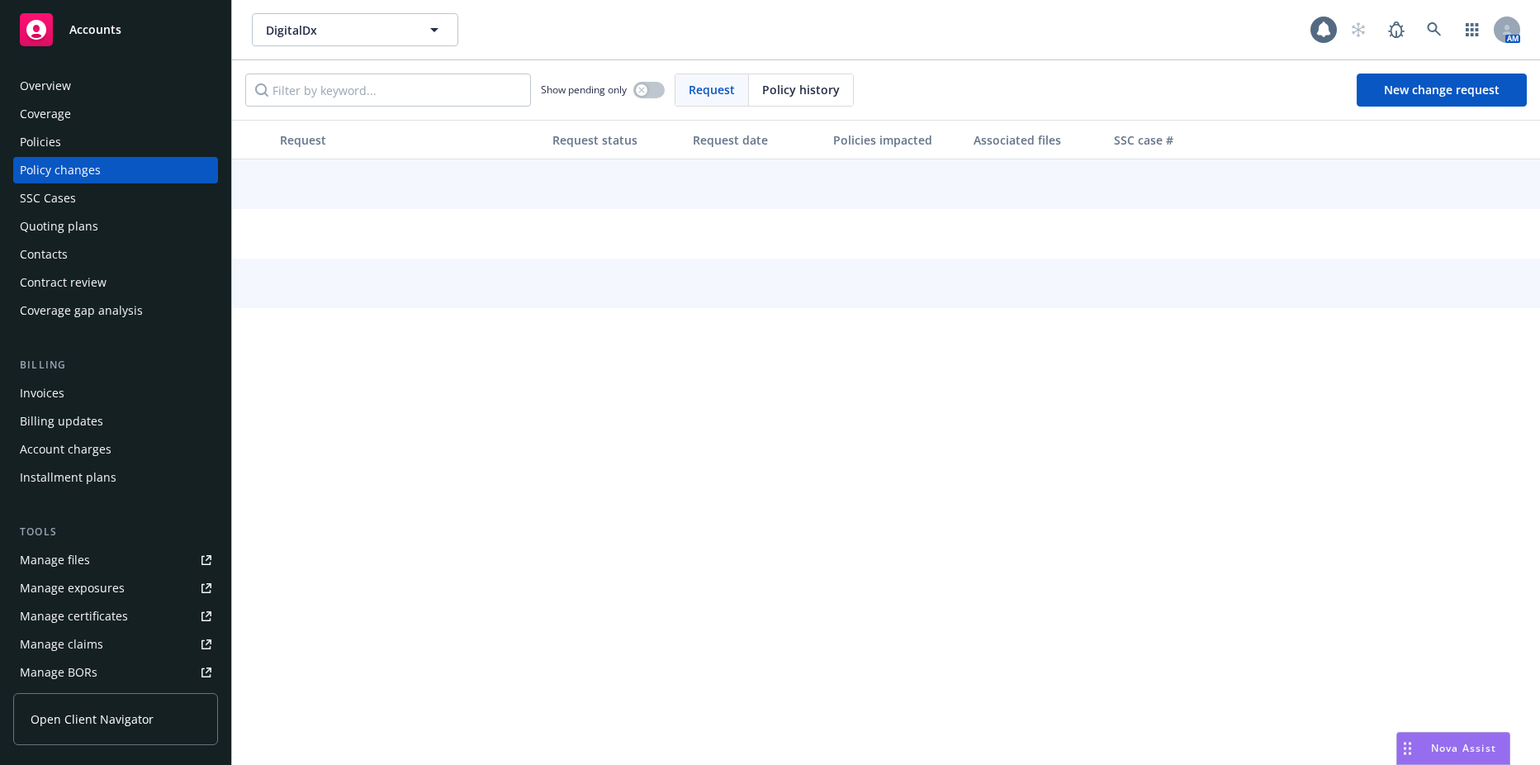
click at [79, 145] on div "Policies" at bounding box center [116, 142] width 192 height 26
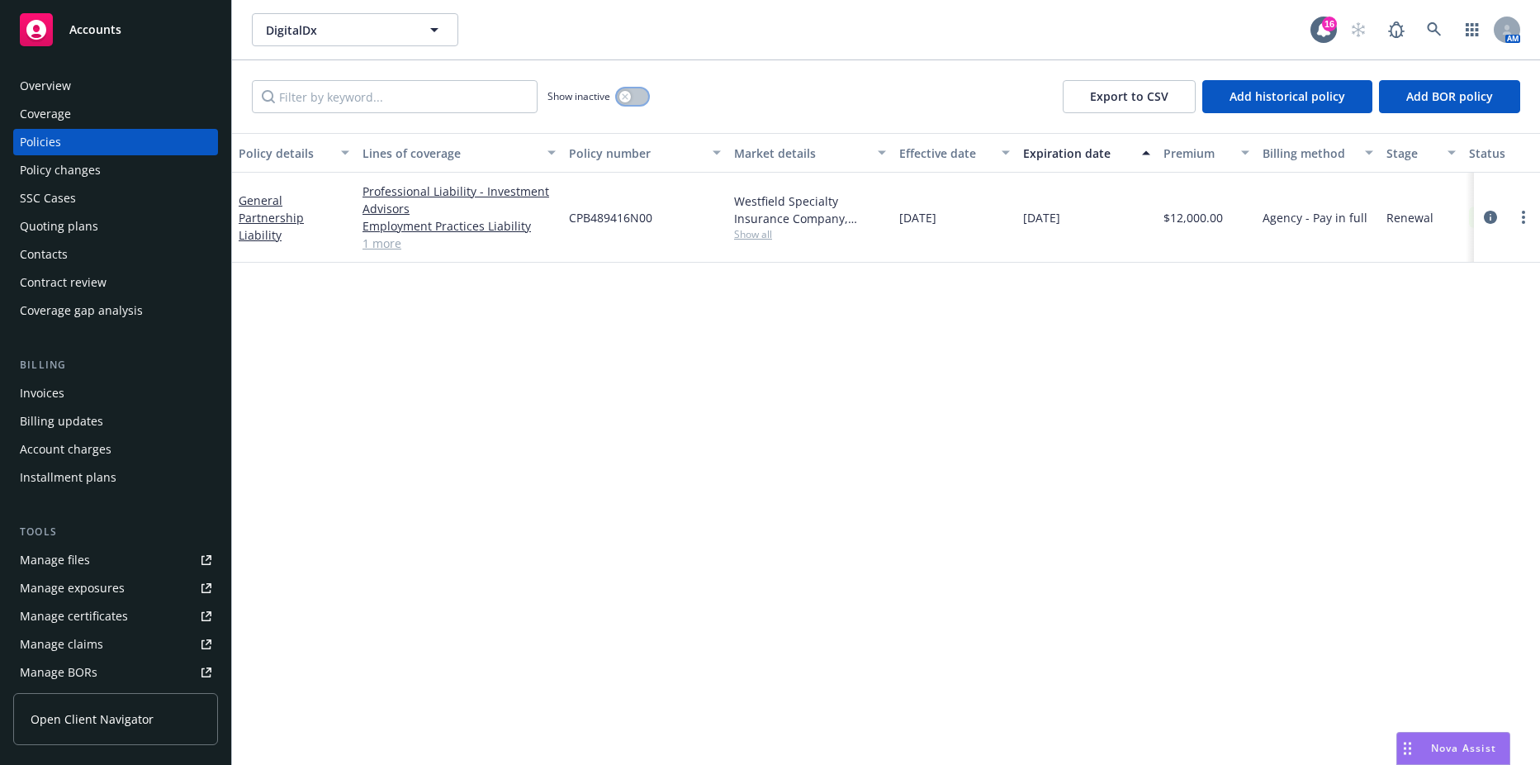
click at [619, 96] on button "button" at bounding box center [632, 96] width 31 height 17
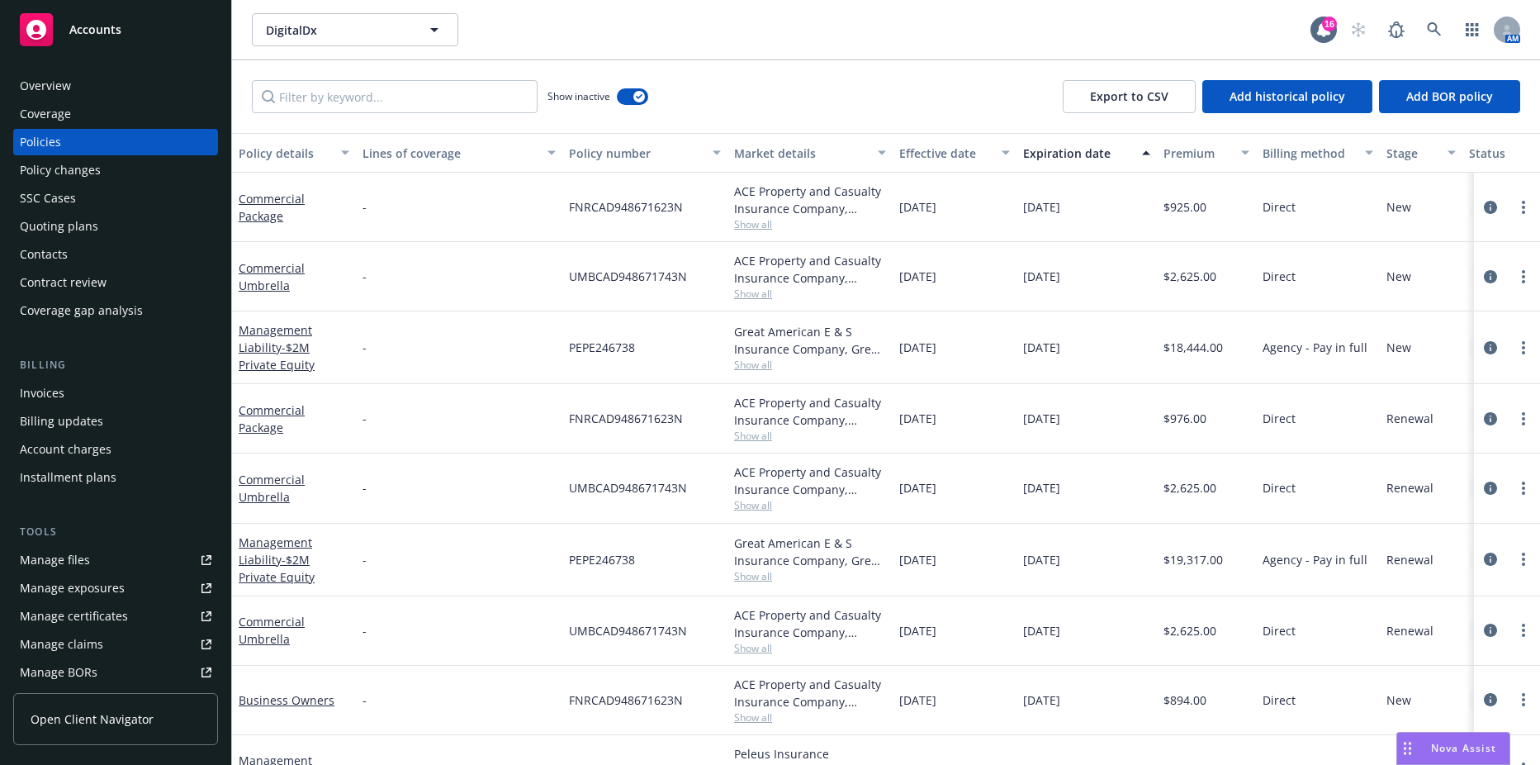
click at [650, 92] on div "Show inactive Export to CSV Add historical policy Add BOR policy" at bounding box center [886, 96] width 1308 height 73
click at [643, 95] on div "button" at bounding box center [639, 97] width 12 height 12
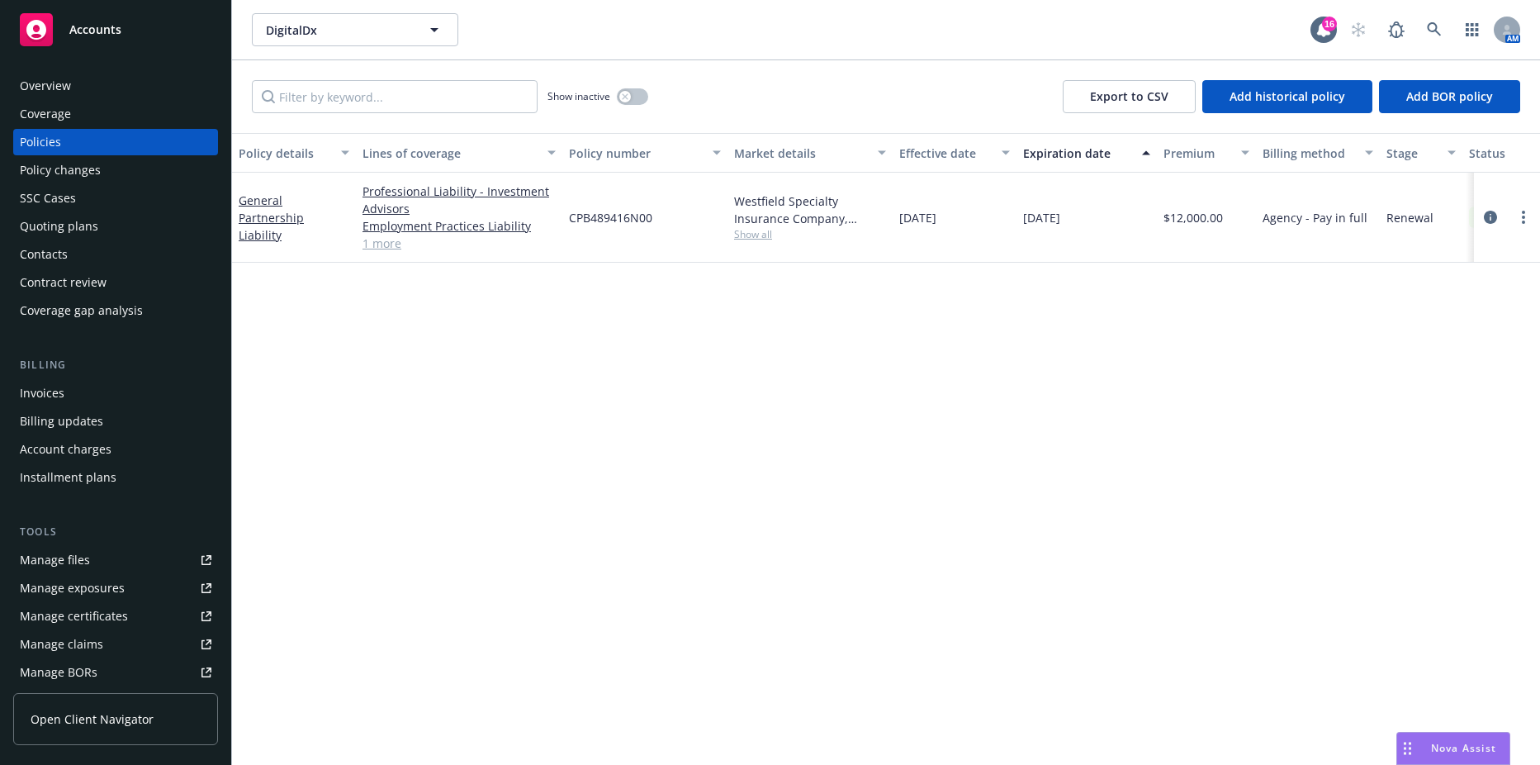
click at [755, 244] on div "Westfield Specialty Insurance Company, Westfield Show all" at bounding box center [810, 218] width 165 height 90
click at [755, 232] on span "Show all" at bounding box center [810, 234] width 152 height 14
click at [287, 207] on link "General Partnership Liability" at bounding box center [271, 217] width 65 height 50
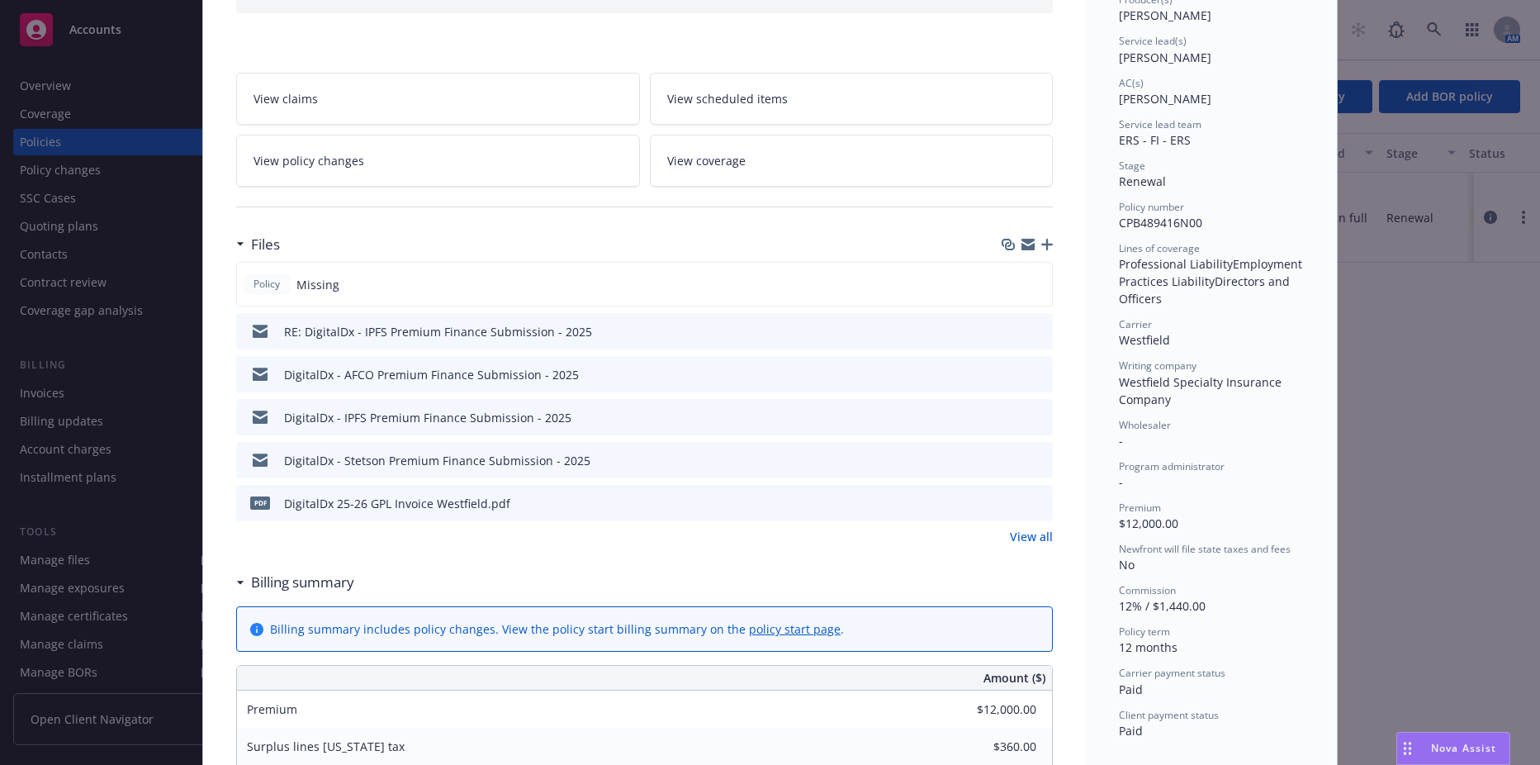
scroll to position [248, 0]
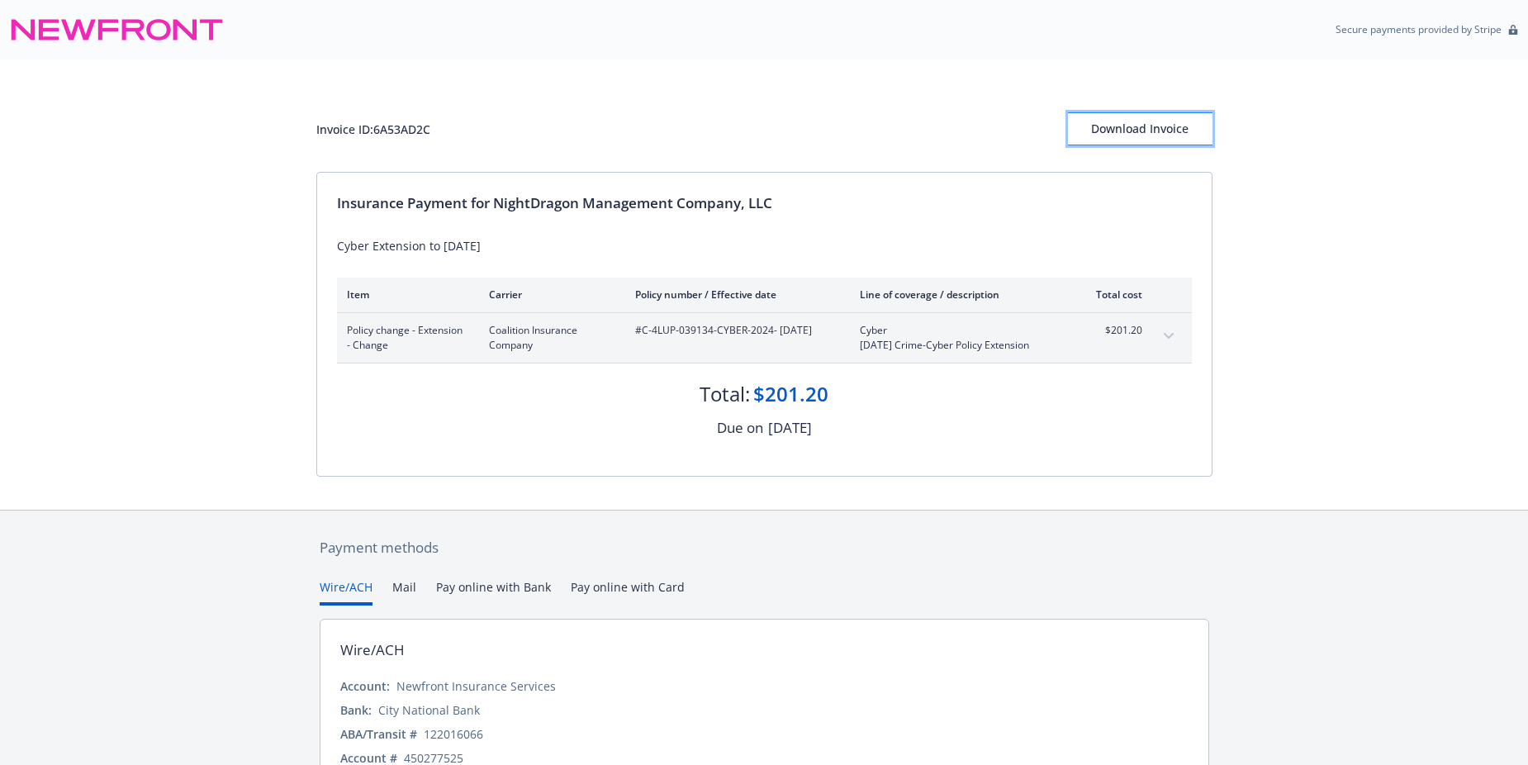
click at [1145, 133] on div "Download Invoice" at bounding box center [1140, 128] width 145 height 31
drag, startPoint x: 450, startPoint y: 133, endPoint x: 273, endPoint y: 121, distance: 177.9
click at [273, 121] on div "Invoice ID: 6A53AD2C Download Invoice Insurance Payment for NightDragon Managem…" at bounding box center [764, 284] width 1528 height 450
drag, startPoint x: 273, startPoint y: 121, endPoint x: 353, endPoint y: 124, distance: 80.1
copy div "Invoice ID: 6A53AD2C"
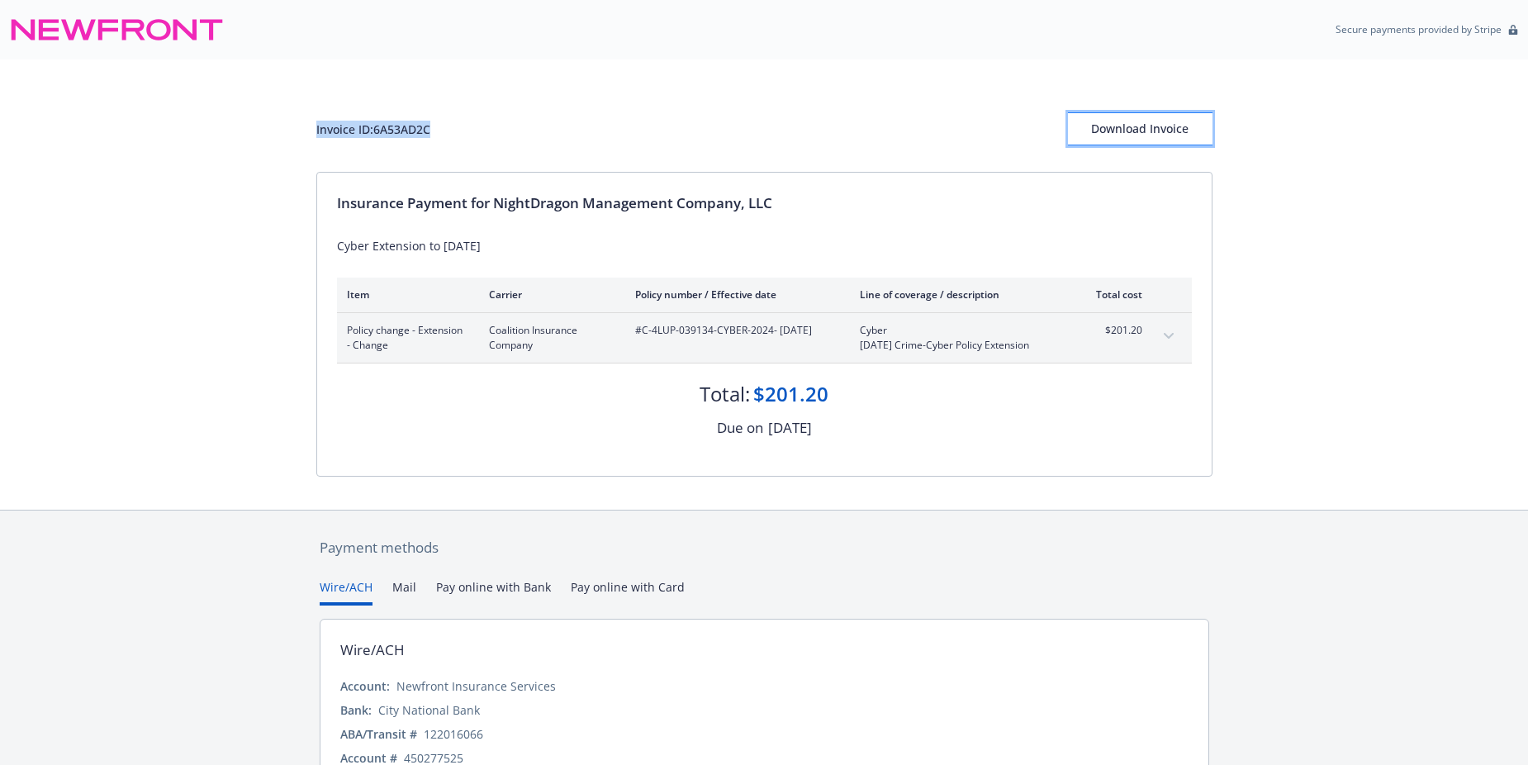
click at [1180, 137] on div "Download Invoice" at bounding box center [1140, 128] width 145 height 31
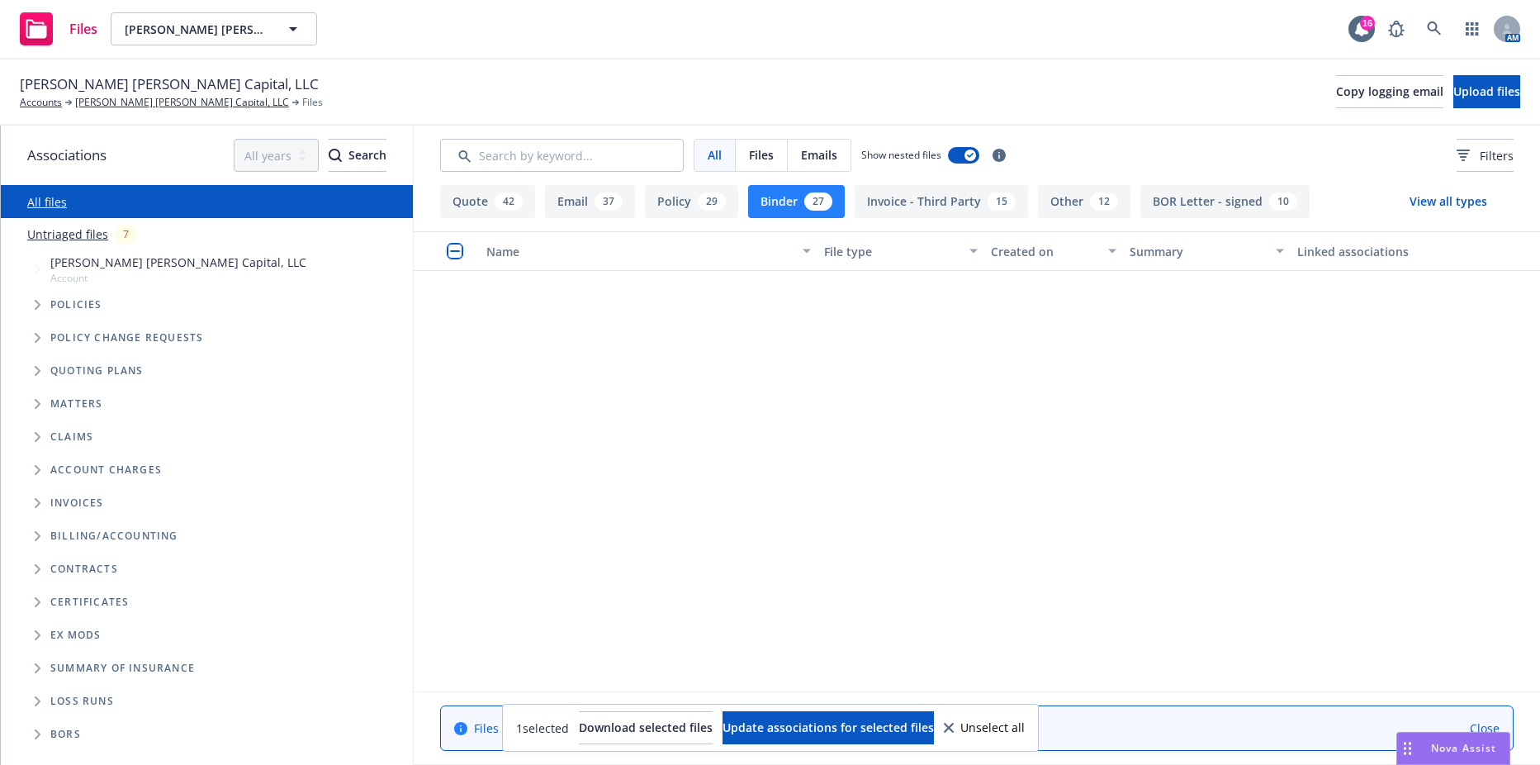
scroll to position [1239, 0]
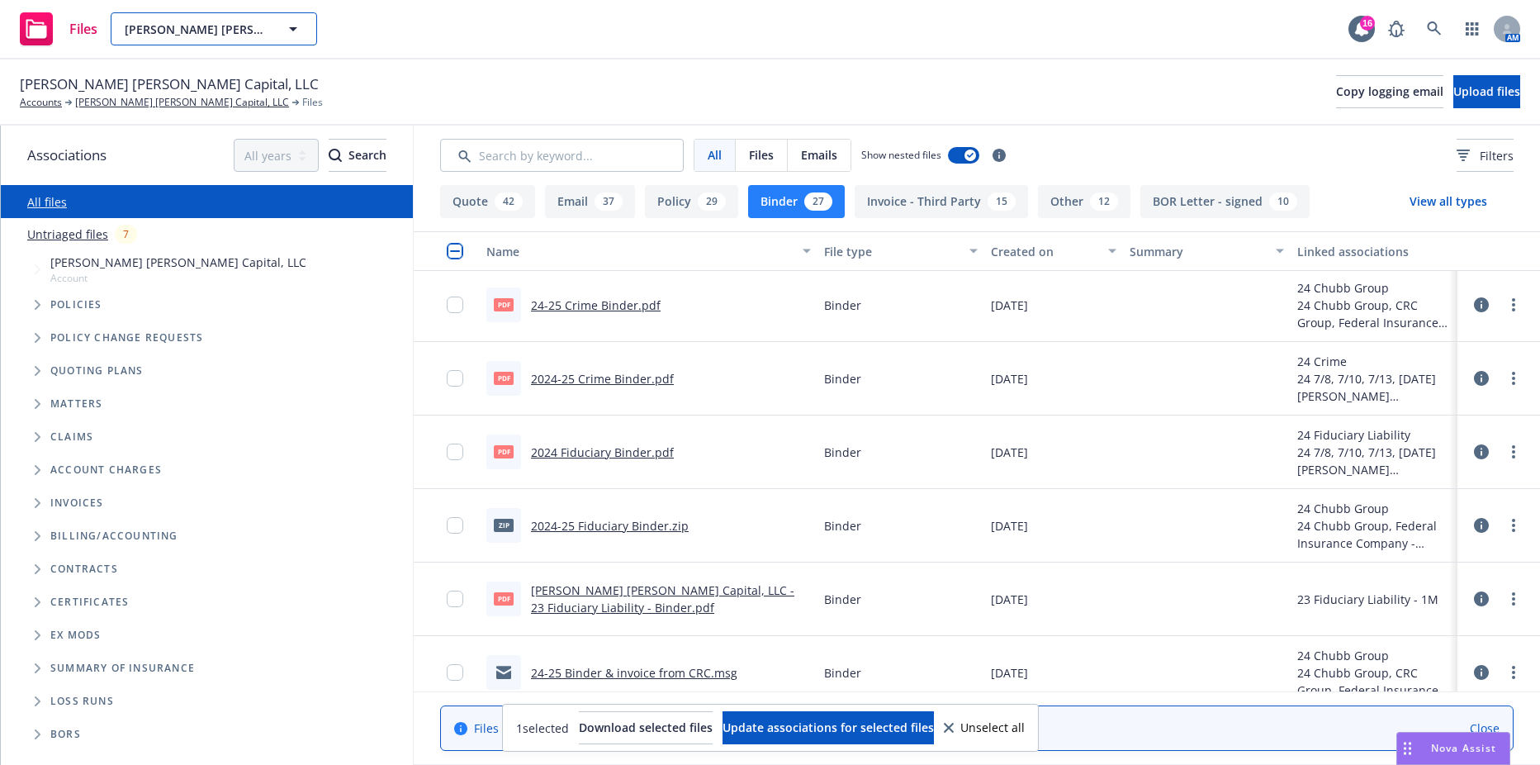
click at [217, 21] on span "Fisher Lynch Capital, LLC" at bounding box center [196, 29] width 143 height 17
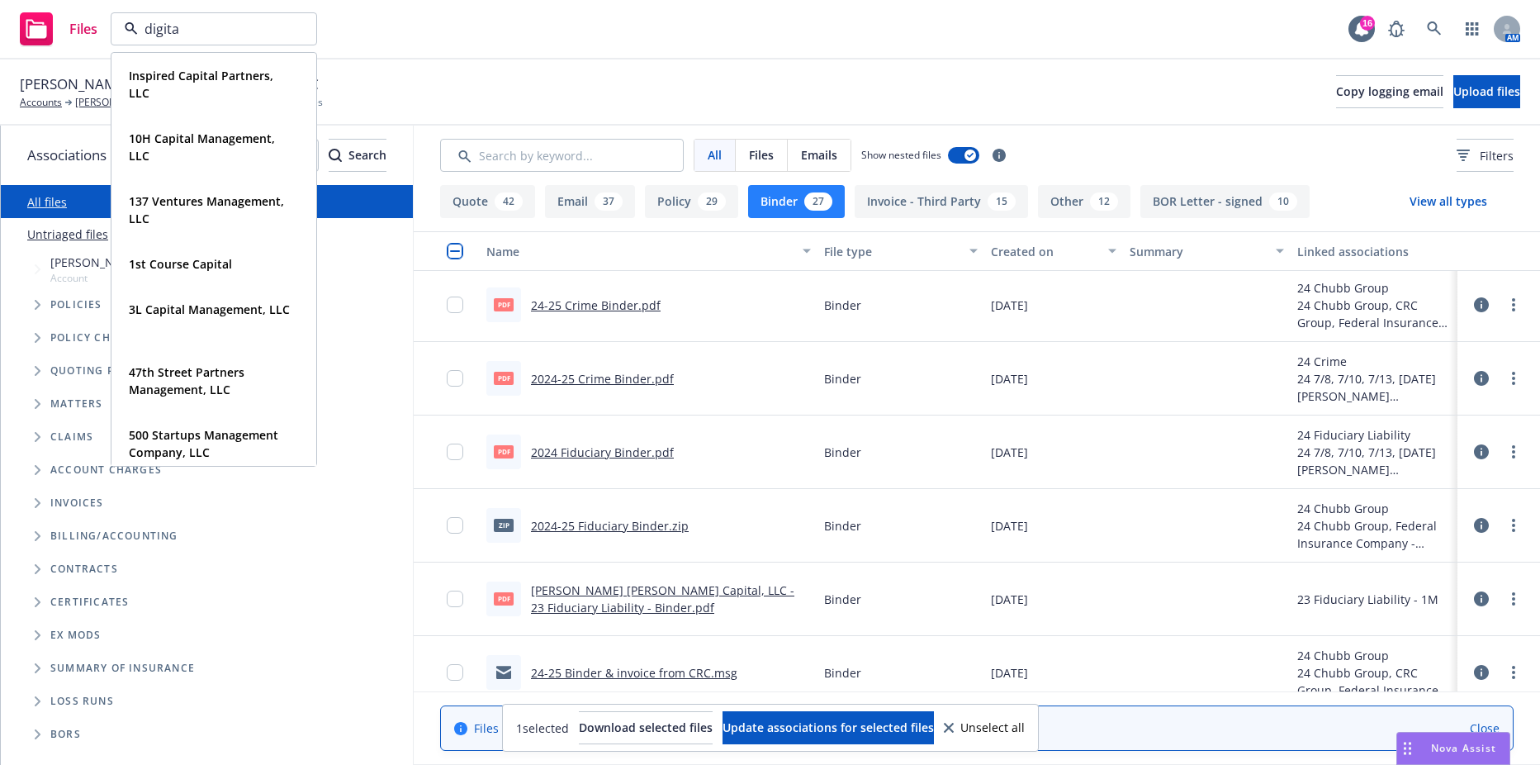
type input "digital"
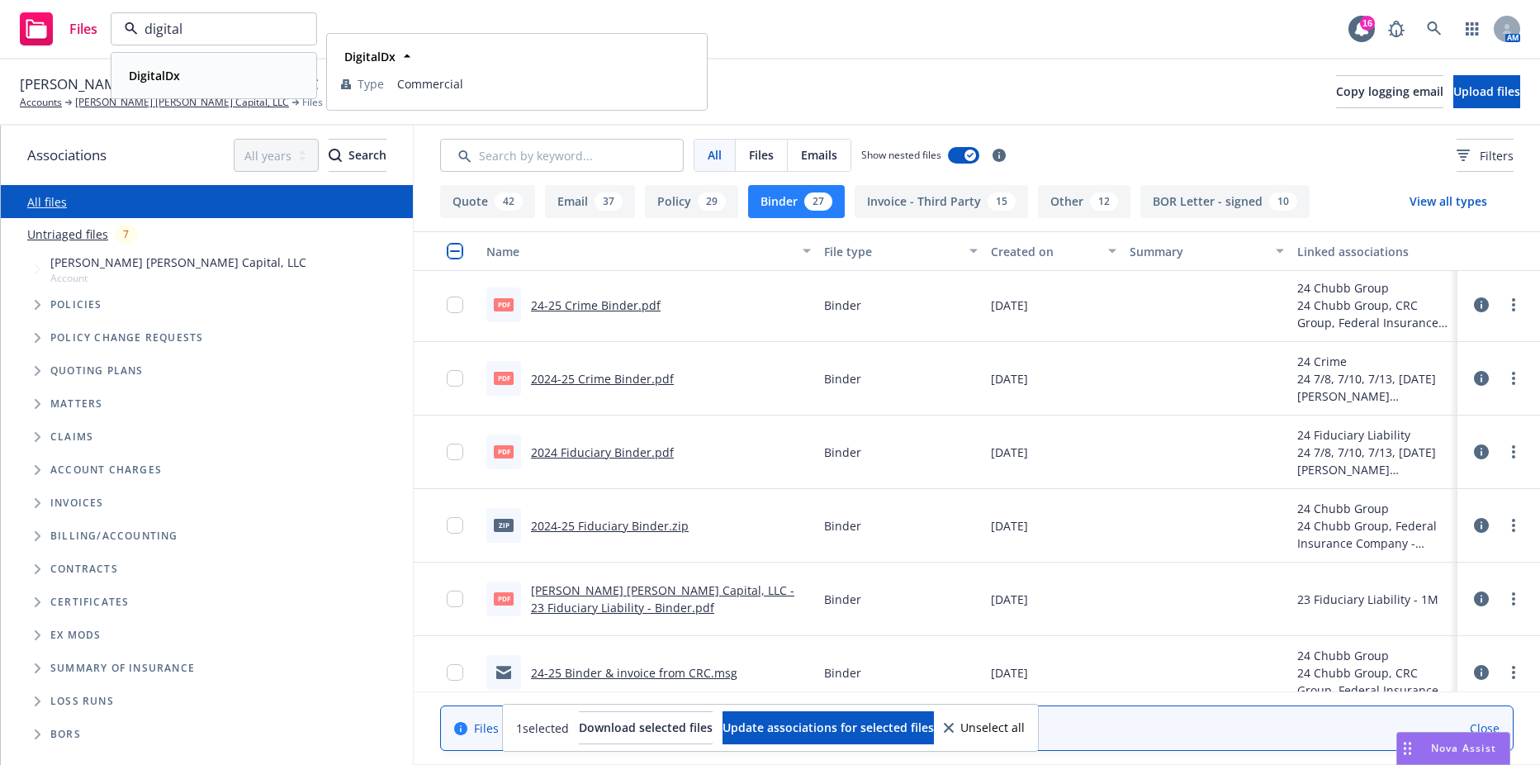
click at [162, 64] on div "DigitalDx" at bounding box center [152, 76] width 61 height 24
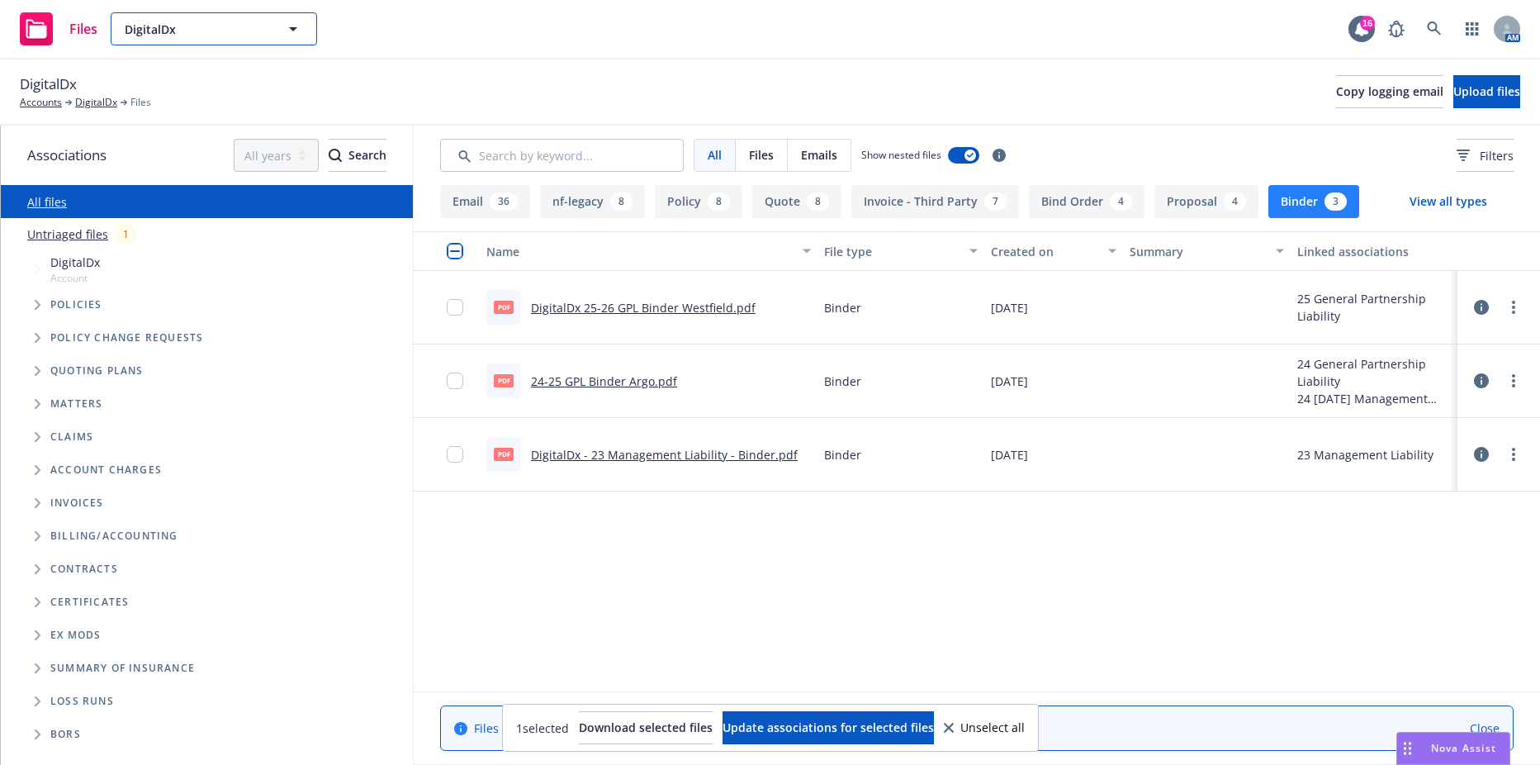
click at [240, 34] on span "DigitalDx" at bounding box center [196, 29] width 143 height 17
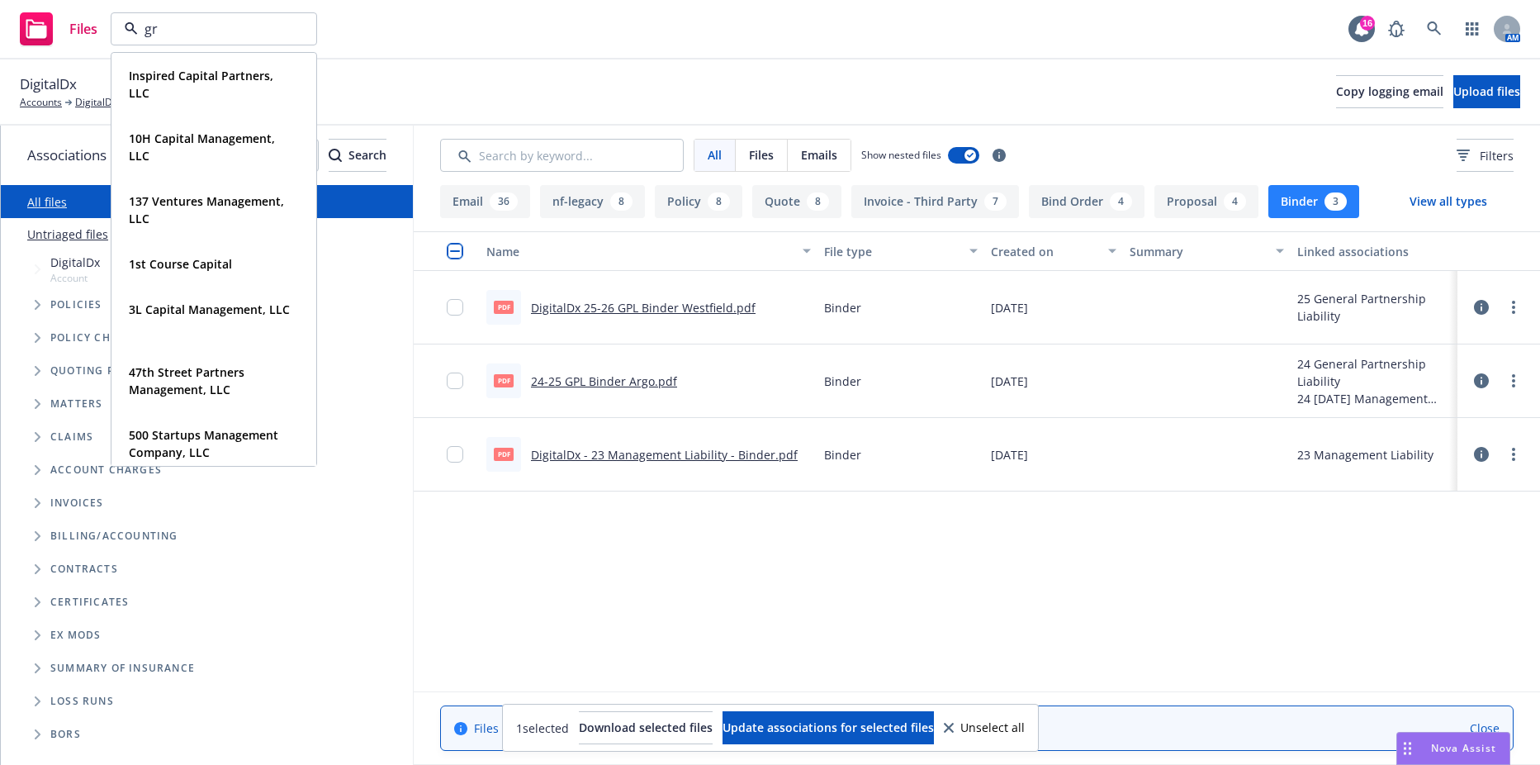
type input "grd"
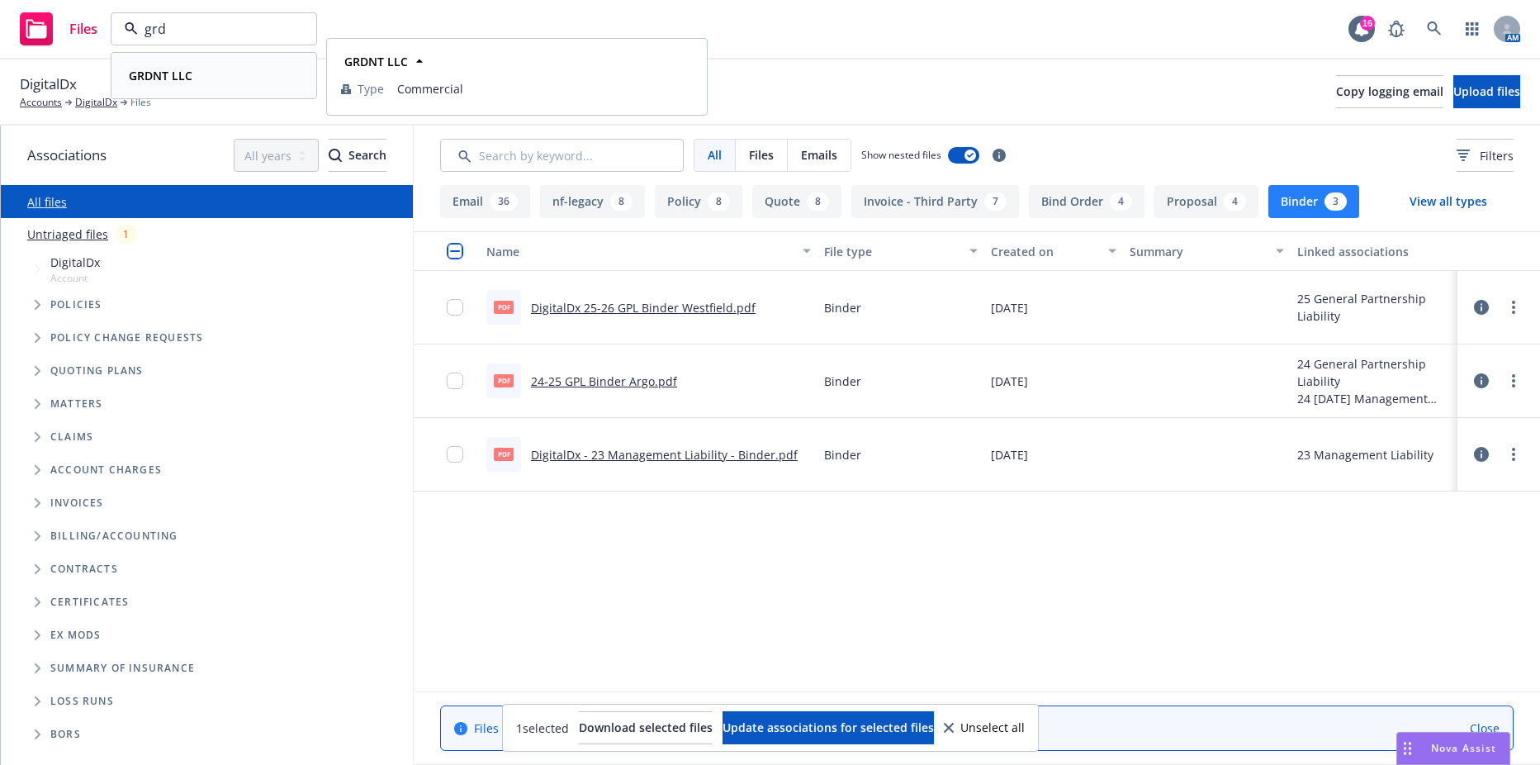
click at [234, 82] on div "GRDNT LLC" at bounding box center [213, 76] width 183 height 24
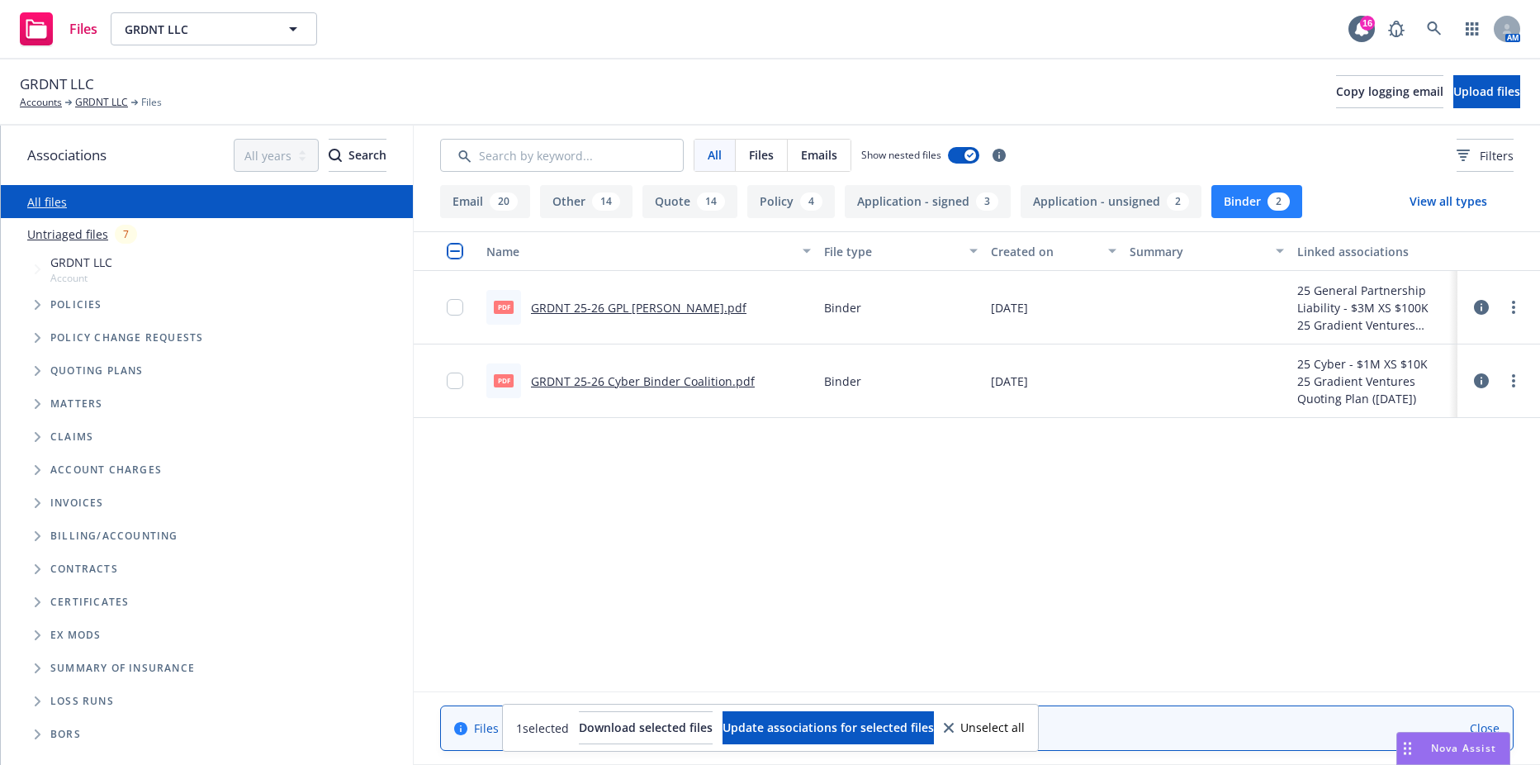
click at [36, 306] on icon "Tree Example" at bounding box center [38, 305] width 7 height 10
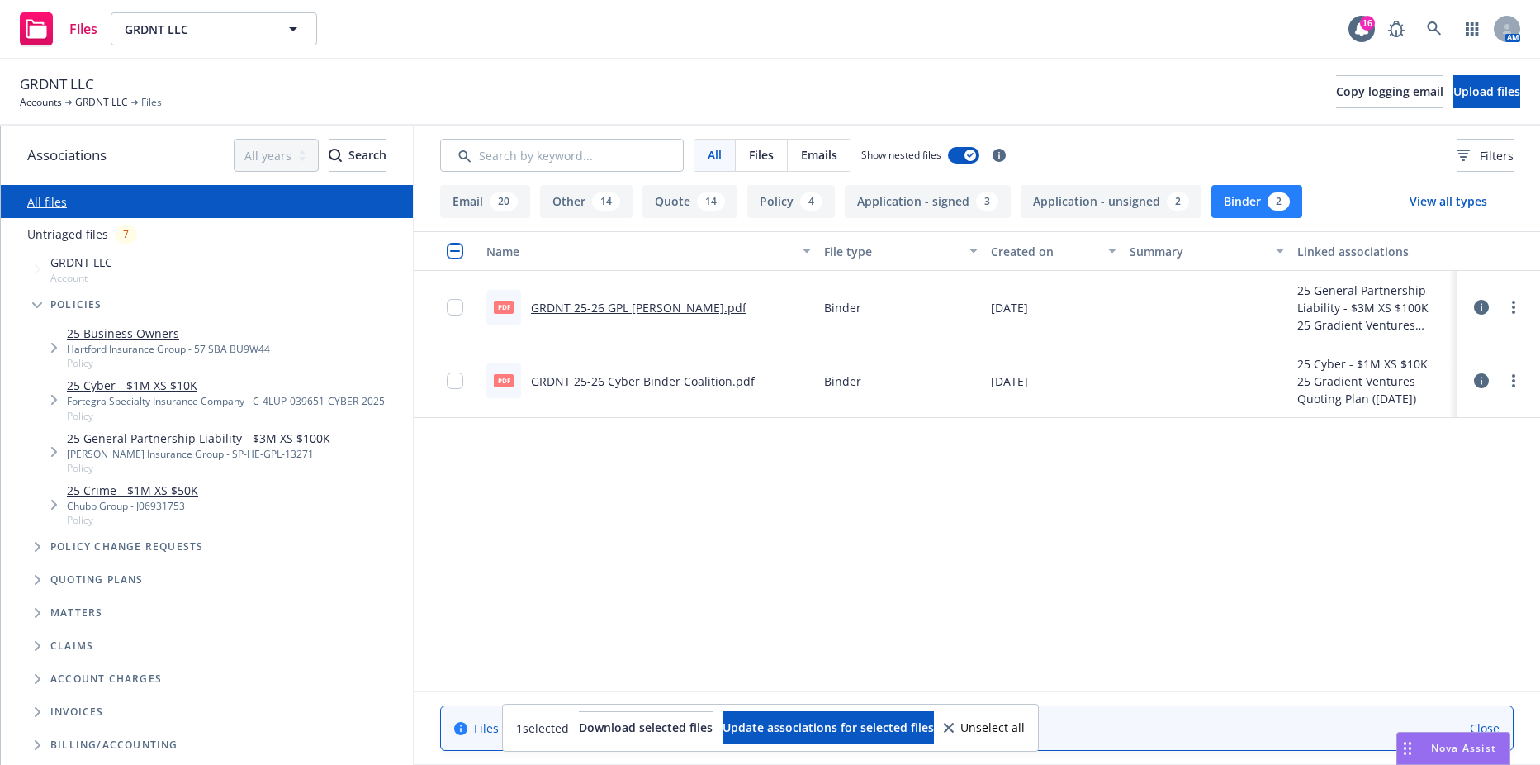
click at [181, 384] on link "25 Cyber - $1M XS $10K" at bounding box center [226, 385] width 318 height 17
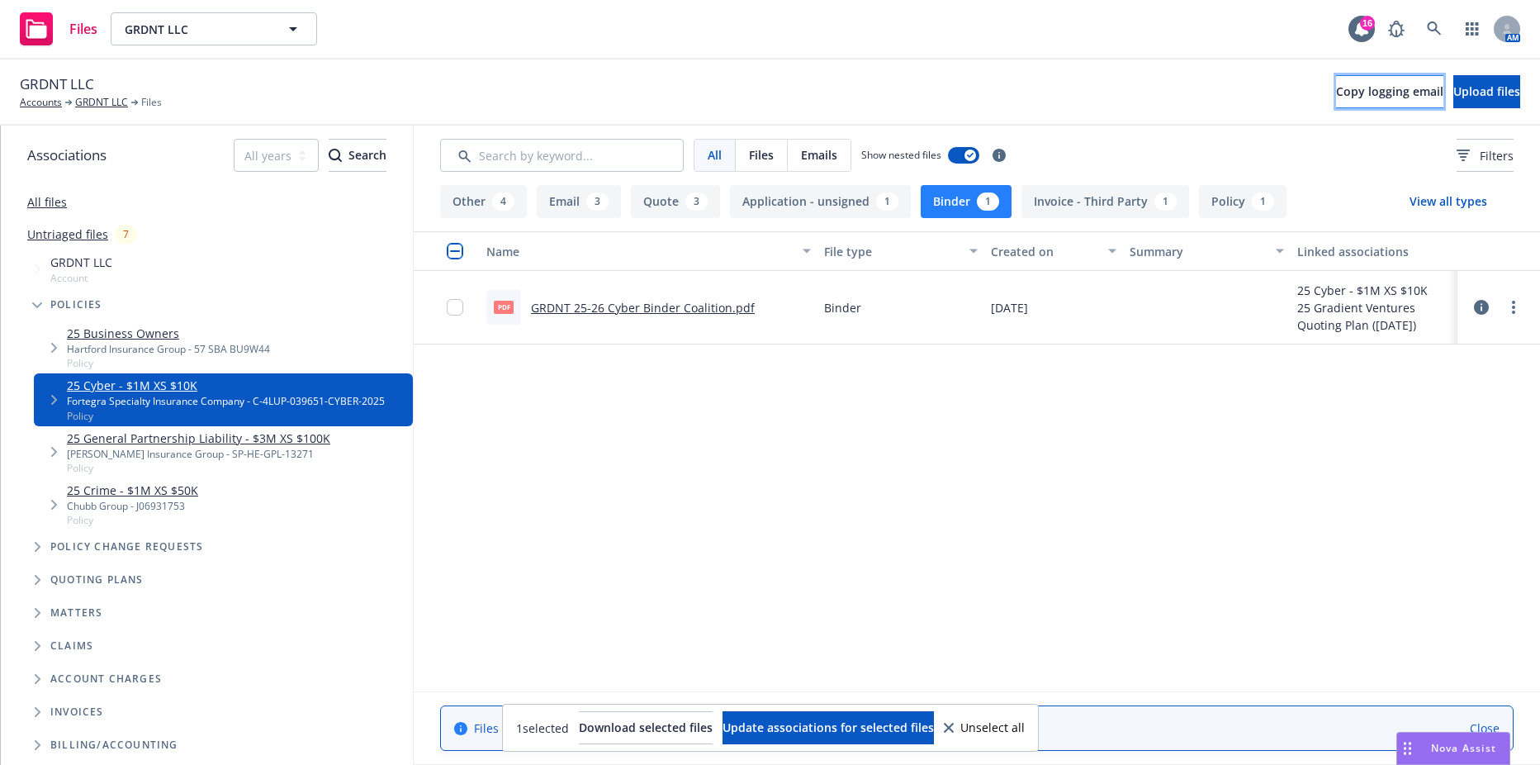
click at [1336, 107] on button "Copy logging email" at bounding box center [1389, 91] width 107 height 33
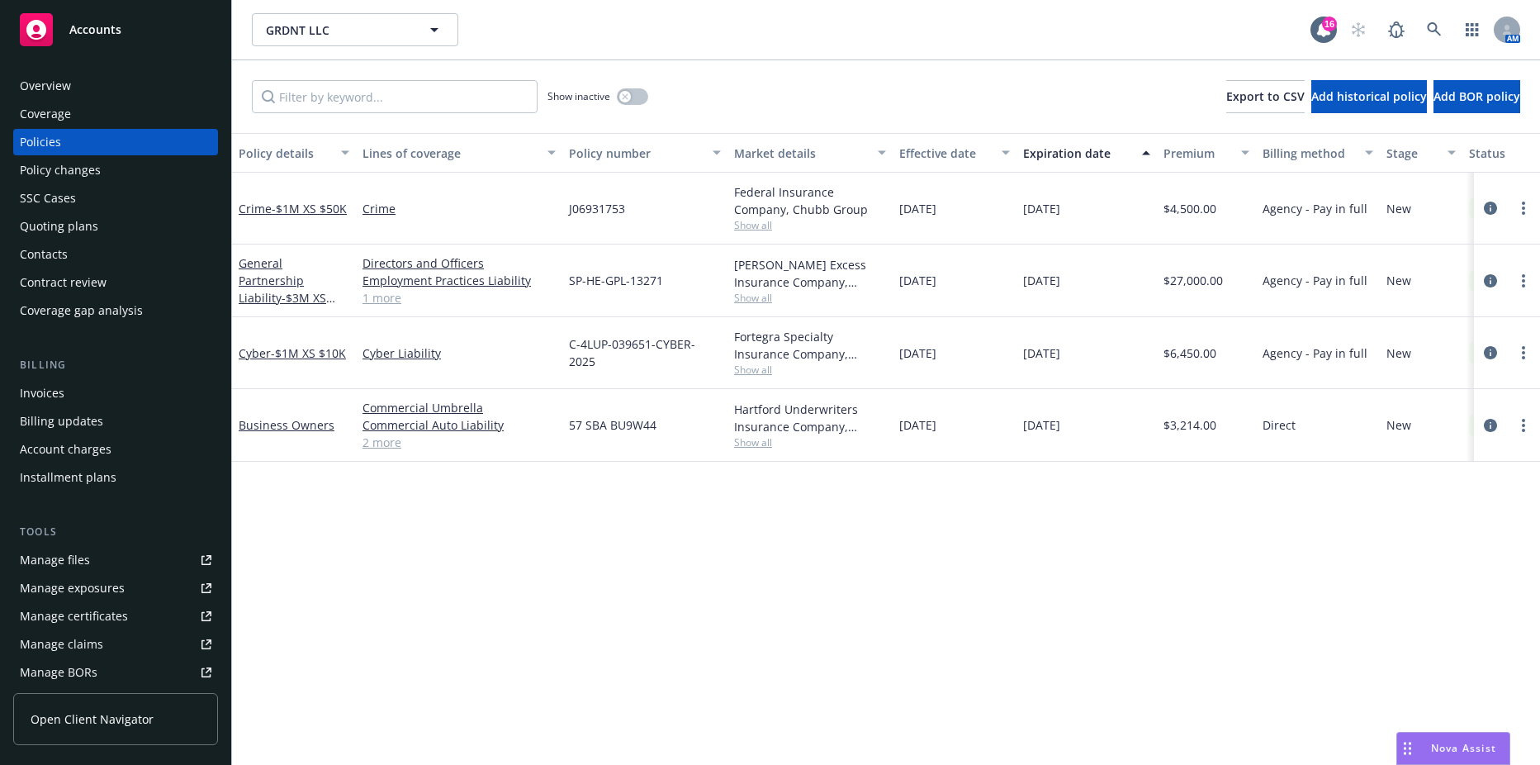
click at [614, 81] on div "Show inactive" at bounding box center [598, 96] width 101 height 33
click at [638, 102] on button "button" at bounding box center [632, 96] width 31 height 17
click at [638, 100] on div "button" at bounding box center [639, 97] width 12 height 12
click at [276, 348] on span "- $1M XS $10K" at bounding box center [308, 353] width 75 height 16
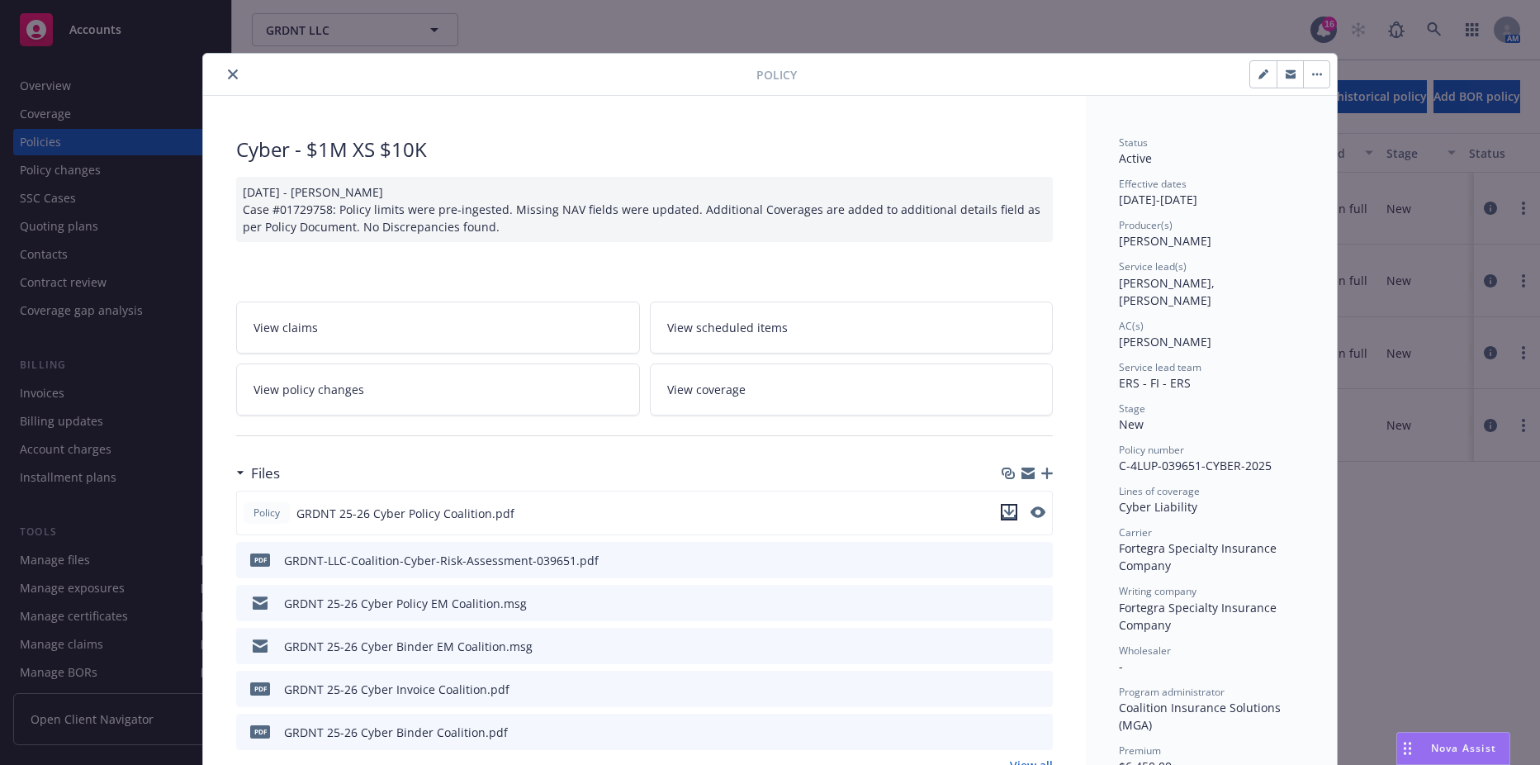
click at [1003, 515] on icon "download file" at bounding box center [1009, 511] width 13 height 13
click at [228, 77] on icon "close" at bounding box center [233, 74] width 10 height 10
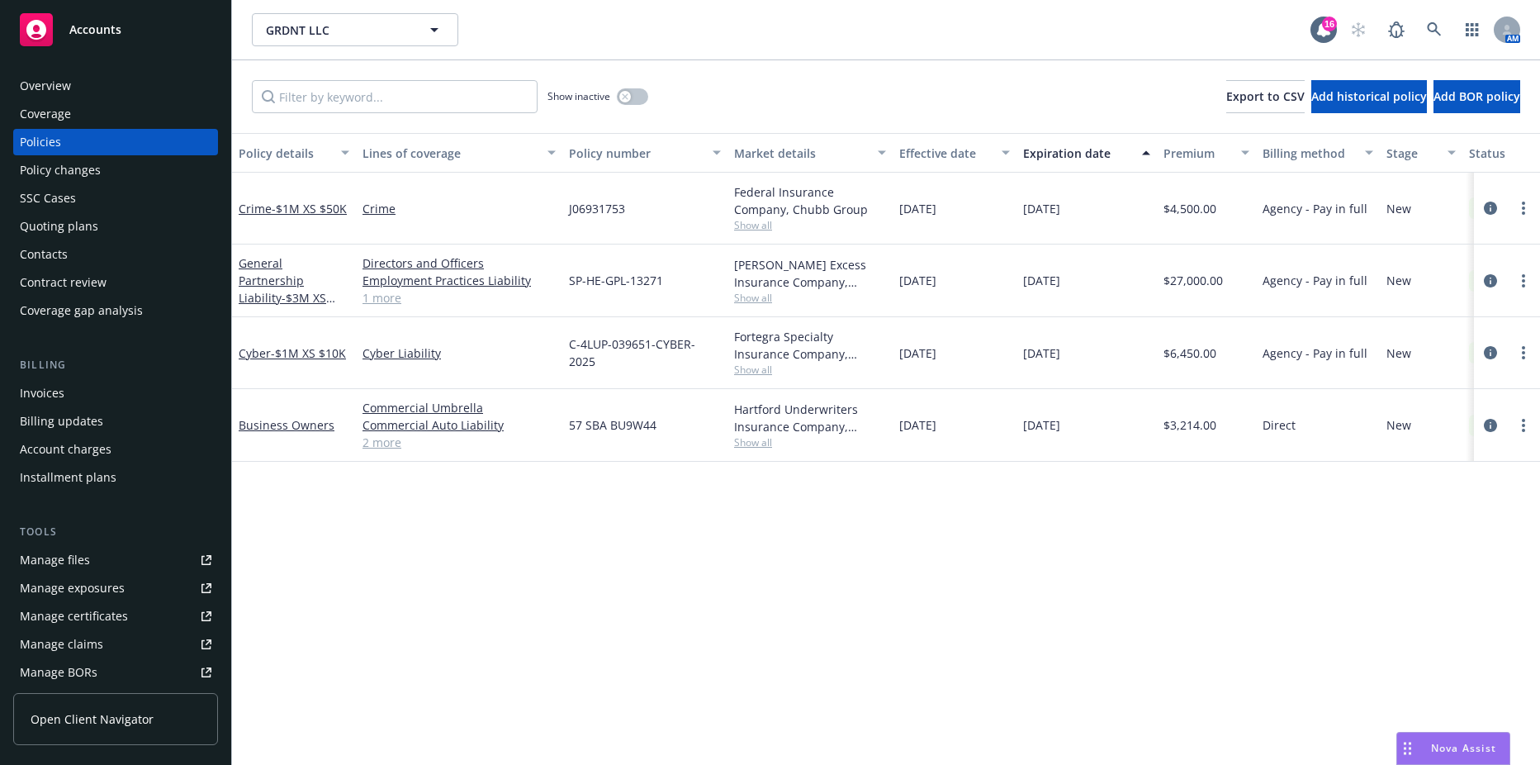
click at [300, 271] on div "General Partnership Liability - $3M XS $100K" at bounding box center [294, 280] width 111 height 52
click at [296, 289] on div "General Partnership Liability - $3M XS $100K" at bounding box center [294, 280] width 111 height 52
click at [296, 290] on span "- $3M XS $100K" at bounding box center [287, 306] width 97 height 33
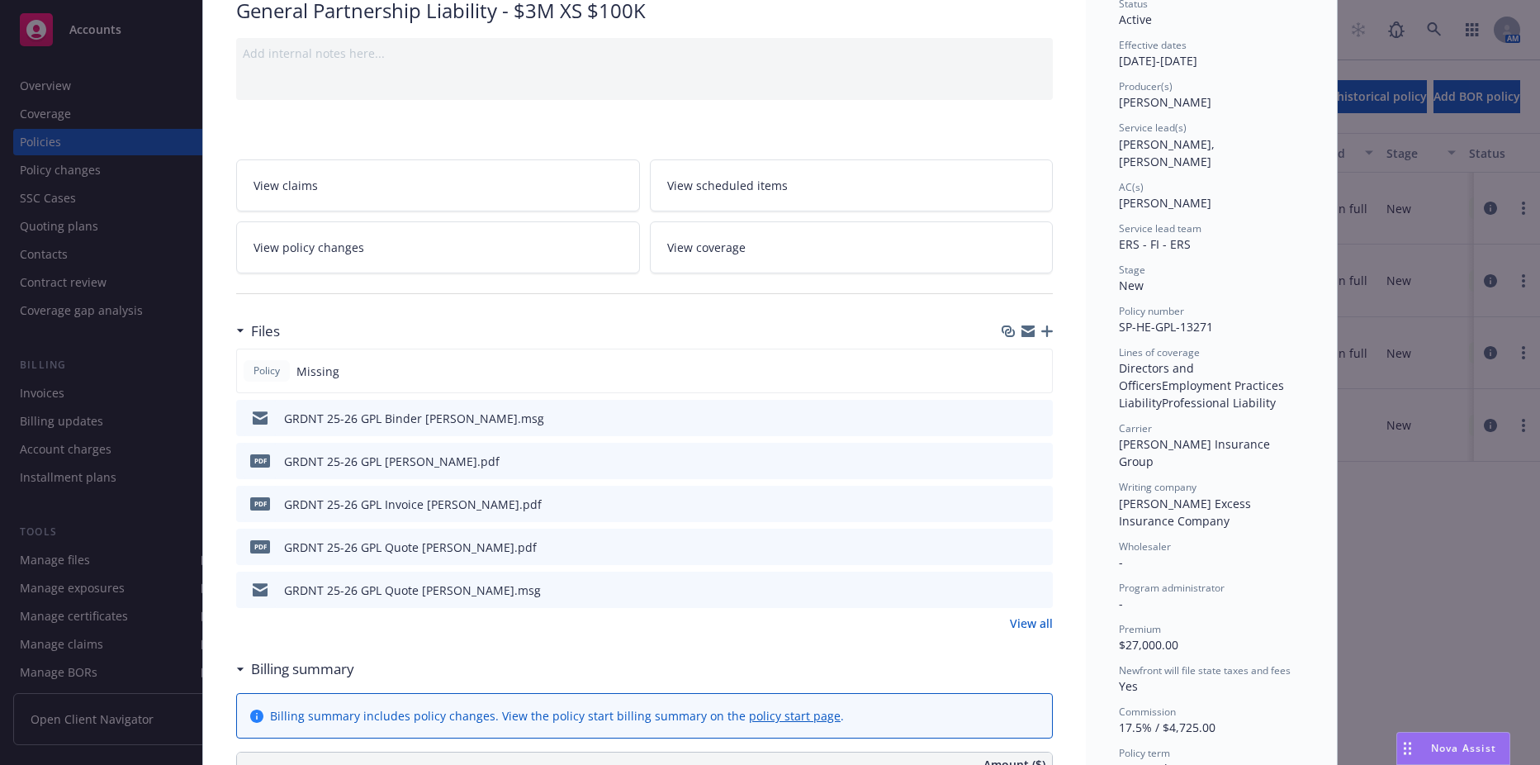
scroll to position [165, 0]
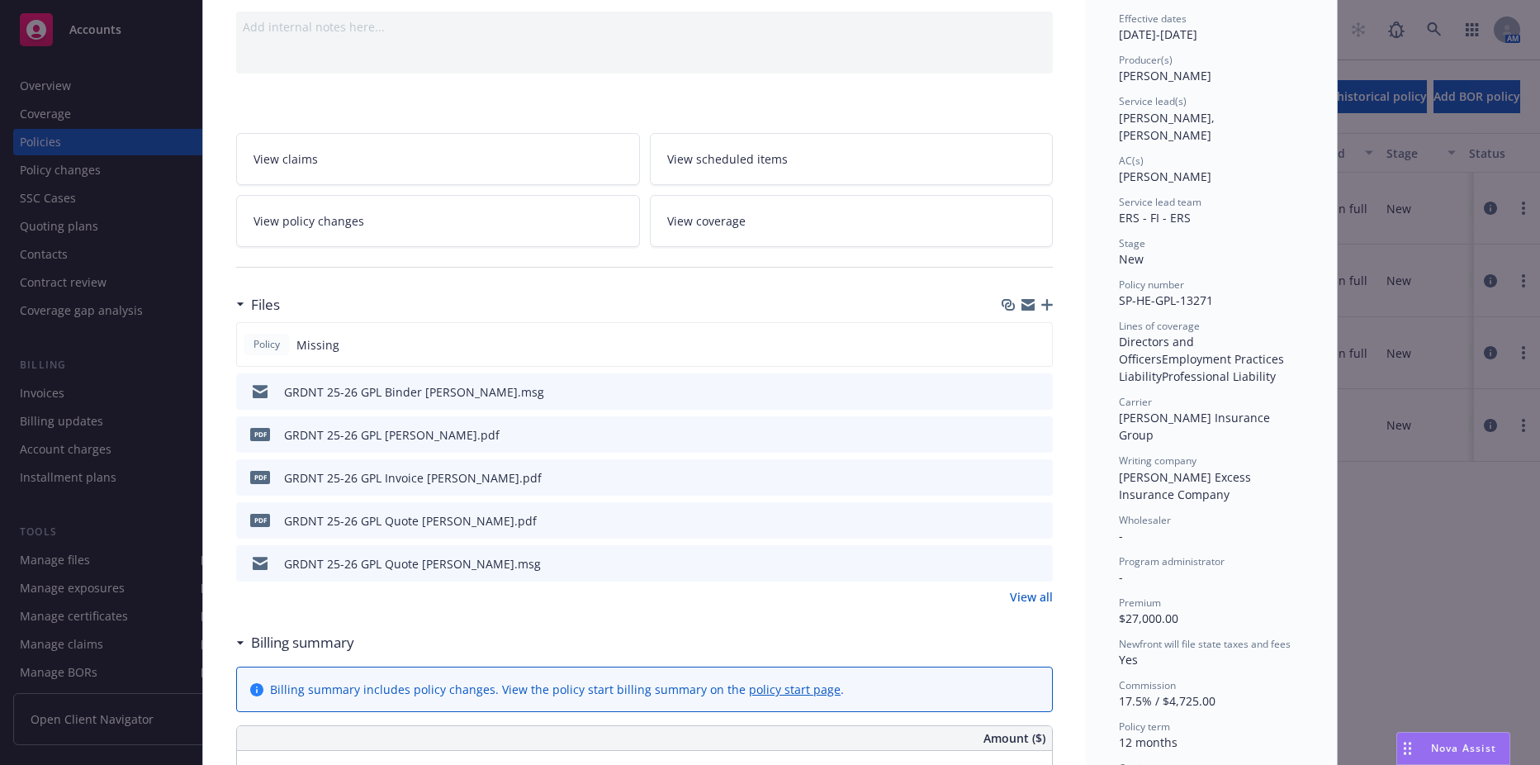
click at [1003, 431] on icon "download file" at bounding box center [1009, 433] width 13 height 13
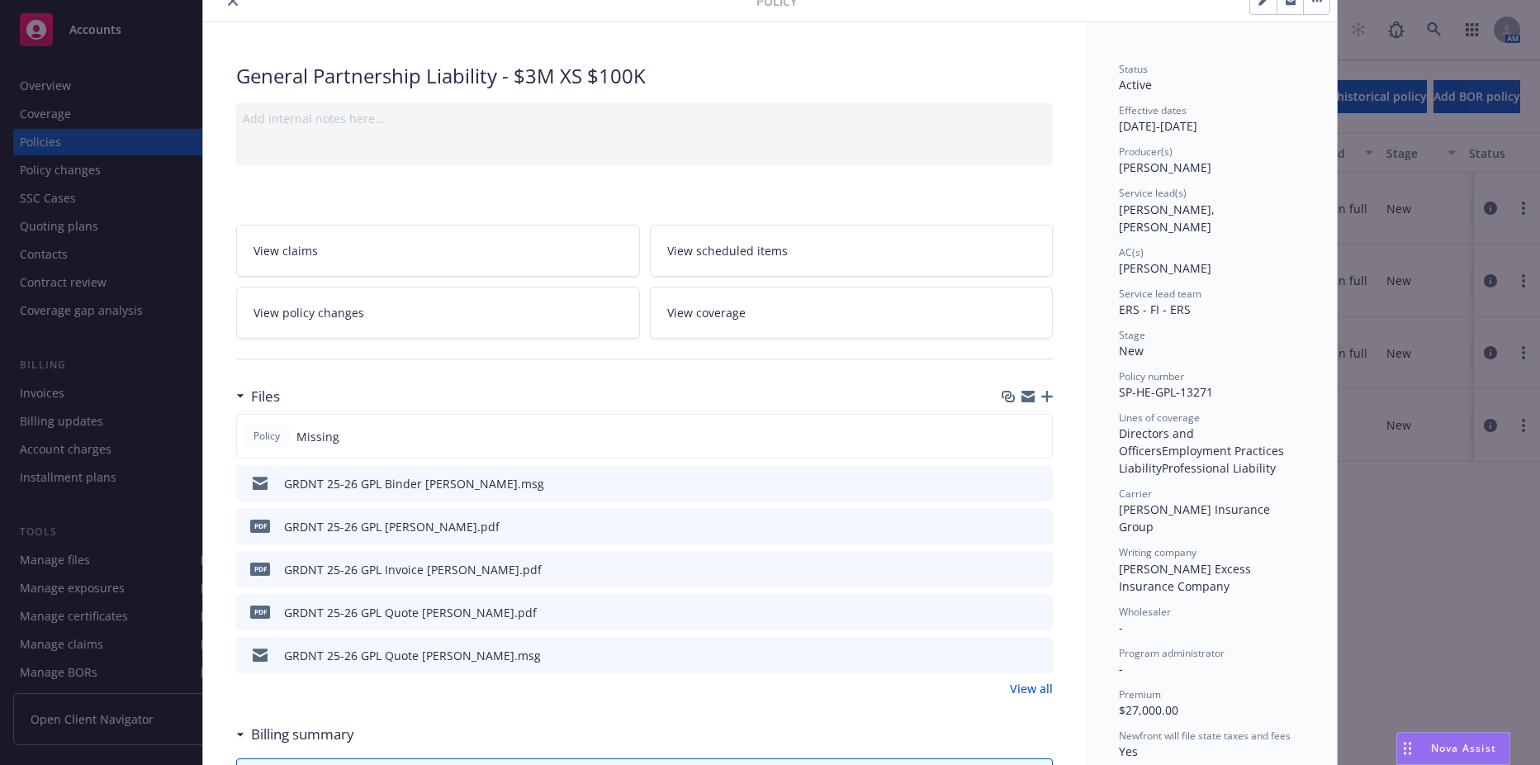
scroll to position [0, 0]
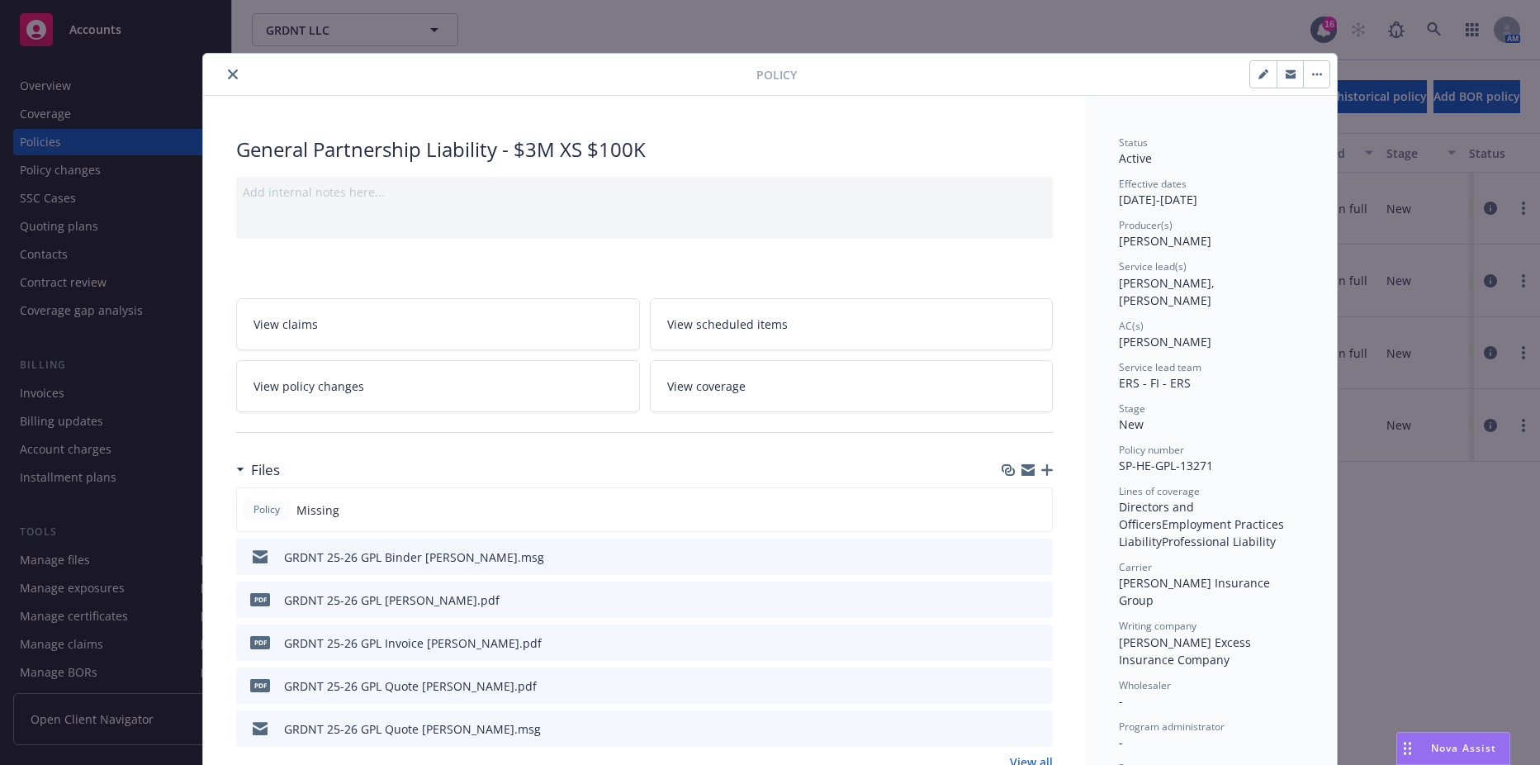
click at [228, 77] on icon "close" at bounding box center [233, 74] width 10 height 10
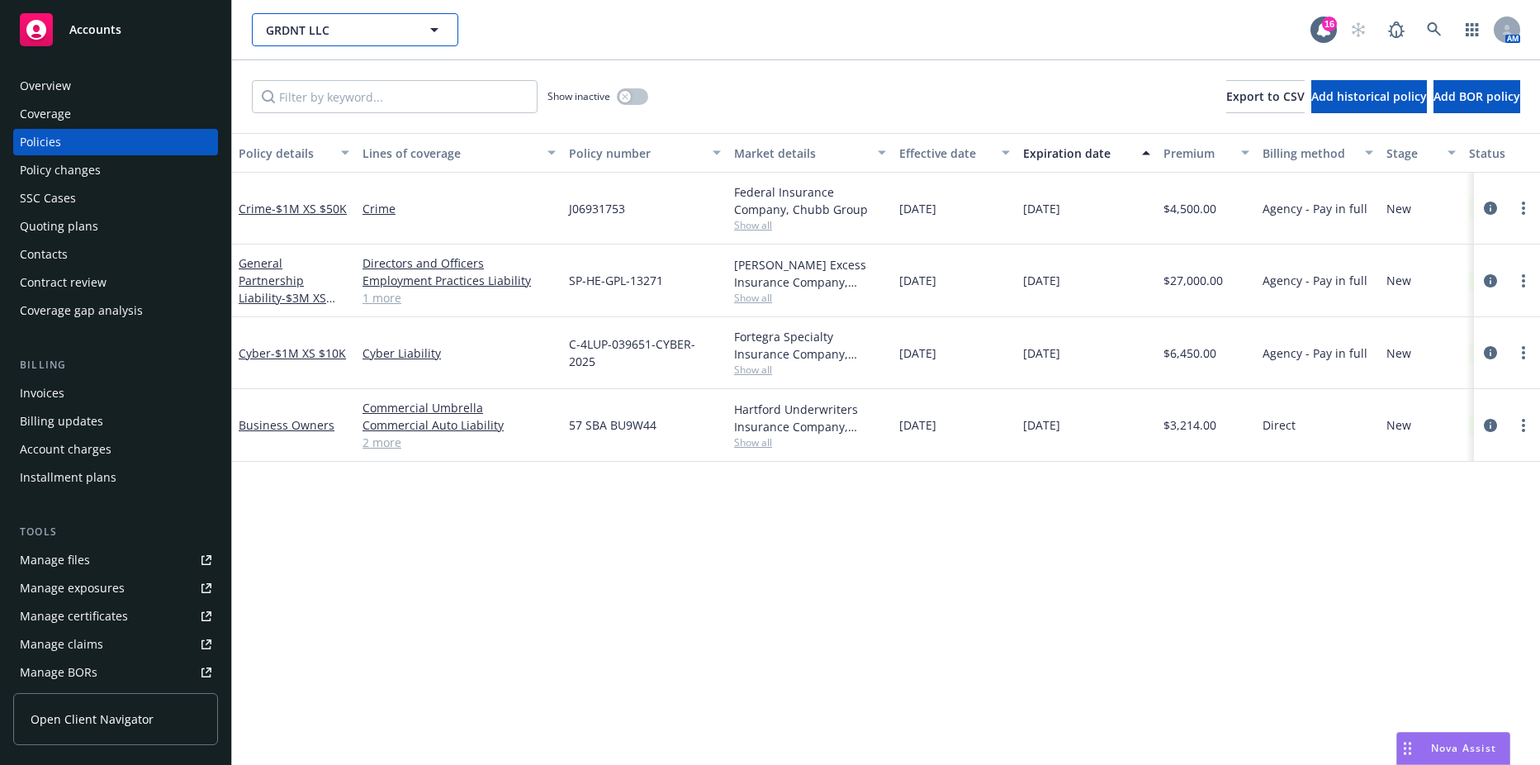
click at [372, 33] on span "GRDNT LLC" at bounding box center [337, 29] width 143 height 17
type input "third"
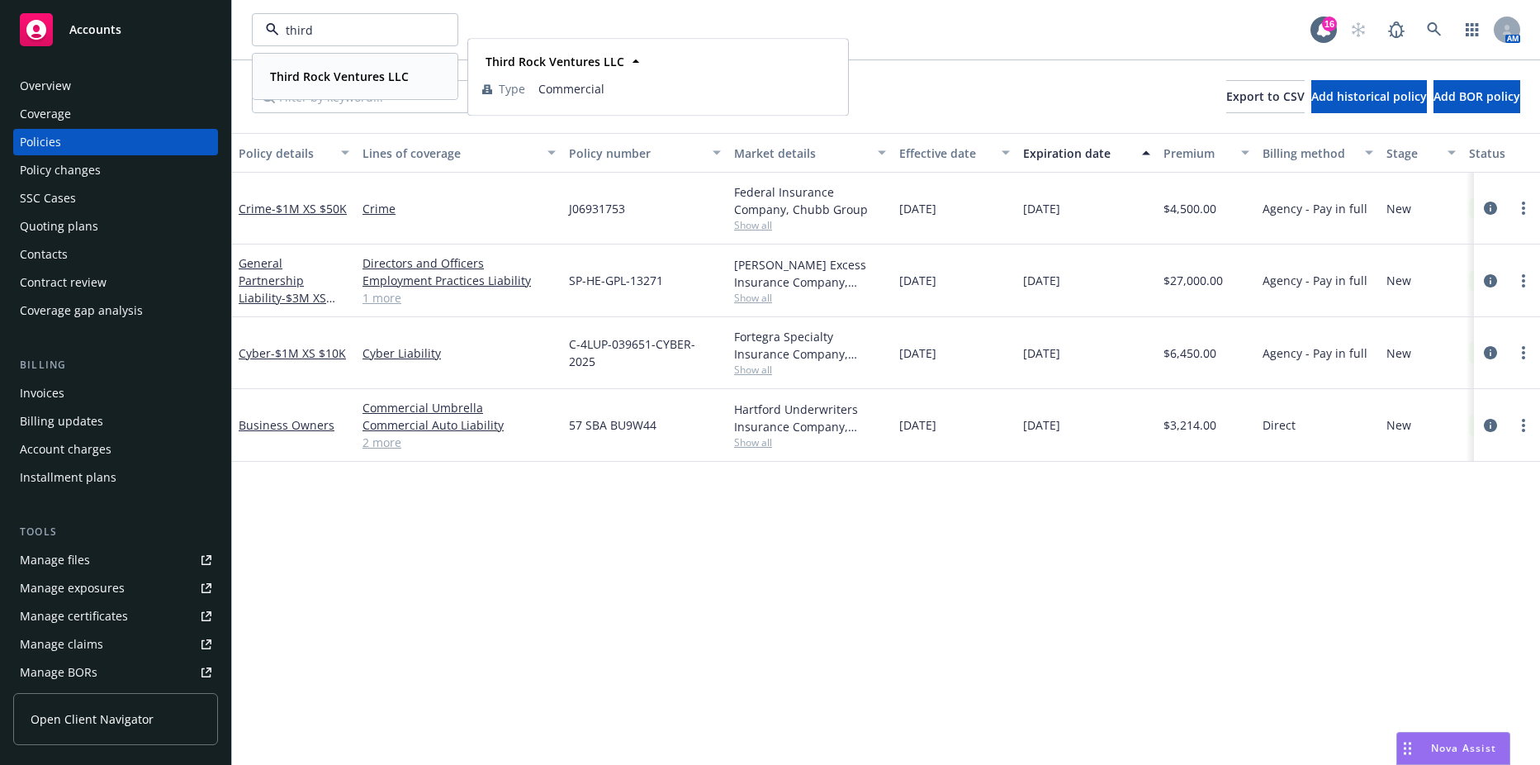
click at [367, 71] on strong "Third Rock Ventures LLC" at bounding box center [339, 77] width 139 height 16
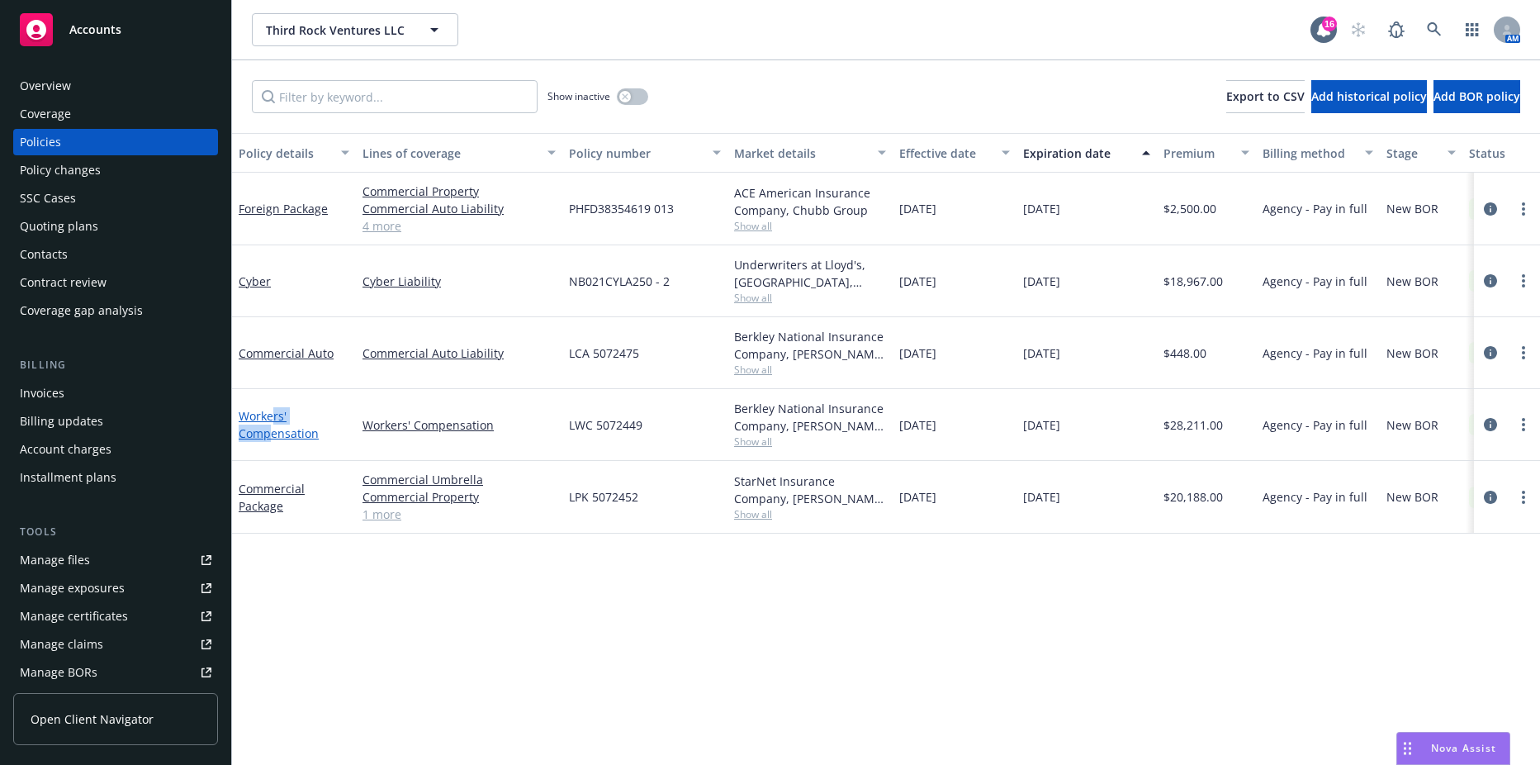
click at [273, 430] on div "Workers' Compensation" at bounding box center [294, 424] width 111 height 35
drag, startPoint x: 273, startPoint y: 430, endPoint x: 294, endPoint y: 434, distance: 20.9
click at [294, 434] on link "Workers' Compensation" at bounding box center [279, 424] width 80 height 33
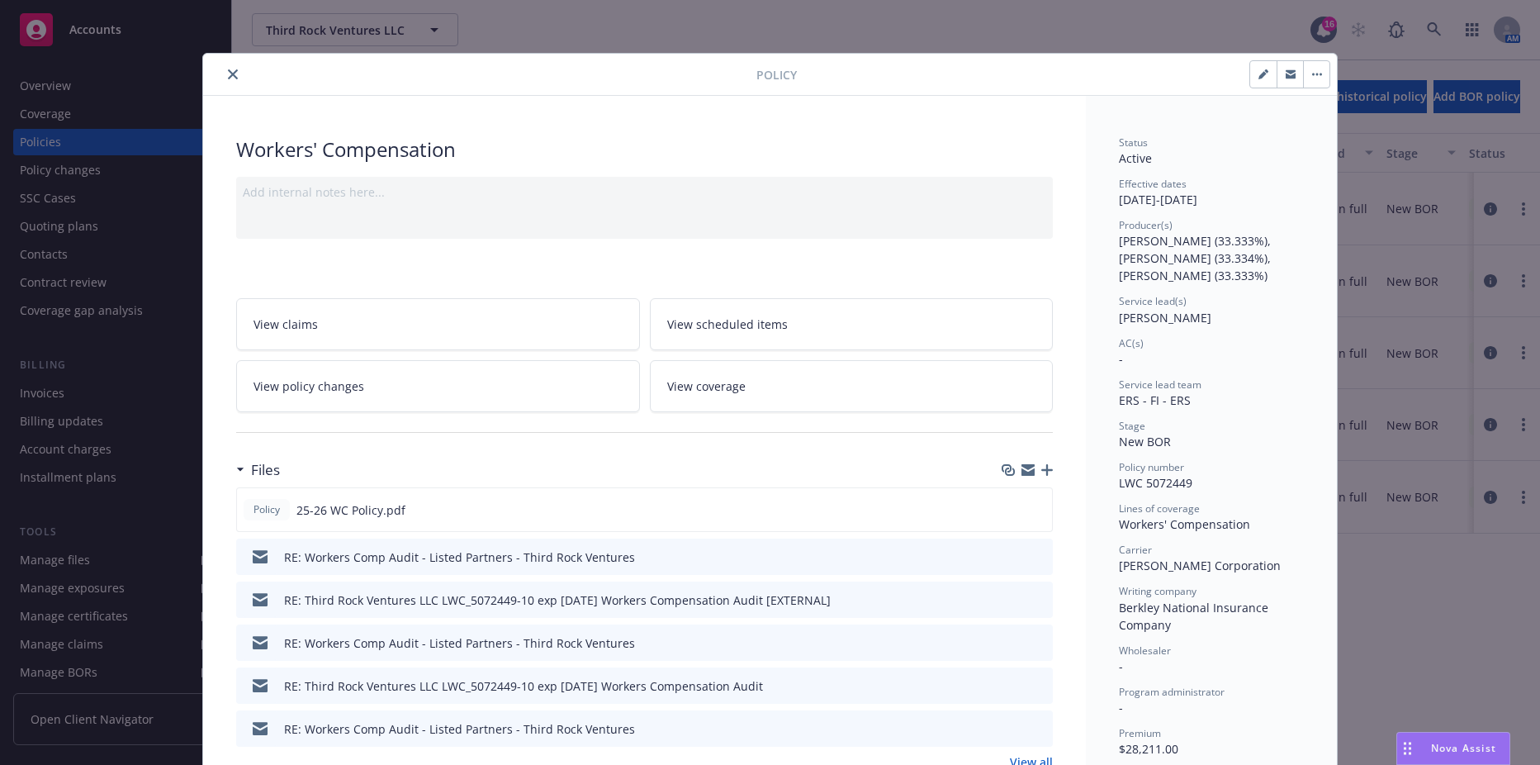
scroll to position [83, 0]
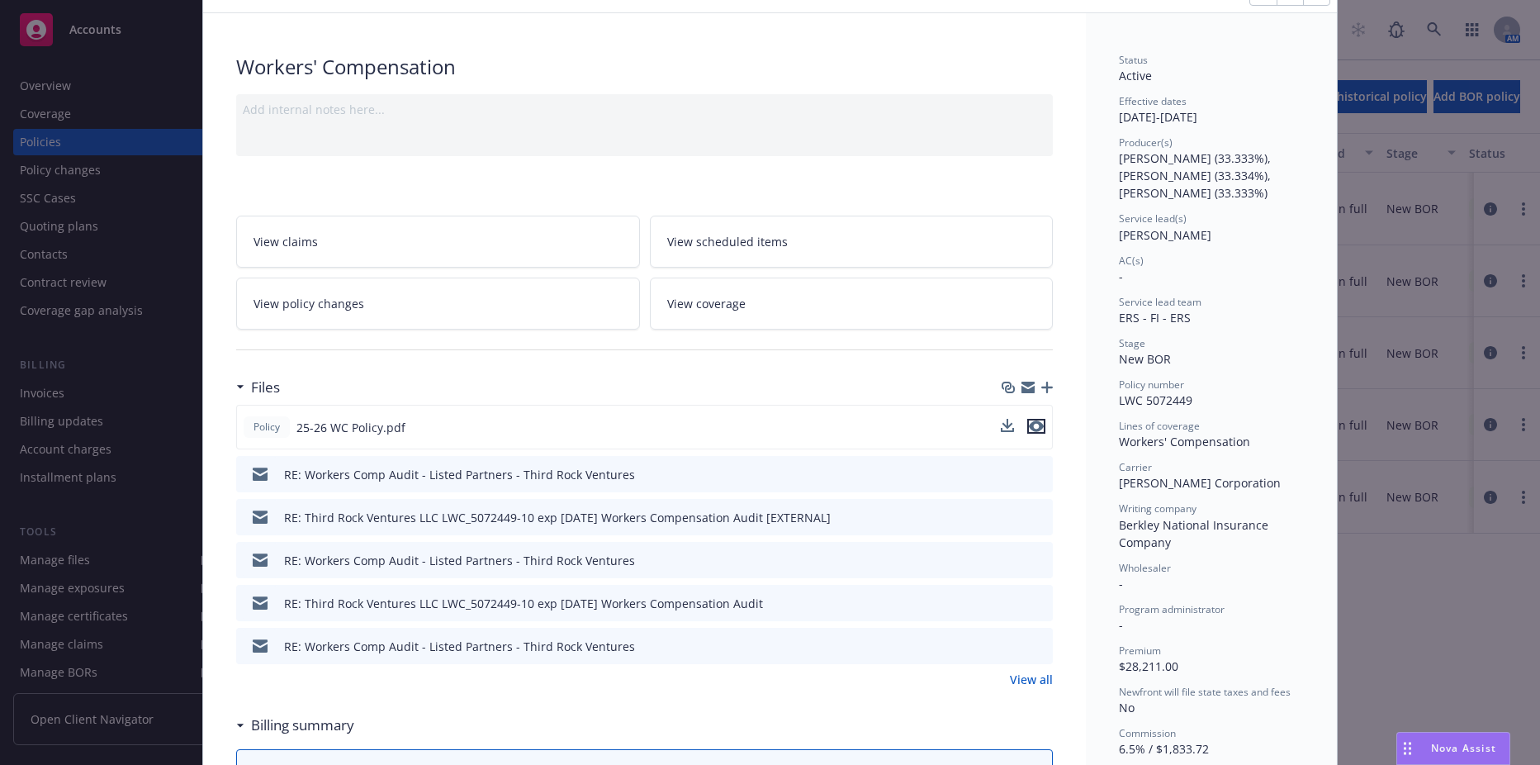
click at [1029, 424] on icon "preview file" at bounding box center [1036, 426] width 15 height 12
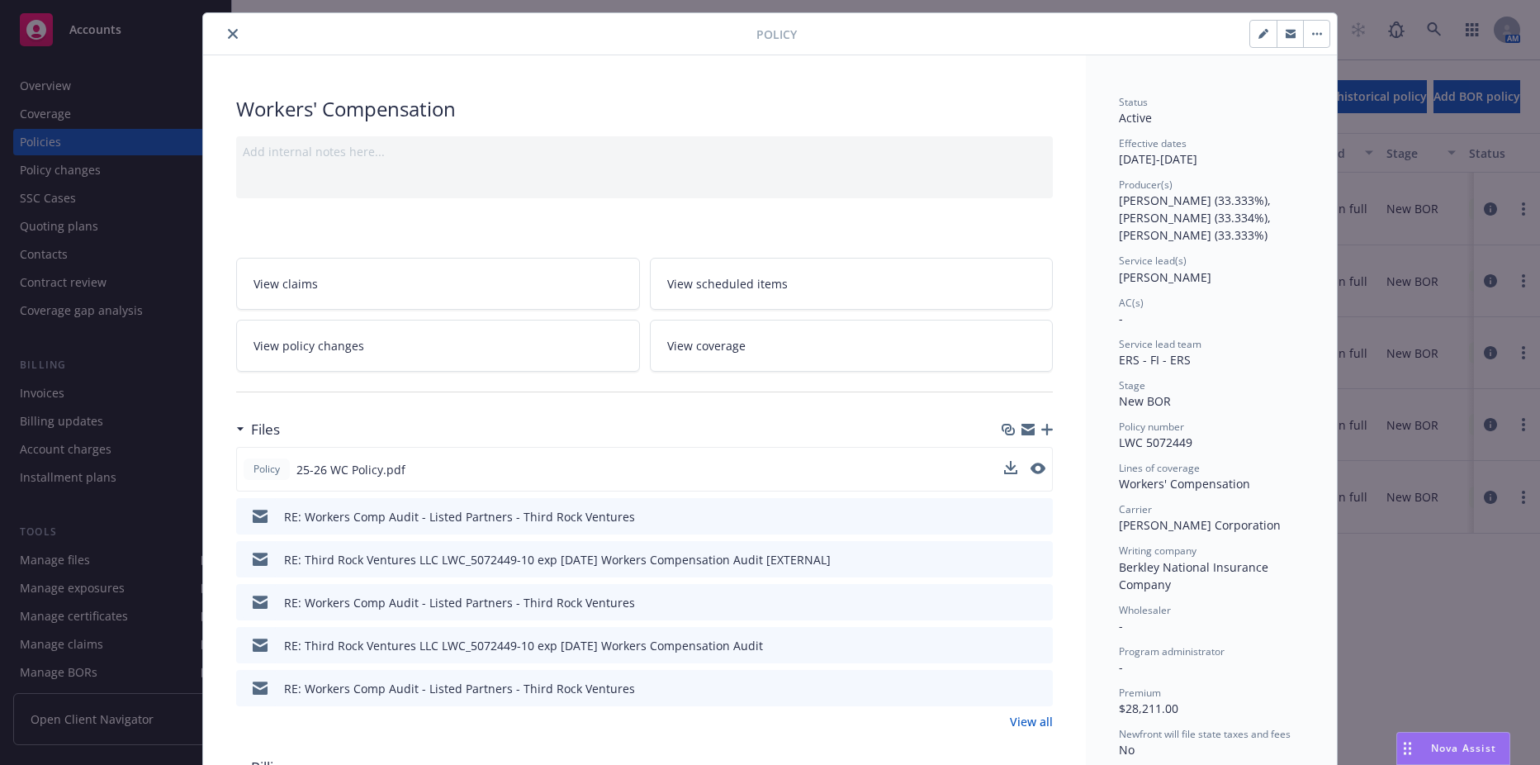
scroll to position [0, 0]
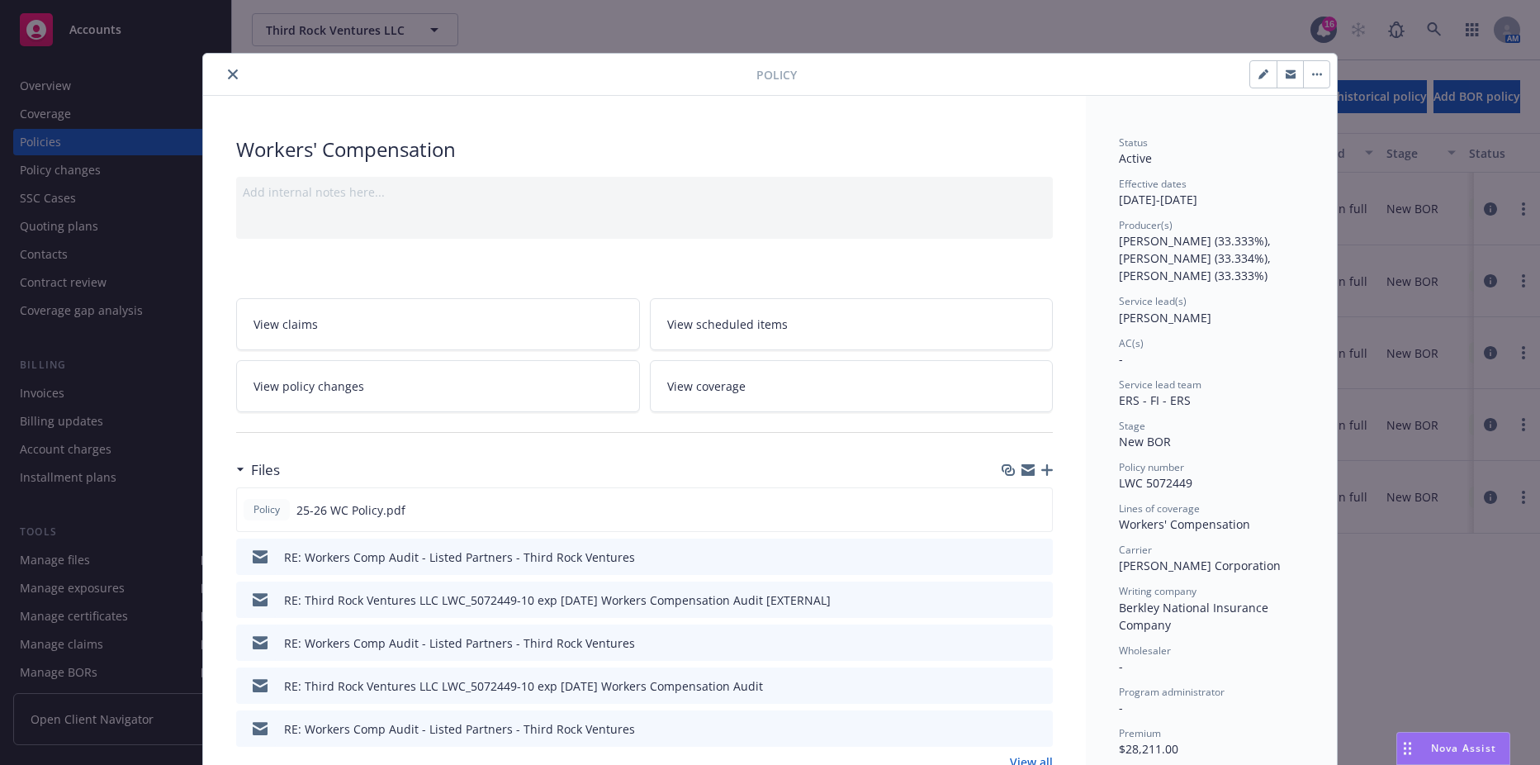
click at [504, 368] on link "View policy changes" at bounding box center [438, 386] width 404 height 52
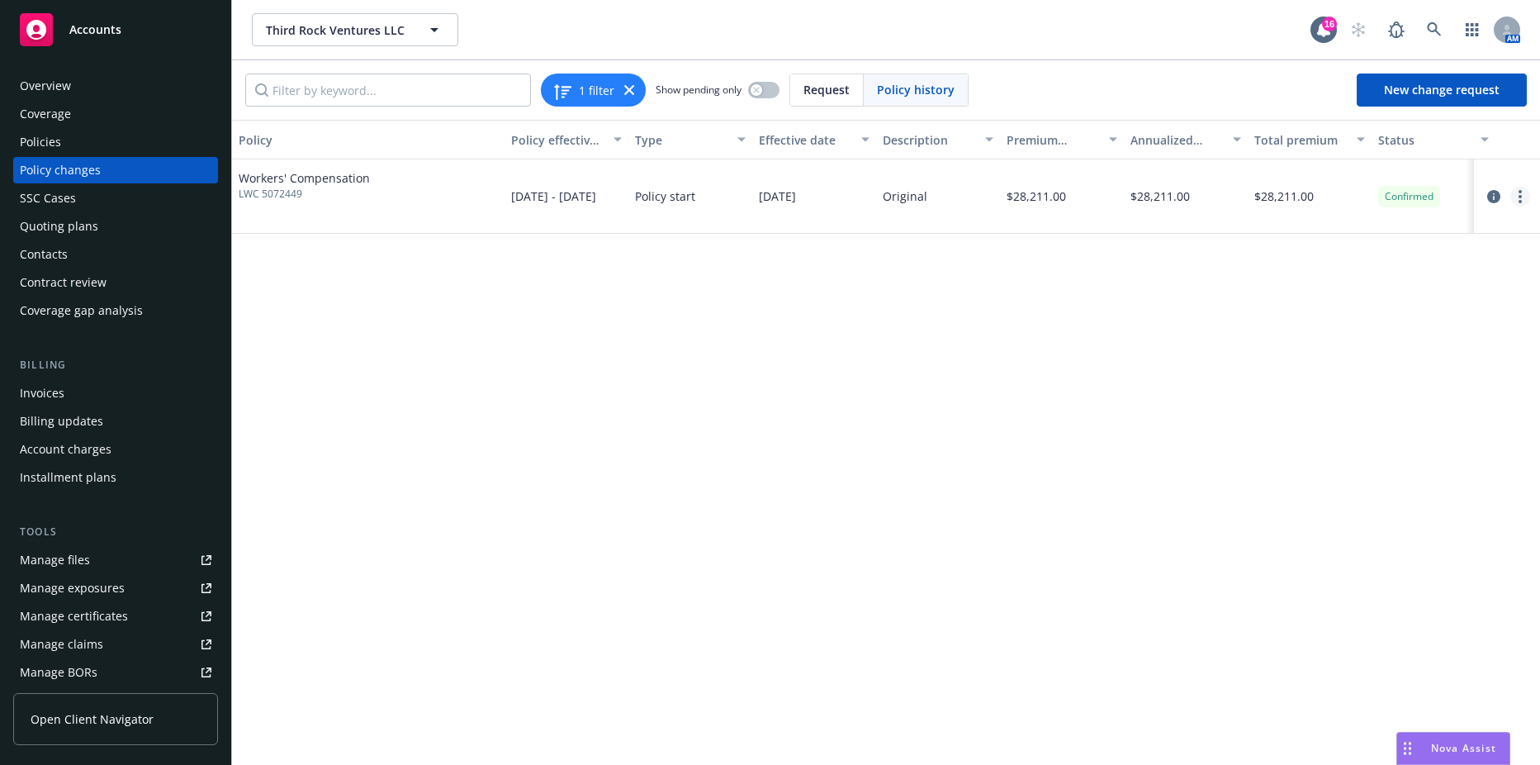
click at [1515, 200] on link "more" at bounding box center [1521, 197] width 20 height 20
click at [1307, 321] on link "Edit billing info" at bounding box center [1387, 329] width 283 height 33
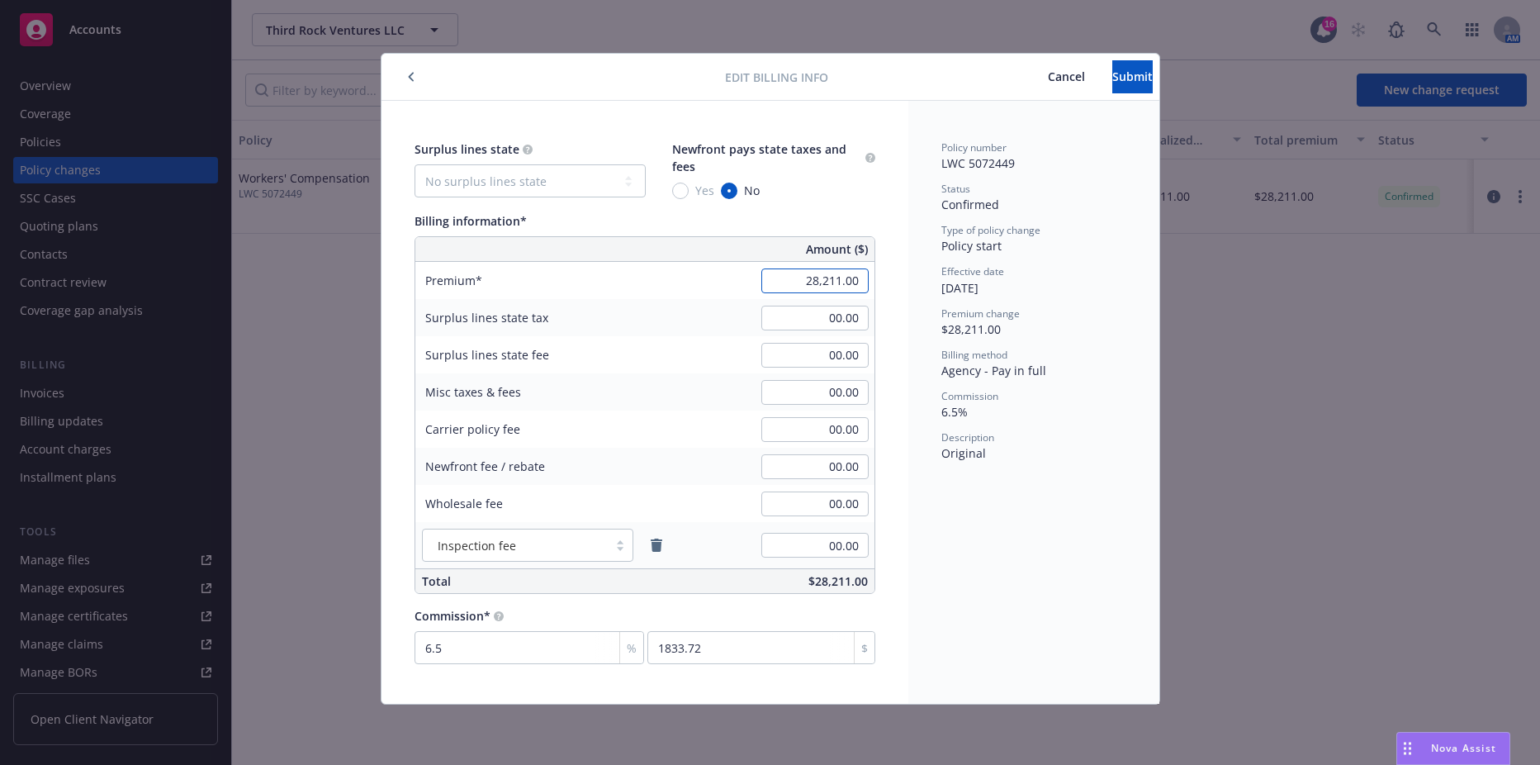
click at [799, 280] on input "28,211.00" at bounding box center [814, 280] width 107 height 25
type input "29,219.00"
type input "1899.24"
click at [816, 315] on input "00.00" at bounding box center [814, 318] width 107 height 25
click at [1112, 78] on span "Submit" at bounding box center [1132, 77] width 40 height 16
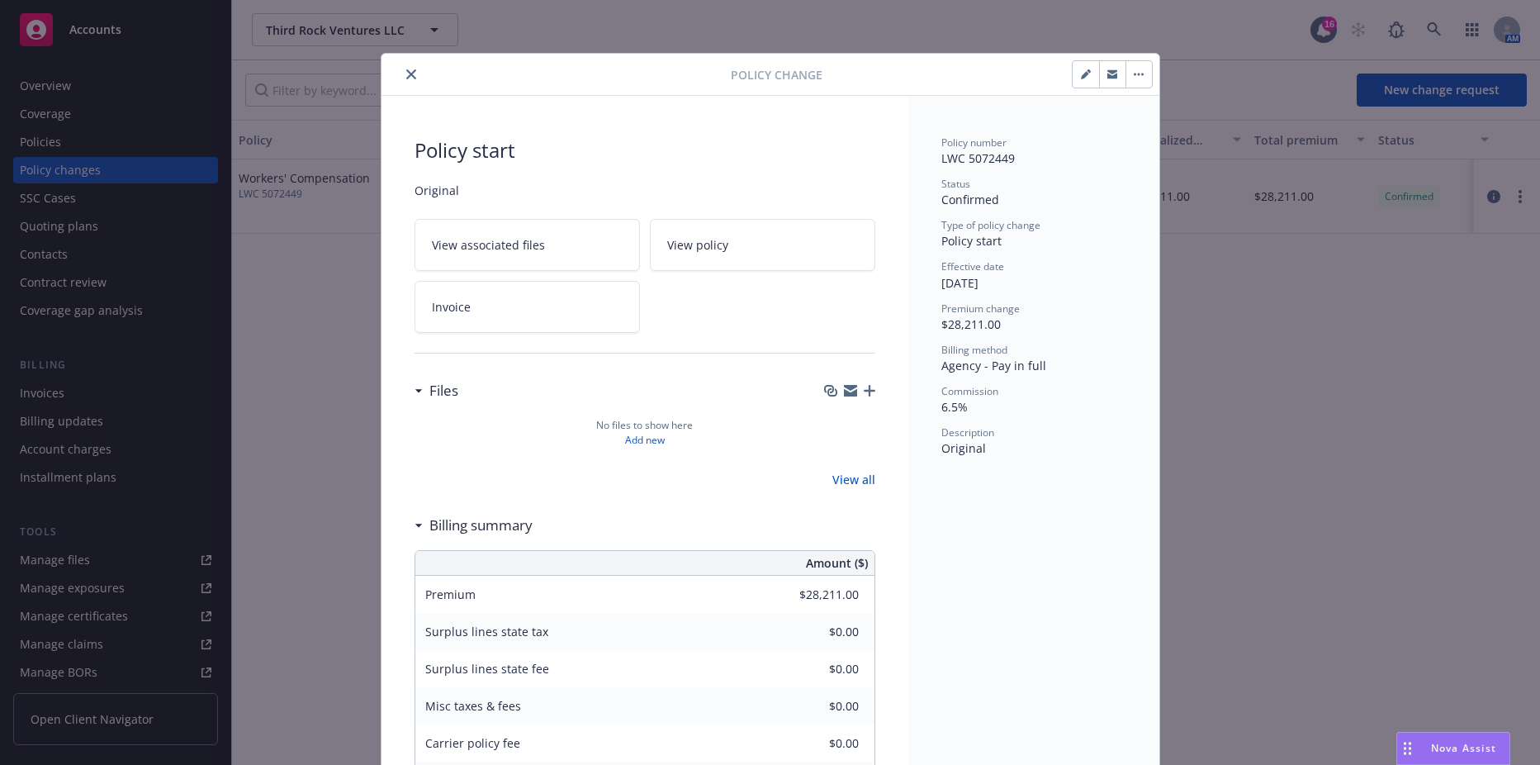
type input "$29,219.00"
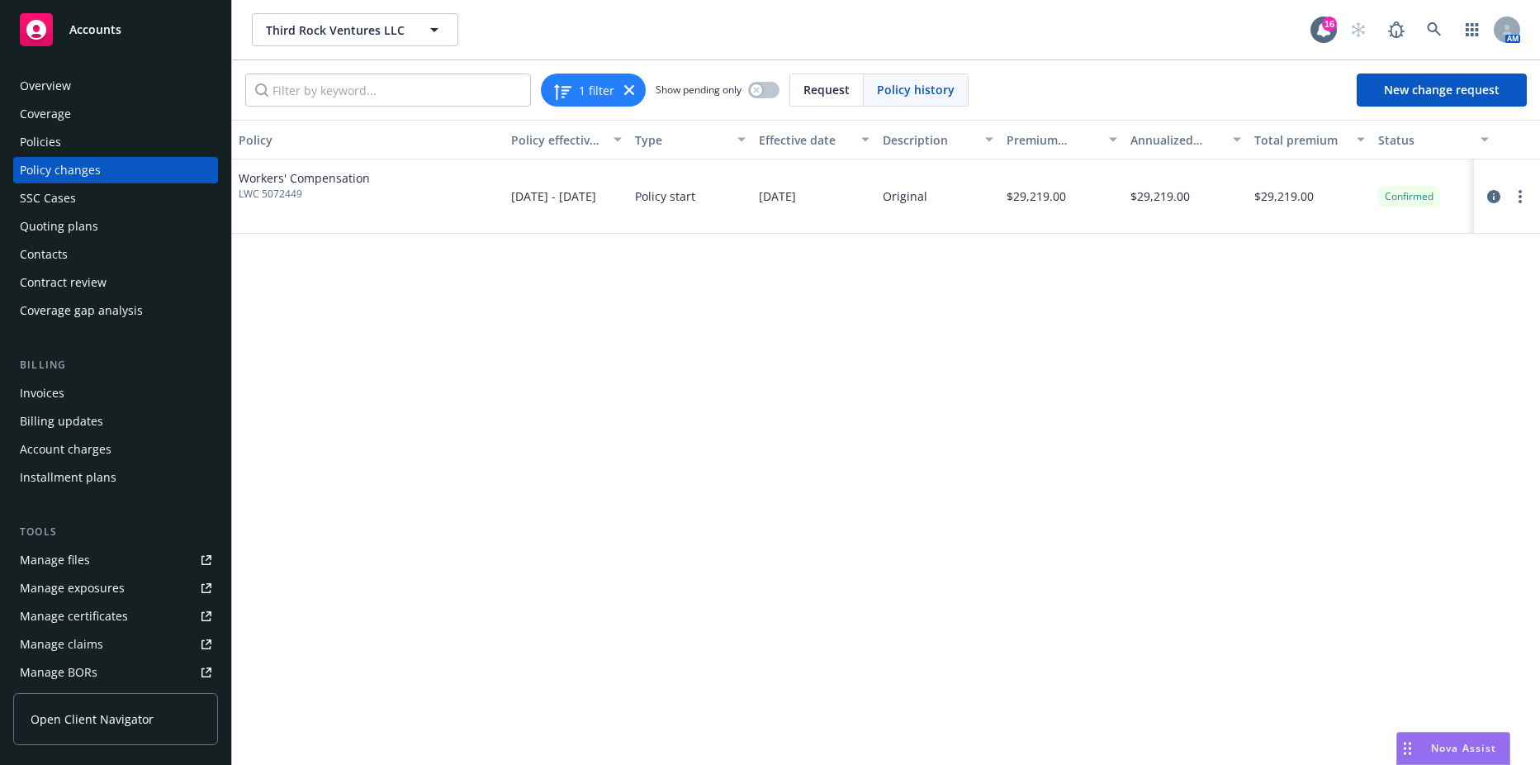
click at [140, 401] on div "Invoices" at bounding box center [116, 393] width 192 height 26
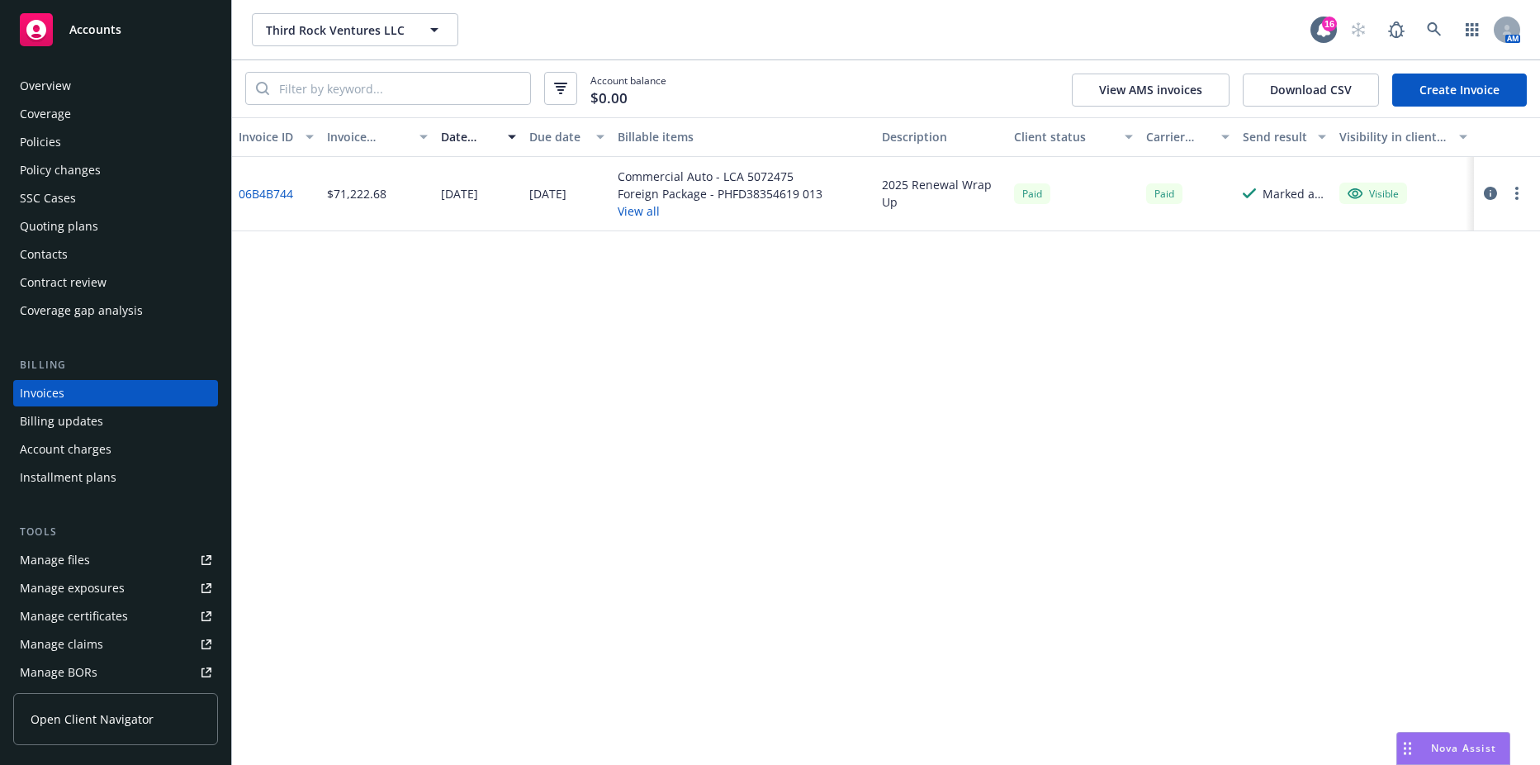
click at [655, 209] on button "View all" at bounding box center [720, 210] width 205 height 17
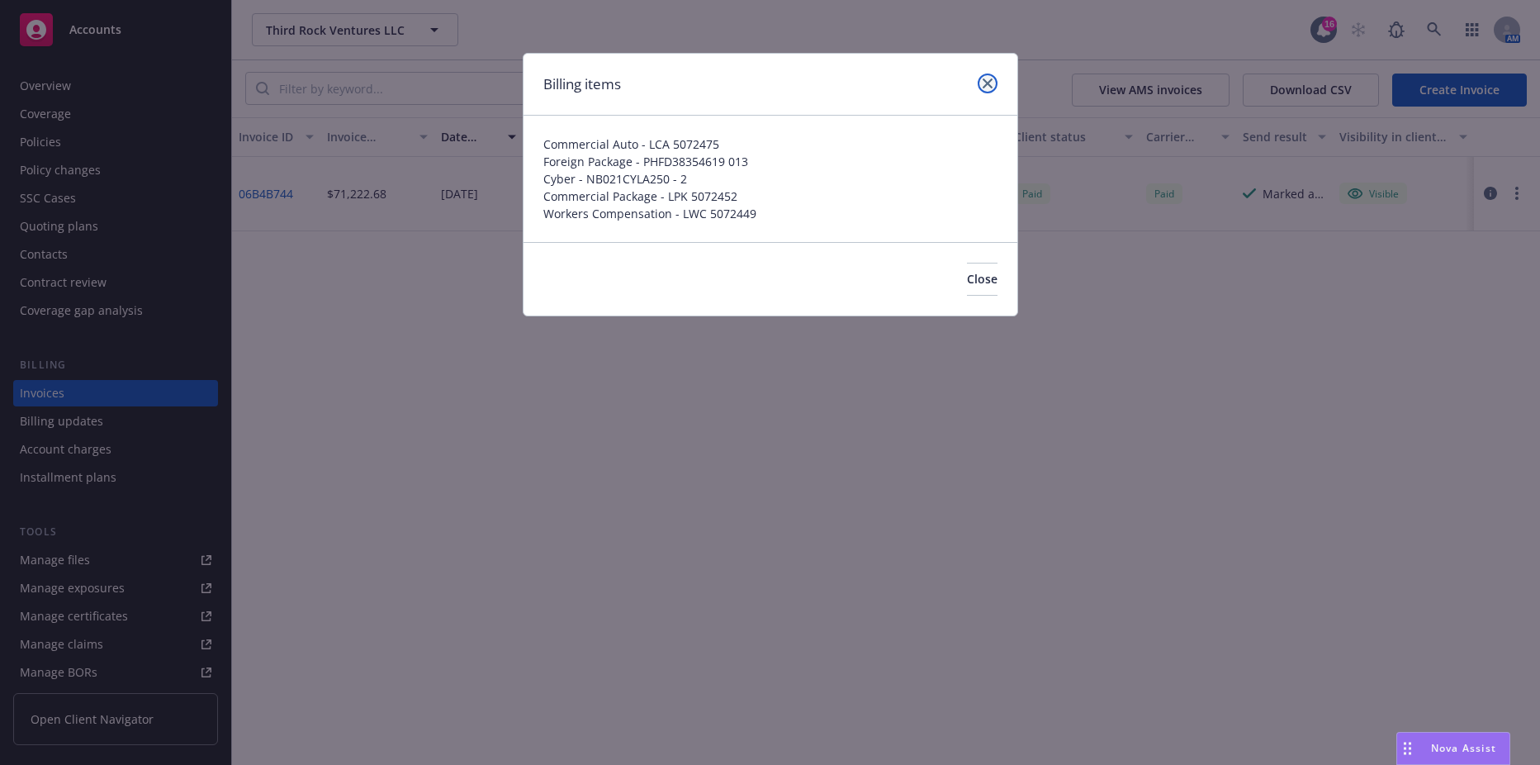
click at [987, 86] on icon "close" at bounding box center [988, 83] width 10 height 10
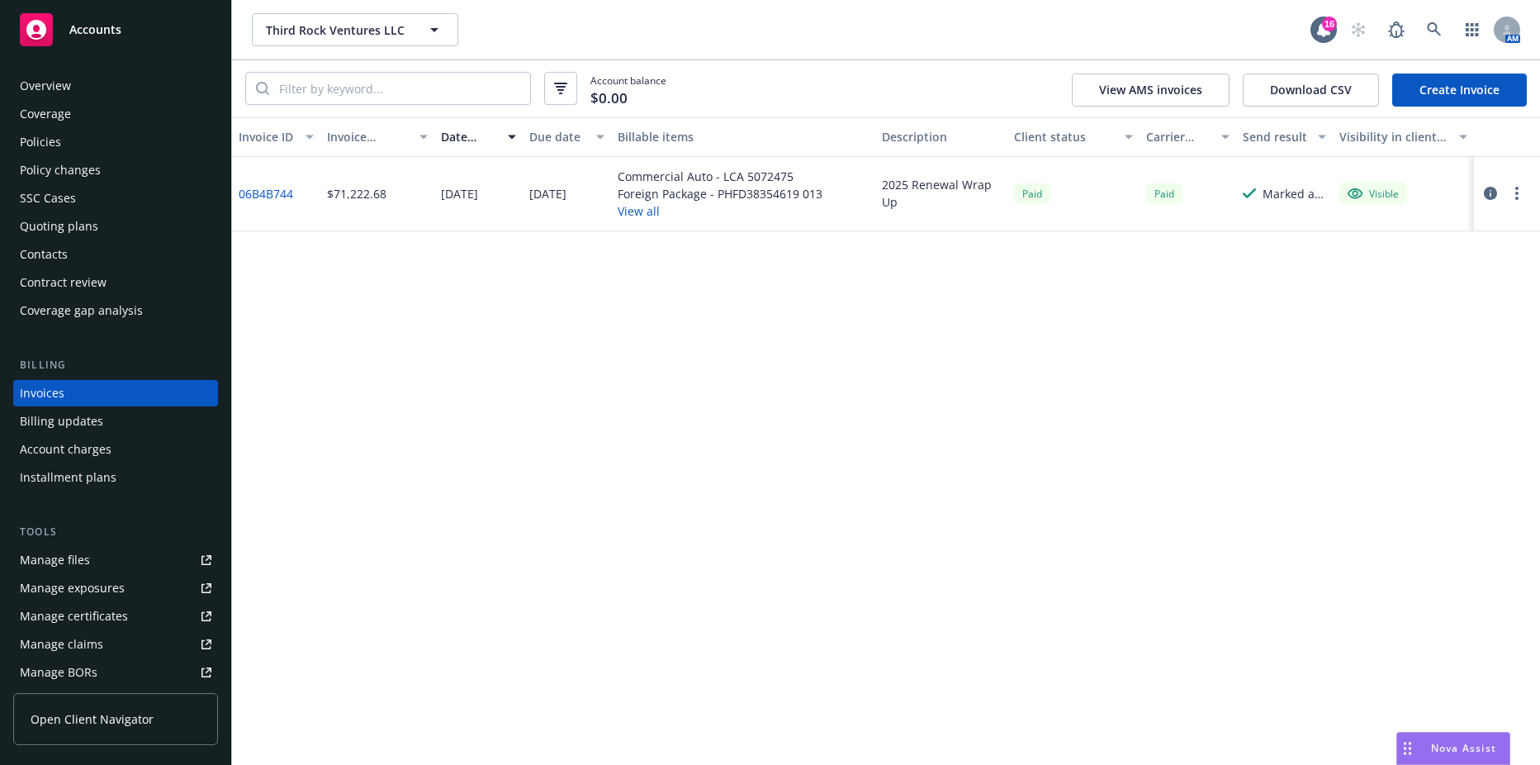
click at [1463, 86] on link "Create Invoice" at bounding box center [1459, 90] width 135 height 33
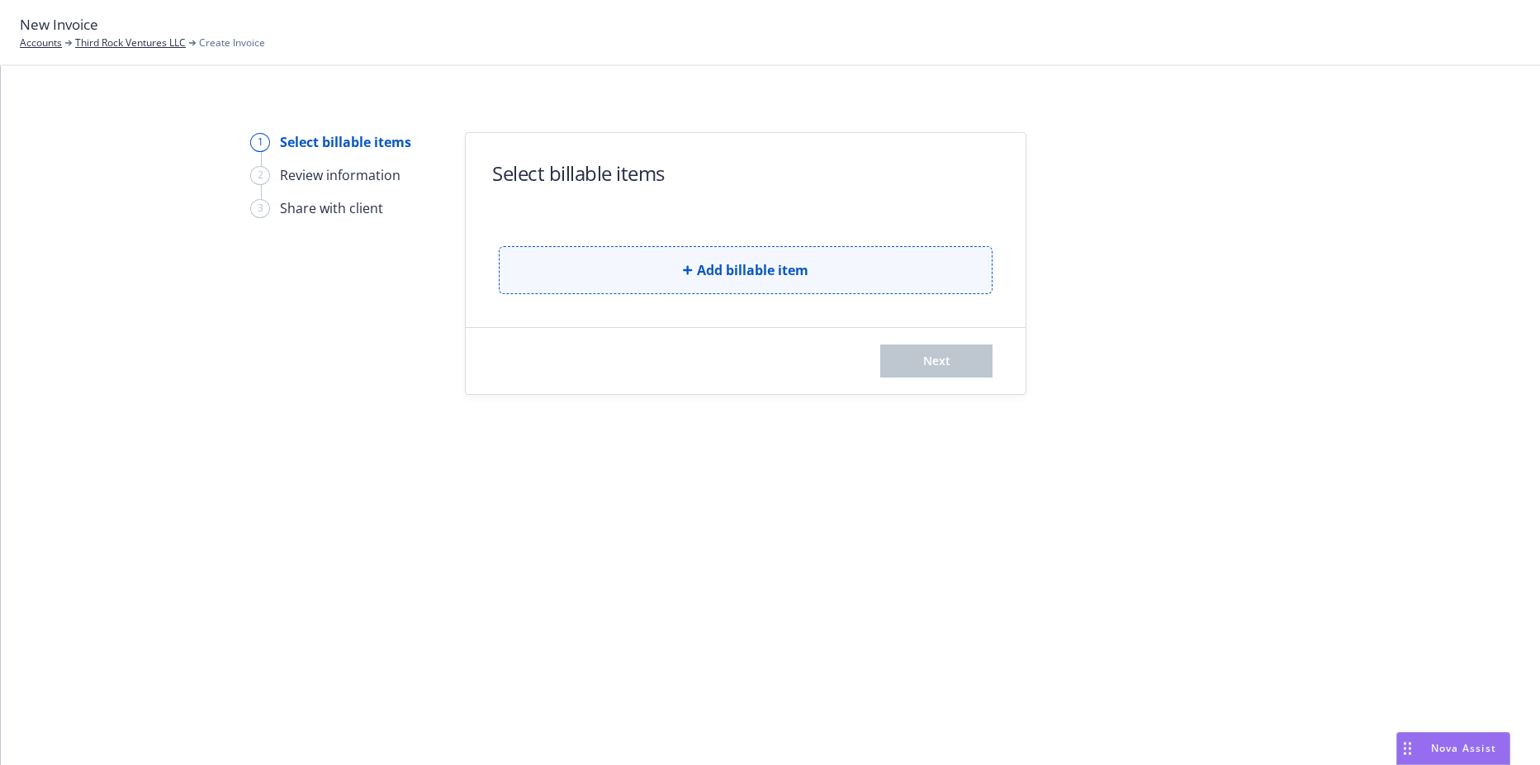
click at [658, 271] on button "Add billable item" at bounding box center [746, 270] width 494 height 48
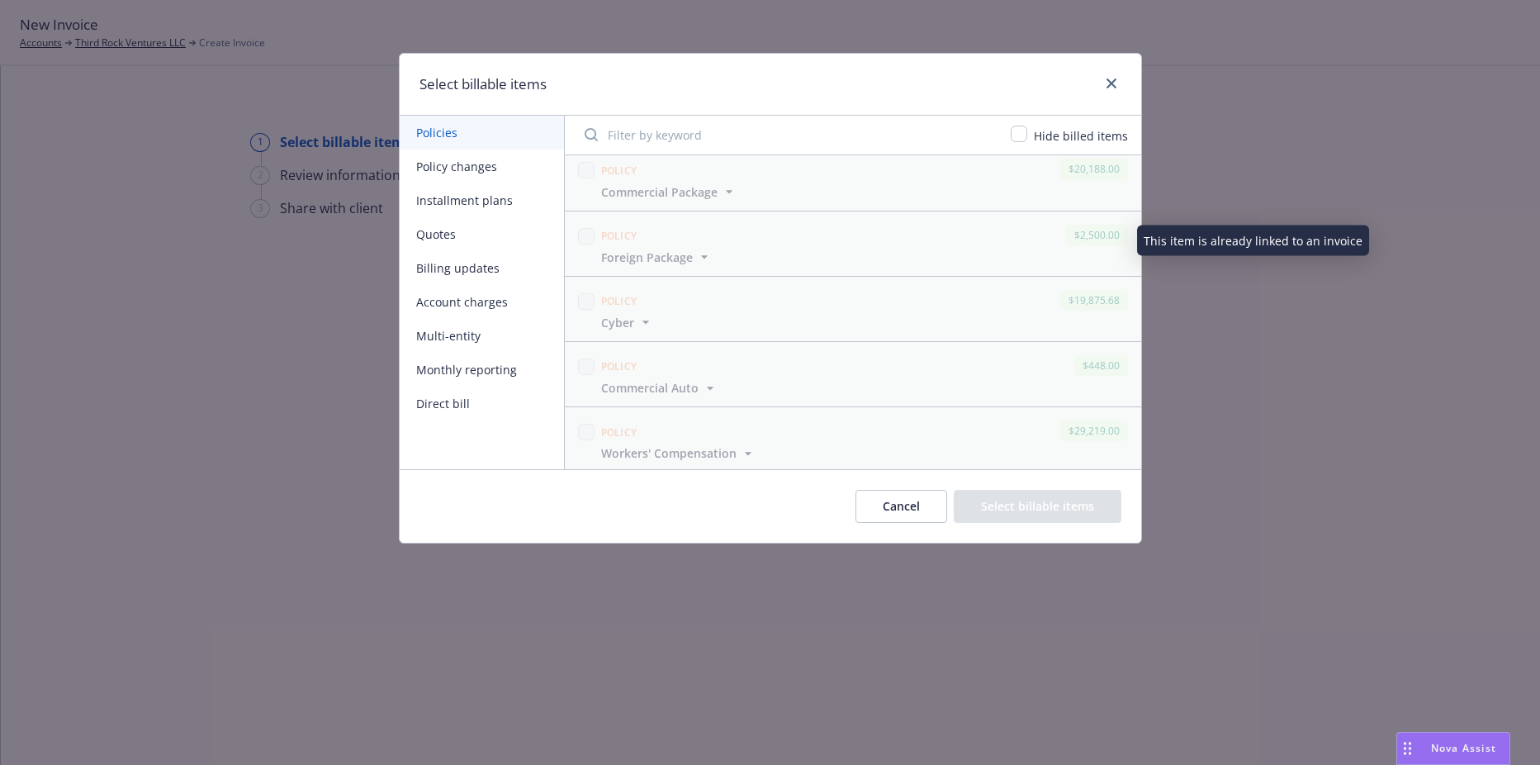
scroll to position [13, 0]
click at [448, 278] on button "Billing updates" at bounding box center [482, 268] width 164 height 34
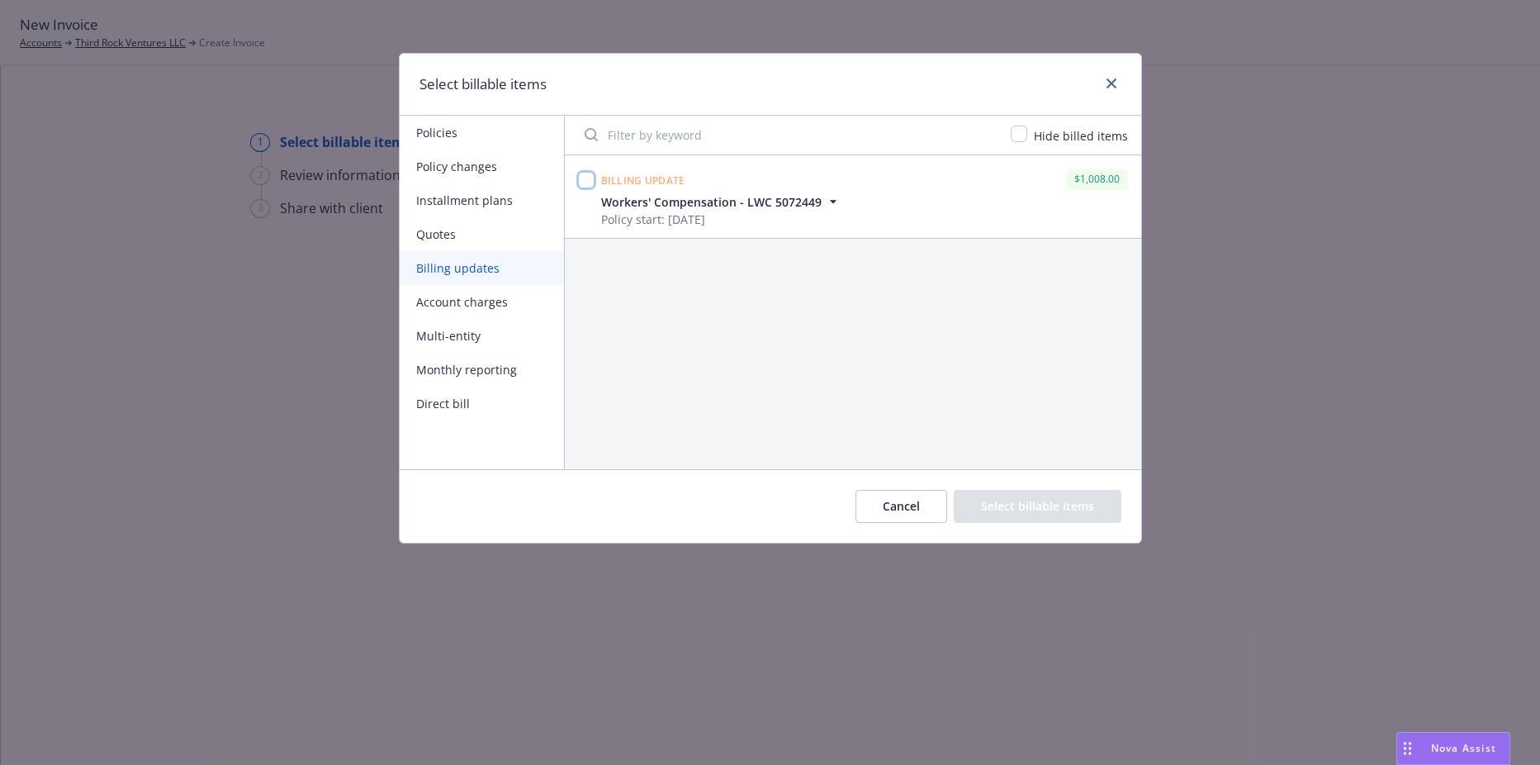
click at [581, 183] on input "checkbox" at bounding box center [586, 180] width 17 height 17
checkbox input "true"
click at [1003, 504] on button "Select billable items" at bounding box center [1038, 506] width 168 height 33
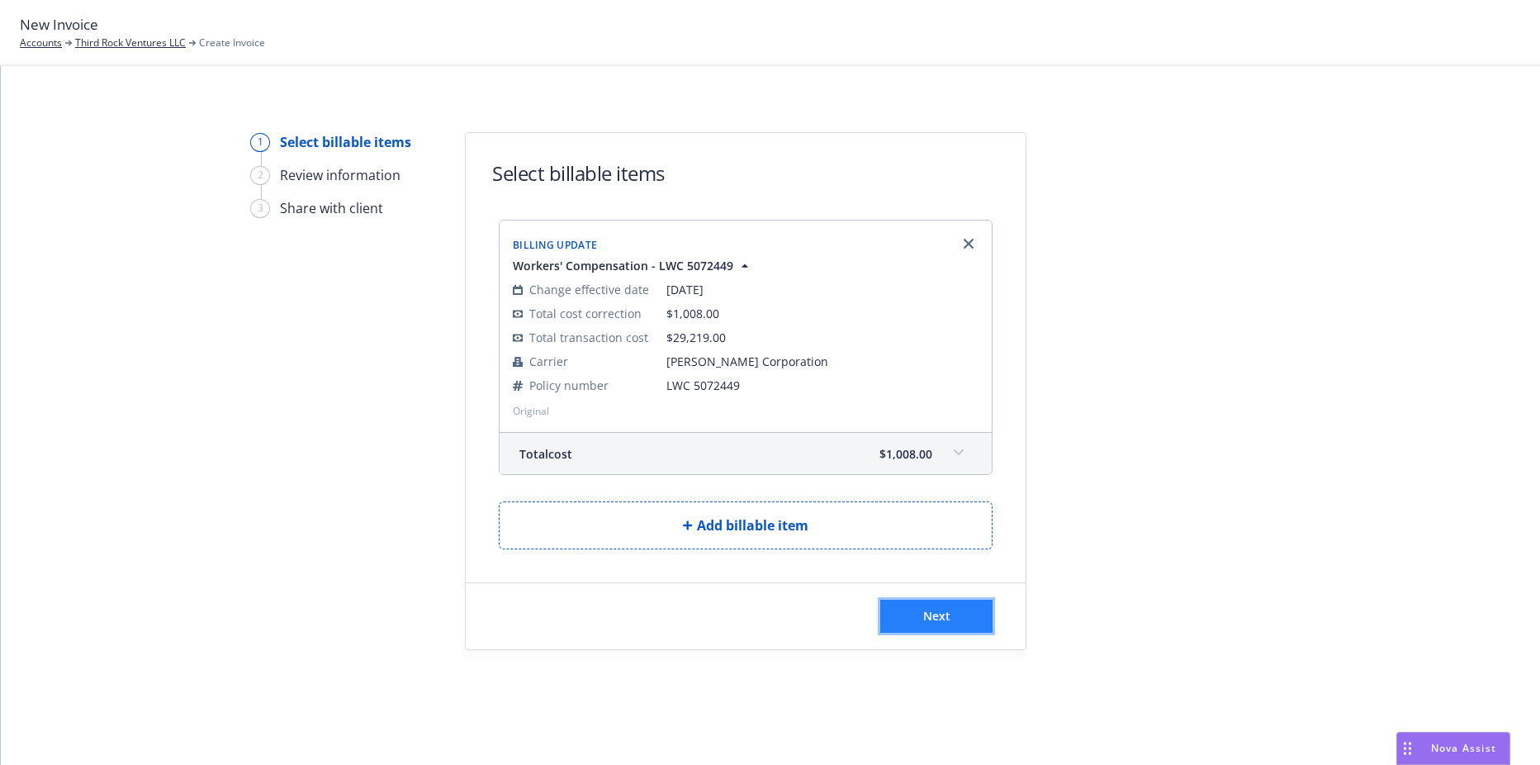
click at [945, 619] on span "Next" at bounding box center [936, 616] width 27 height 16
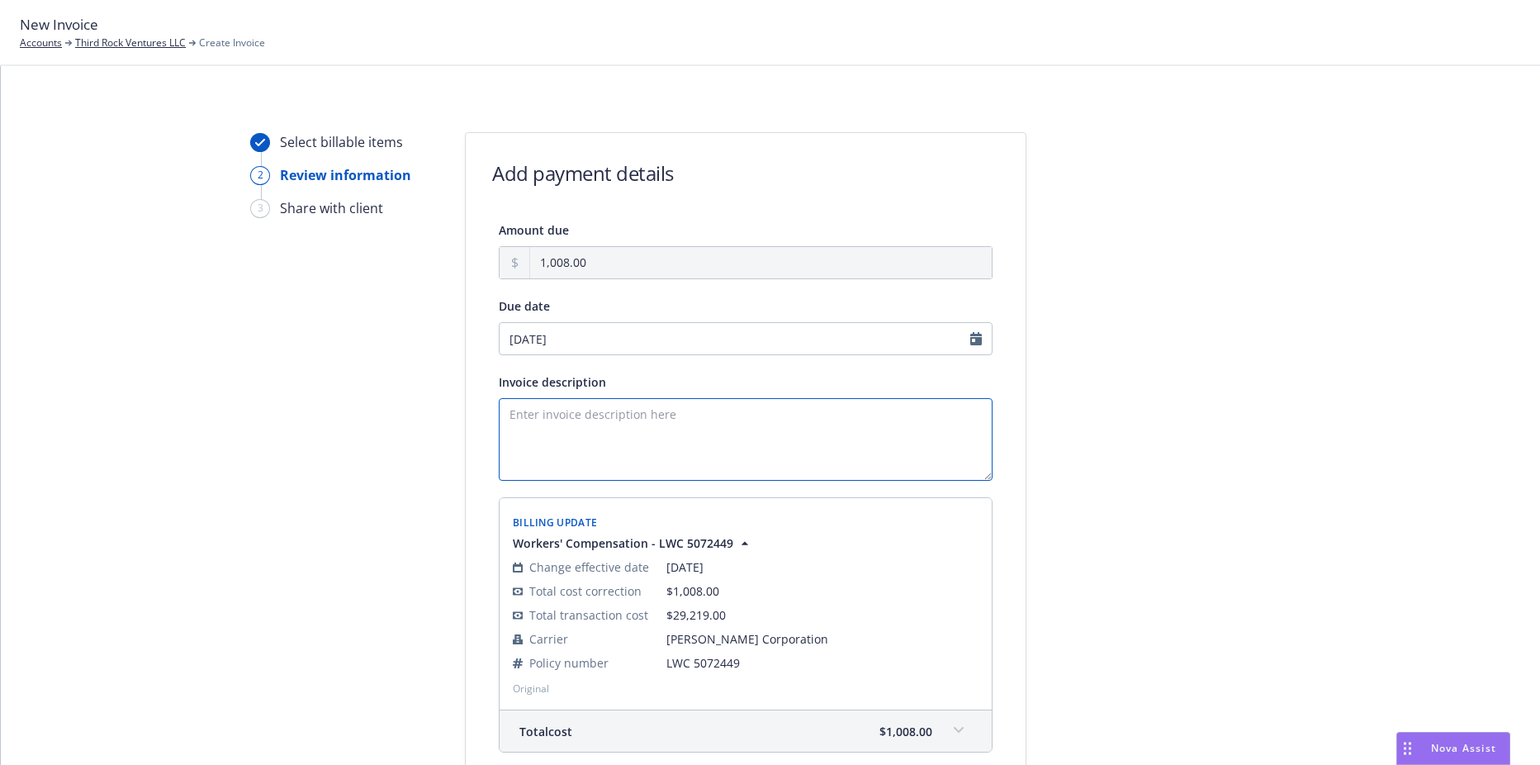
click at [597, 428] on textarea "Invoice description" at bounding box center [746, 439] width 494 height 83
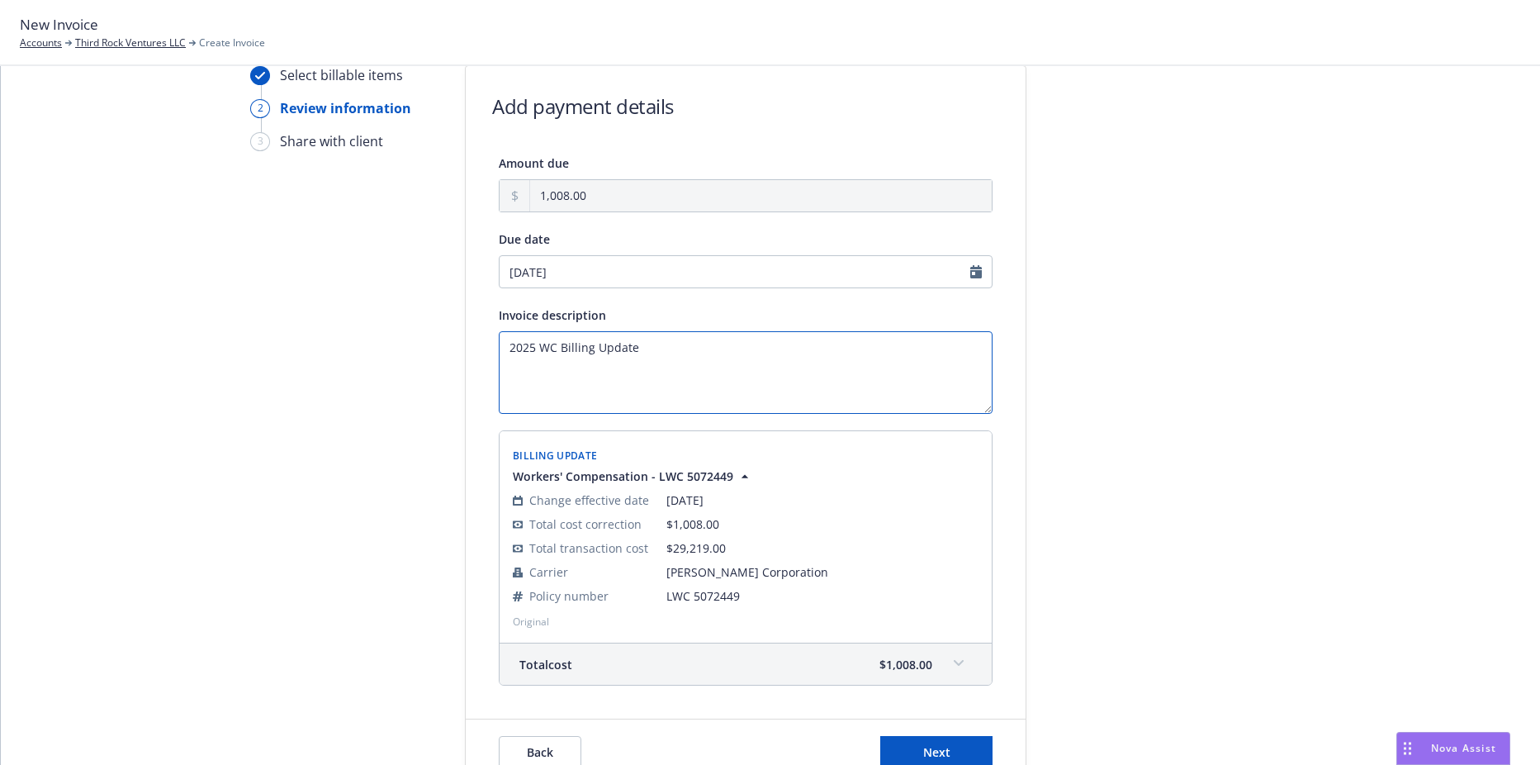
scroll to position [154, 0]
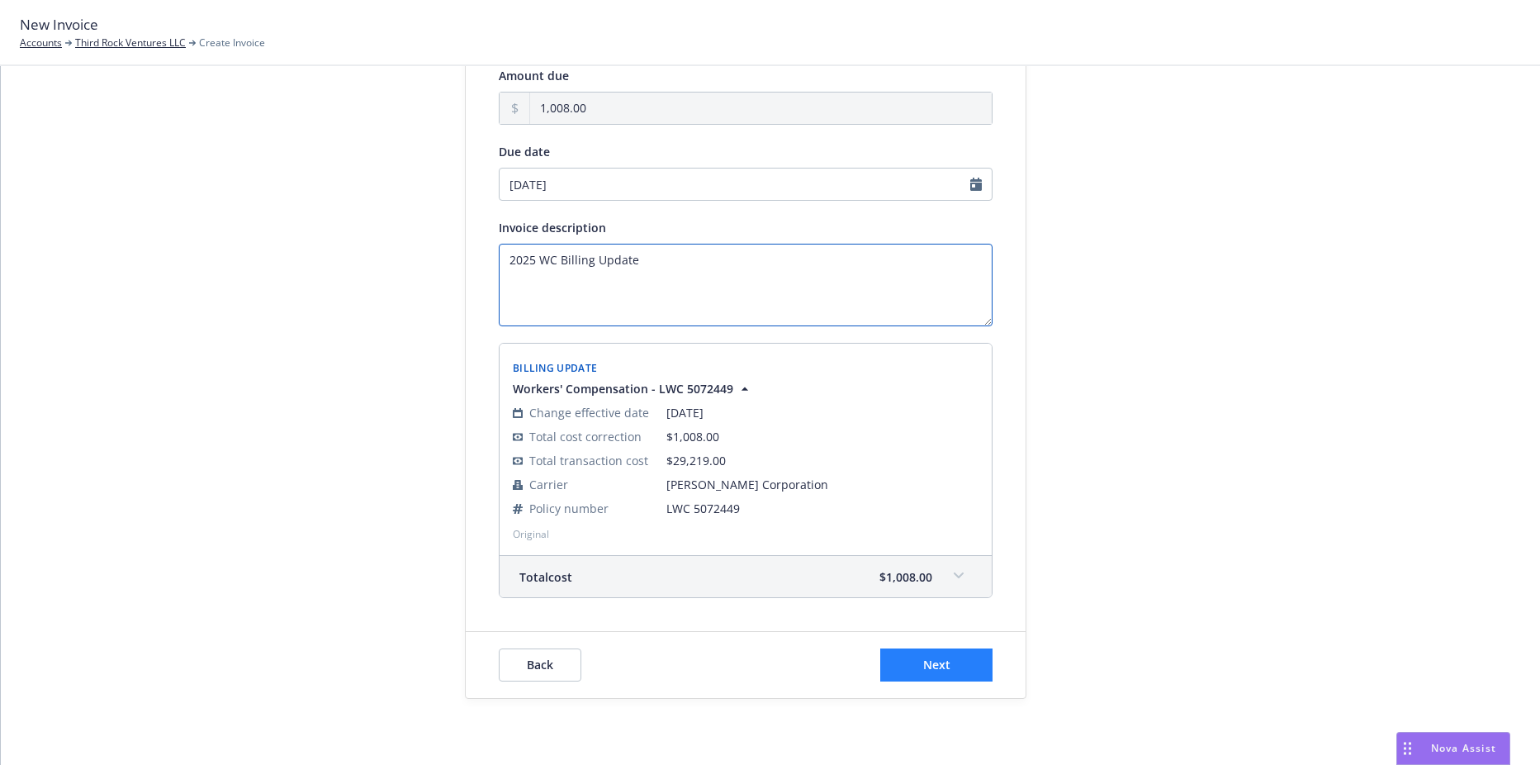
type textarea "2025 WC Billing Update"
click at [946, 662] on button "Next" at bounding box center [936, 664] width 112 height 33
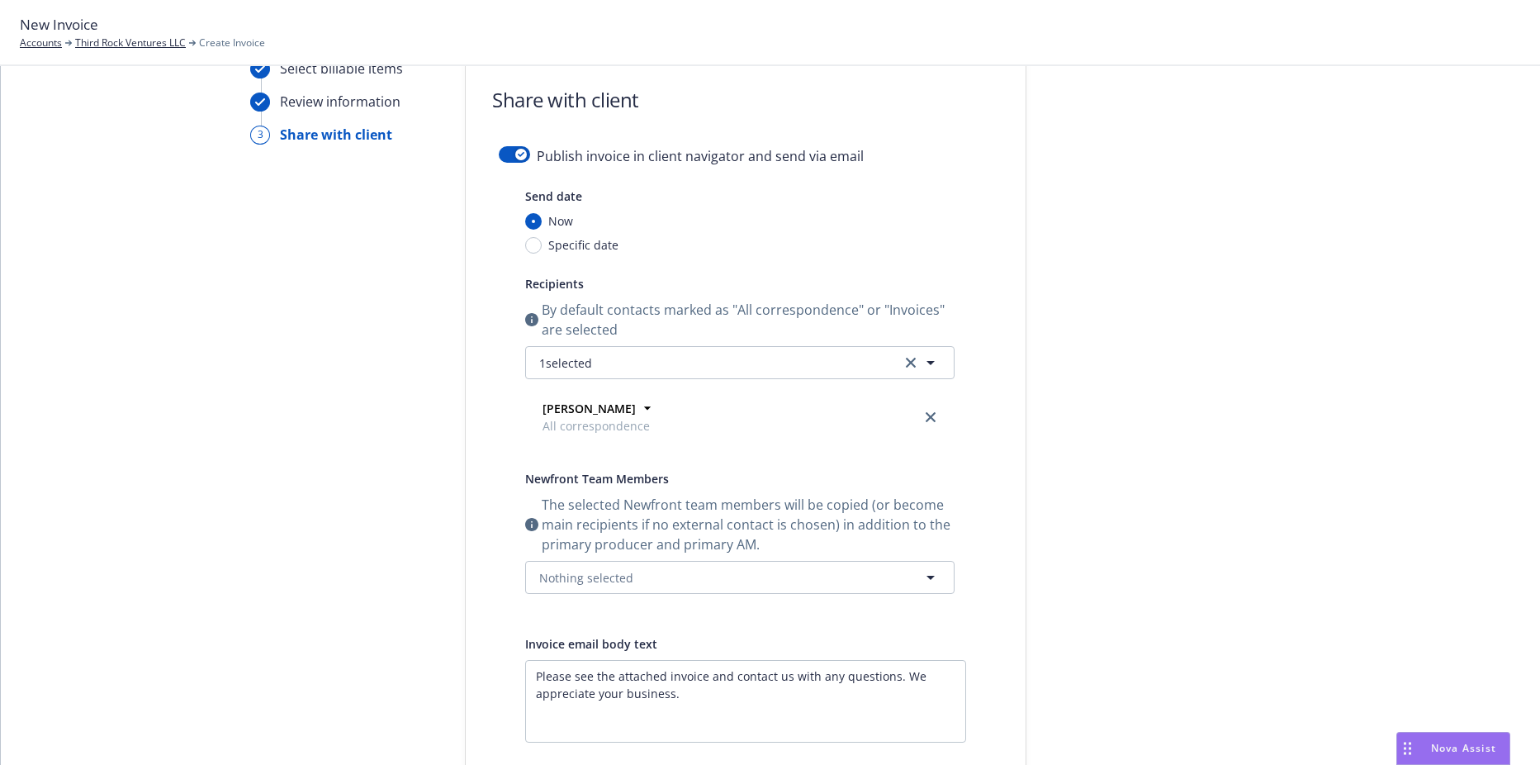
scroll to position [0, 0]
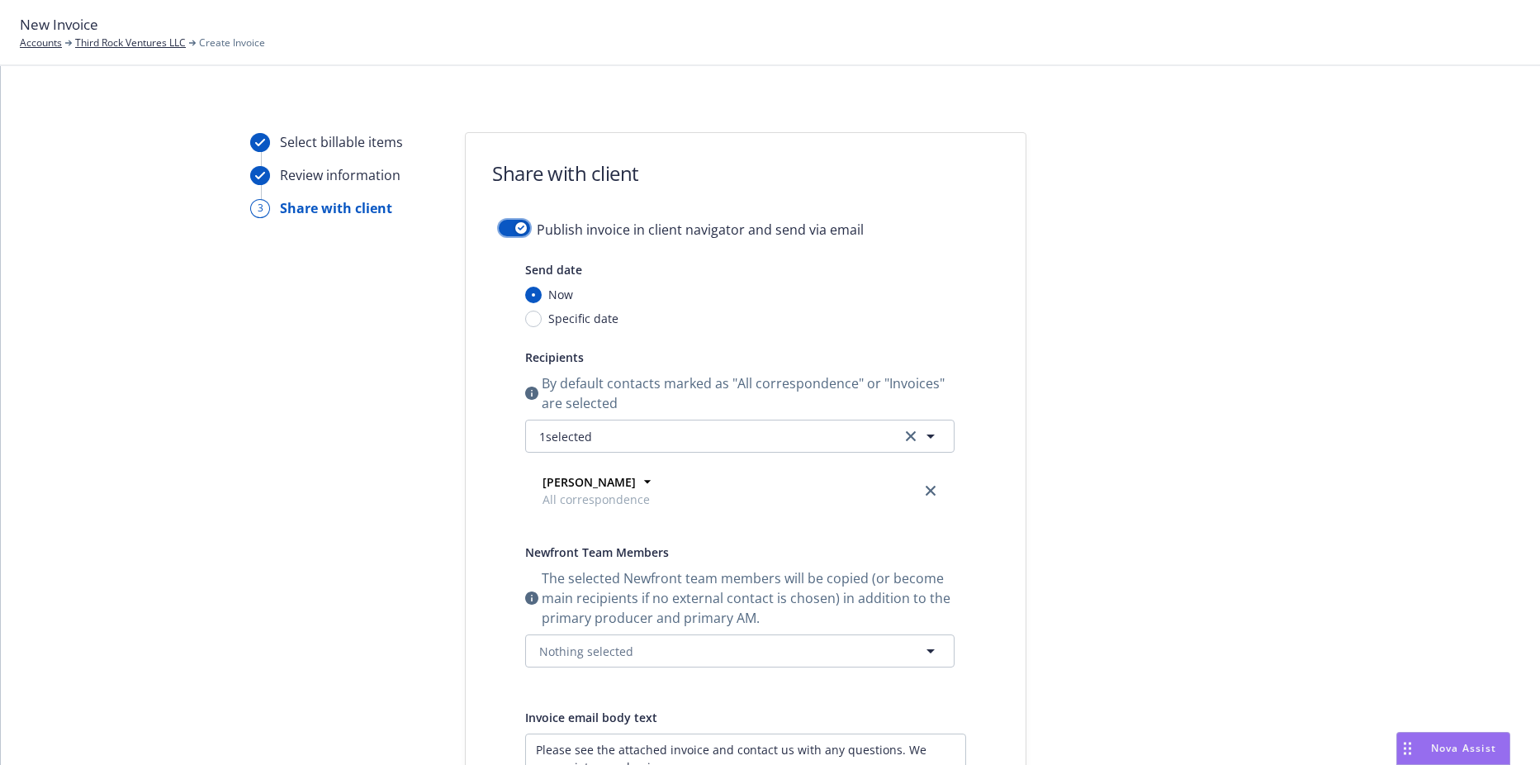
click at [515, 224] on div "button" at bounding box center [521, 228] width 12 height 12
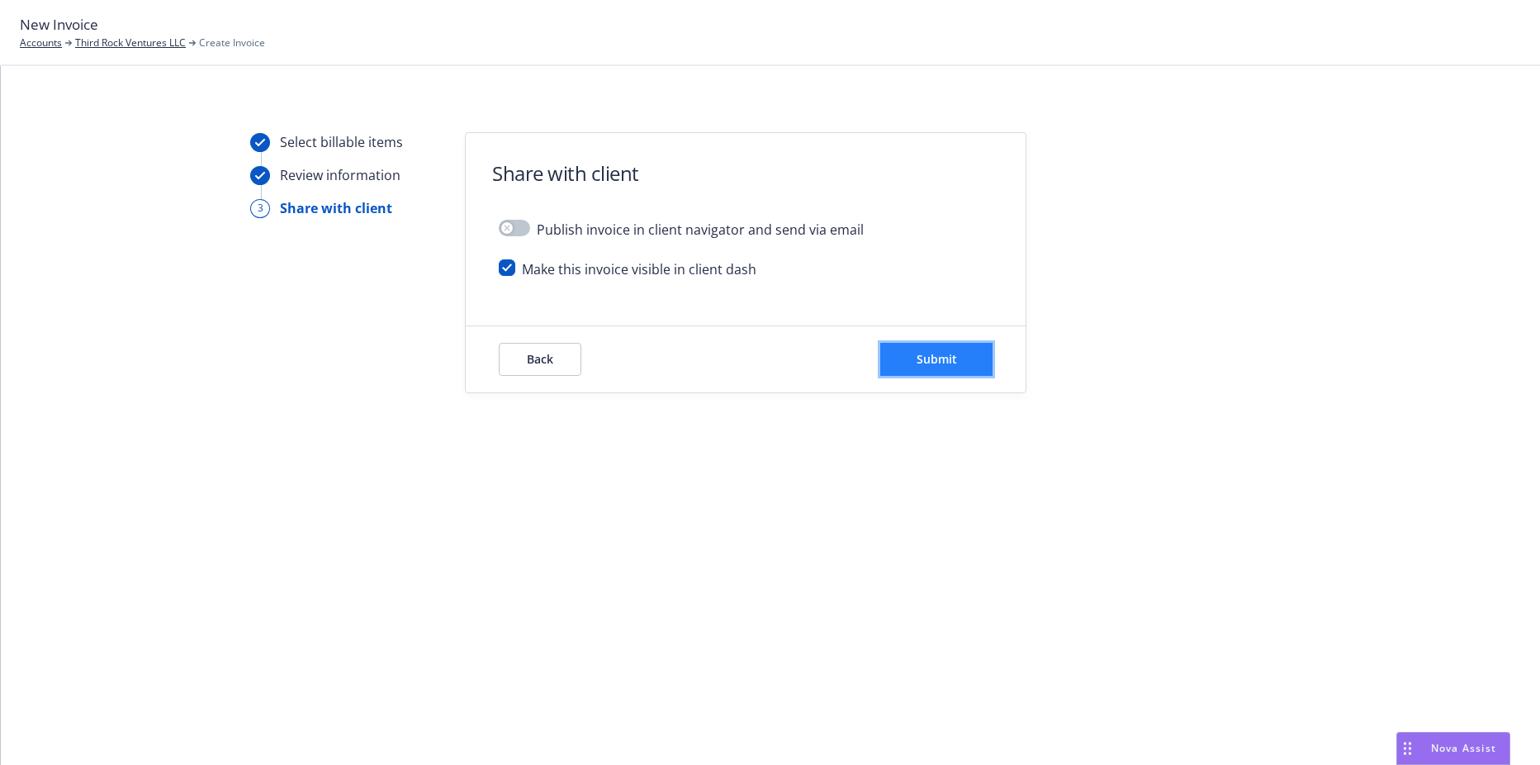
click at [924, 344] on button "Submit" at bounding box center [936, 359] width 112 height 33
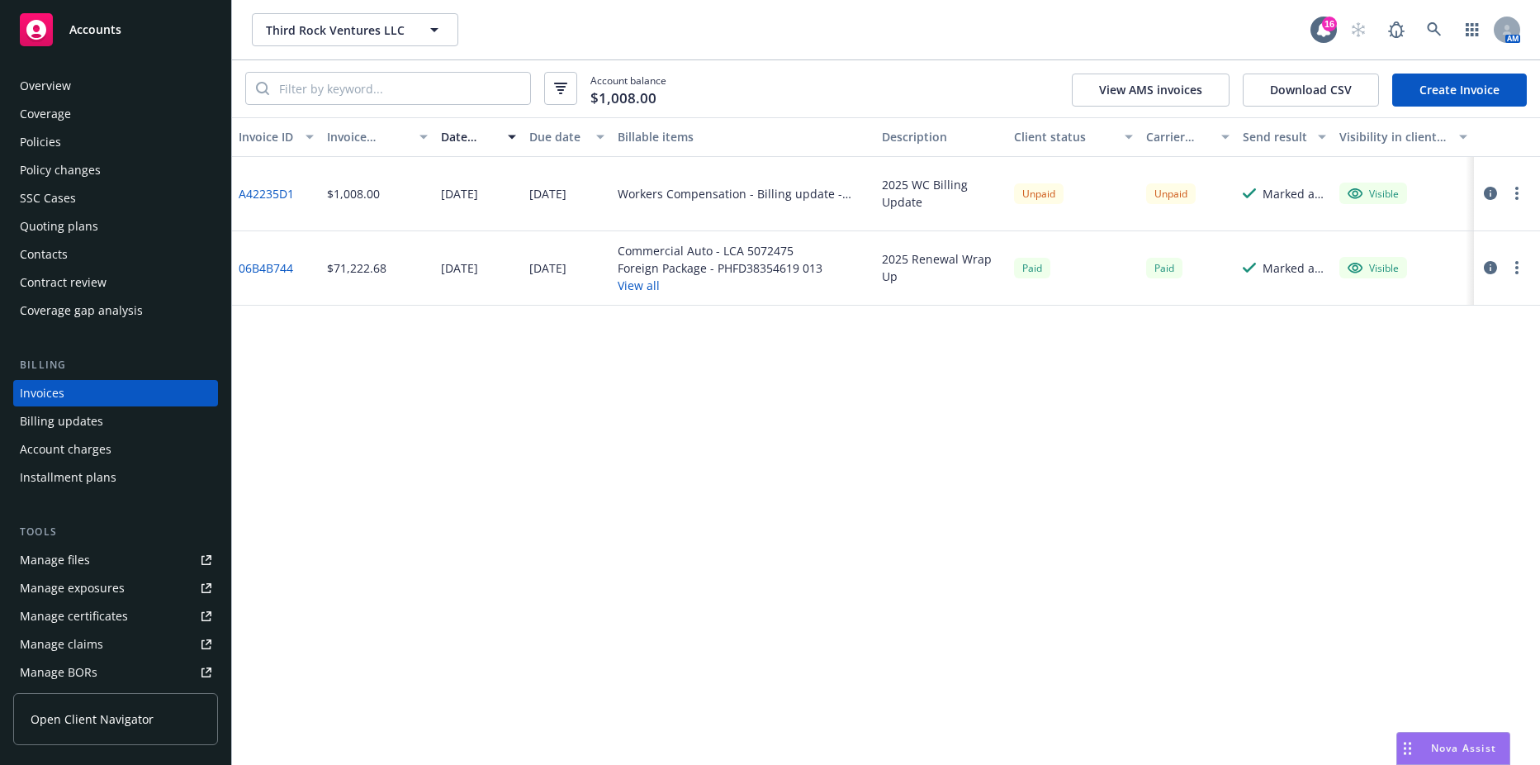
click at [275, 195] on link "A42235D1" at bounding box center [266, 193] width 55 height 17
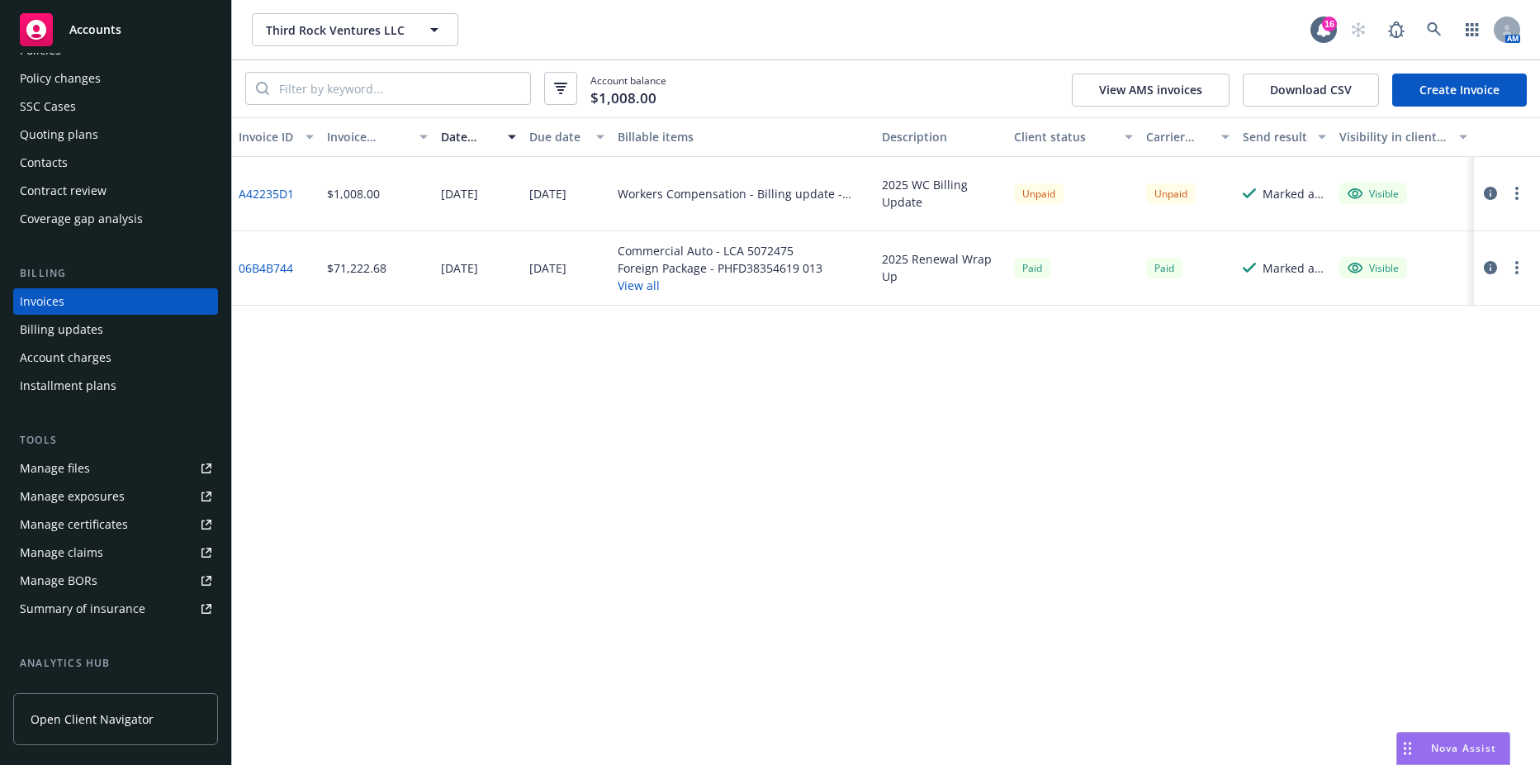
scroll to position [165, 0]
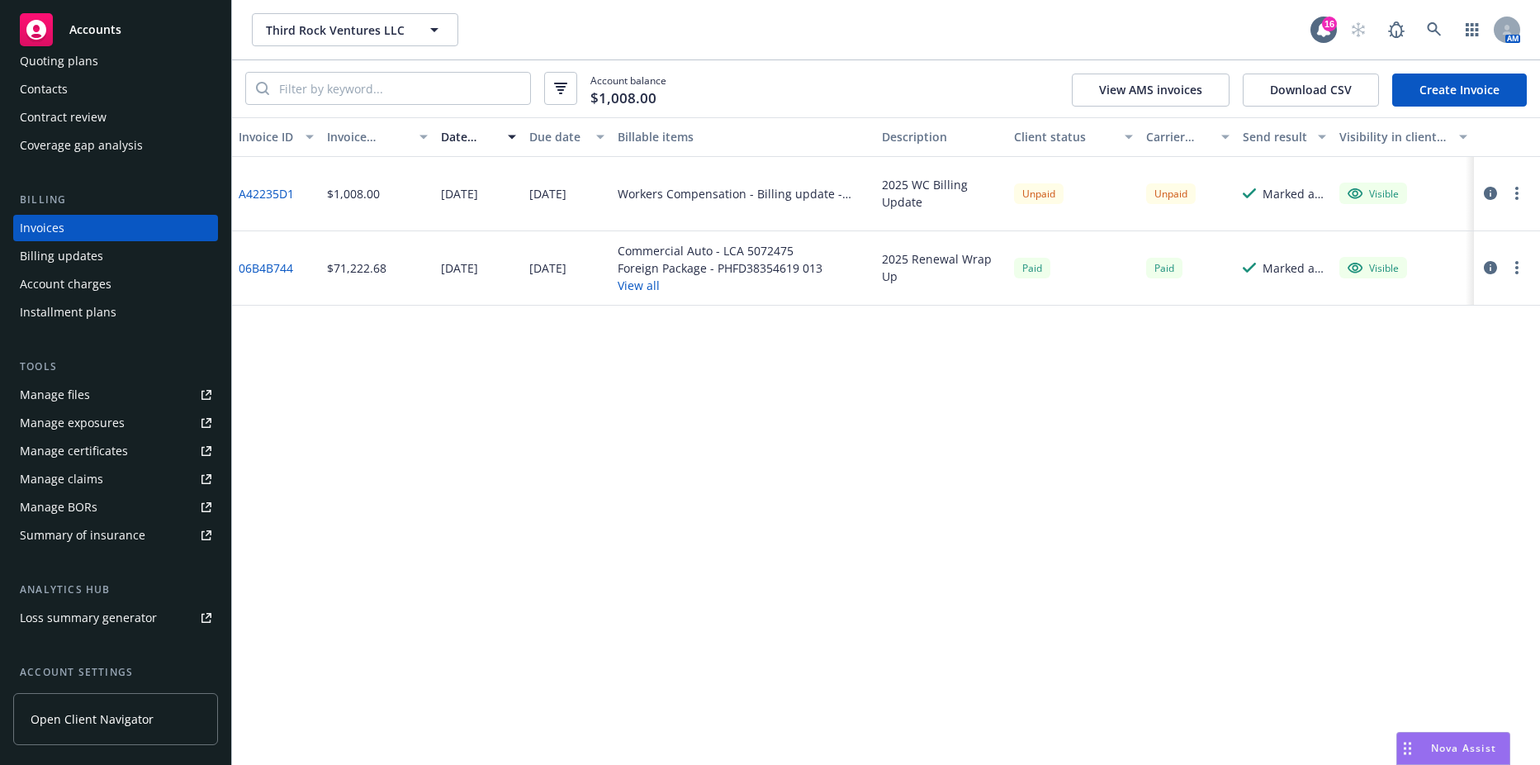
click at [113, 400] on link "Manage files" at bounding box center [115, 395] width 205 height 26
click at [1453, 743] on span "Nova Assist" at bounding box center [1463, 748] width 65 height 14
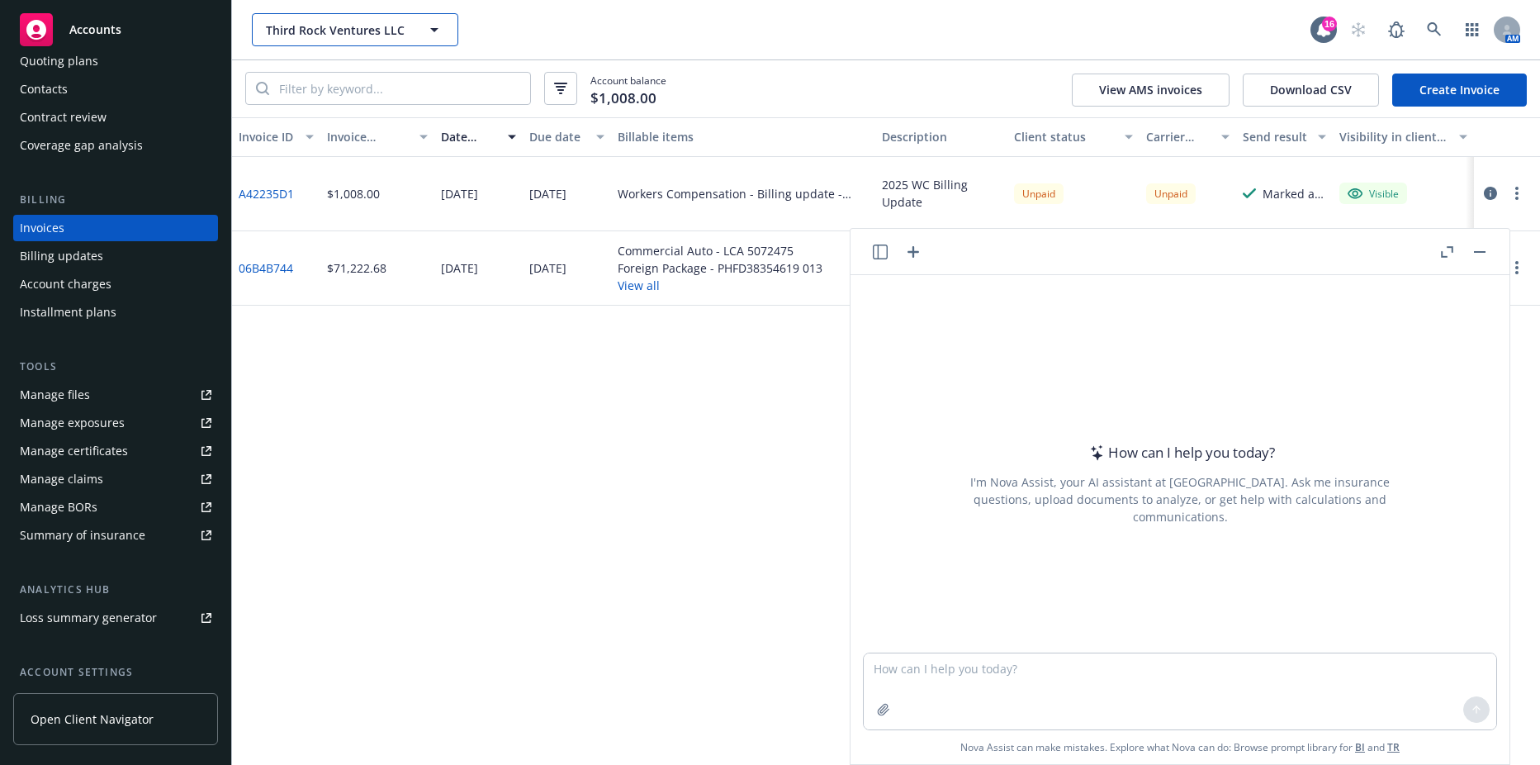
click at [338, 26] on span "Third Rock Ventures LLC" at bounding box center [337, 29] width 143 height 17
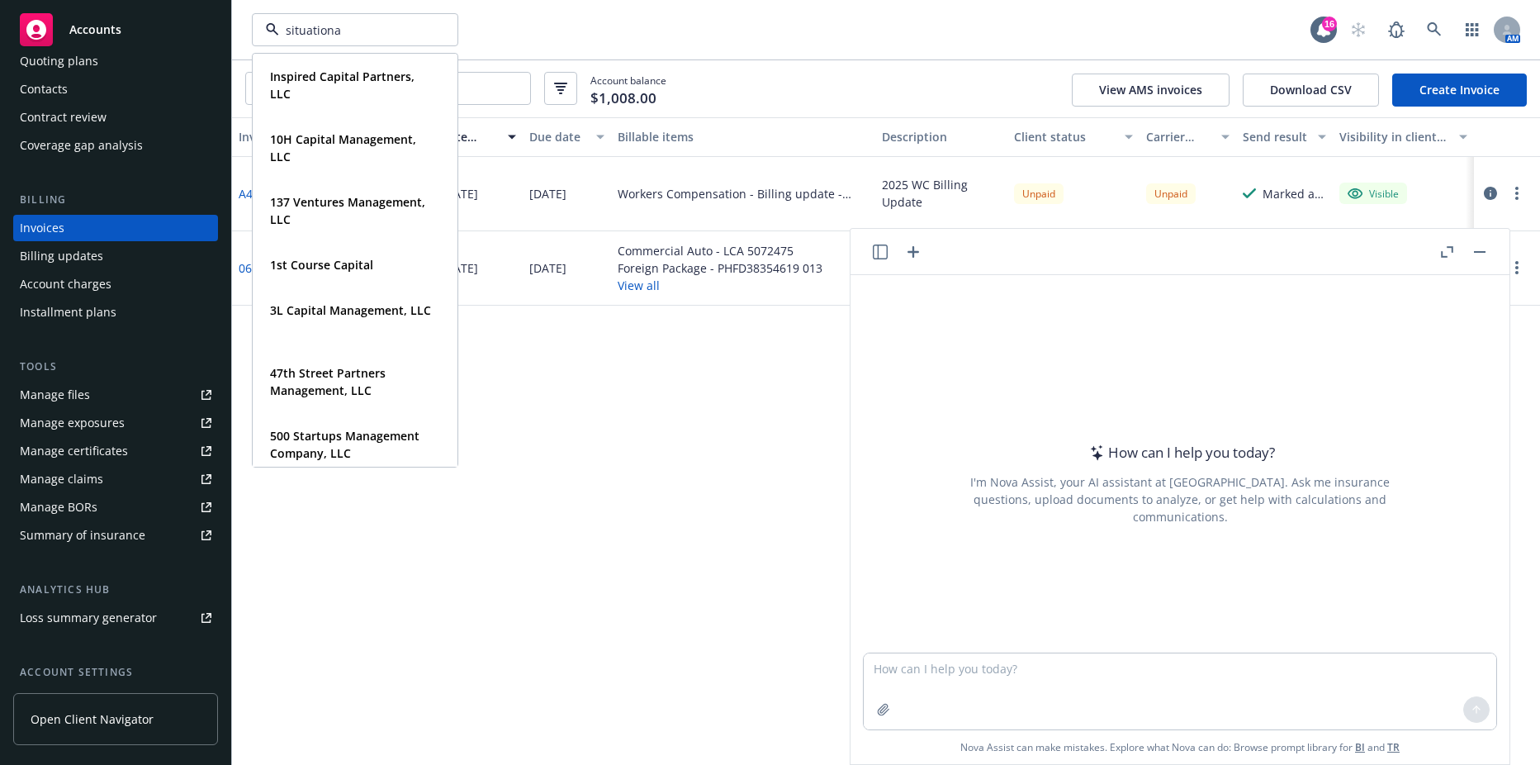
type input "situational"
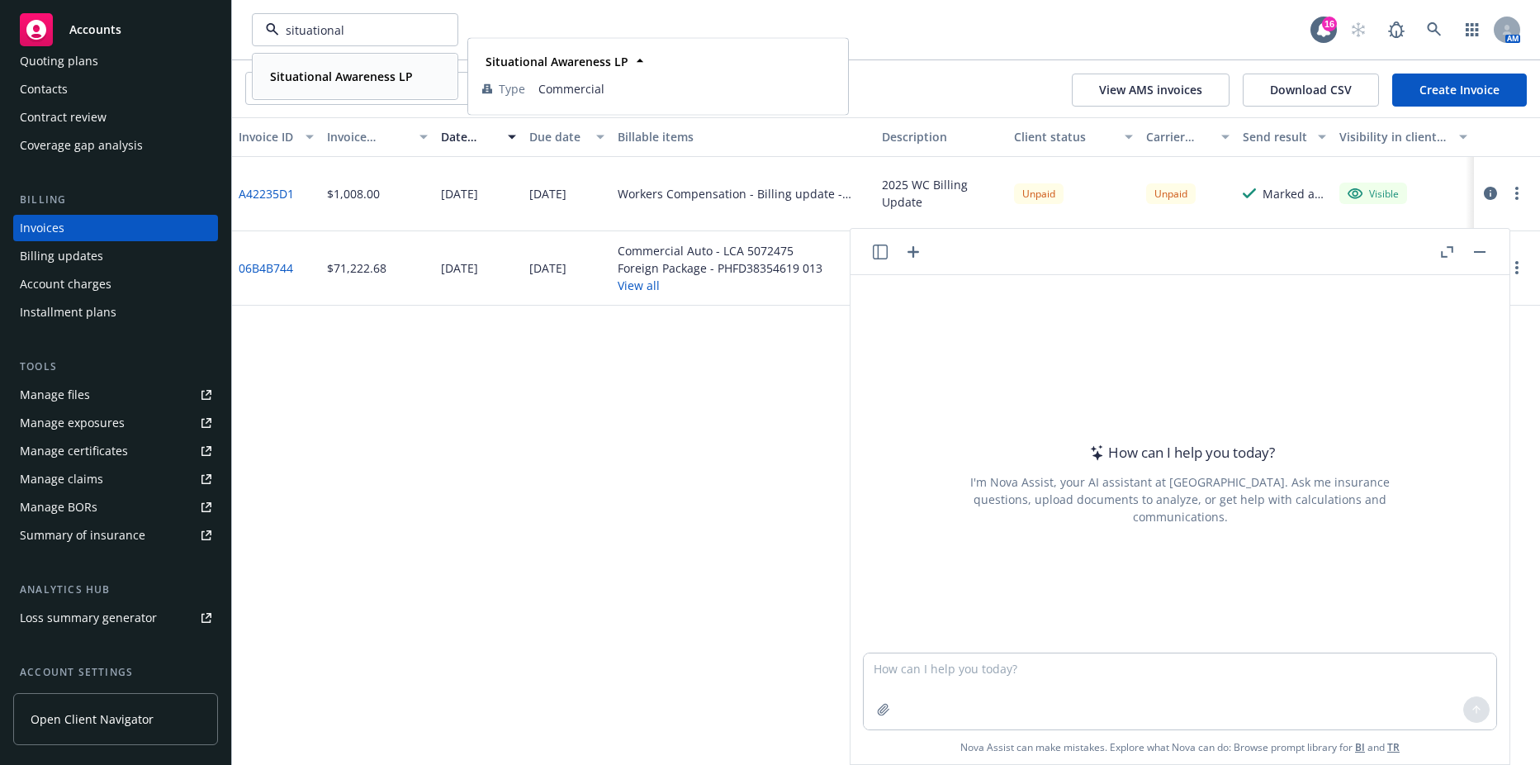
click at [341, 97] on div "Situational Awareness LP Type Commercial" at bounding box center [355, 77] width 203 height 44
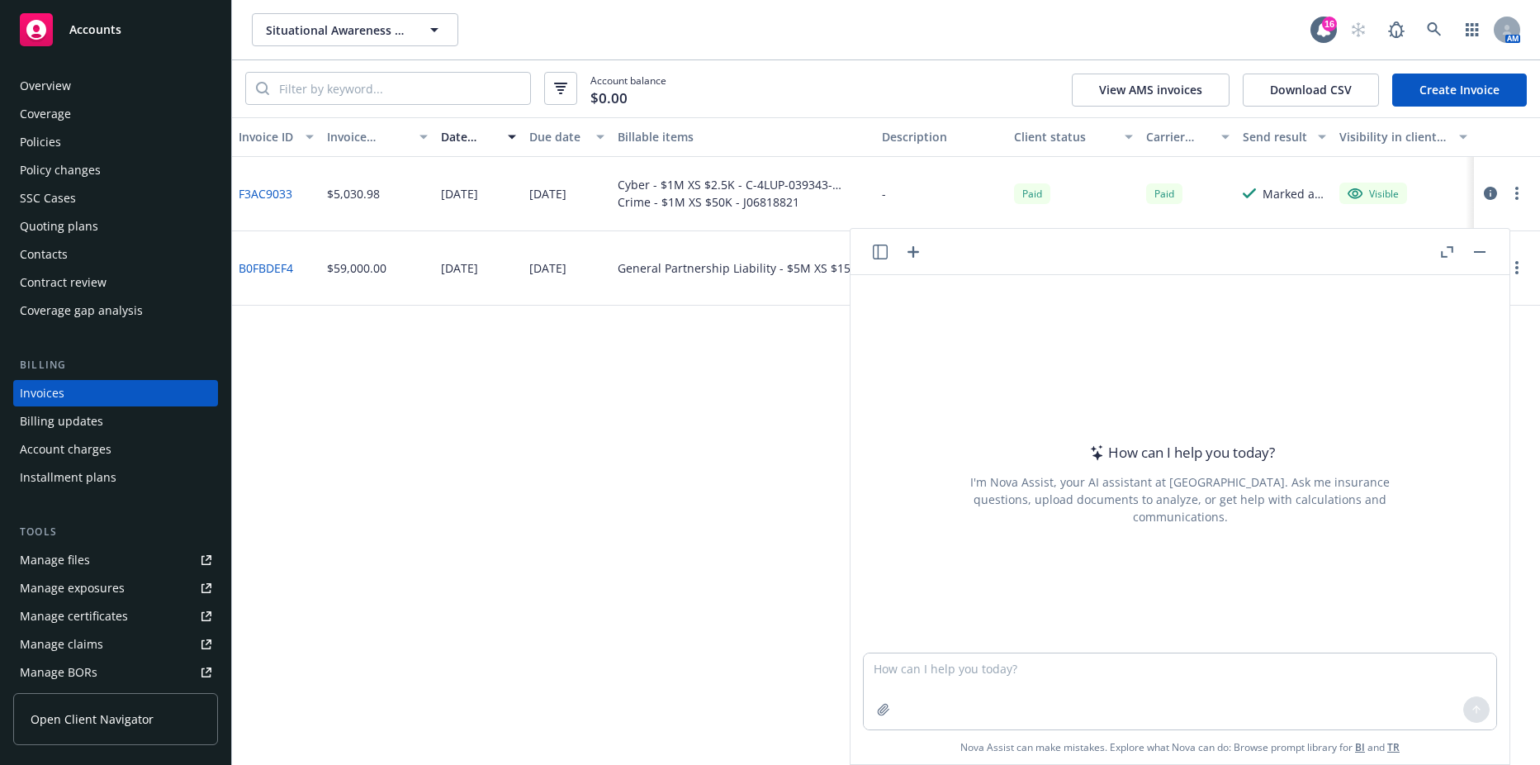
click at [126, 143] on div "Policies" at bounding box center [116, 142] width 192 height 26
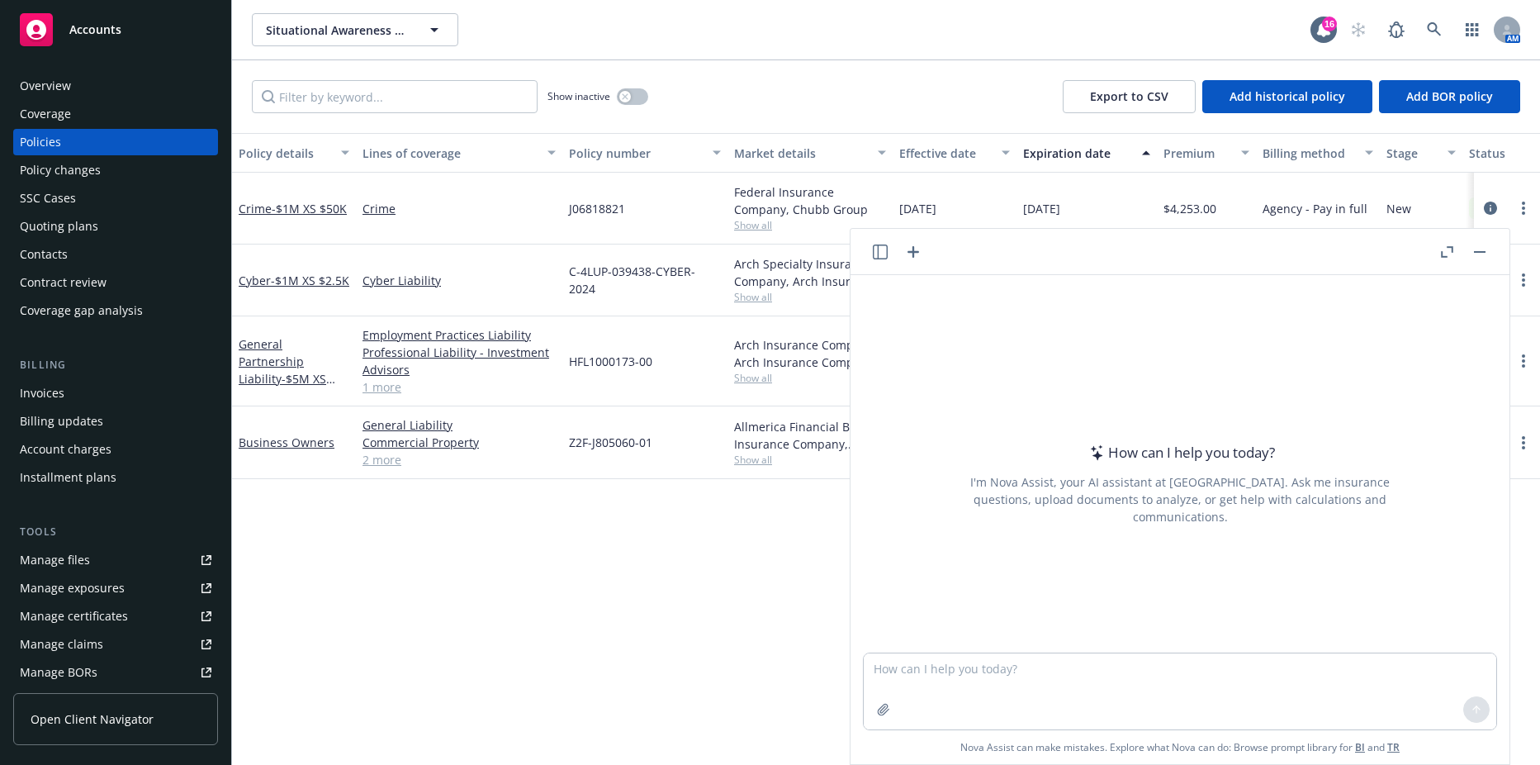
click at [462, 586] on div "Policy details Lines of coverage Policy number Market details Effective date Ex…" at bounding box center [886, 449] width 1308 height 632
click at [1463, 254] on div at bounding box center [1463, 252] width 53 height 20
click at [1487, 254] on button "button" at bounding box center [1480, 252] width 20 height 20
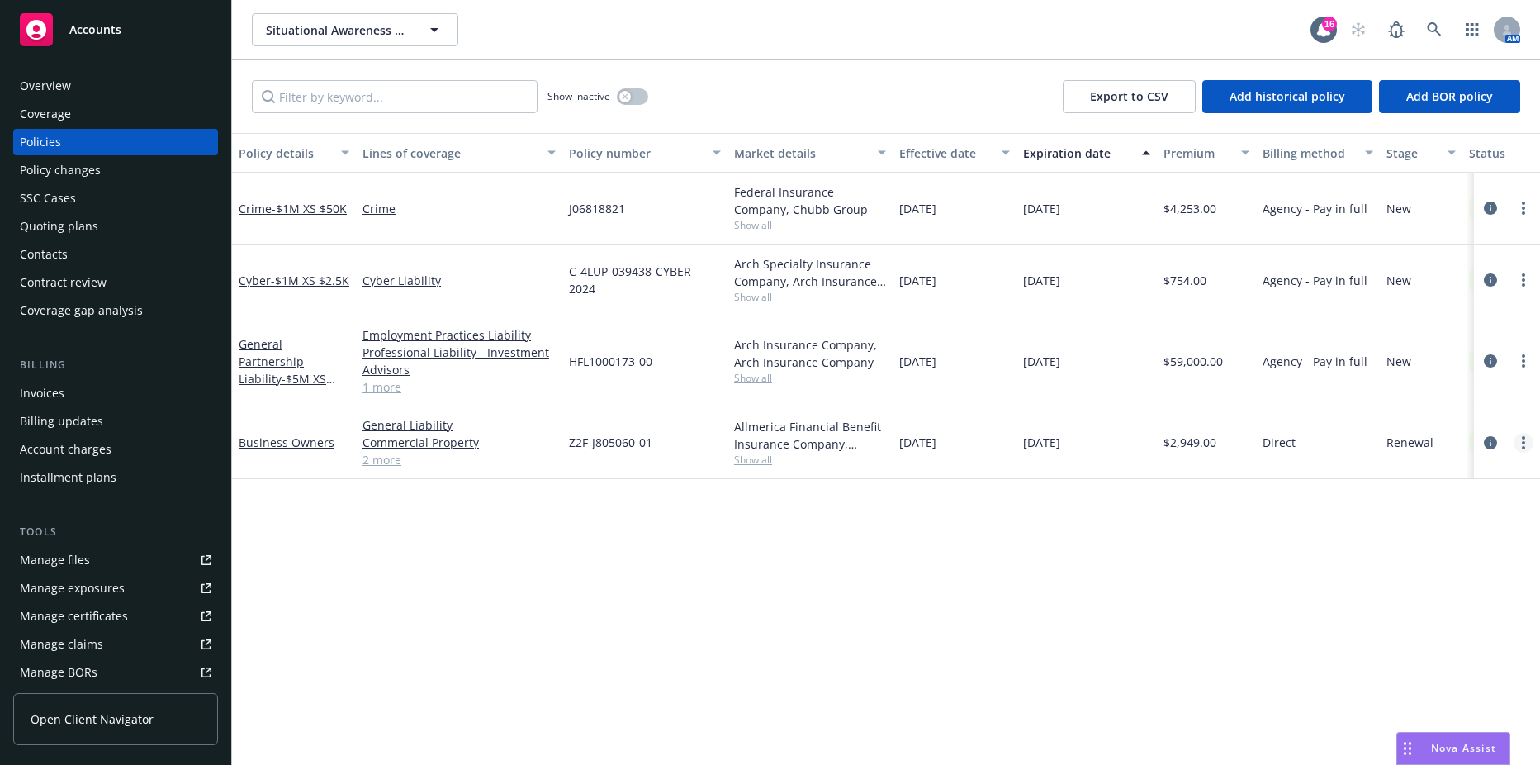
click at [1524, 445] on icon "more" at bounding box center [1523, 442] width 3 height 13
click at [1373, 680] on link "Copy logging email" at bounding box center [1436, 674] width 194 height 33
click at [82, 254] on div "Contacts" at bounding box center [116, 254] width 192 height 26
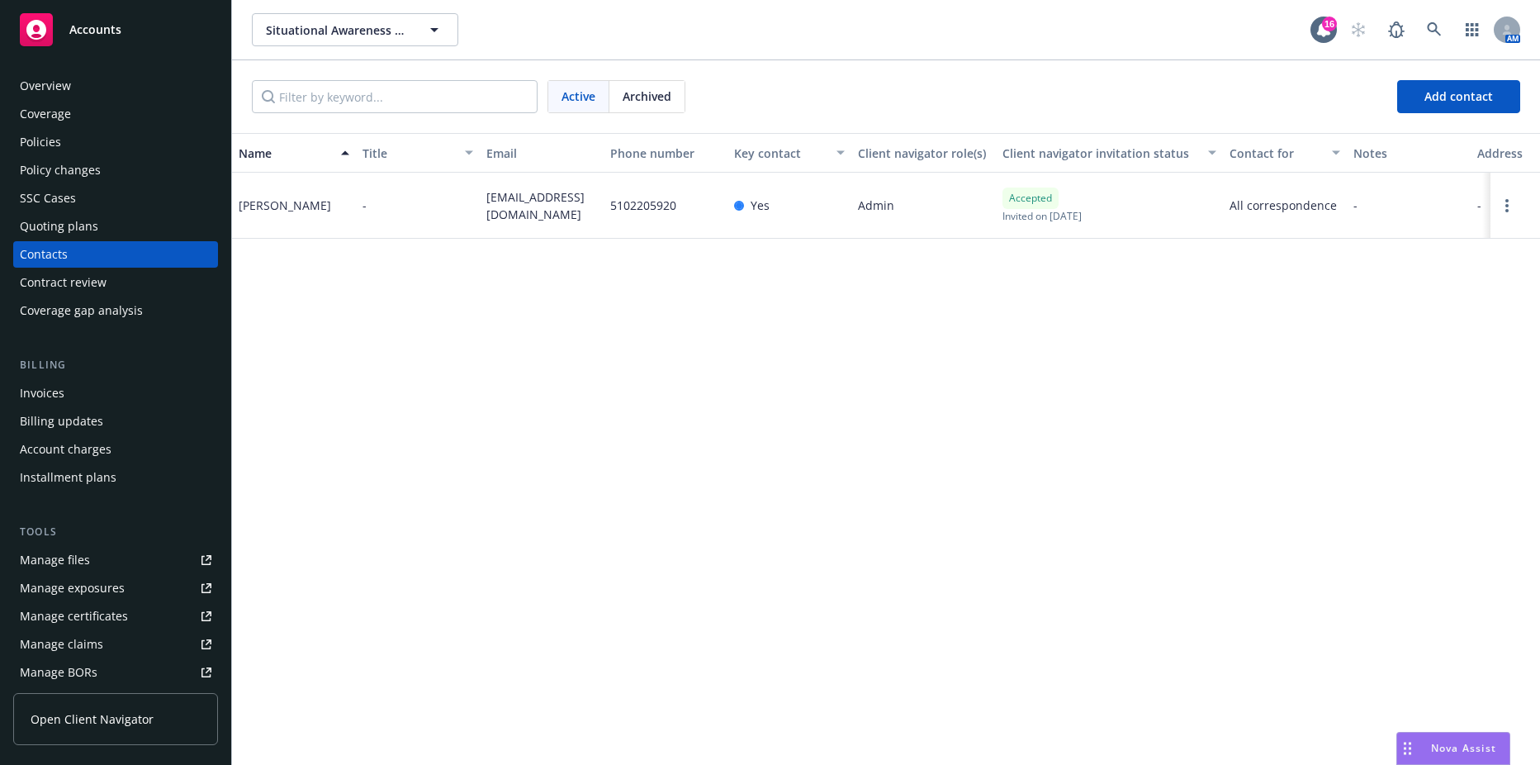
scroll to position [311, 0]
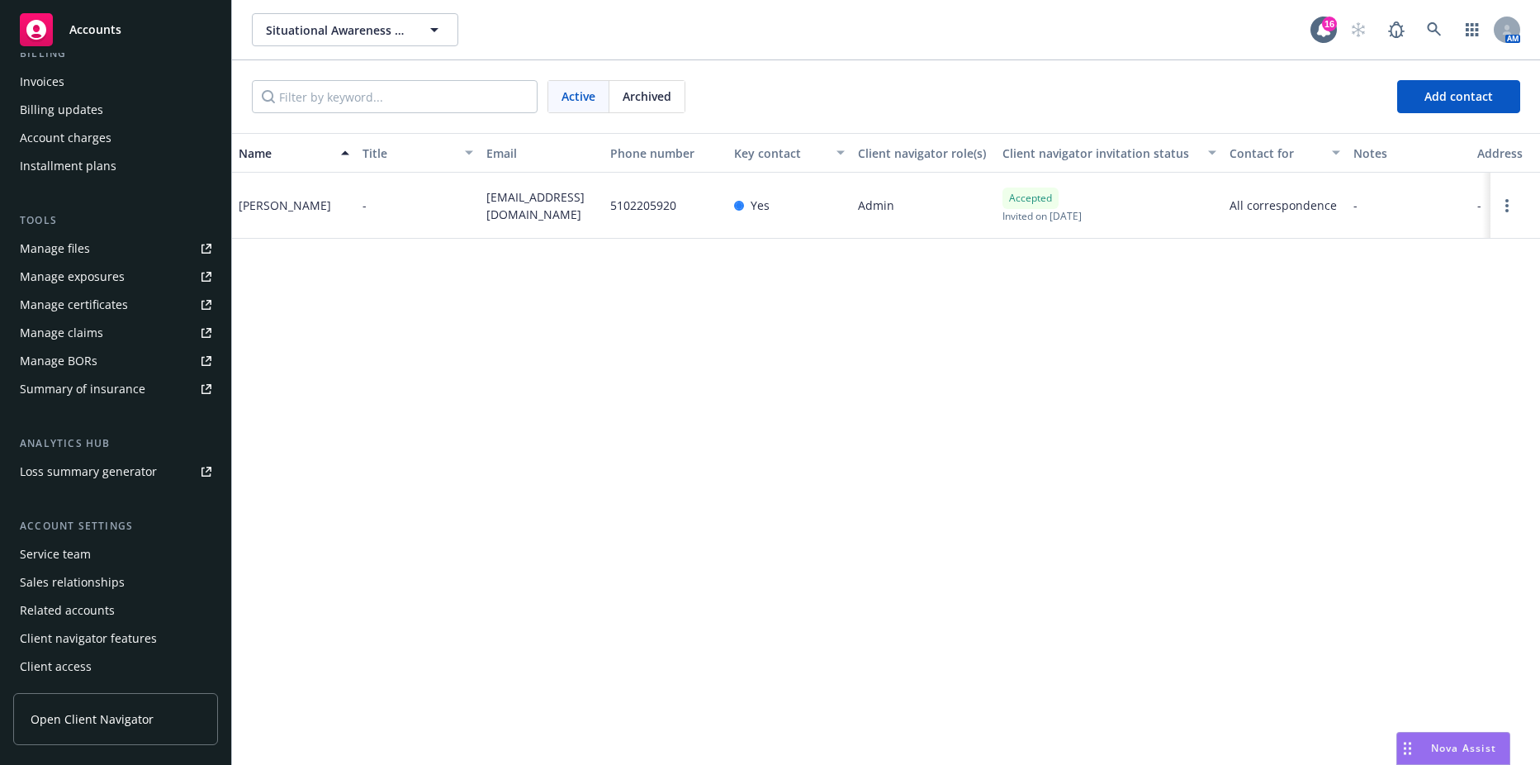
click at [91, 547] on div "Service team" at bounding box center [116, 554] width 192 height 26
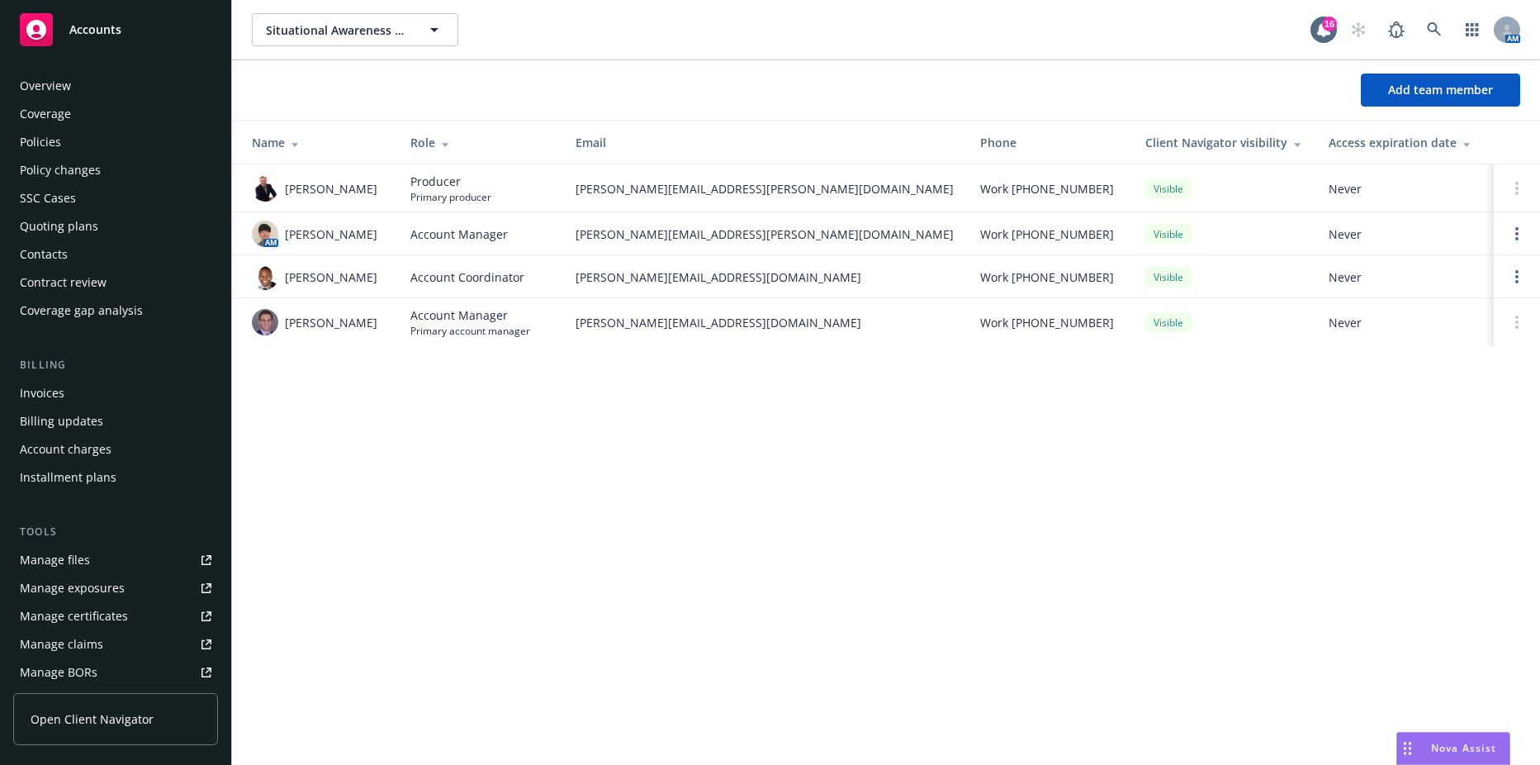
click at [80, 141] on div "Policies" at bounding box center [116, 142] width 192 height 26
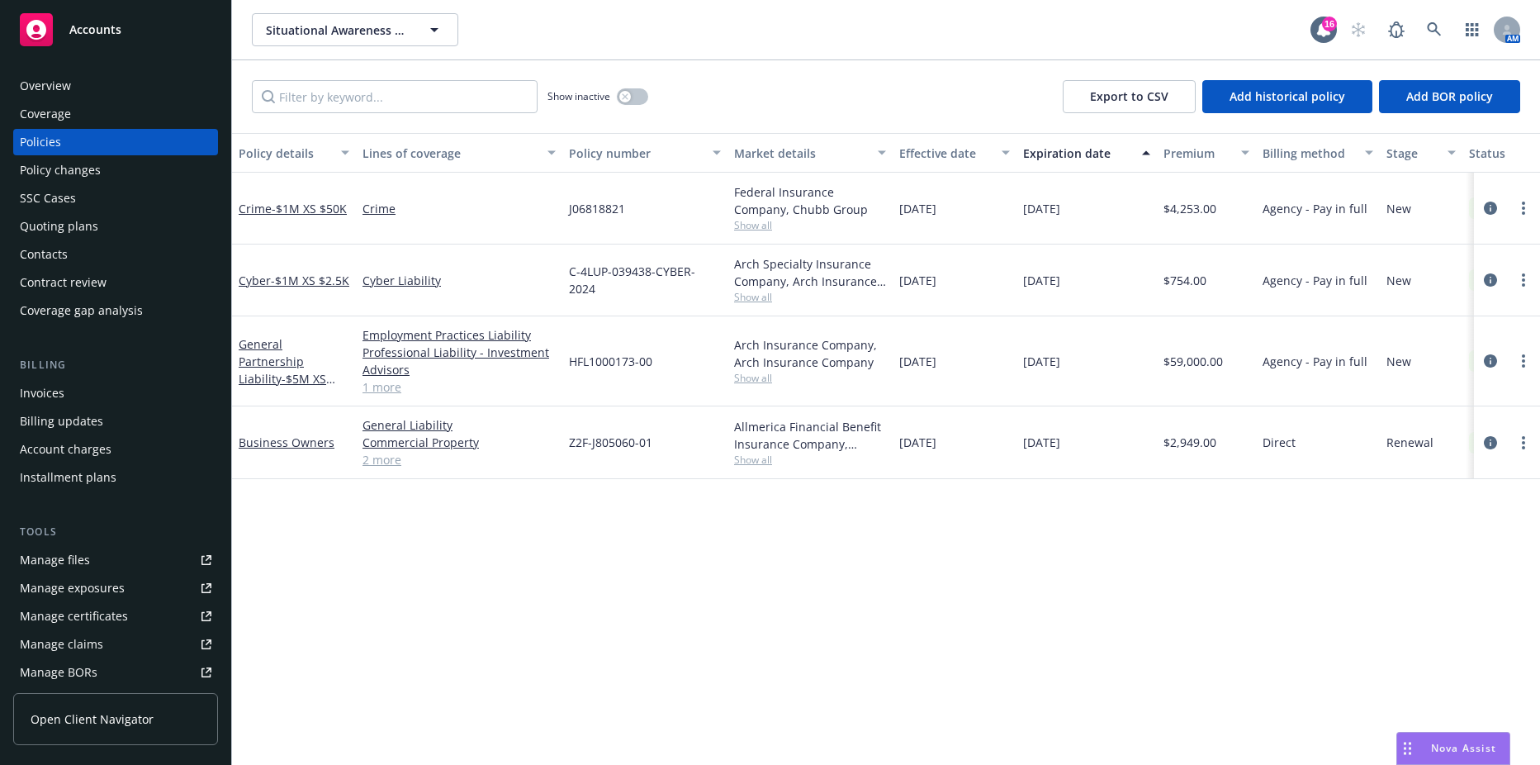
click at [1519, 433] on div at bounding box center [1507, 443] width 53 height 20
click at [1527, 451] on link "more" at bounding box center [1524, 443] width 20 height 20
drag, startPoint x: 1409, startPoint y: 683, endPoint x: 1390, endPoint y: 676, distance: 20.1
click at [1408, 683] on link "Copy logging email" at bounding box center [1436, 674] width 194 height 33
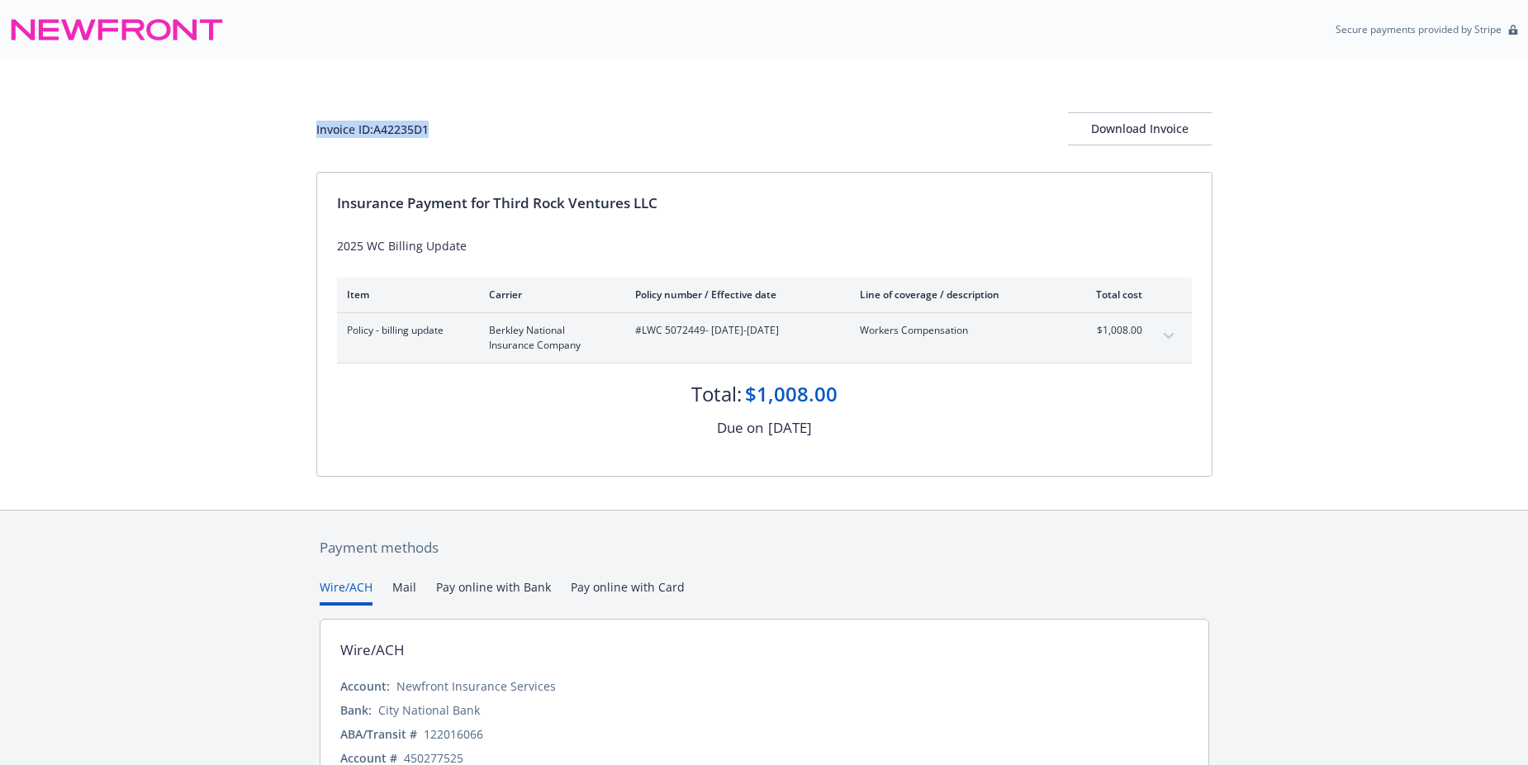
drag, startPoint x: 434, startPoint y: 126, endPoint x: 273, endPoint y: 126, distance: 161.0
click at [273, 126] on div "Invoice ID: A42235D1 Download Invoice Insurance Payment for Third Rock Ventures…" at bounding box center [764, 284] width 1528 height 450
drag, startPoint x: 273, startPoint y: 126, endPoint x: 400, endPoint y: 125, distance: 127.2
copy div "Invoice ID: A42235D1"
click at [1161, 129] on div "Download Invoice" at bounding box center [1140, 128] width 145 height 31
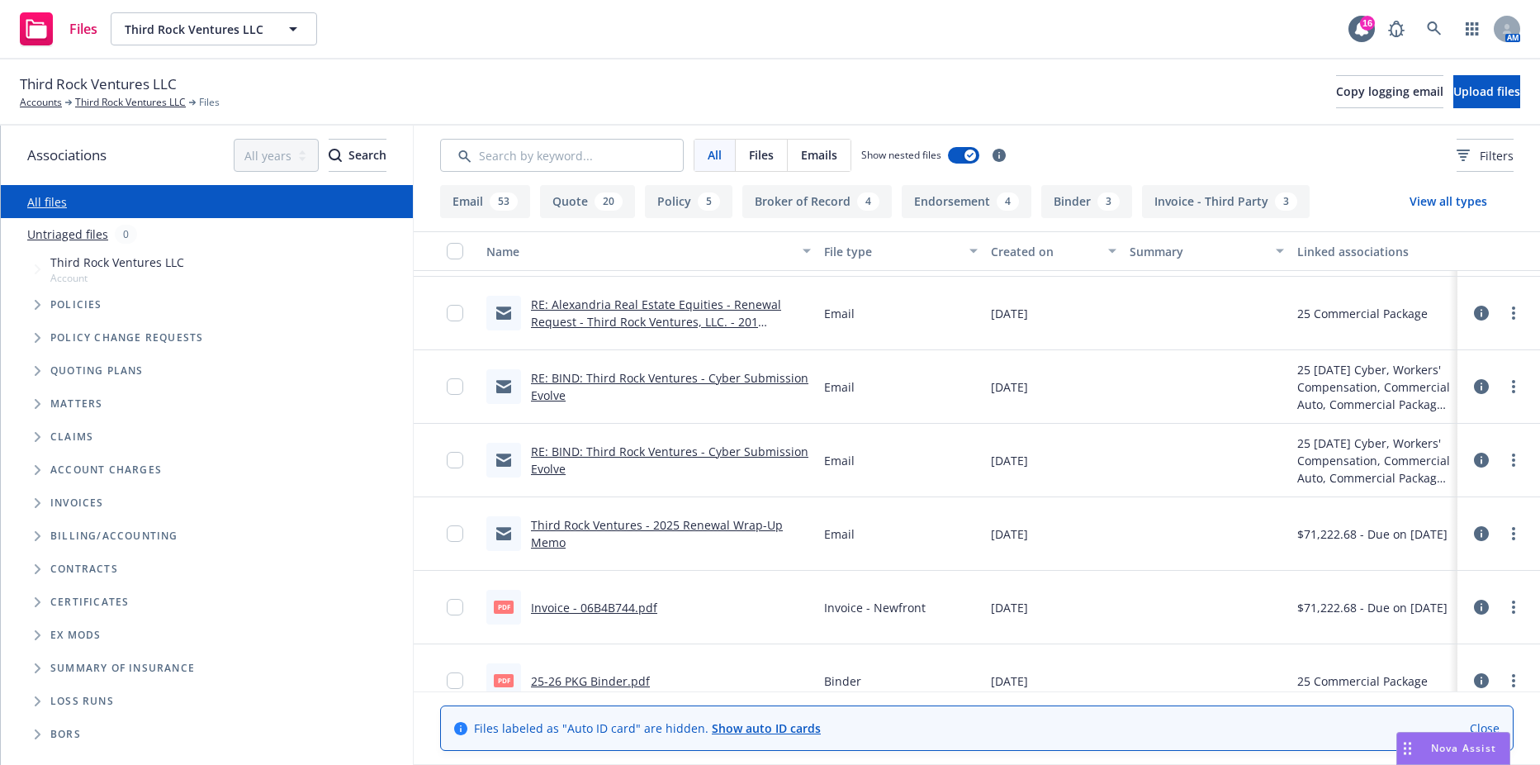
scroll to position [1321, 0]
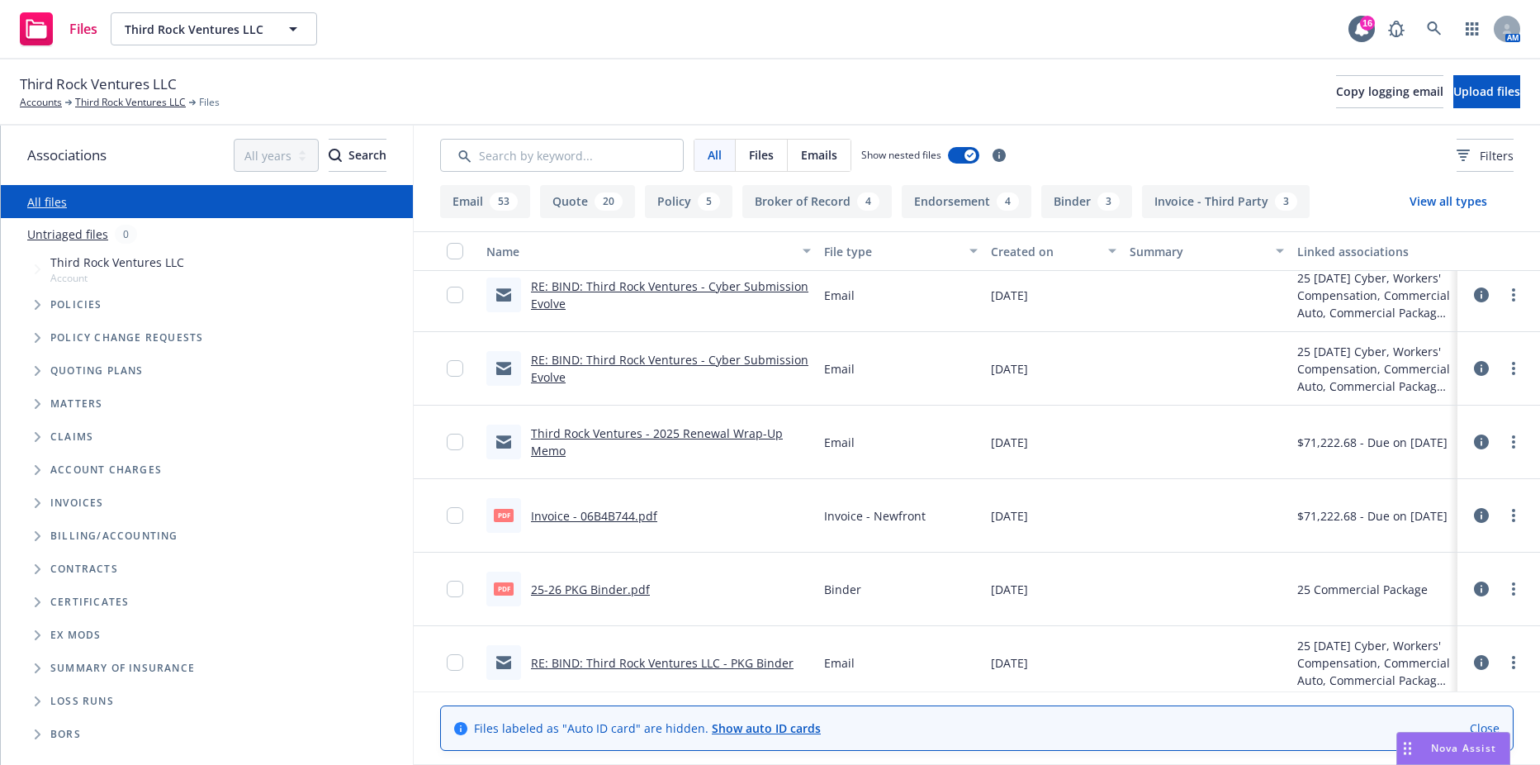
click at [623, 427] on link "Third Rock Ventures - 2025 Renewal Wrap-Up Memo" at bounding box center [657, 441] width 252 height 33
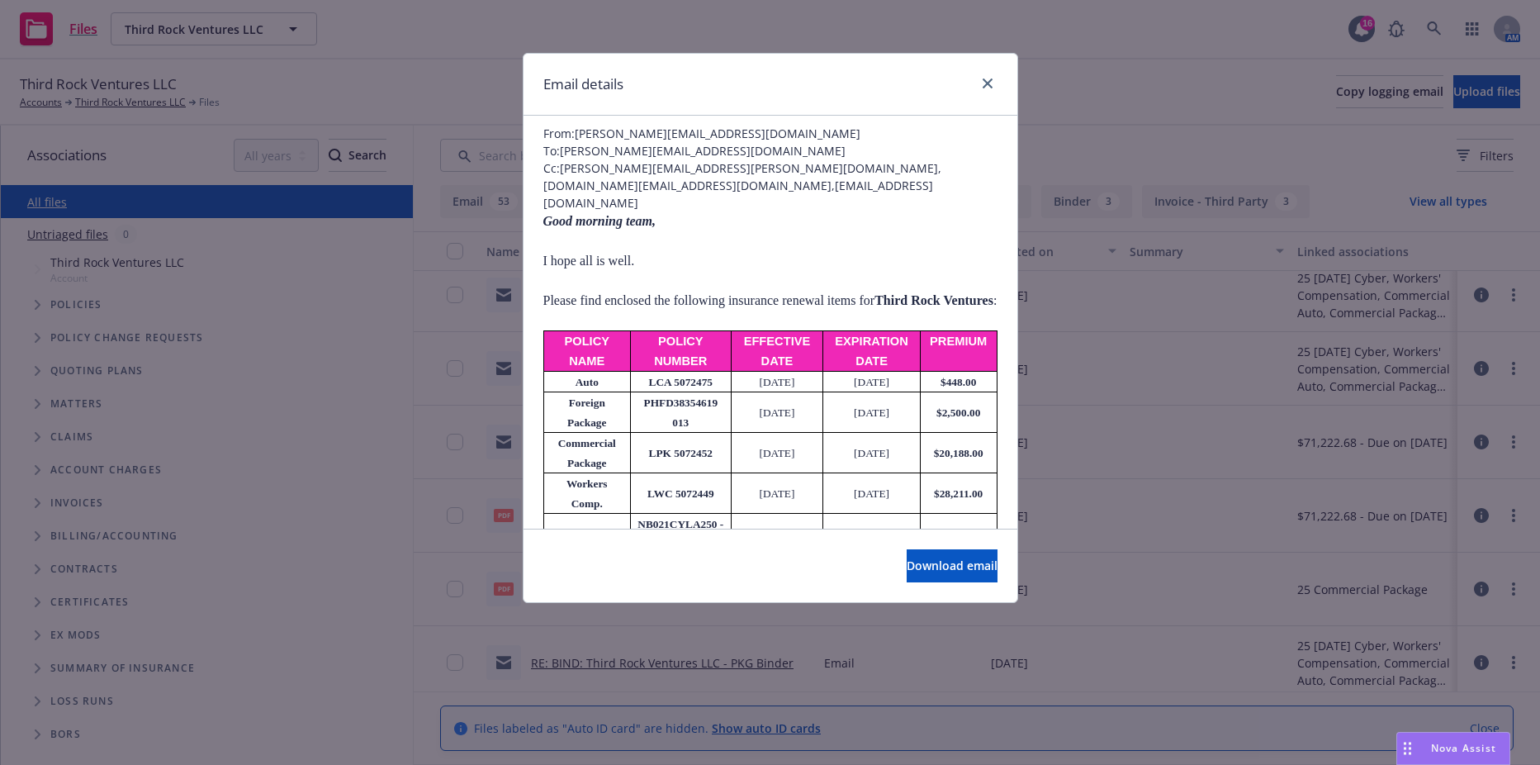
scroll to position [330, 0]
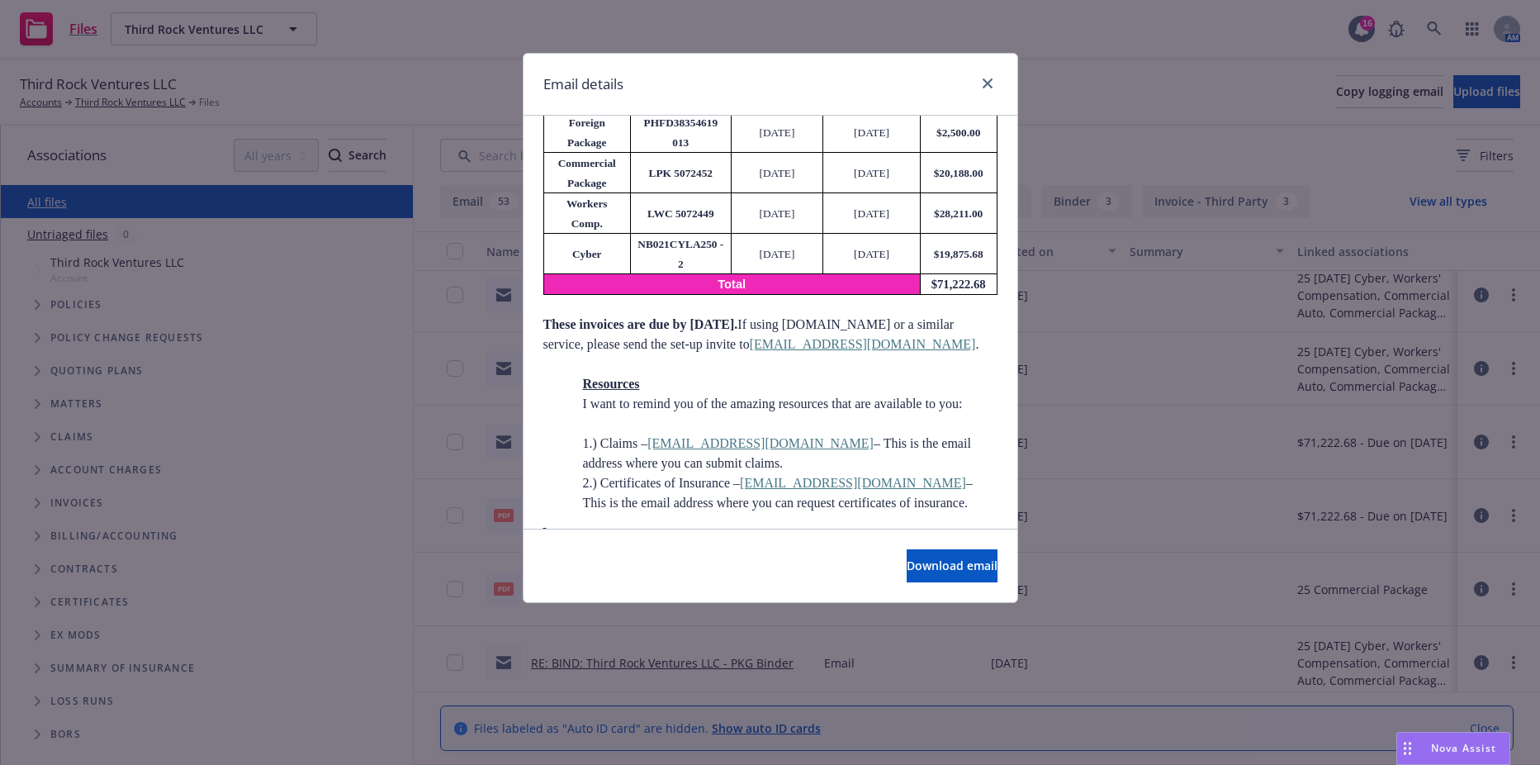
click at [1437, 739] on div "Nova Assist" at bounding box center [1453, 748] width 112 height 31
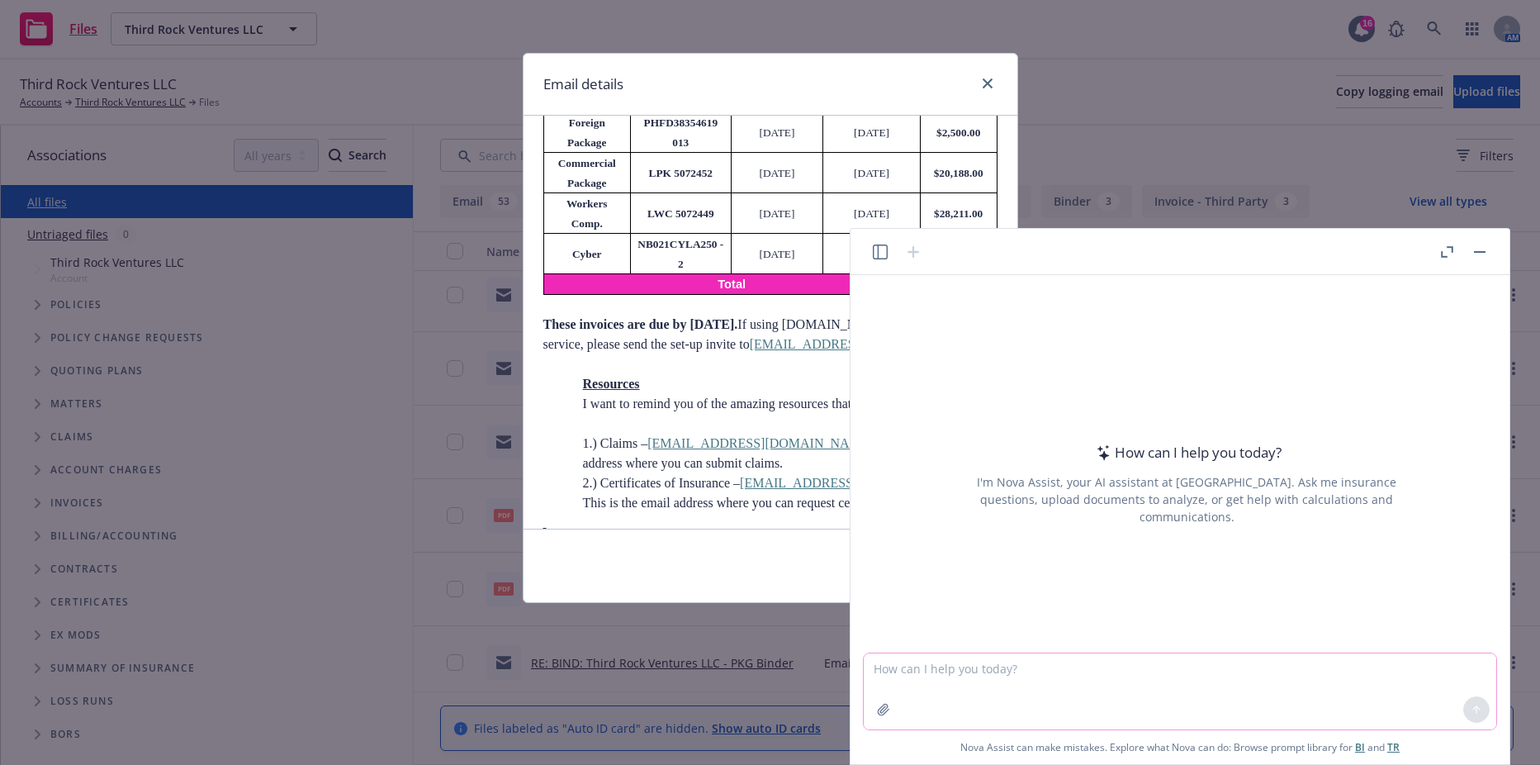
click at [1108, 676] on textarea at bounding box center [1180, 691] width 633 height 76
paste textarea "Task: __________________ Context: __________________ Role:"
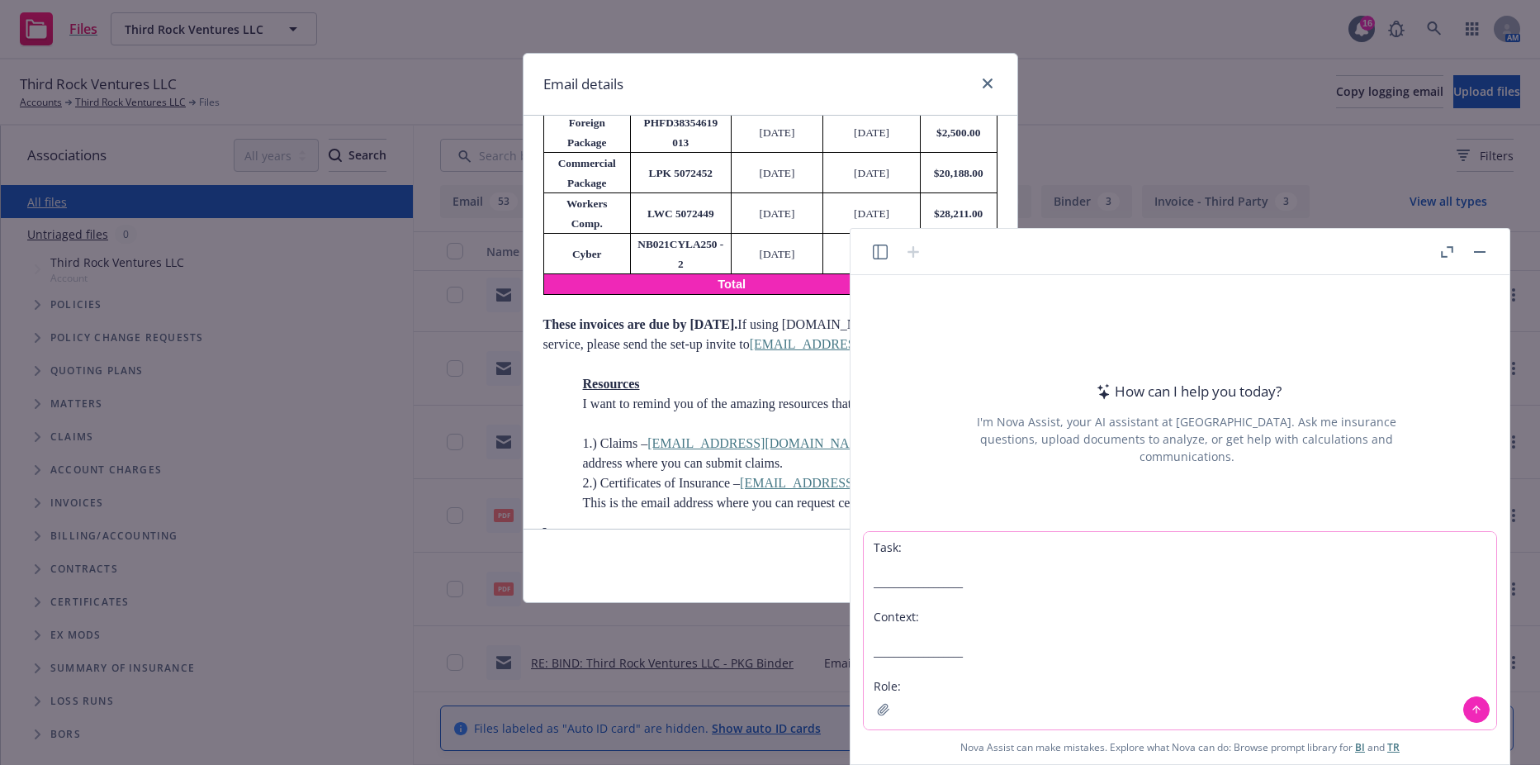
click at [1060, 537] on textarea "Task: __________________ Context: __________________ Role:" at bounding box center [1180, 630] width 633 height 197
click at [1123, 538] on textarea "Task: Help craft an email response to __________________ Context: _____________…" at bounding box center [1180, 630] width 633 height 197
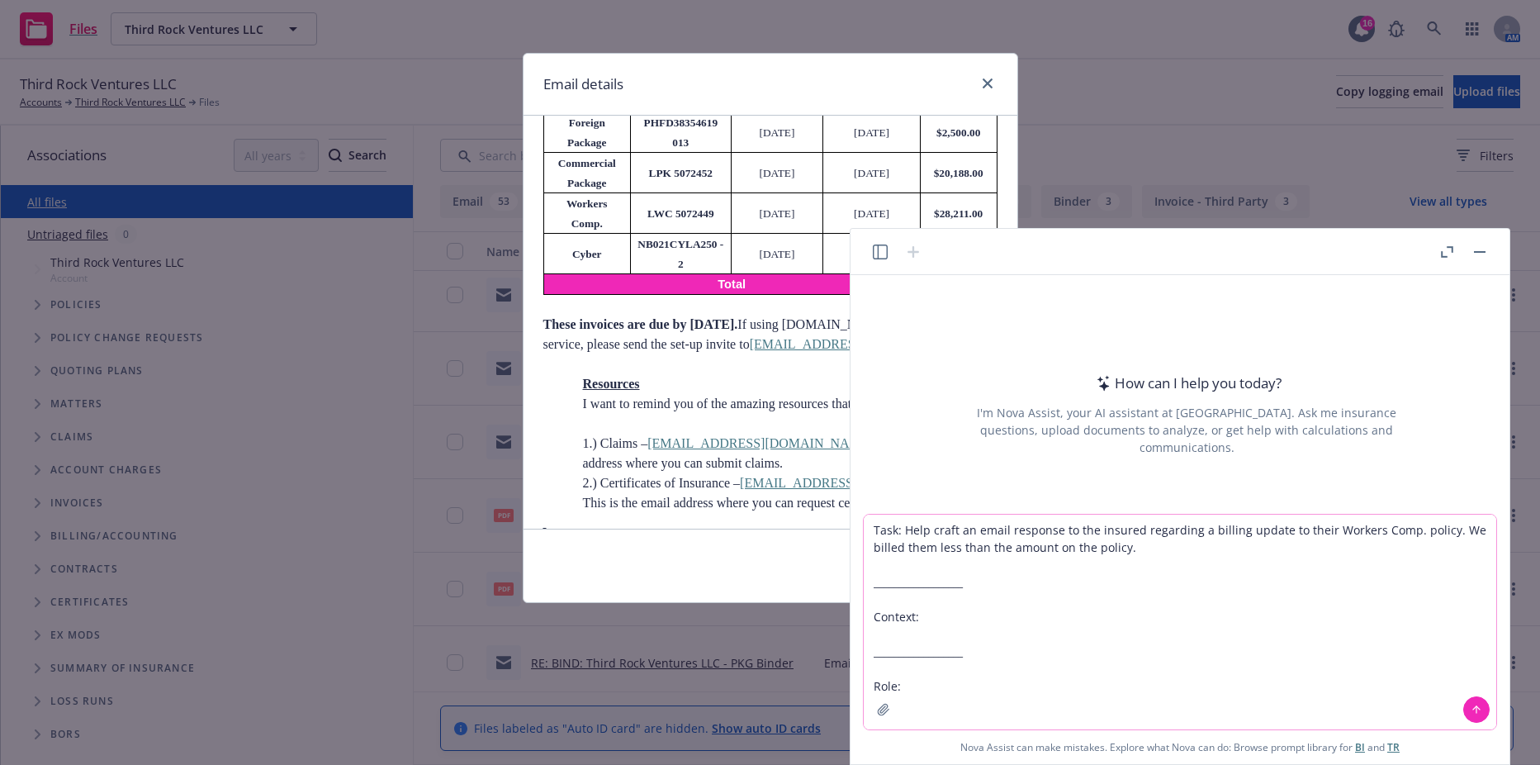
click at [965, 673] on textarea "Task: Help craft an email response to the insured regarding a billing update to…" at bounding box center [1180, 622] width 633 height 215
click at [964, 691] on textarea "Task: Help craft an email response to the insured regarding a billing update to…" at bounding box center [1180, 622] width 633 height 215
click at [1331, 615] on textarea "Task: Help craft an email response to the insured regarding a billing update to…" at bounding box center [1180, 622] width 633 height 215
paste textarea "Good Afternoon, Following up on the below, can someone advise? Thank you, [PERS…"
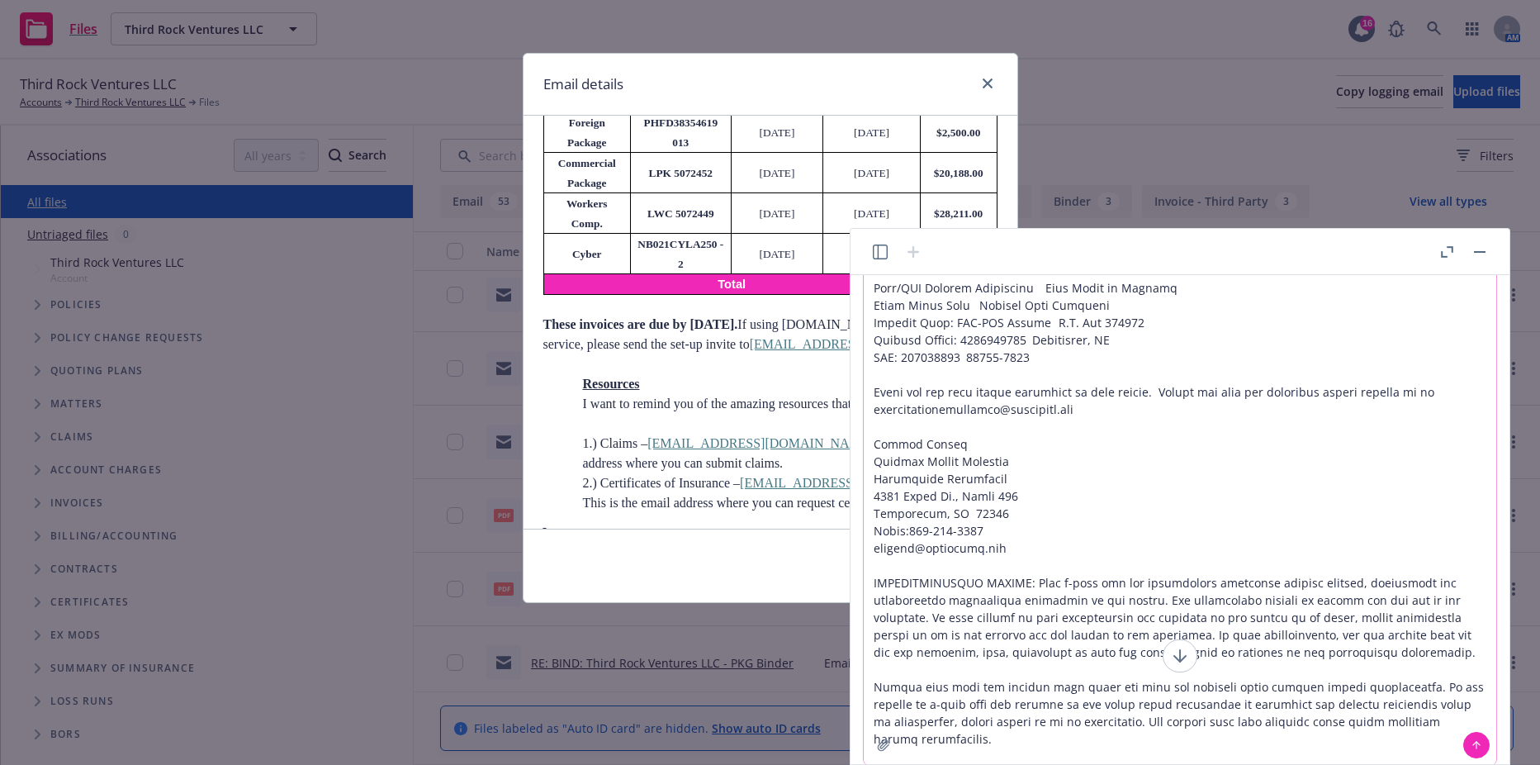
click at [1003, 348] on textarea at bounding box center [1180, 478] width 633 height 574
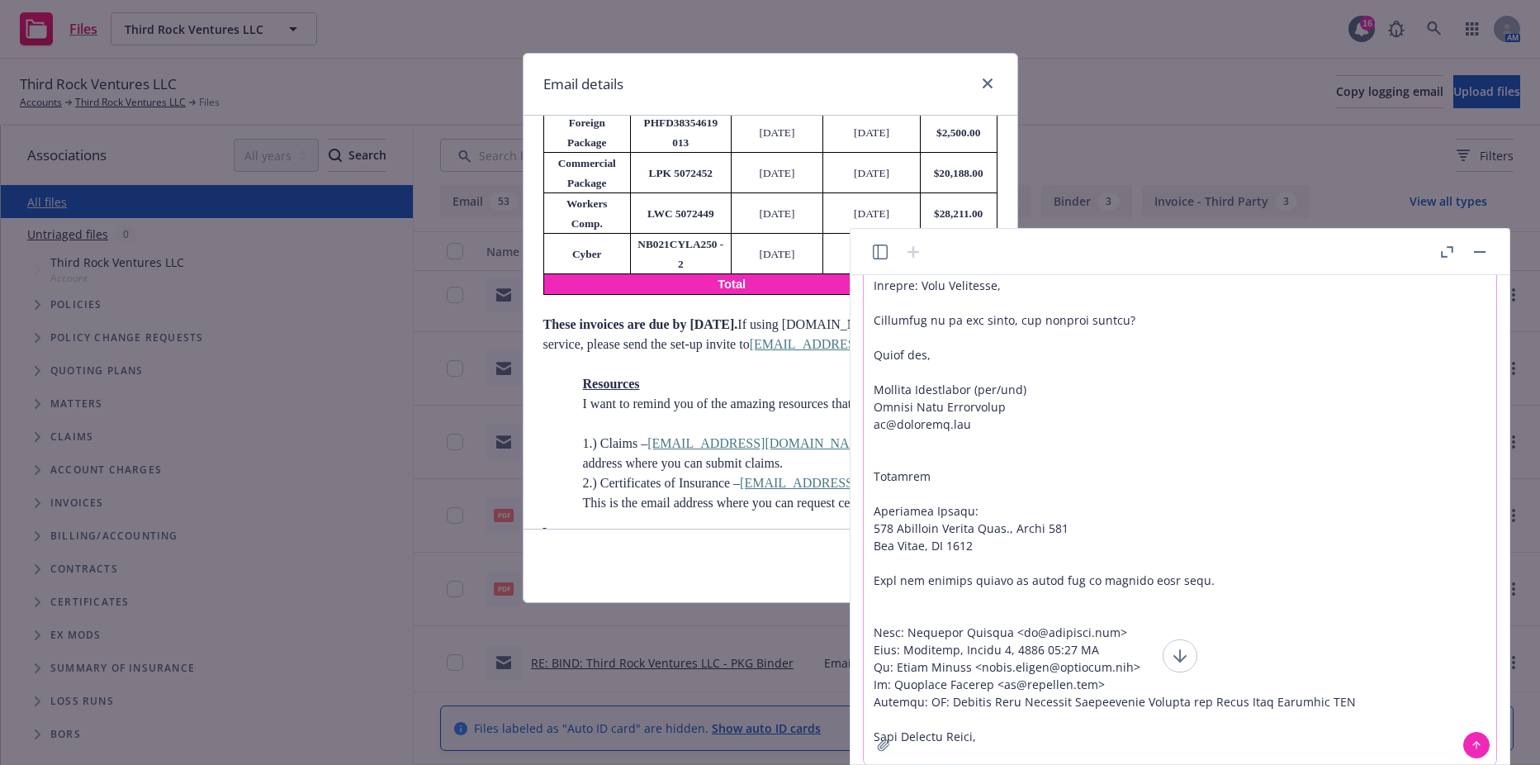
scroll to position [14, 0]
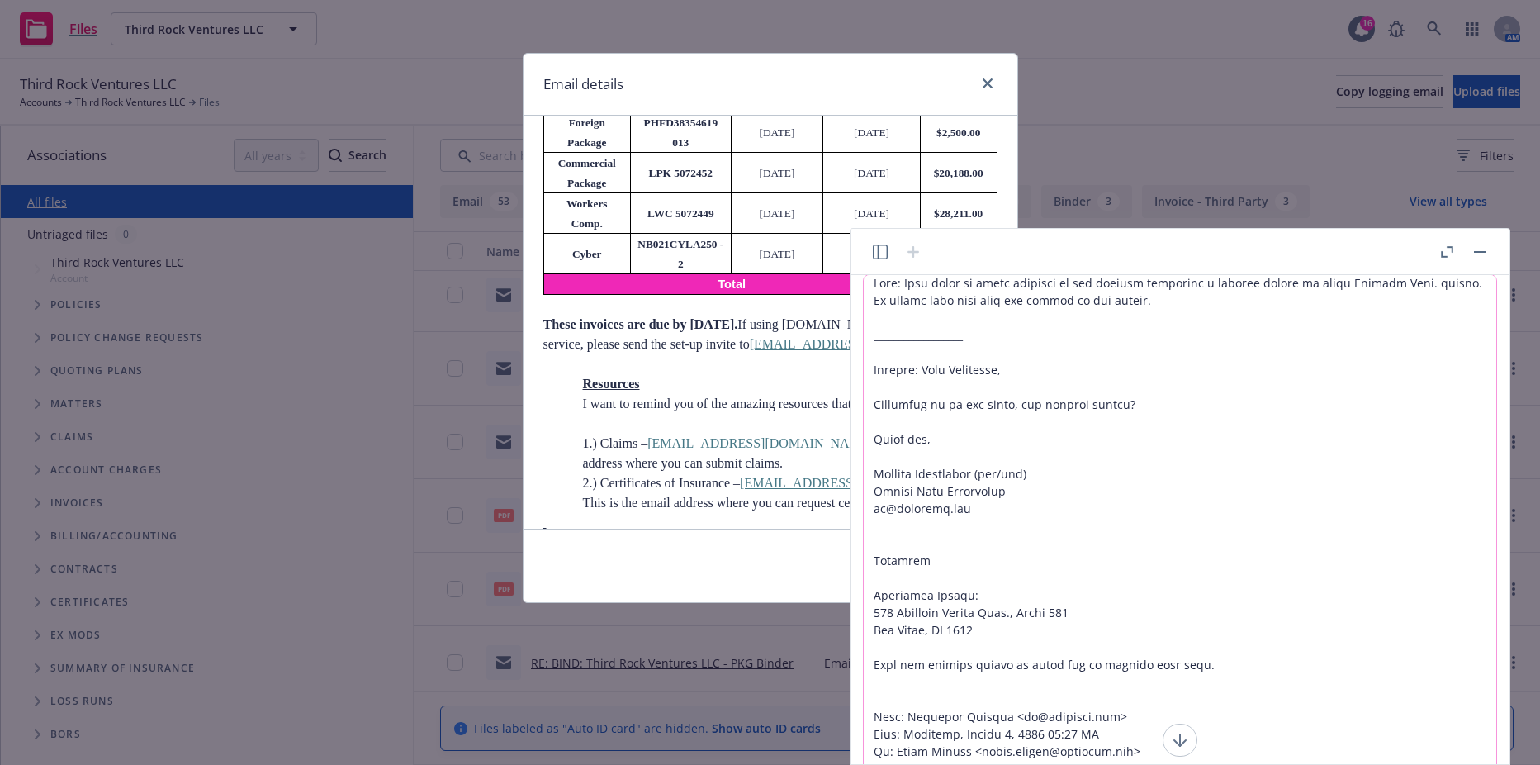
click at [1212, 304] on textarea at bounding box center [1180, 562] width 633 height 574
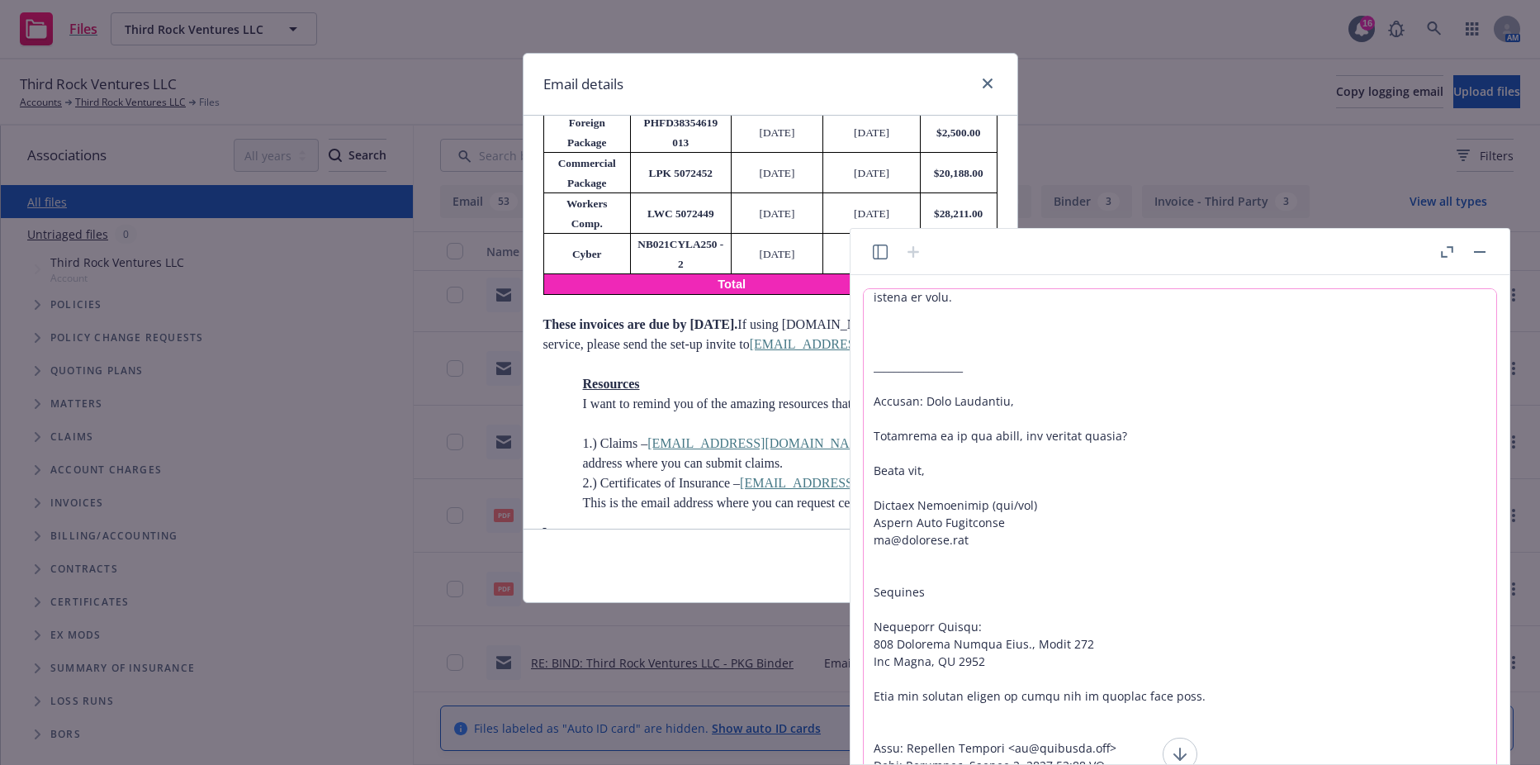
scroll to position [129, 0]
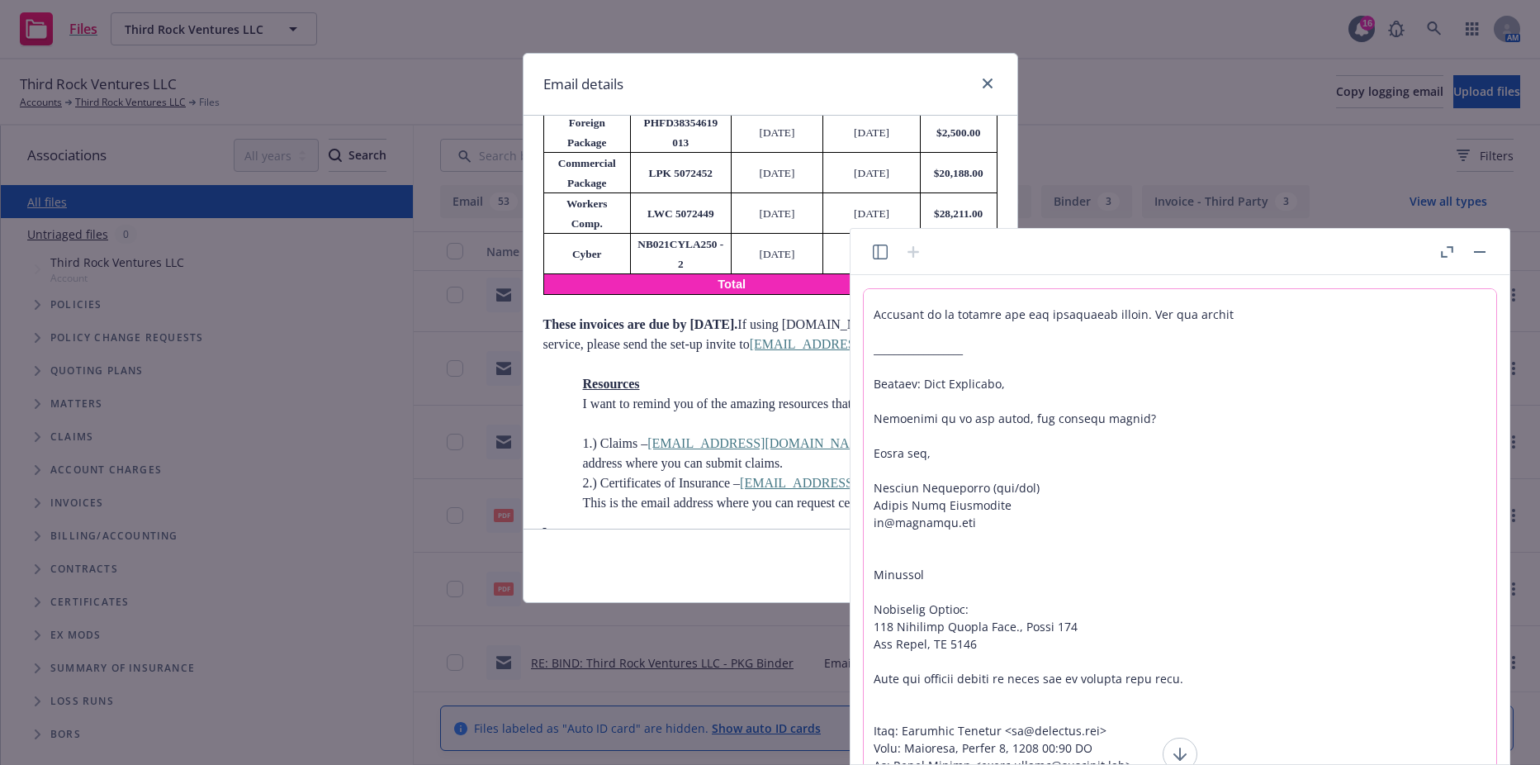
click at [1226, 325] on textarea at bounding box center [1180, 576] width 633 height 574
paste textarea "Total Estimated Annual Premium: $ 28,211.00 Total Estimated Surcharges and Asse…"
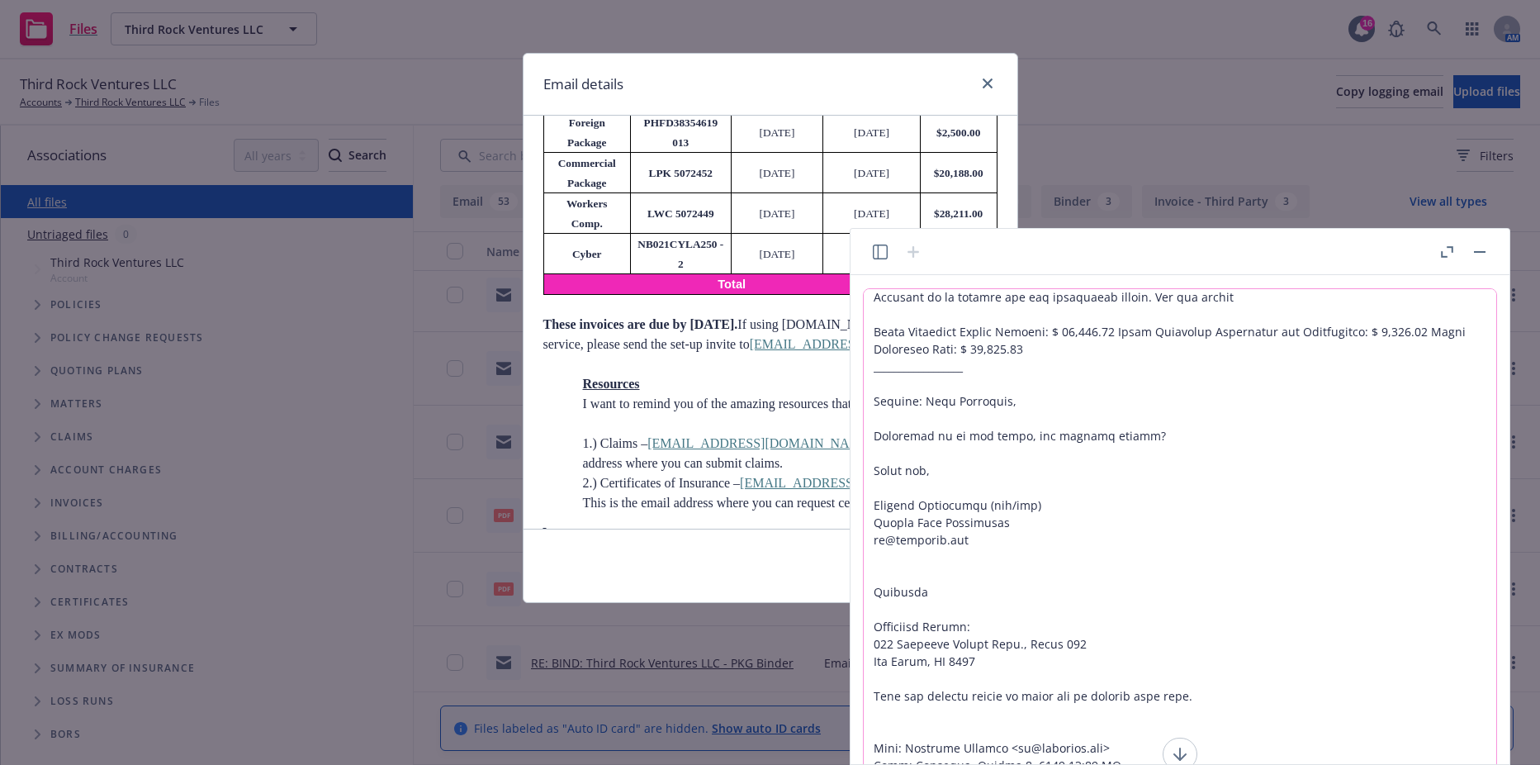
scroll to position [164, 0]
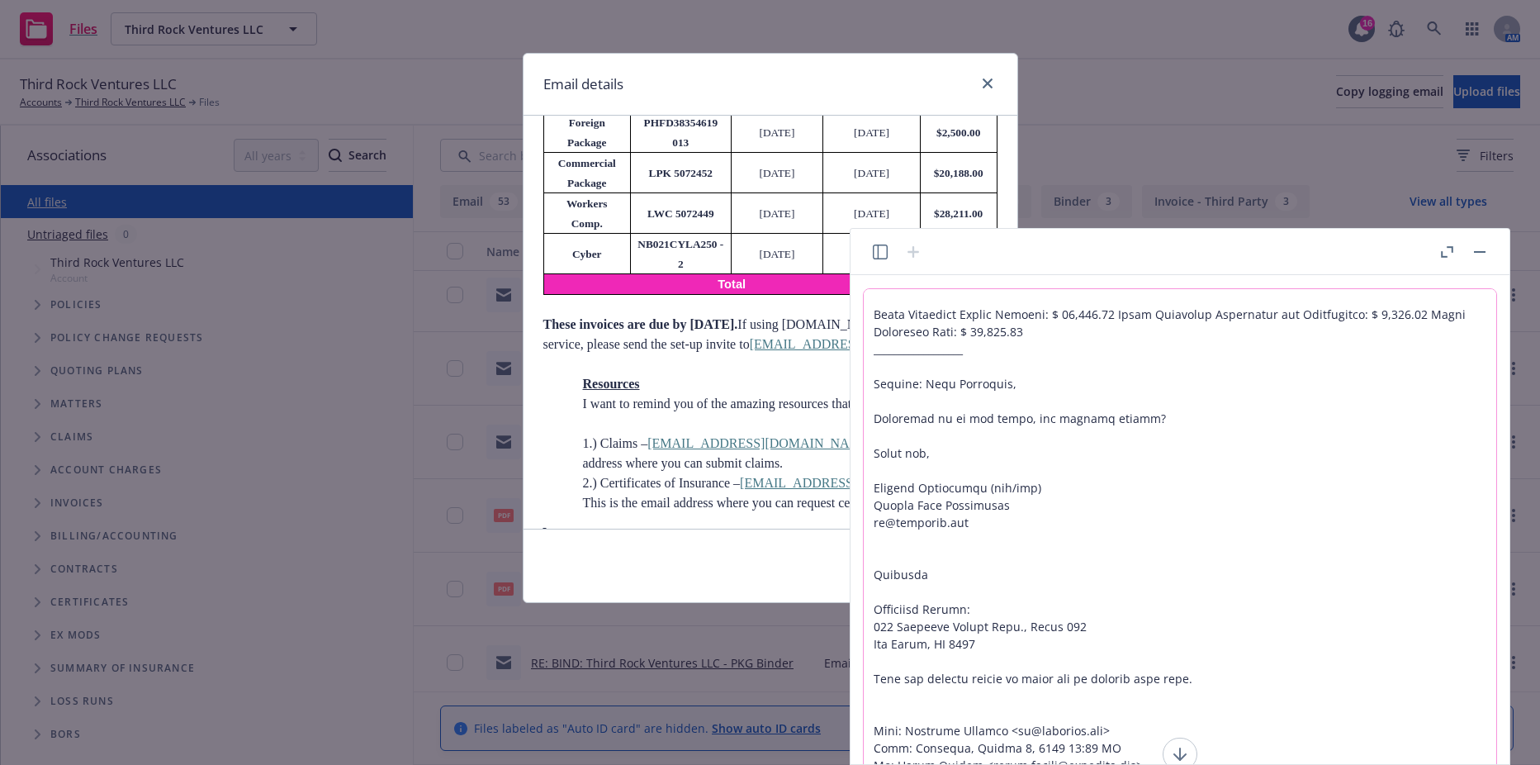
drag, startPoint x: 1052, startPoint y: 339, endPoint x: 844, endPoint y: 320, distance: 209.1
click at [844, 320] on body "Files Third Rock Ventures LLC Third Rock Ventures LLC 16 AM Third Rock Ventures…" at bounding box center [770, 382] width 1540 height 765
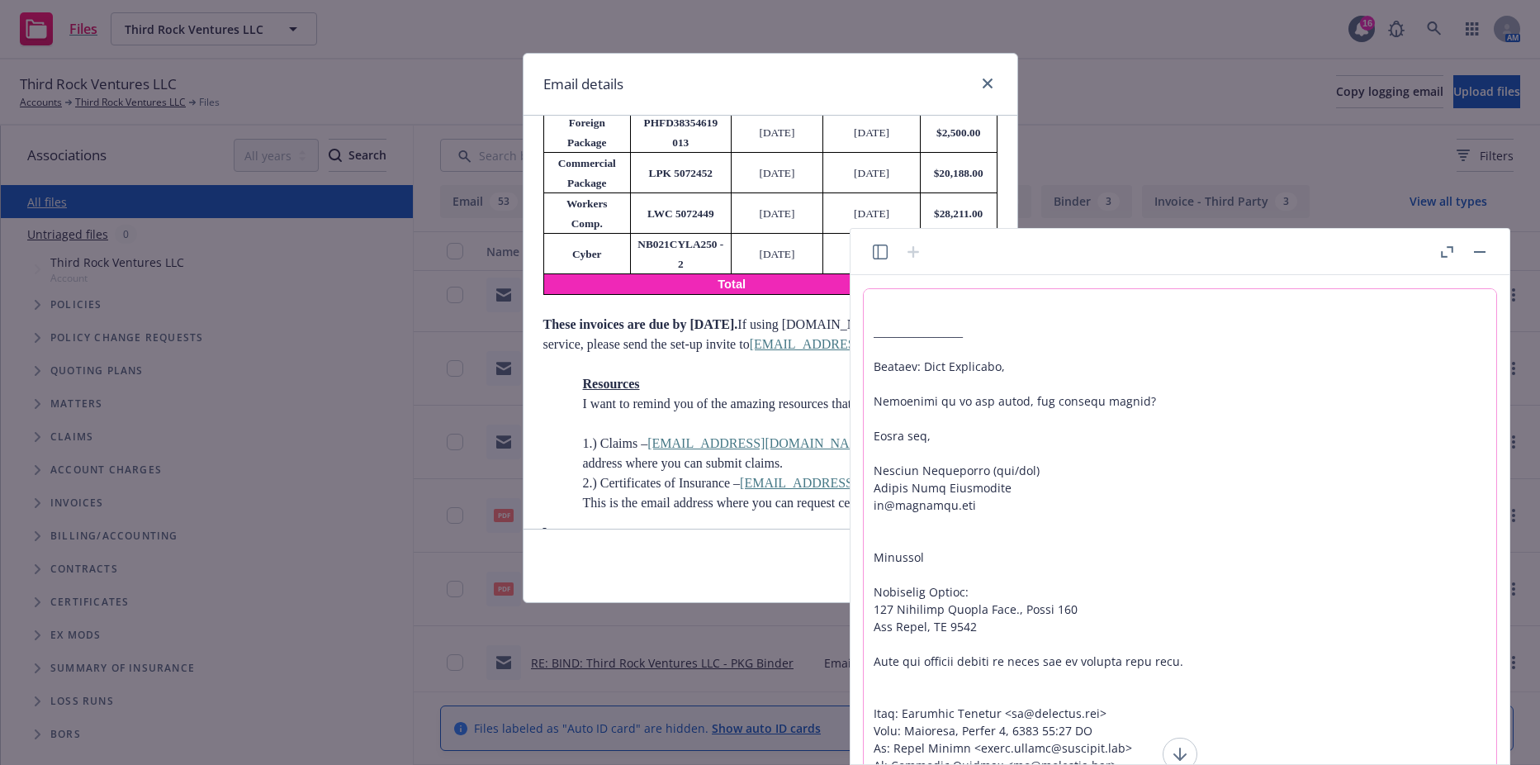
scroll to position [146, 0]
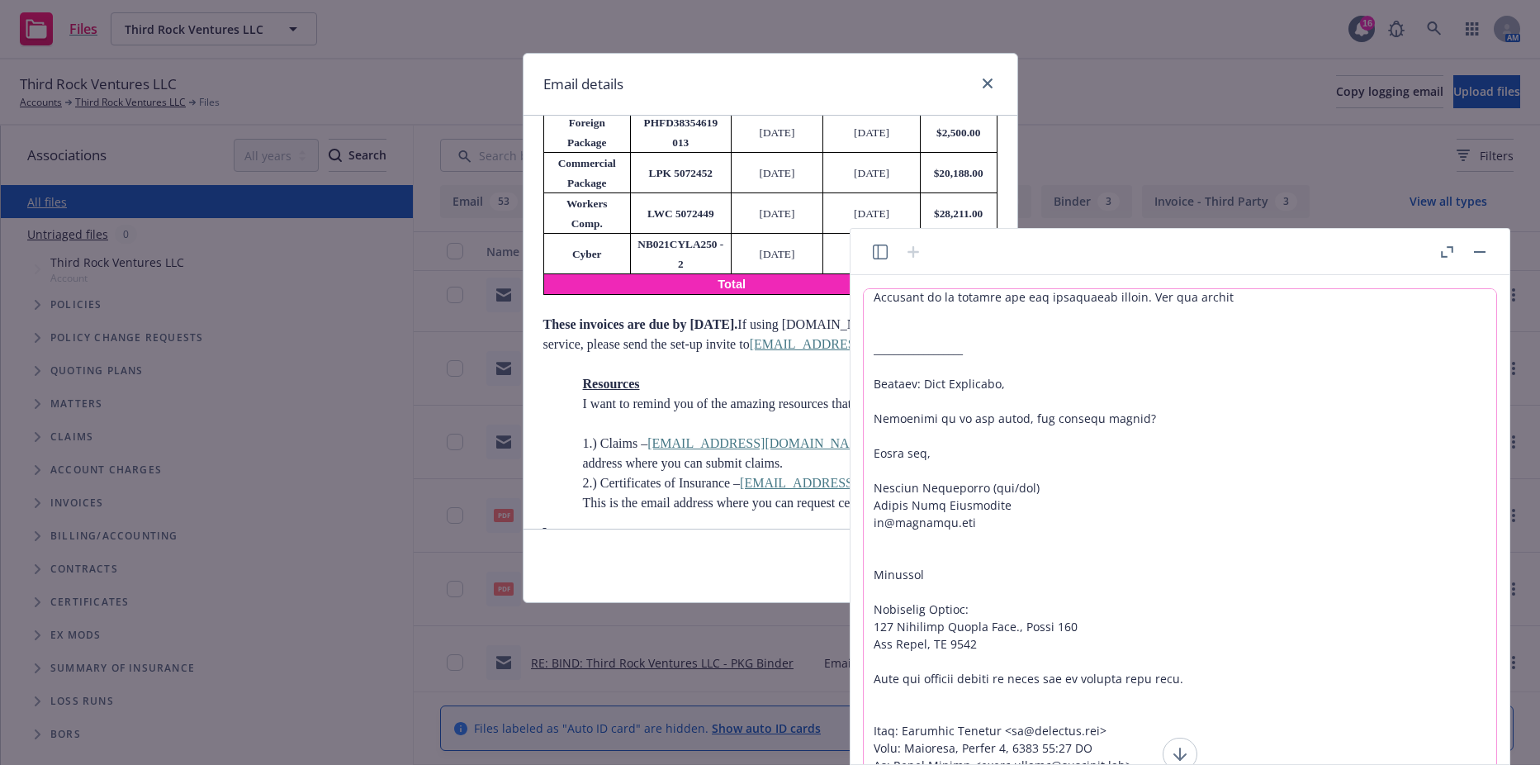
click at [1188, 429] on textarea at bounding box center [1180, 576] width 633 height 574
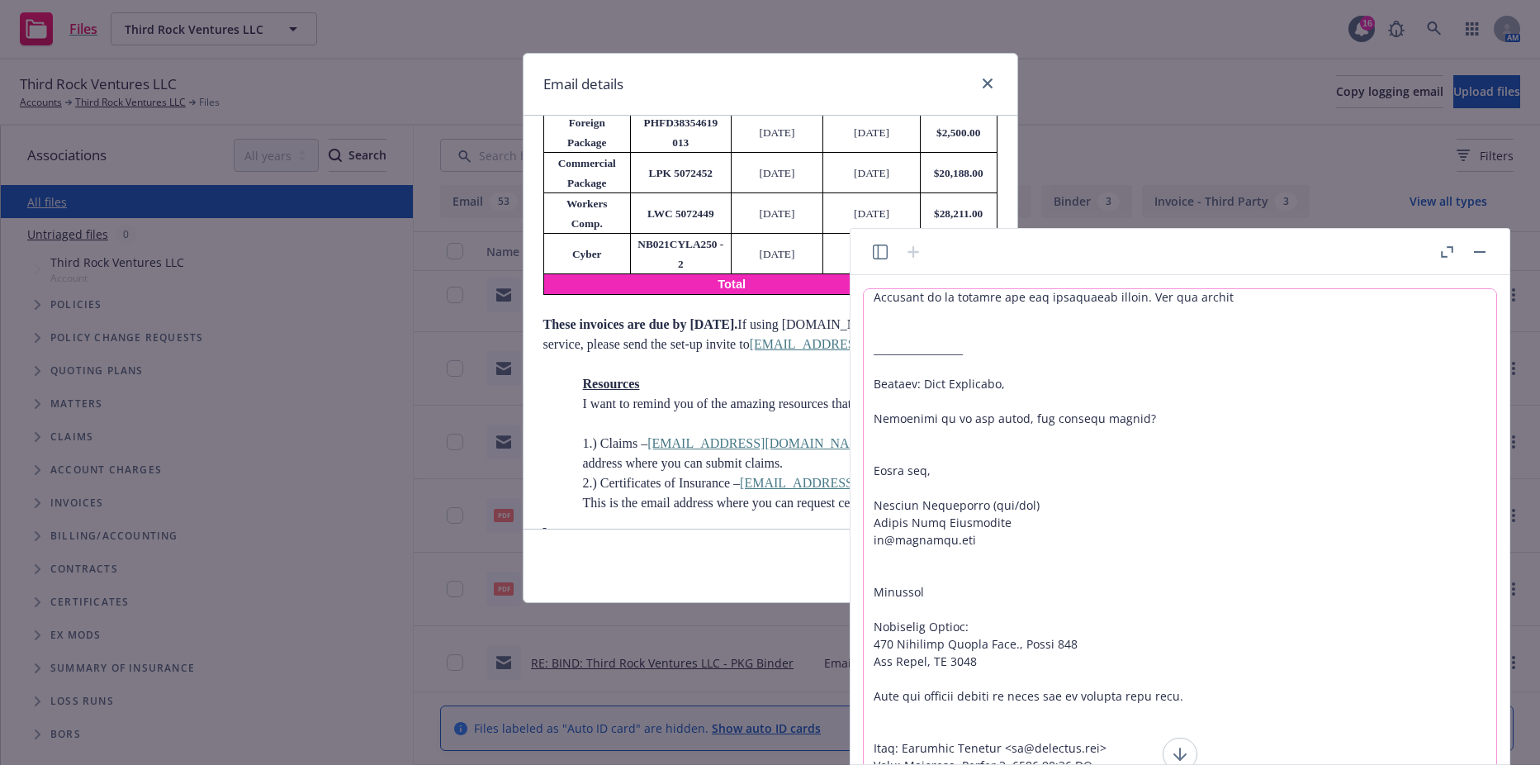
paste textarea "Total Estimated Annual Premium: $ 28,211.00 Total Estimated Surcharges and Asse…"
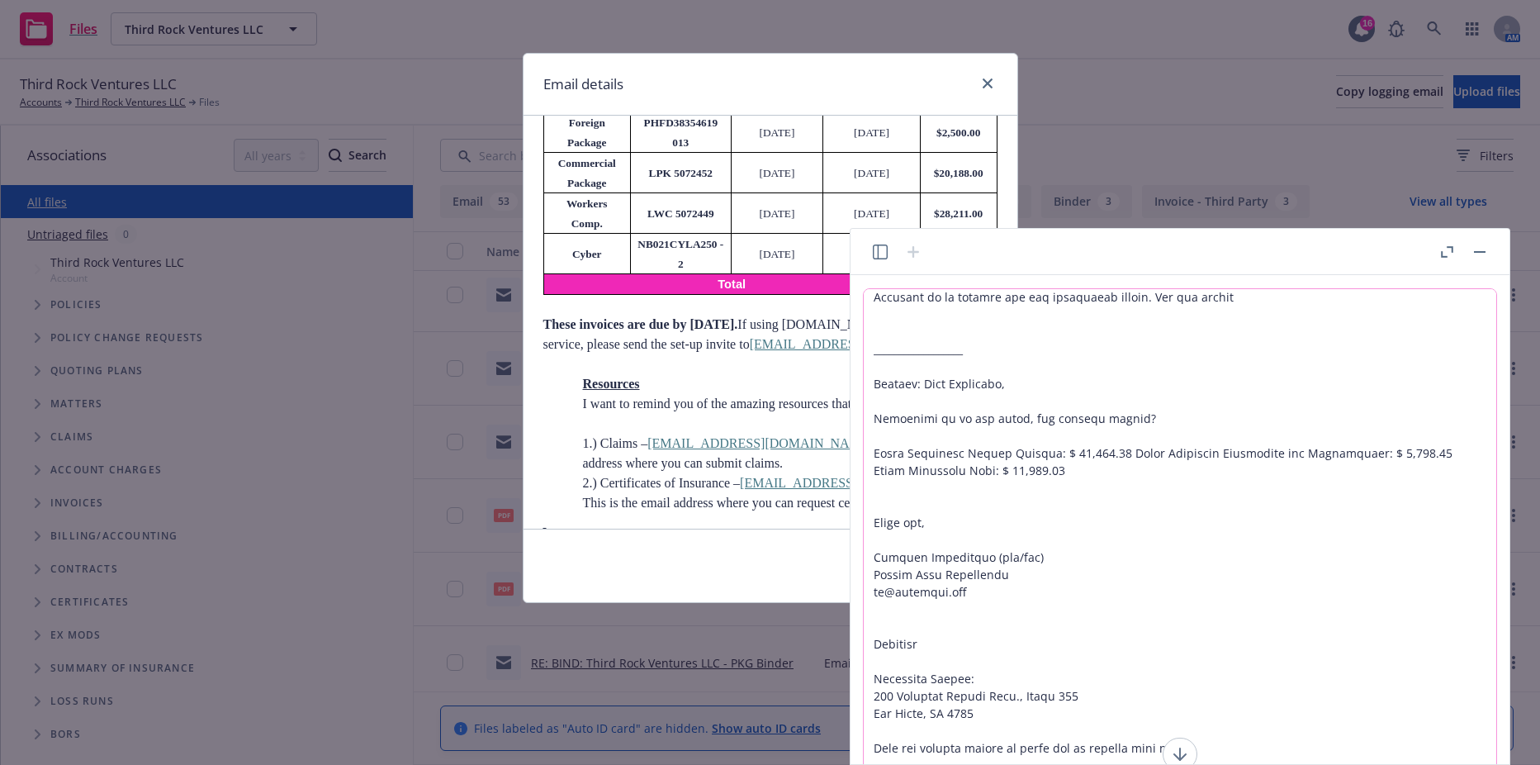
click at [999, 411] on textarea at bounding box center [1180, 576] width 633 height 574
drag, startPoint x: 1043, startPoint y: 470, endPoint x: 870, endPoint y: 420, distance: 180.6
click at [870, 420] on textarea at bounding box center [1180, 576] width 633 height 574
click at [1102, 484] on textarea at bounding box center [1180, 576] width 633 height 574
drag, startPoint x: 1051, startPoint y: 473, endPoint x: 863, endPoint y: 451, distance: 188.8
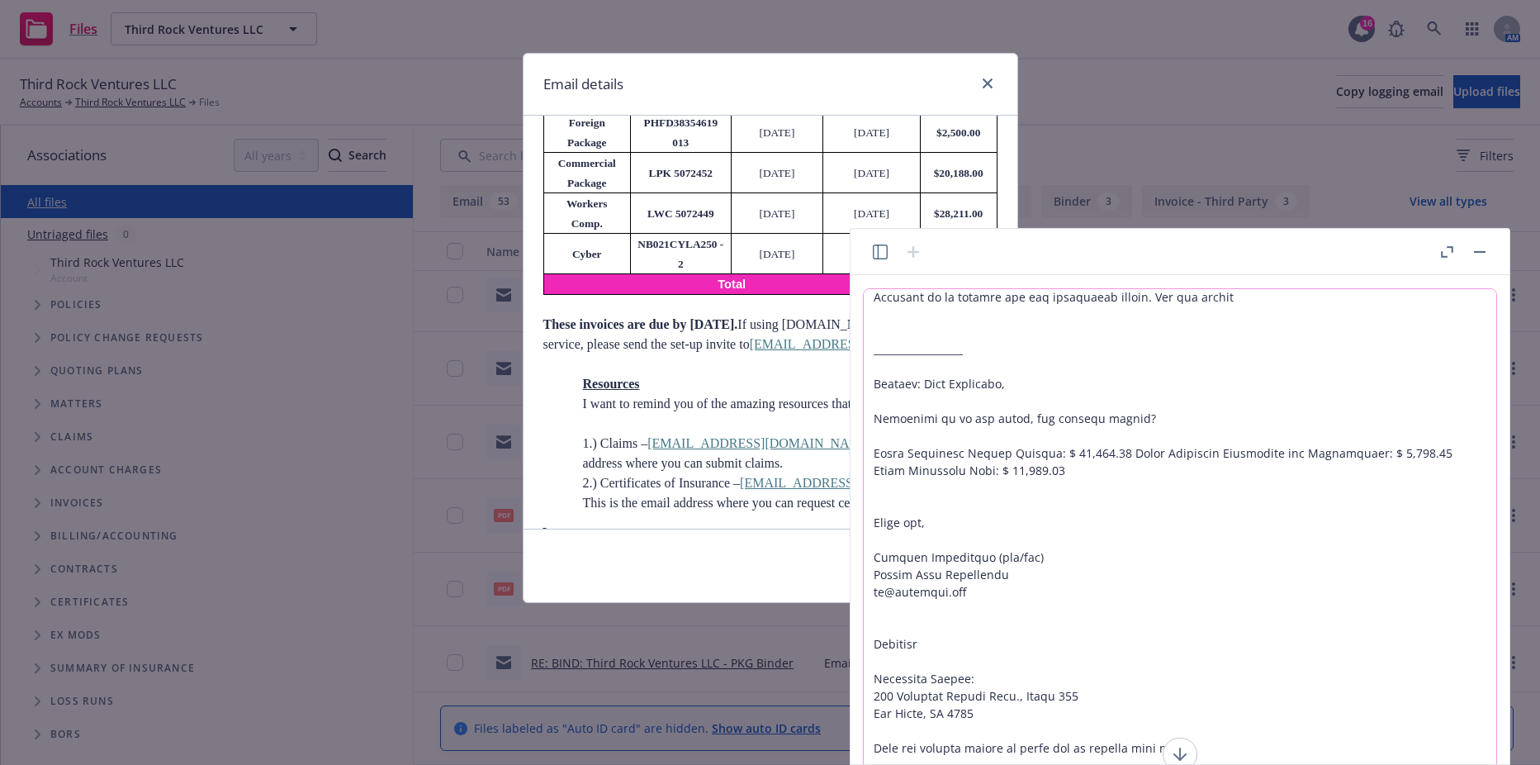
click at [863, 451] on div at bounding box center [1180, 576] width 634 height 576
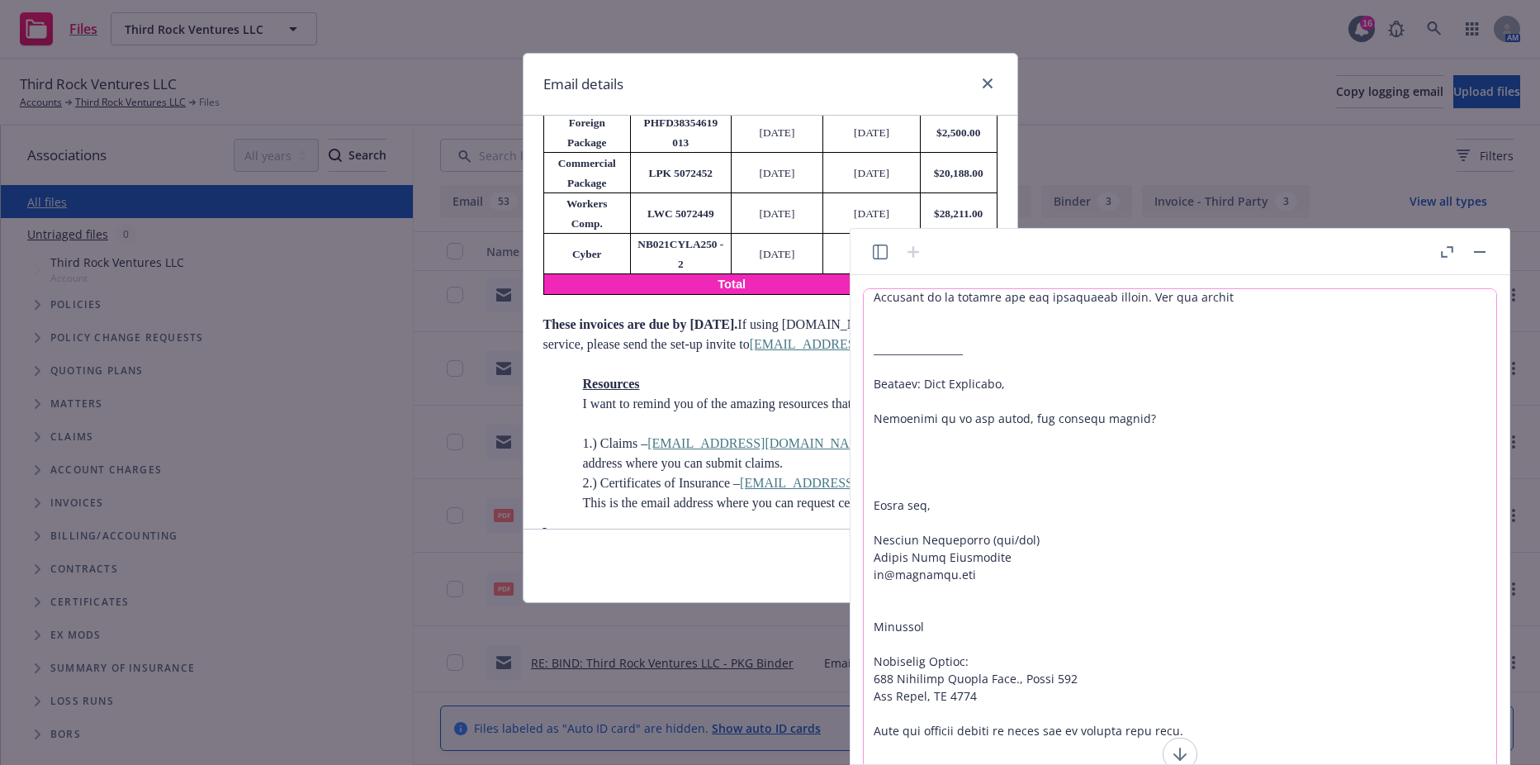
click at [922, 317] on textarea at bounding box center [1180, 576] width 633 height 574
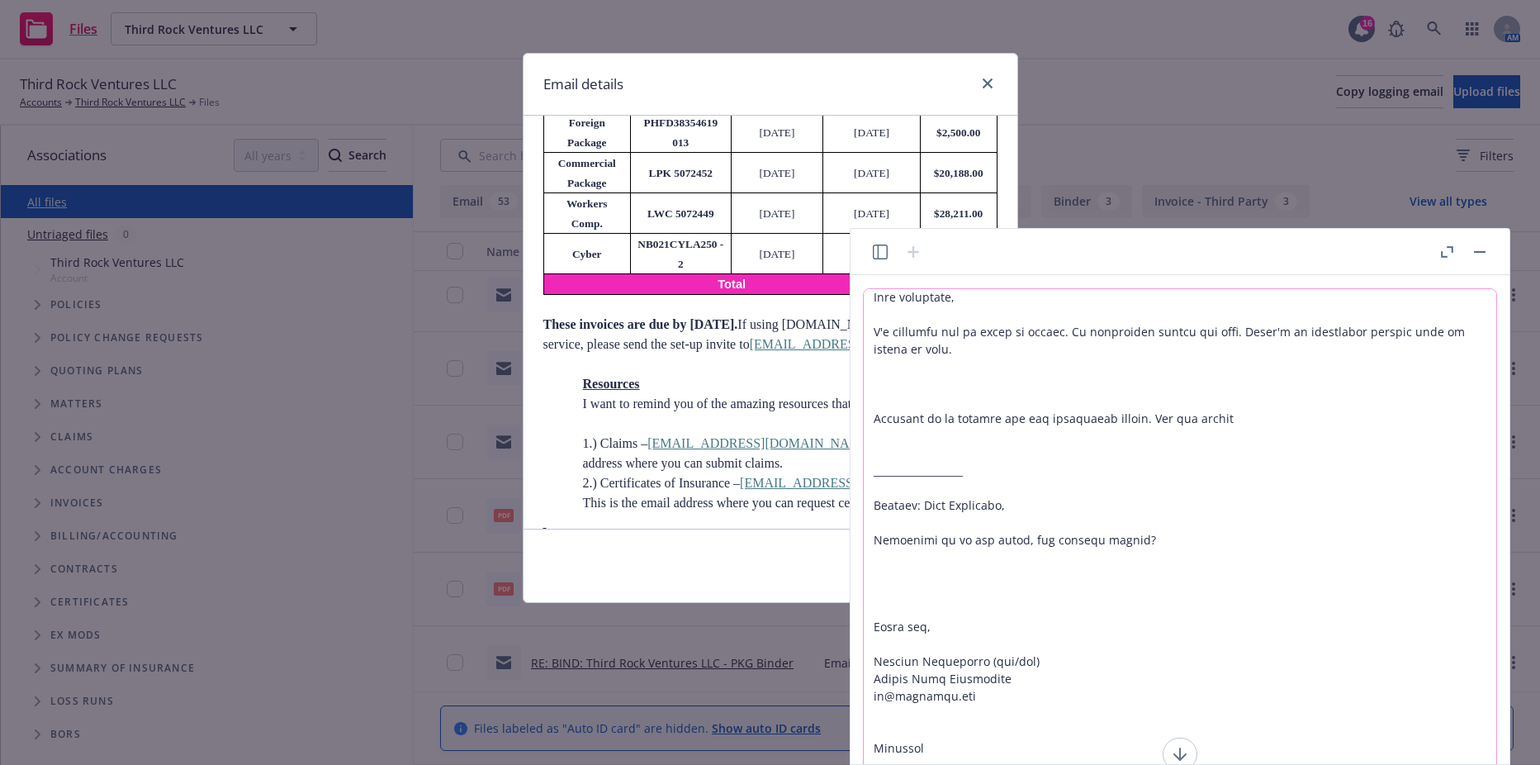
paste textarea "Total Estimated Annual Premium: $ 28,211.00 Total Estimated Surcharges and Asse…"
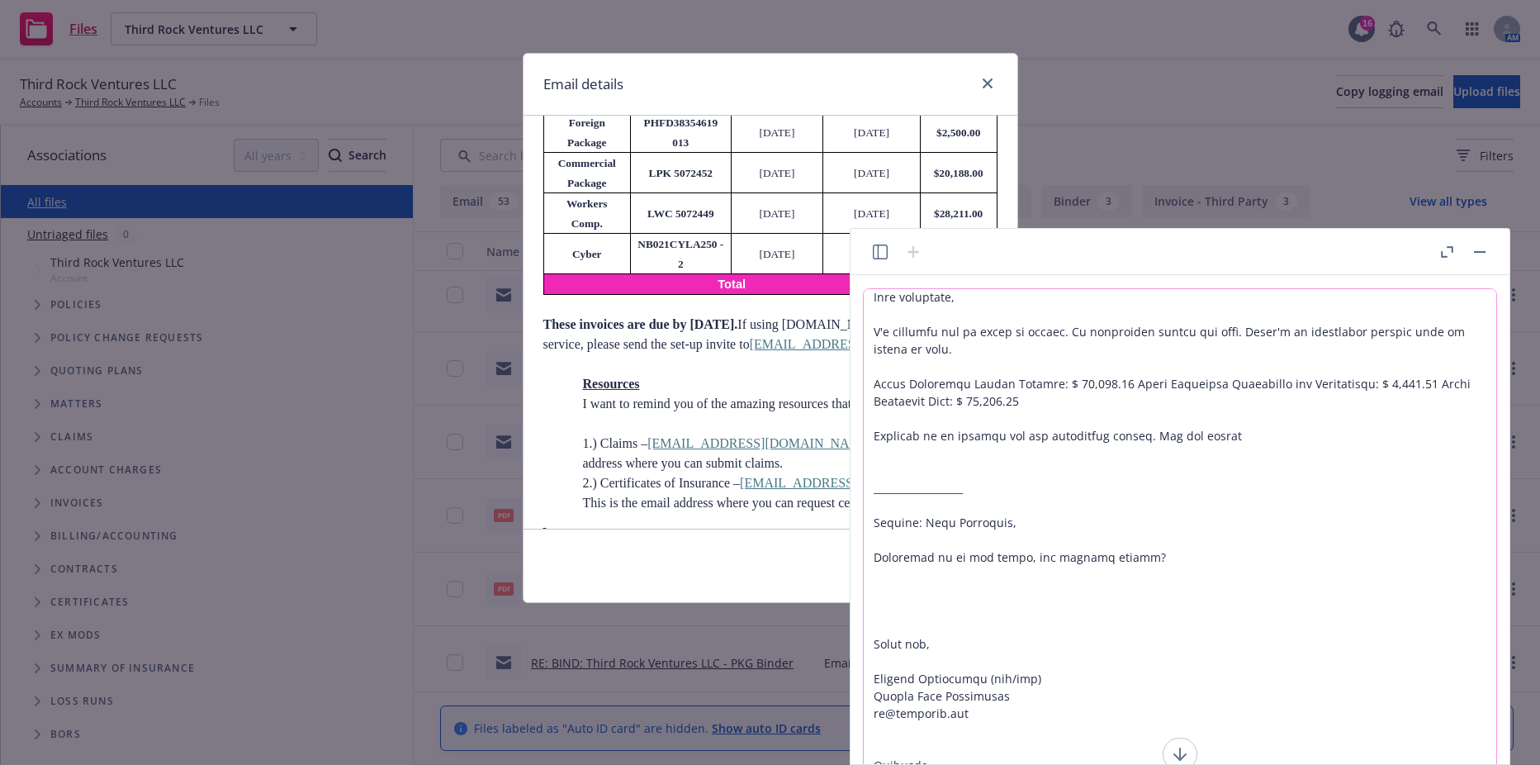
click at [939, 362] on textarea at bounding box center [1180, 576] width 633 height 574
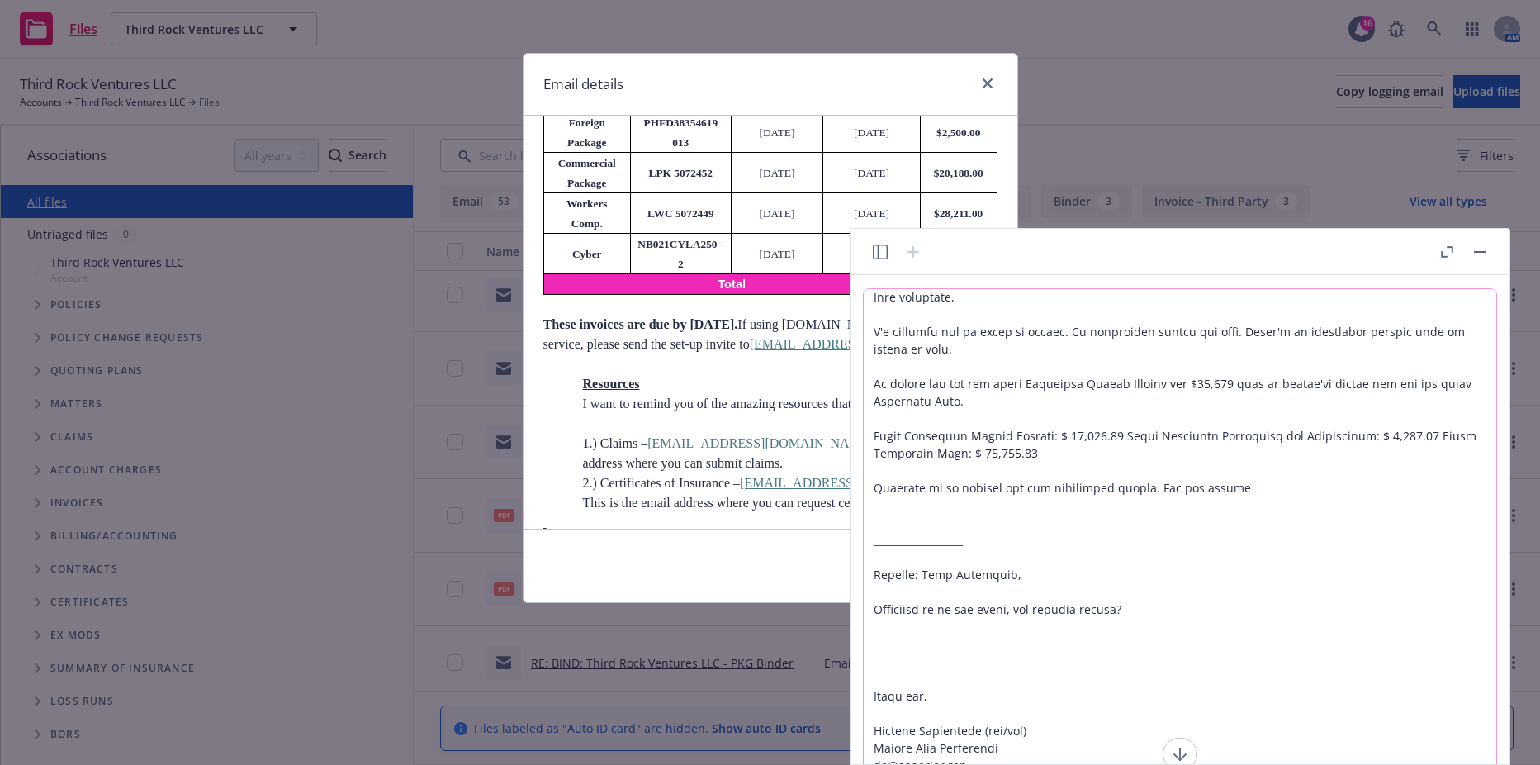
click at [950, 309] on textarea at bounding box center [1180, 576] width 633 height 574
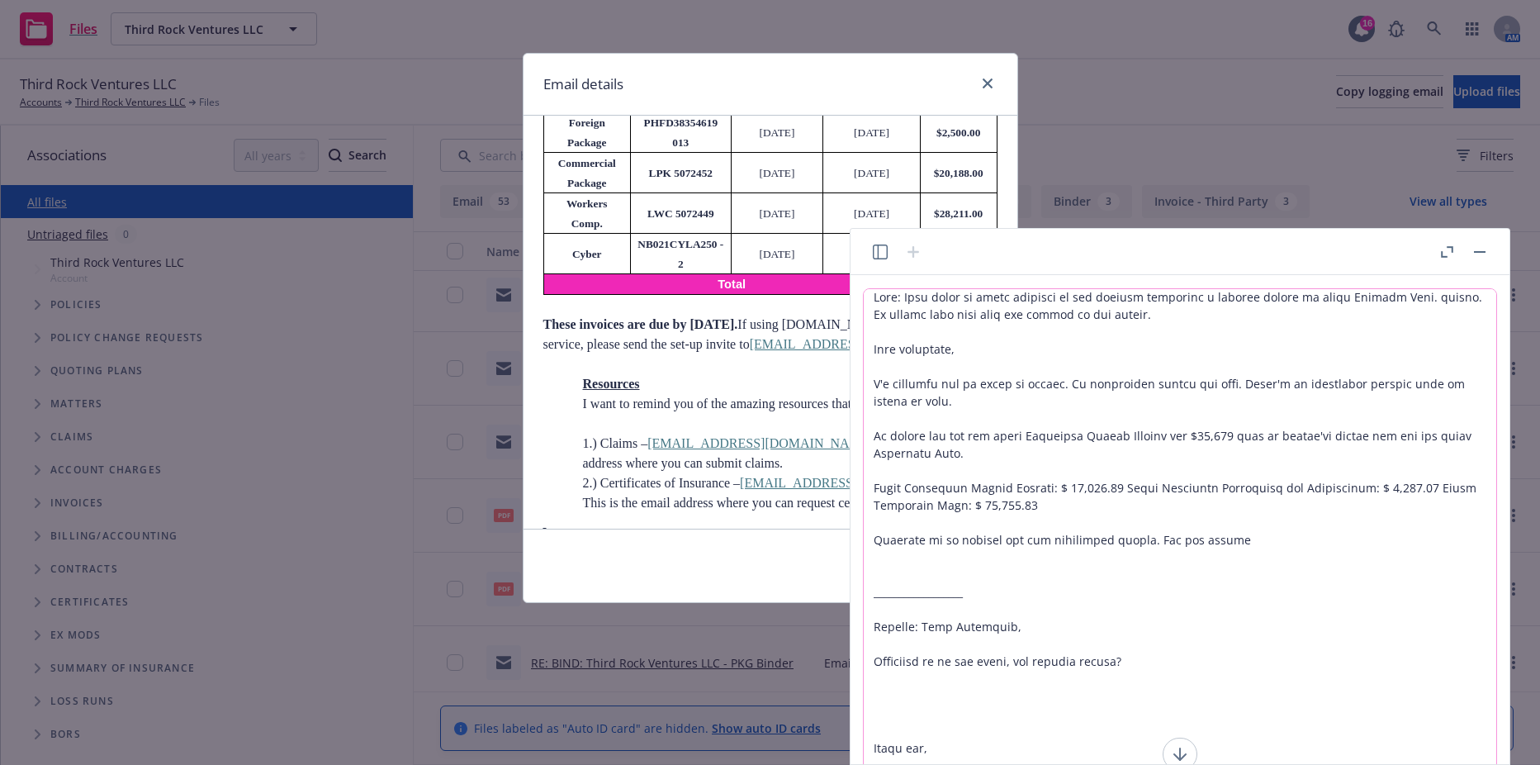
click at [1159, 310] on textarea at bounding box center [1180, 576] width 633 height 574
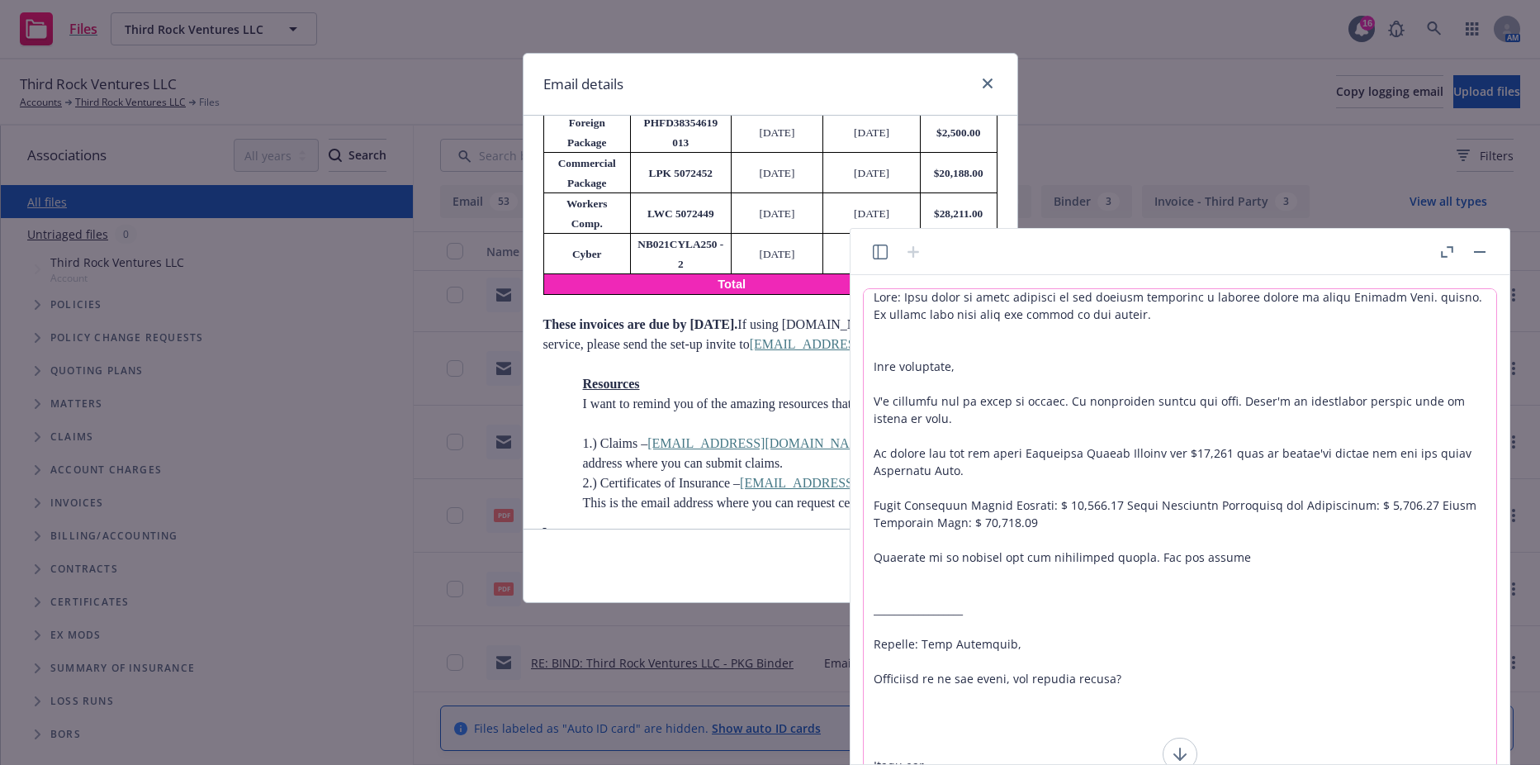
scroll to position [42, 0]
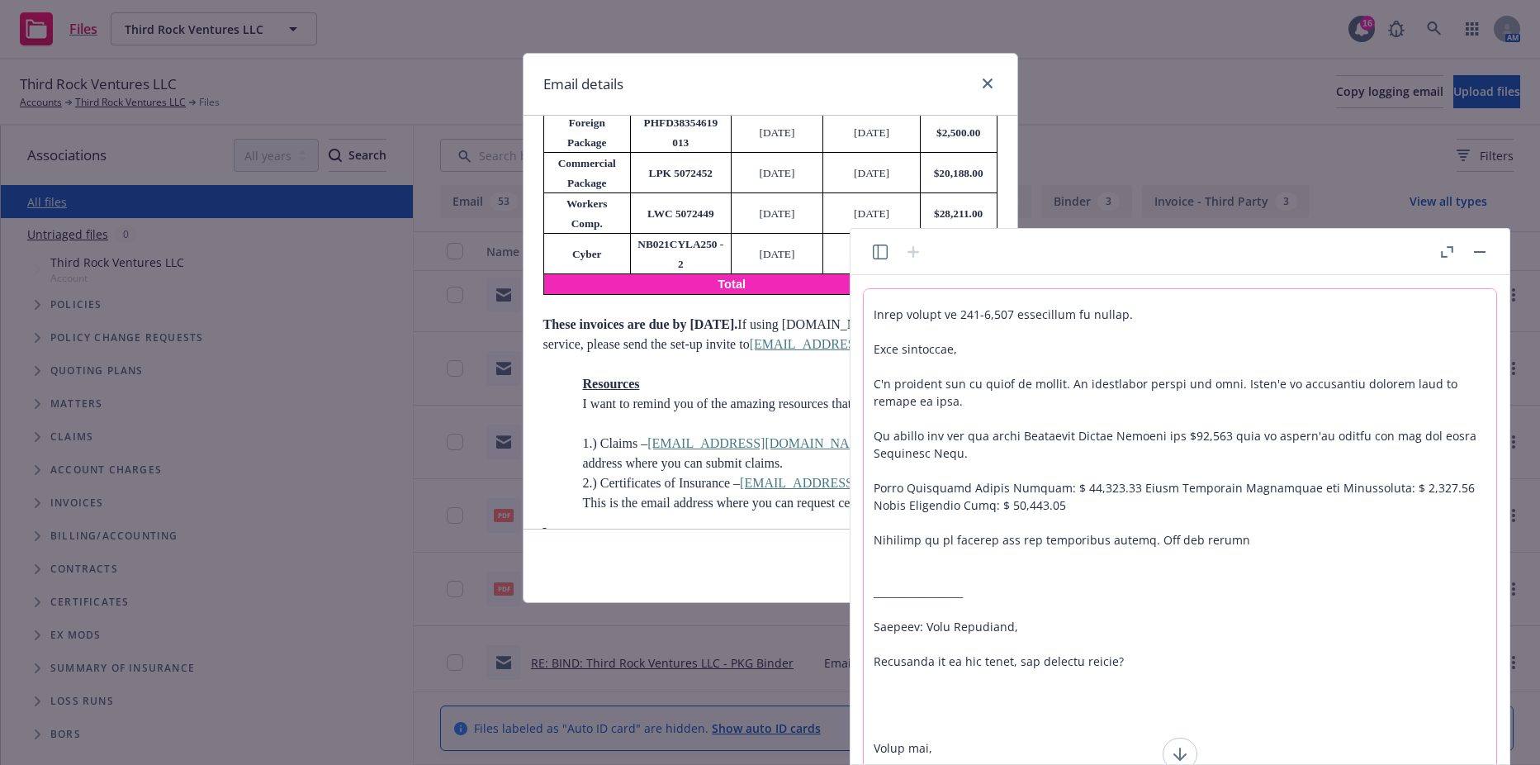
type textarea "Task: Help craft an email response to the insured regarding a billing update to…"
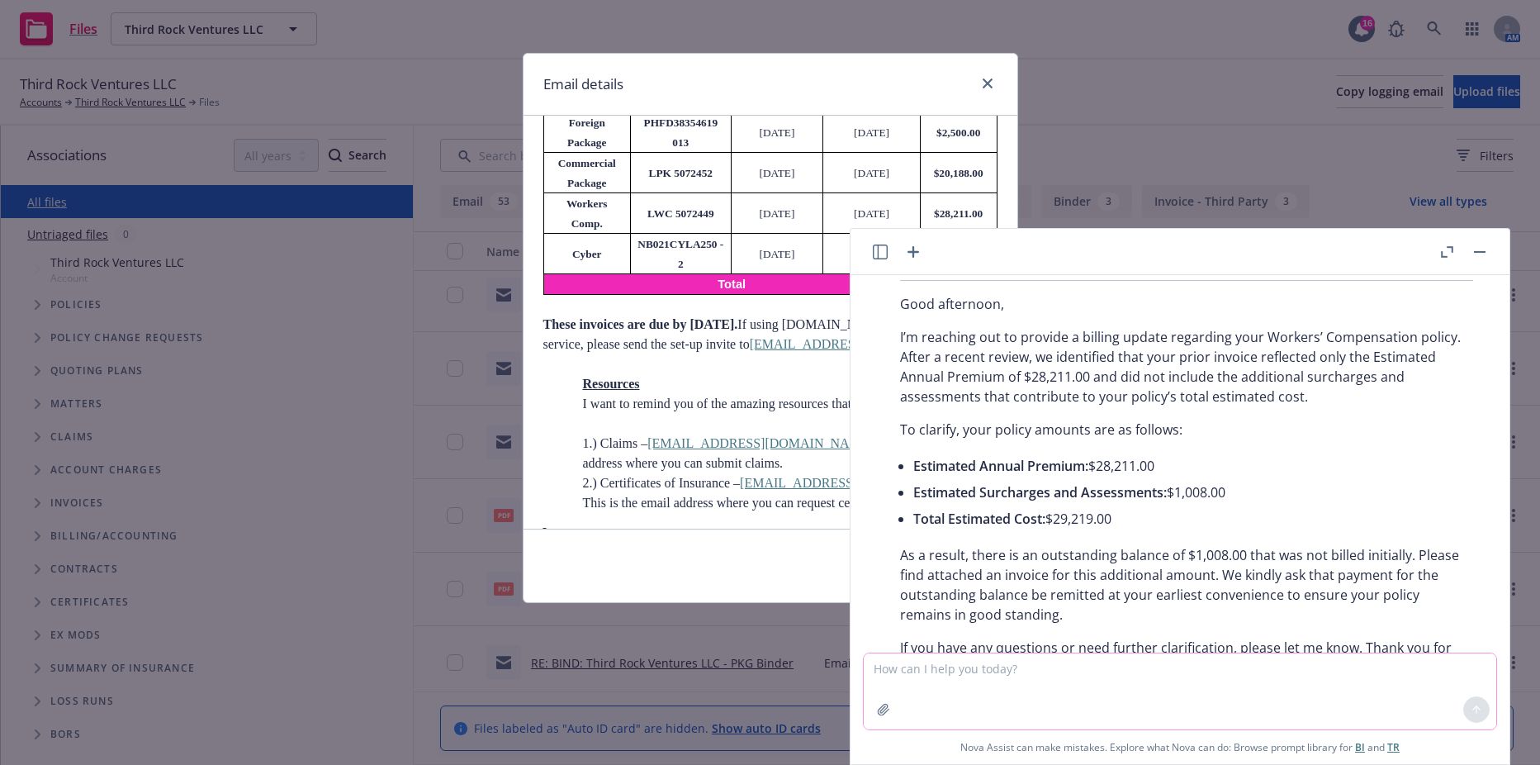
scroll to position [2149, 0]
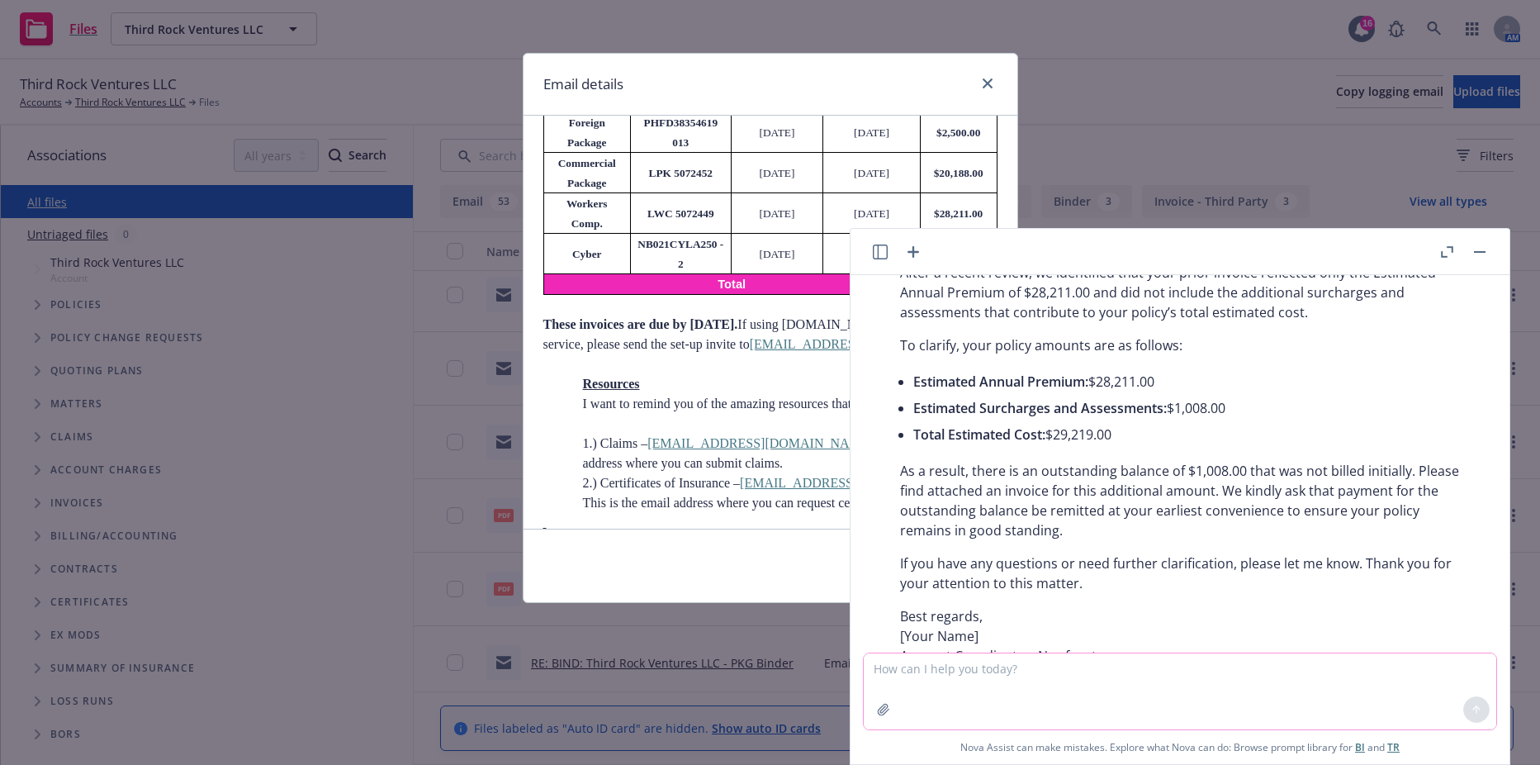
click at [984, 678] on textarea at bounding box center [1180, 691] width 633 height 76
type textarea "Great start! Now make it simple and less words. Reduce it down to 700 character…"
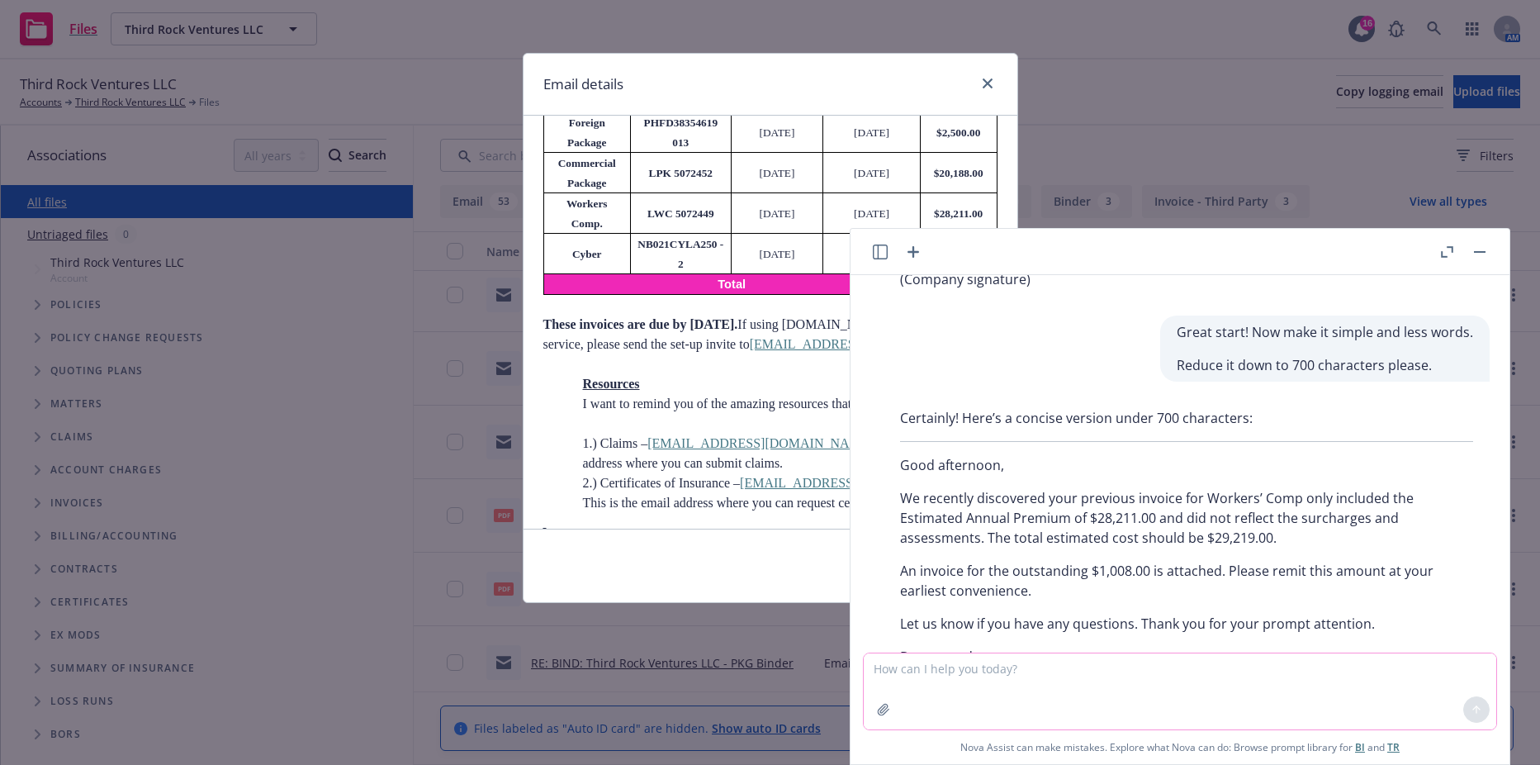
scroll to position [2566, 0]
click at [1026, 560] on p "An invoice for the outstanding $1,008.00 is attached. Please remit this amount …" at bounding box center [1186, 580] width 573 height 40
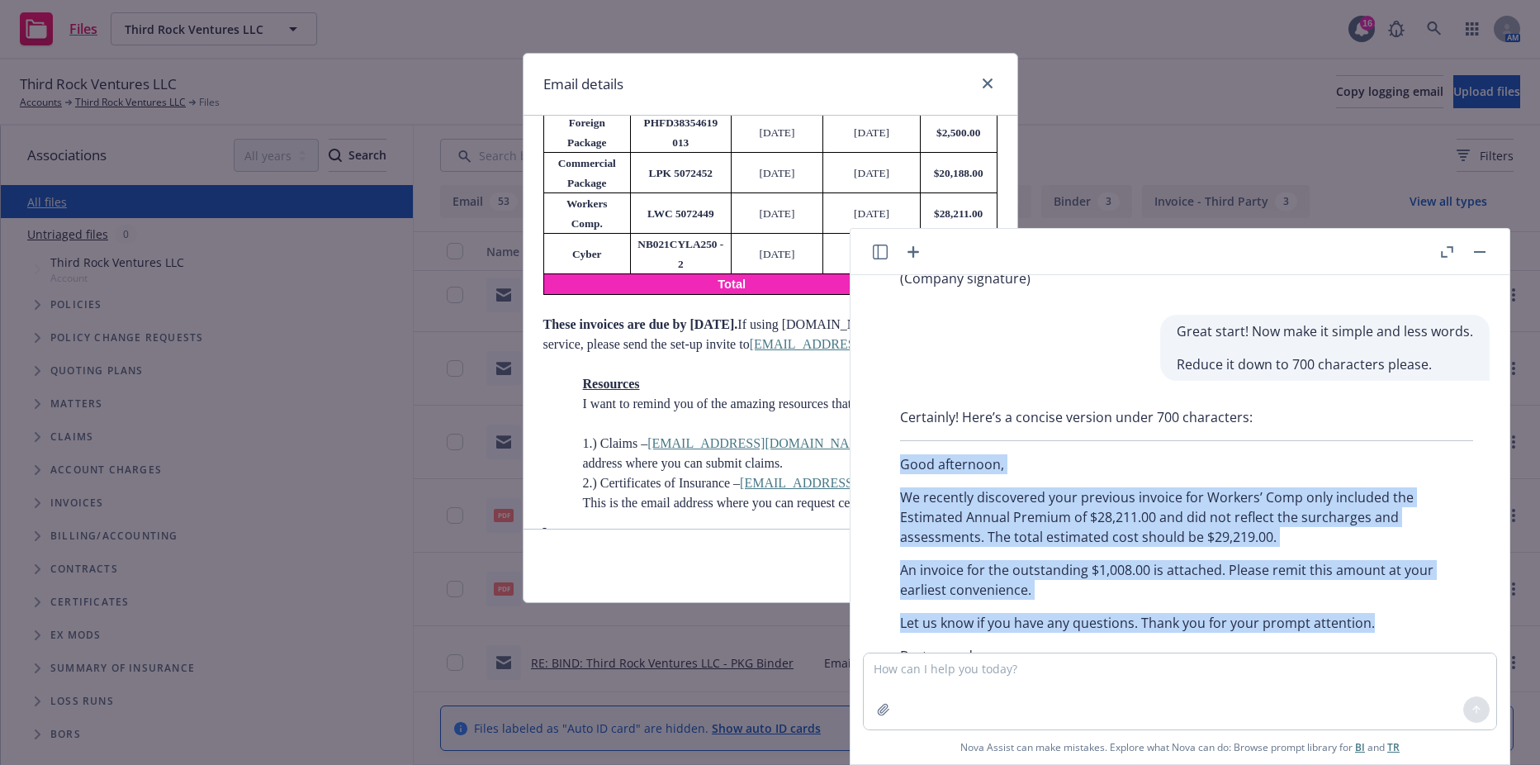
drag, startPoint x: 1384, startPoint y: 526, endPoint x: 856, endPoint y: 361, distance: 553.0
click at [856, 361] on div "Task: Help craft an email response to the insured regarding a billing update to…" at bounding box center [1180, 519] width 659 height 489
drag, startPoint x: 856, startPoint y: 361, endPoint x: 943, endPoint y: 391, distance: 91.7
copy div "Good afternoon, We recently discovered your previous invoice for Workers’ Comp …"
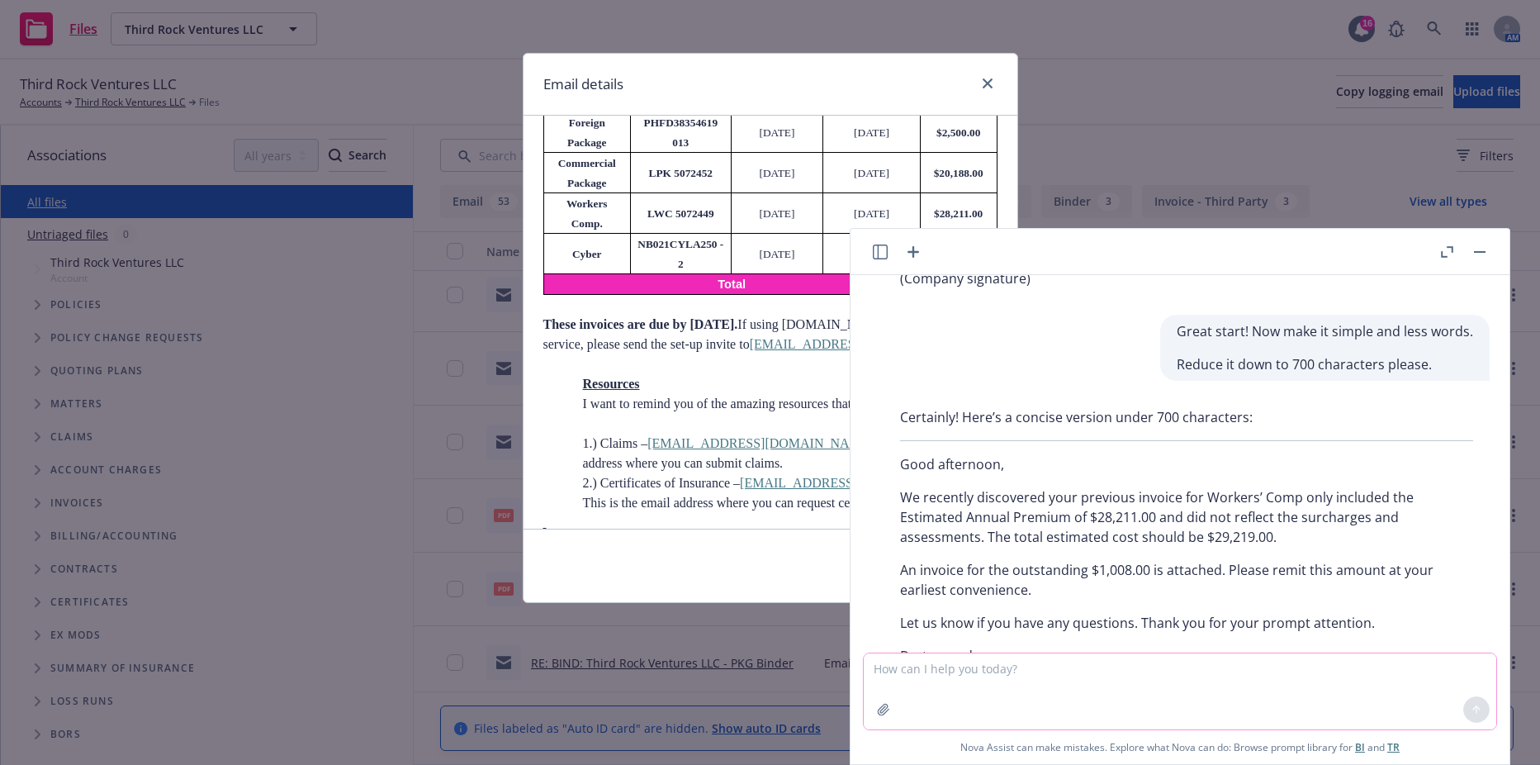
click at [1095, 658] on textarea at bounding box center [1180, 691] width 633 height 76
paste textarea "We recently discovered your previous invoice for your Workers’ Comp policy only…"
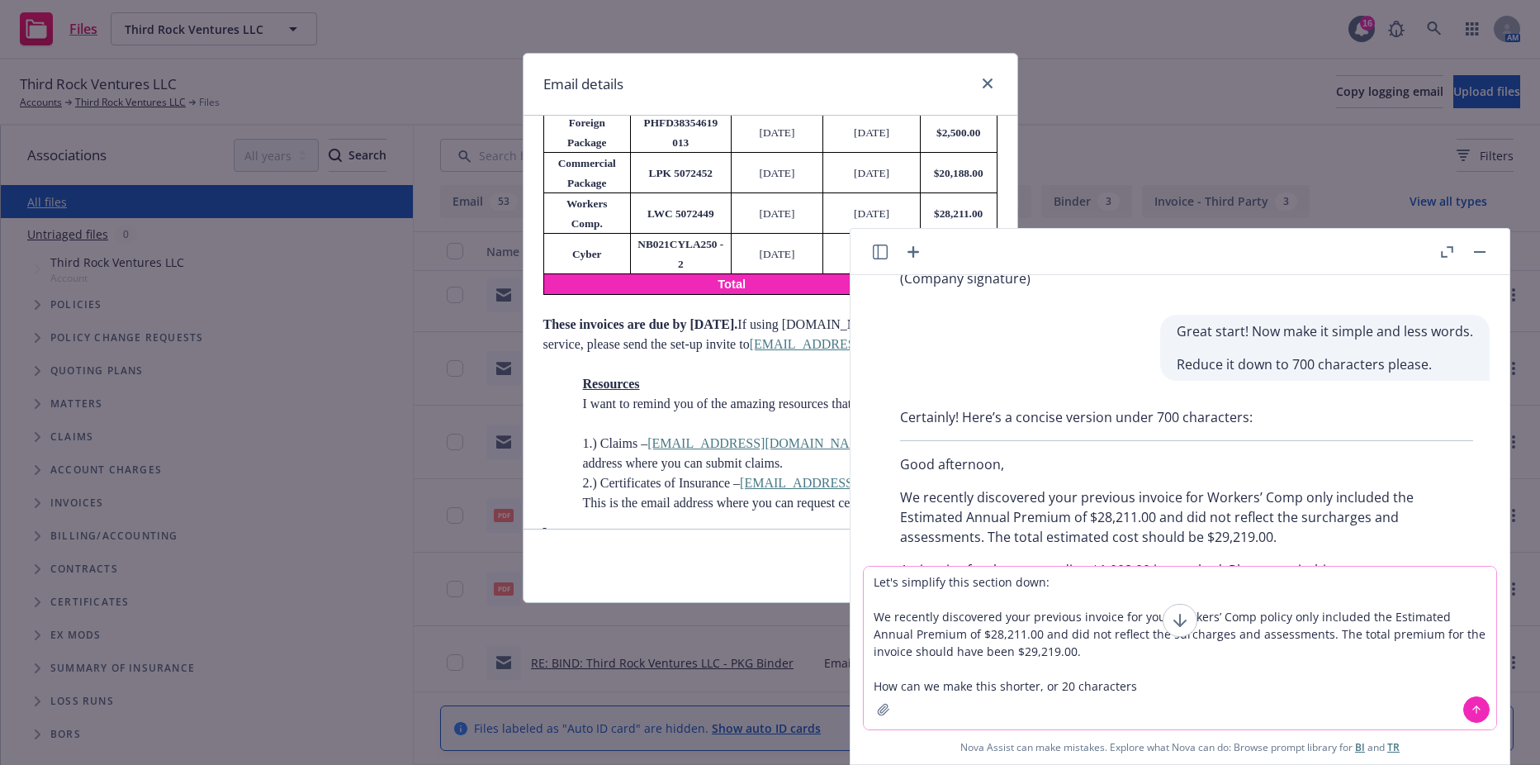
type textarea "Let's simplify this section down: We recently discovered your previous invoice …"
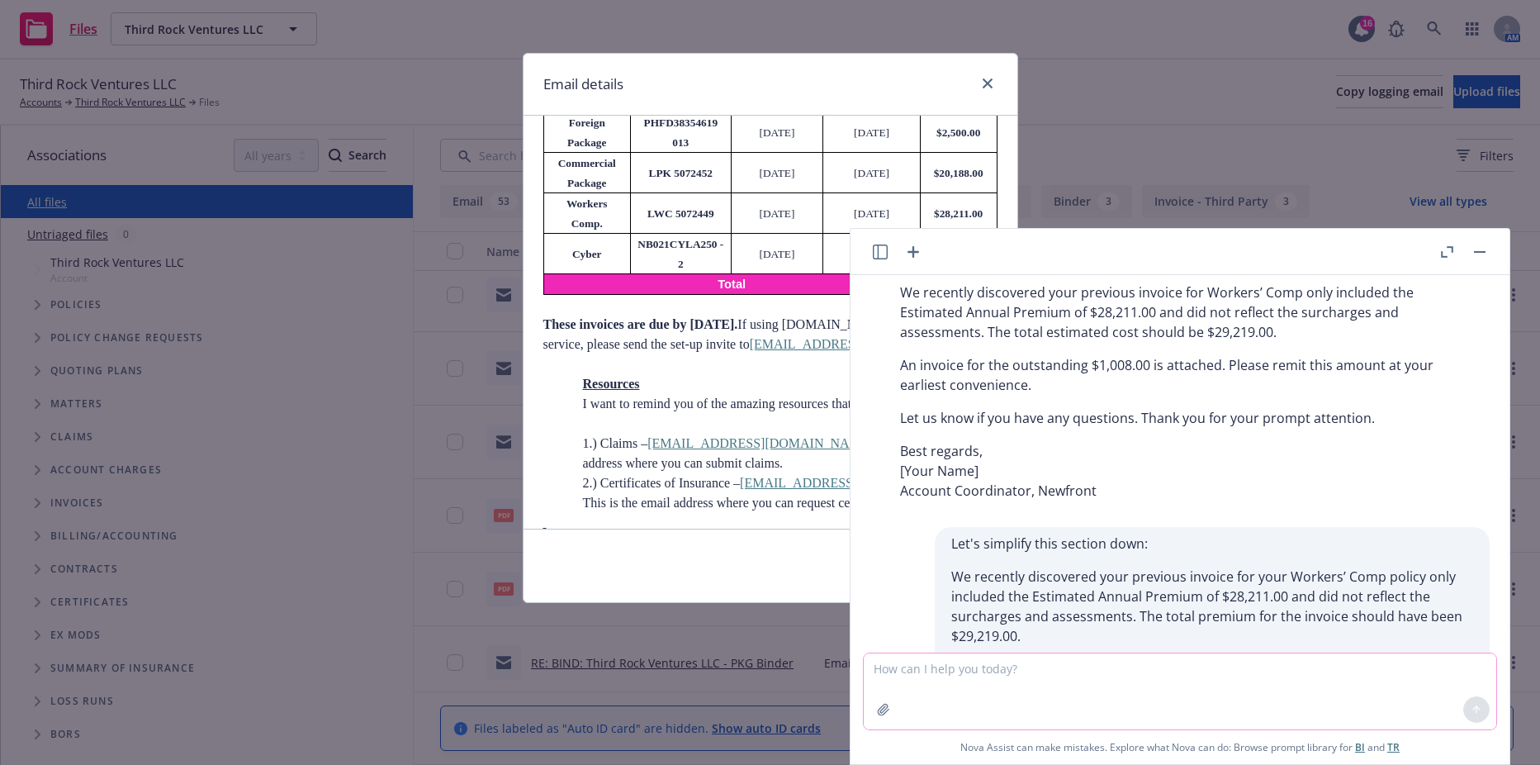
scroll to position [2850, 0]
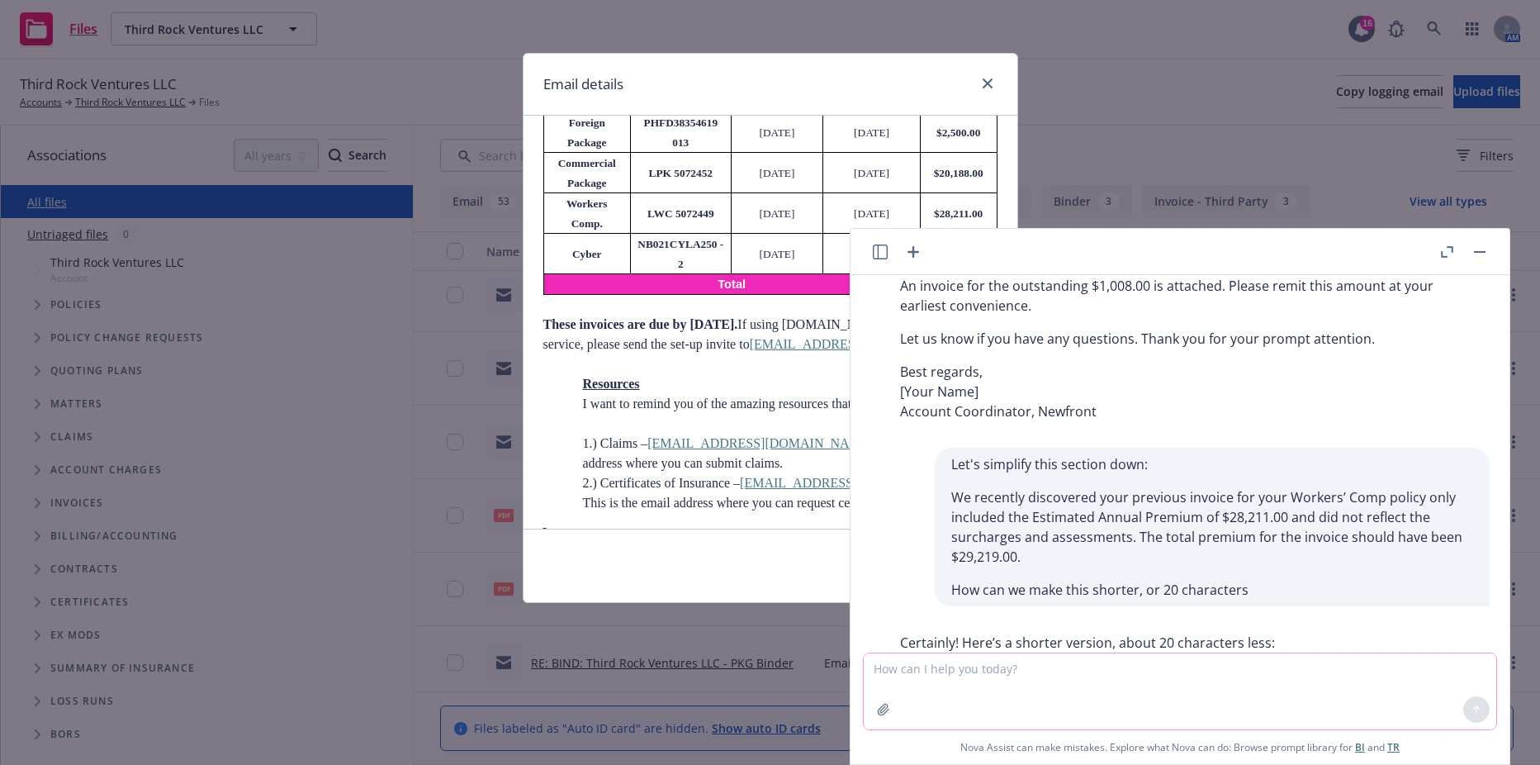
click at [901, 670] on textarea at bounding box center [1180, 691] width 633 height 76
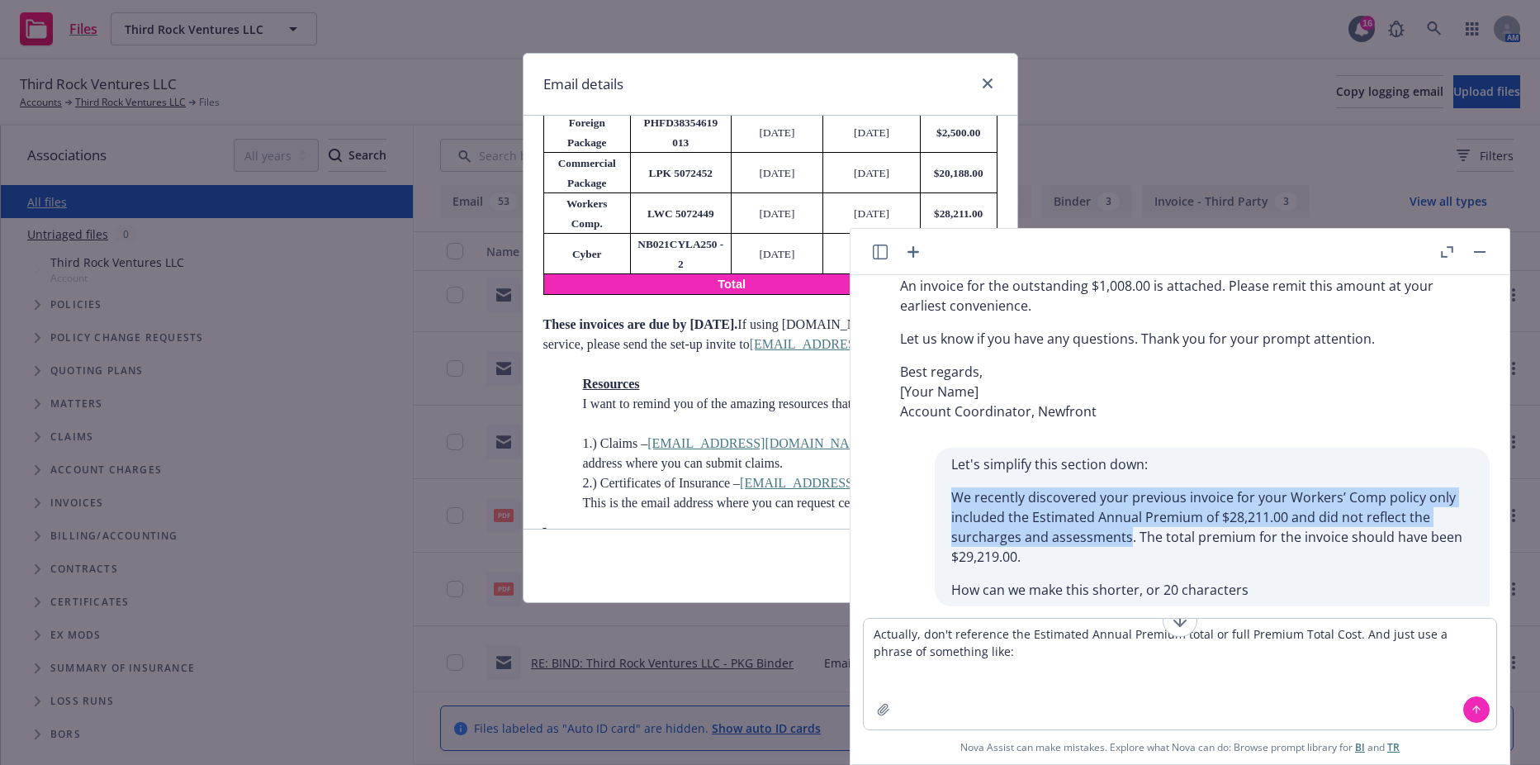
drag, startPoint x: 942, startPoint y: 391, endPoint x: 1117, endPoint y: 429, distance: 178.4
click at [1117, 487] on p "We recently discovered your previous invoice for your Workers’ Comp policy only…" at bounding box center [1212, 526] width 522 height 79
drag, startPoint x: 1117, startPoint y: 429, endPoint x: 1065, endPoint y: 429, distance: 52.0
copy p "We recently discovered your previous invoice for your Workers’ Comp policy only…"
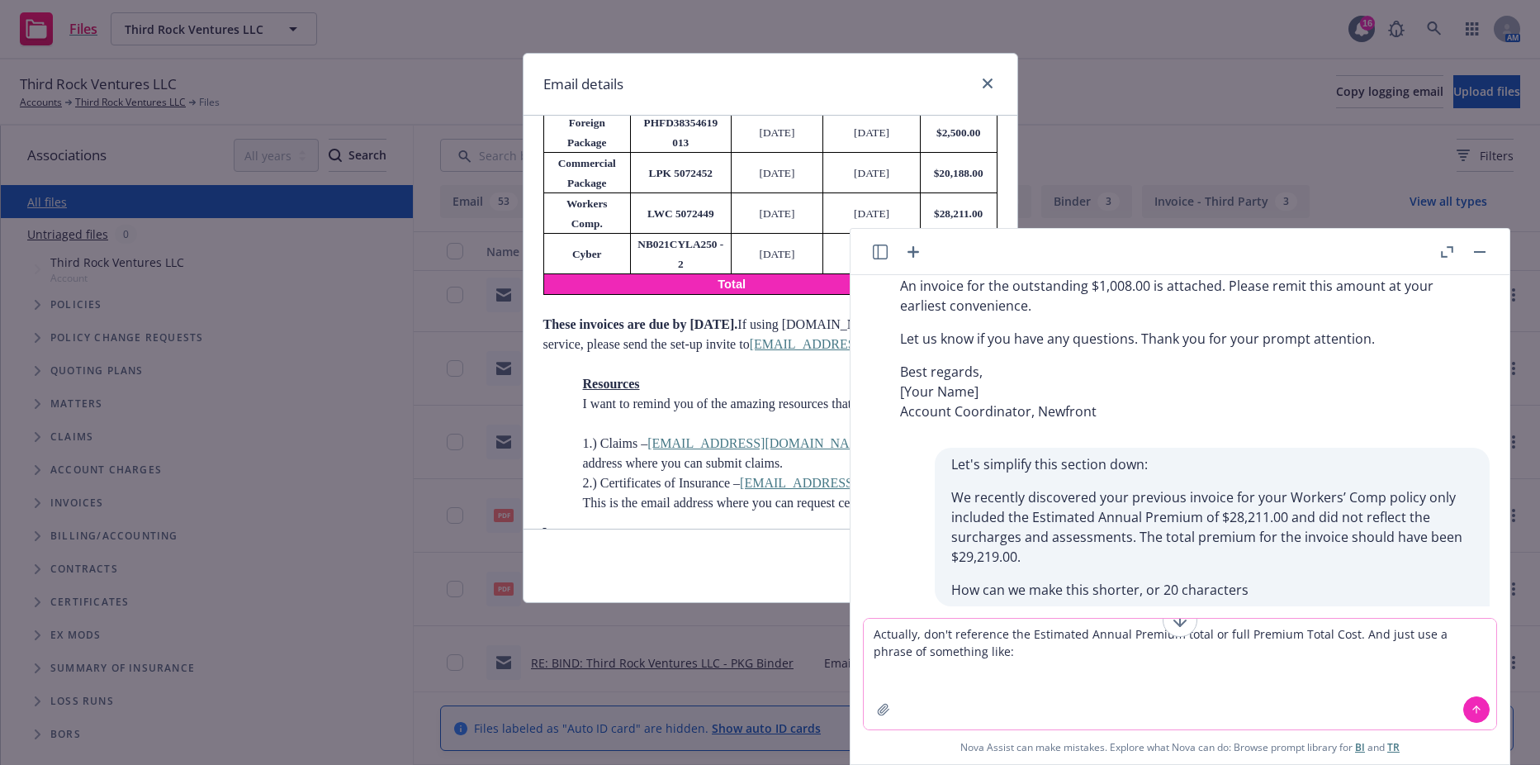
click at [965, 673] on textarea "Actually, don't reference the Estimated Annual Premium total or full Premium To…" at bounding box center [1180, 674] width 633 height 111
click at [912, 681] on textarea "Actually, don't reference the Estimated Annual Premium total or full Premium To…" at bounding box center [1180, 674] width 633 height 111
paste textarea "We recently discovered your previous invoice for your Workers’ Comp policy only…"
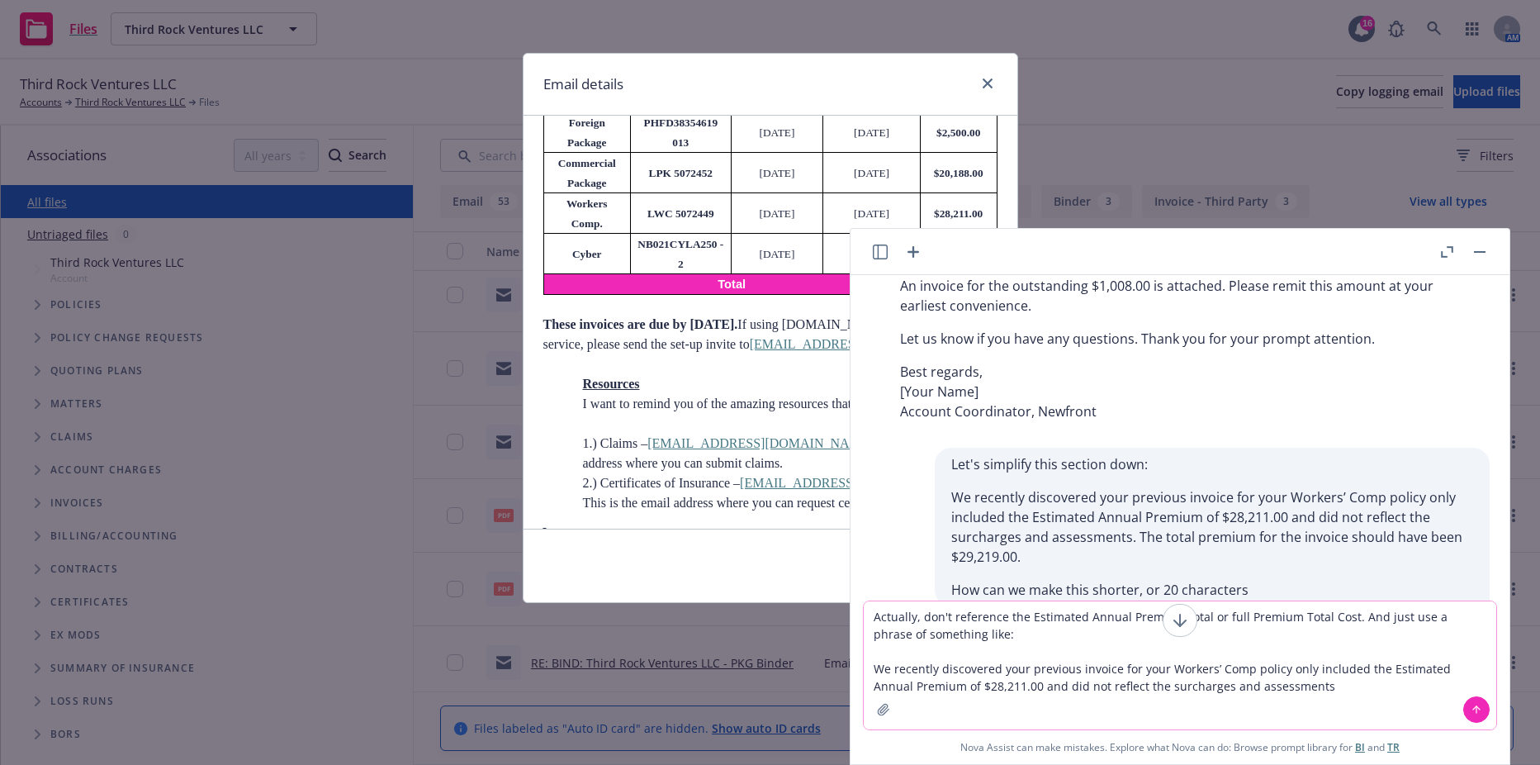
click at [878, 670] on textarea "Actually, don't reference the Estimated Annual Premium total or full Premium To…" at bounding box center [1180, 665] width 633 height 128
click at [1301, 690] on textarea "Actually, don't reference the Estimated Annual Premium total or full Premium To…" at bounding box center [1180, 665] width 633 height 128
drag, startPoint x: 1022, startPoint y: 685, endPoint x: 1290, endPoint y: 667, distance: 268.2
click at [1290, 667] on textarea "Actually, don't reference the Estimated Annual Premium total or full Premium To…" at bounding box center [1180, 665] width 633 height 128
click at [939, 682] on textarea "Actually, don't reference the Estimated Annual Premium total or full Premium To…" at bounding box center [1180, 665] width 633 height 128
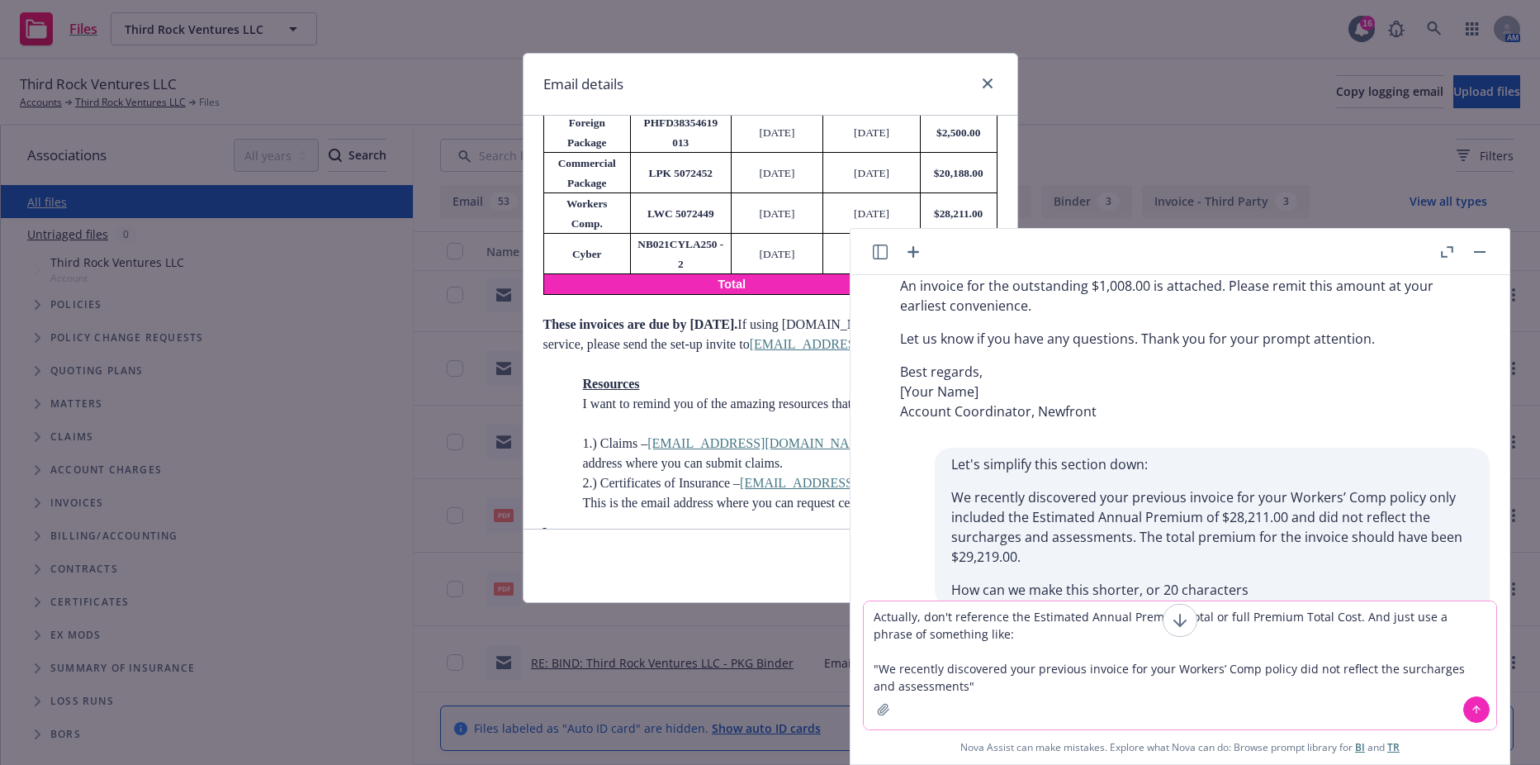
click at [1368, 668] on textarea "Actually, don't reference the Estimated Annual Premium total or full Premium To…" at bounding box center [1180, 665] width 633 height 128
type textarea "Actually, don't reference the Estimated Annual Premium total or full Premium To…"
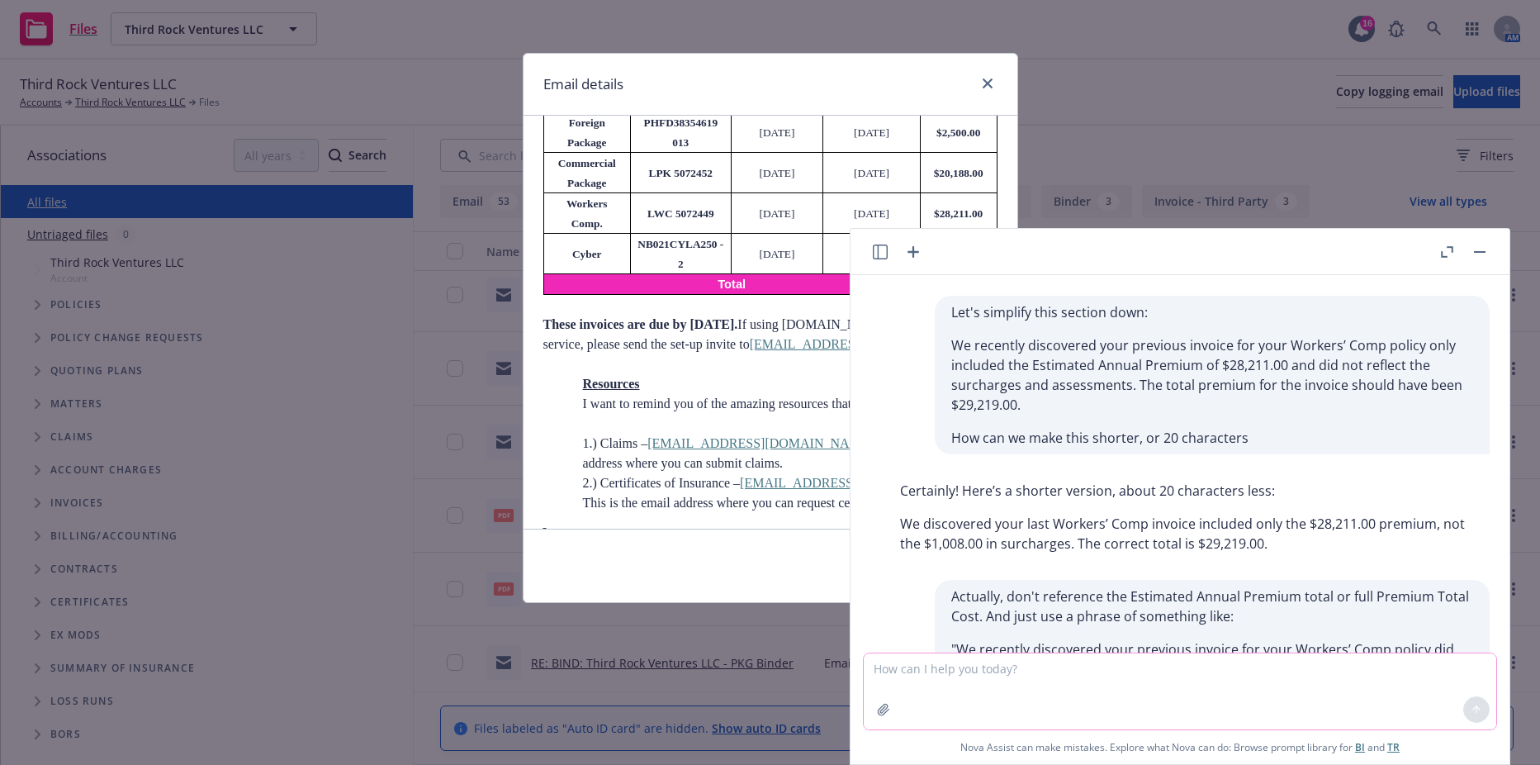
scroll to position [3081, 0]
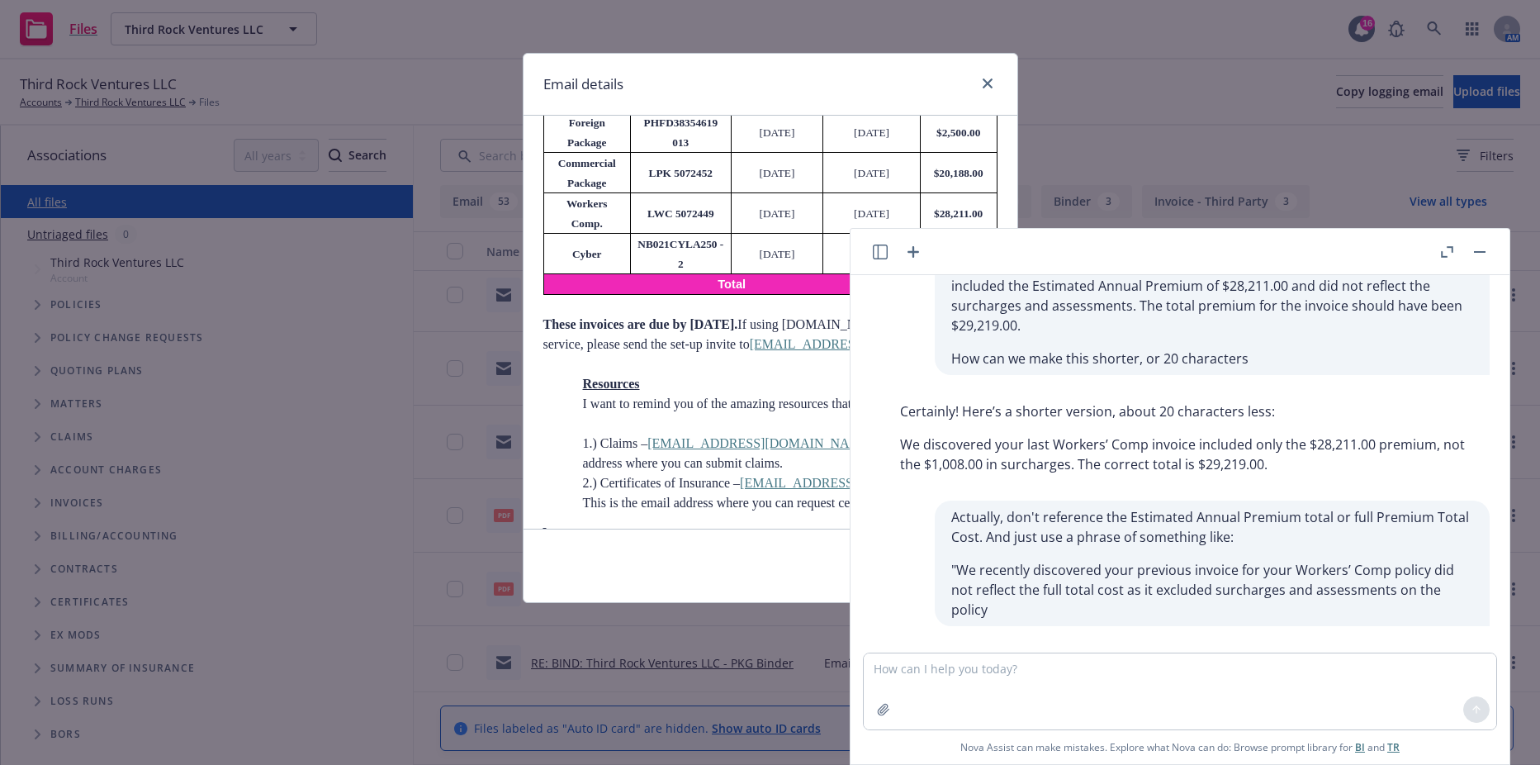
drag, startPoint x: 1349, startPoint y: 599, endPoint x: 902, endPoint y: 569, distance: 448.6
click at [902, 685] on p "We recently discovered your previous invoice for your Workers’ Comp policy did …" at bounding box center [1186, 705] width 573 height 40
drag, startPoint x: 902, startPoint y: 569, endPoint x: 919, endPoint y: 575, distance: 18.3
copy p "We recently discovered your previous invoice for your Workers’ Comp policy did …"
click at [202, 237] on div "Email details Third Rock Ventures - 2025 Renewal Wrap-Up Memo Thursday, May 15,…" at bounding box center [770, 382] width 1540 height 765
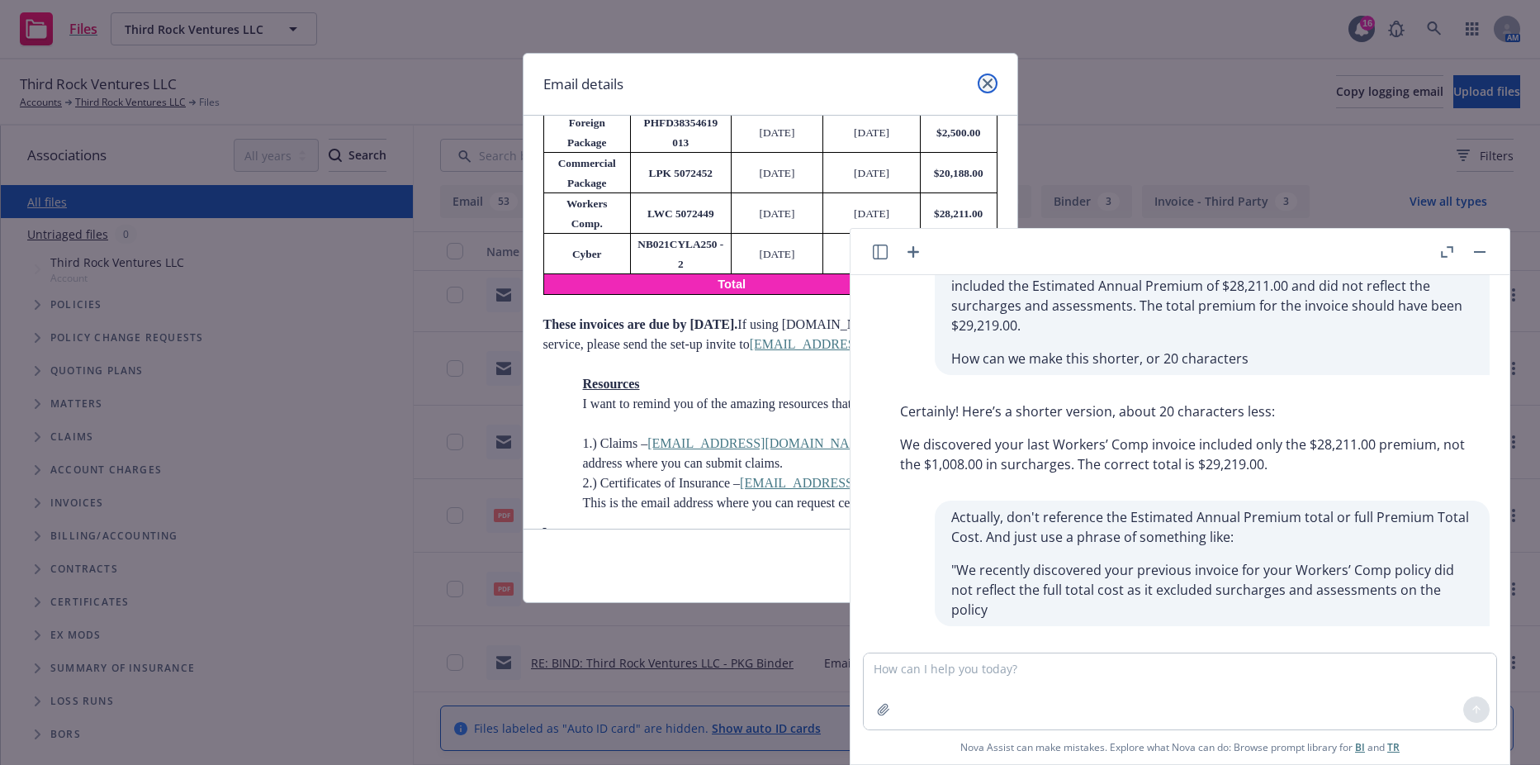
click at [986, 85] on icon "close" at bounding box center [988, 83] width 10 height 10
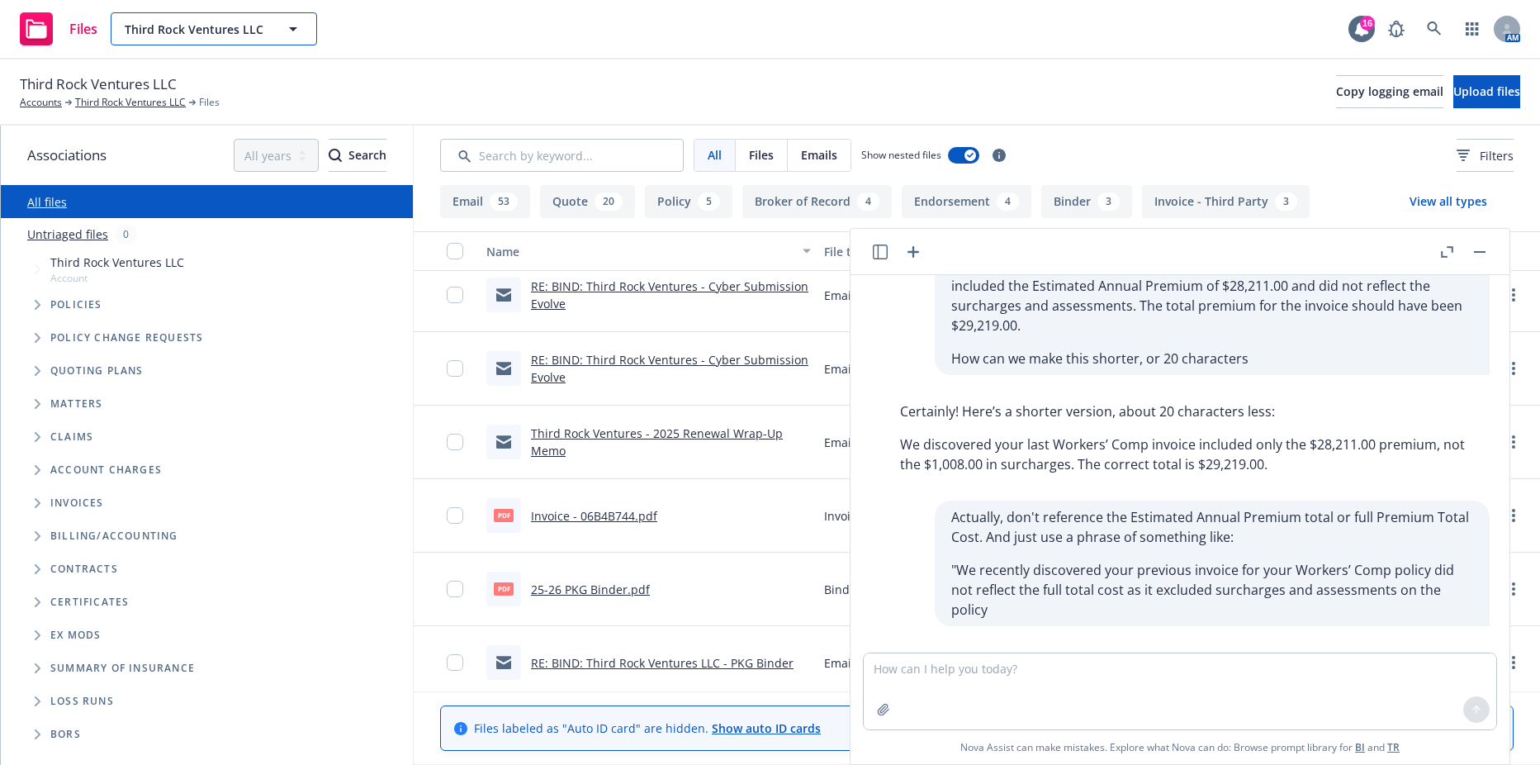
click at [225, 36] on span "Third Rock Ventures LLC" at bounding box center [196, 29] width 143 height 17
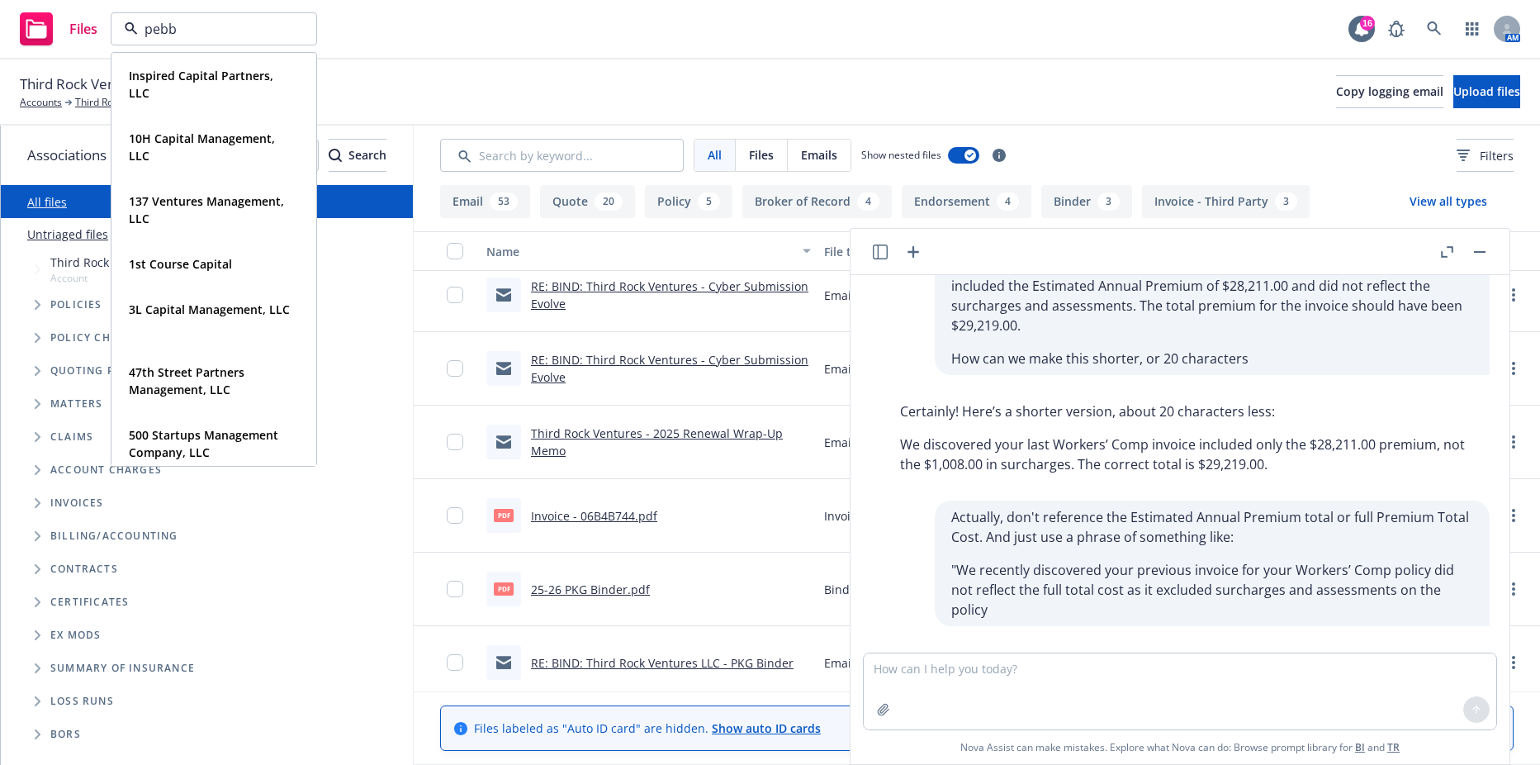
type input "pebbl"
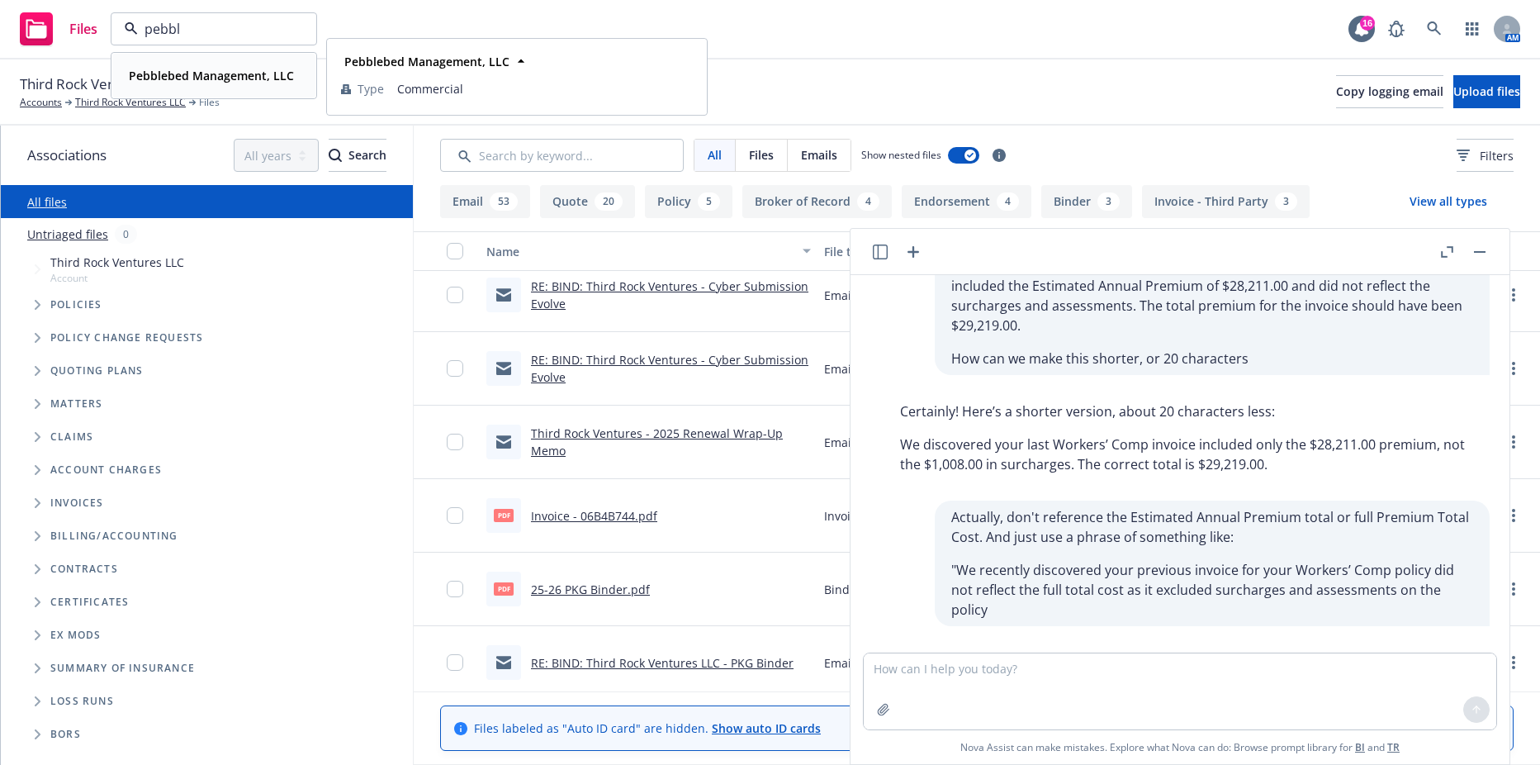
click at [221, 79] on strong "Pebblebed Management, LLC" at bounding box center [211, 76] width 165 height 16
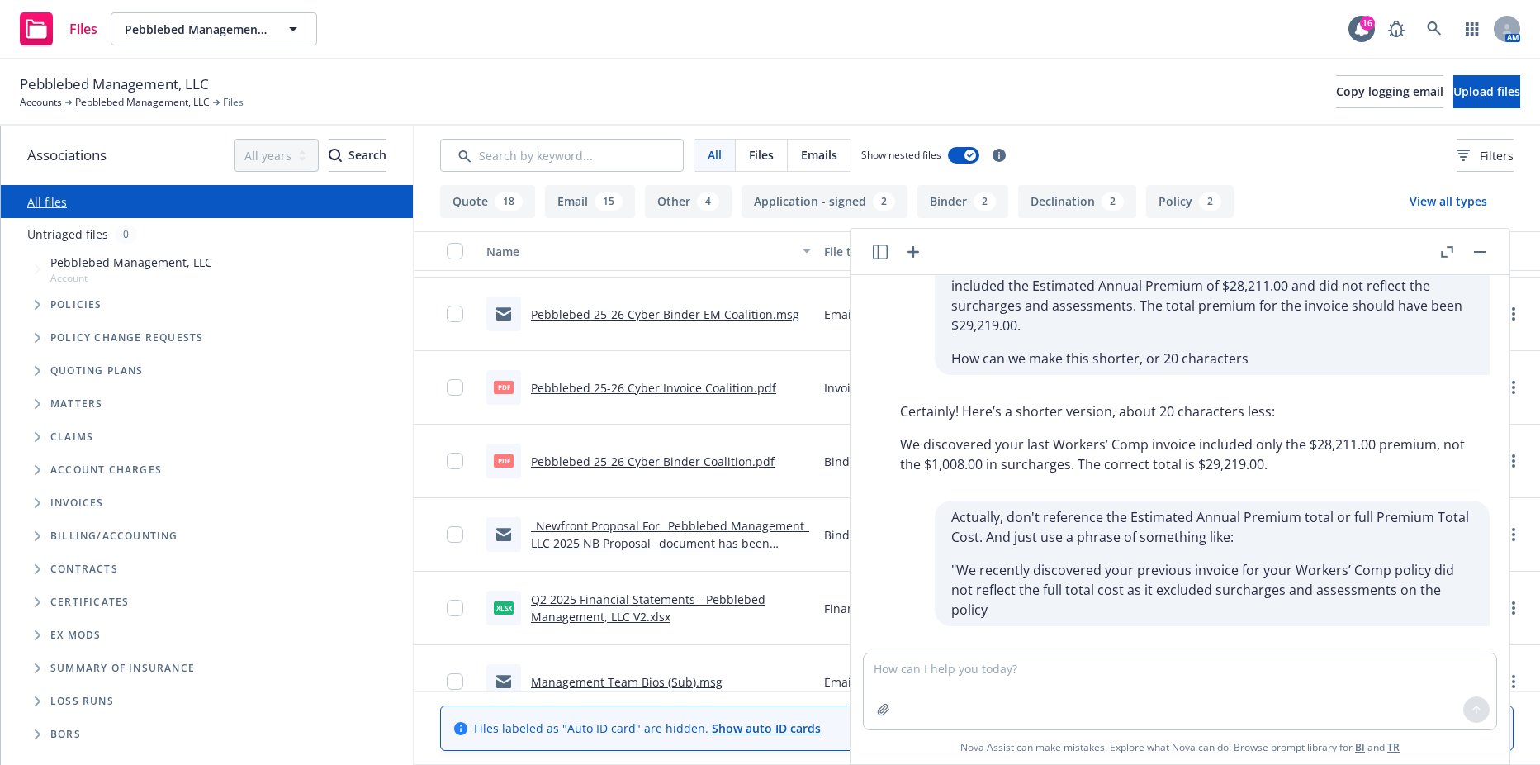
scroll to position [807, 0]
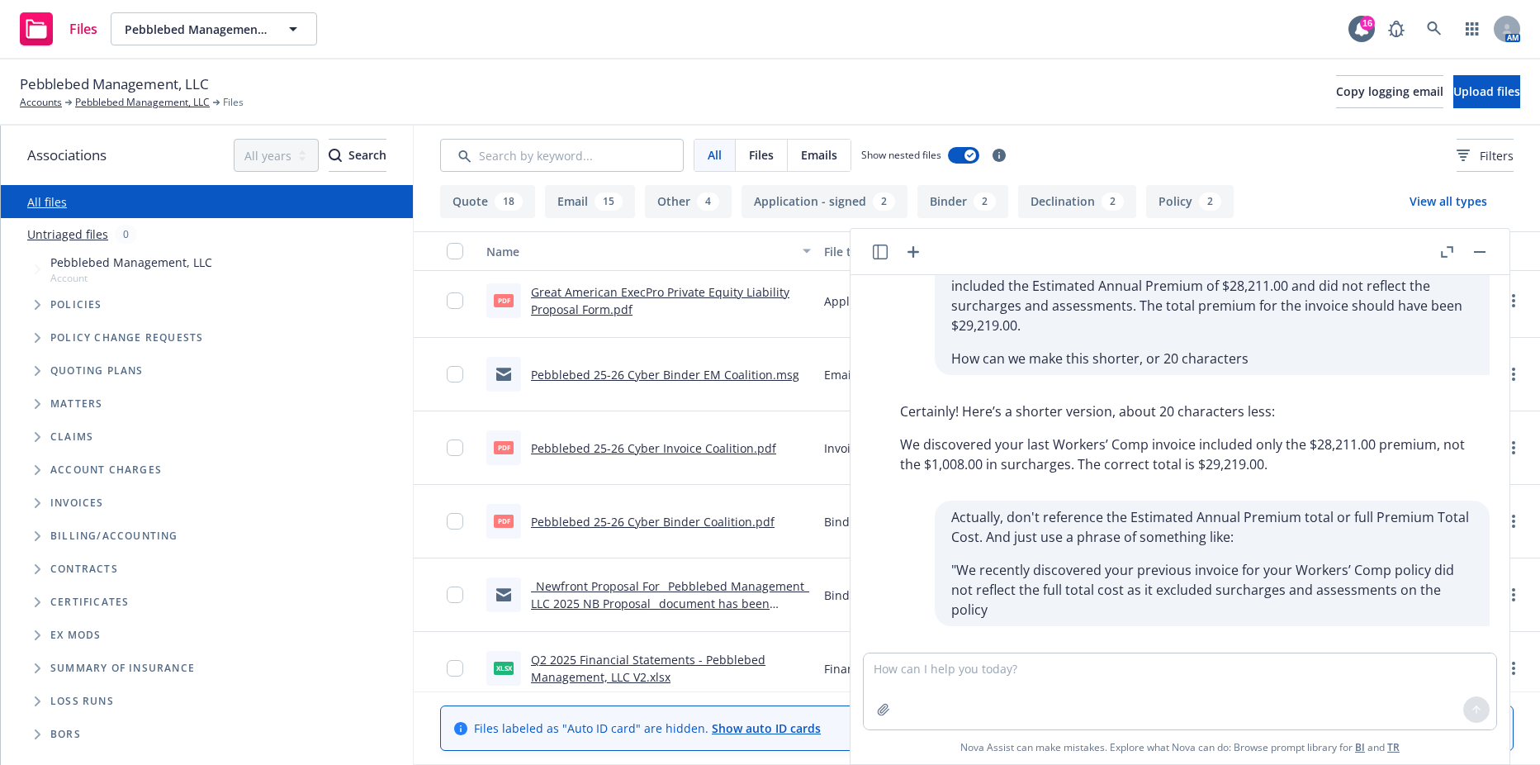
click at [1472, 253] on button "button" at bounding box center [1480, 252] width 20 height 20
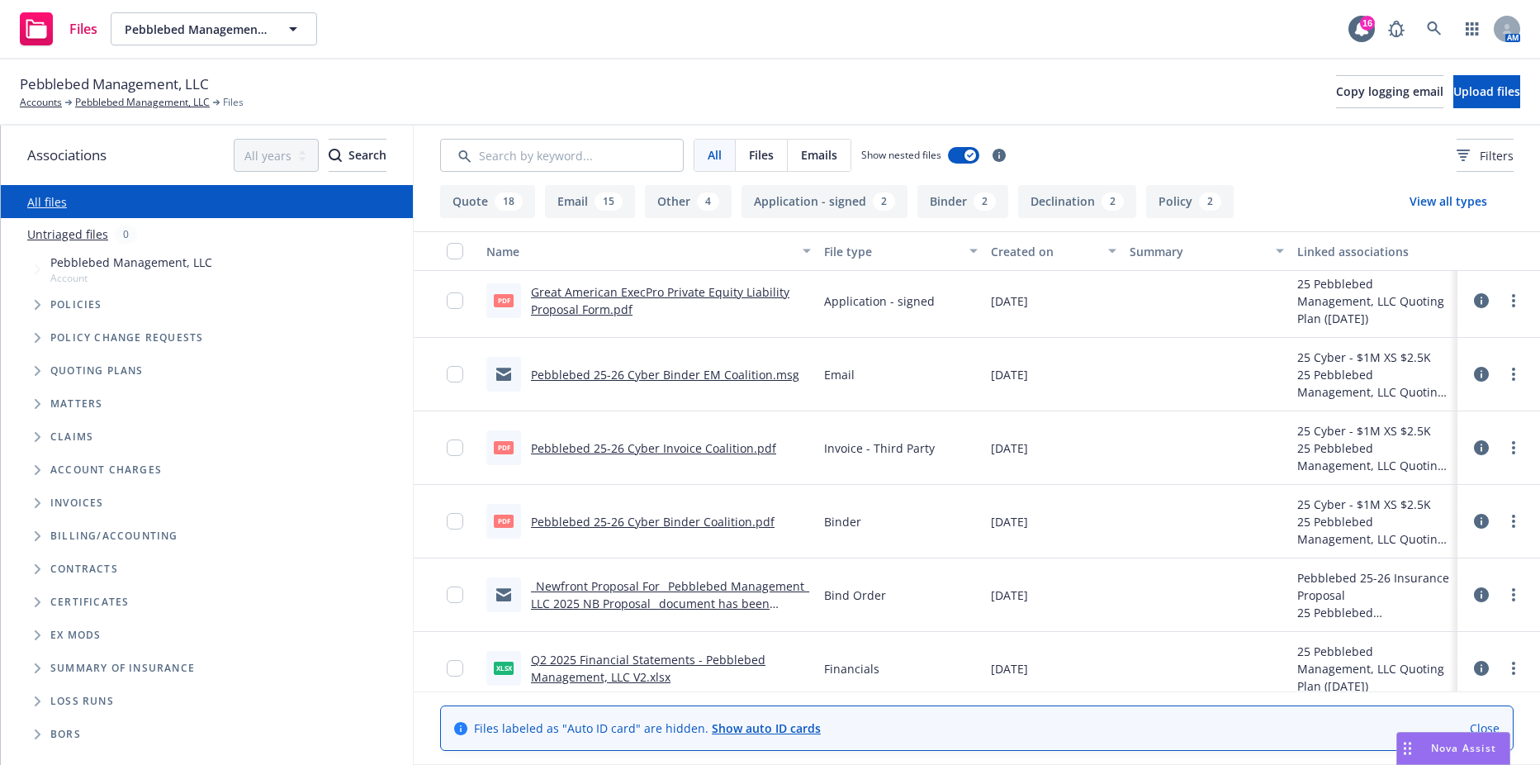
click at [40, 312] on span "Tree Example" at bounding box center [37, 305] width 26 height 26
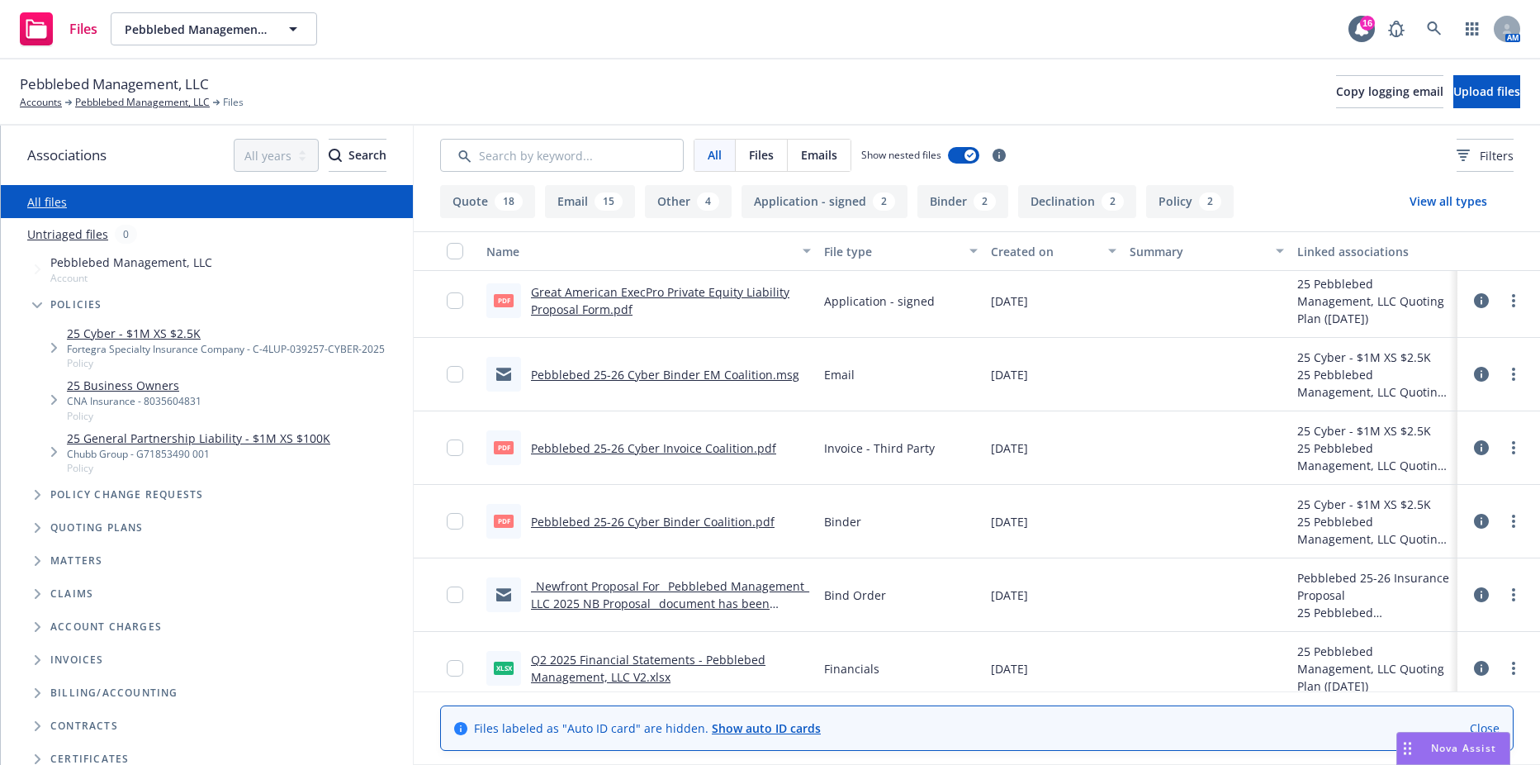
click at [147, 383] on link "25 Business Owners" at bounding box center [134, 385] width 135 height 17
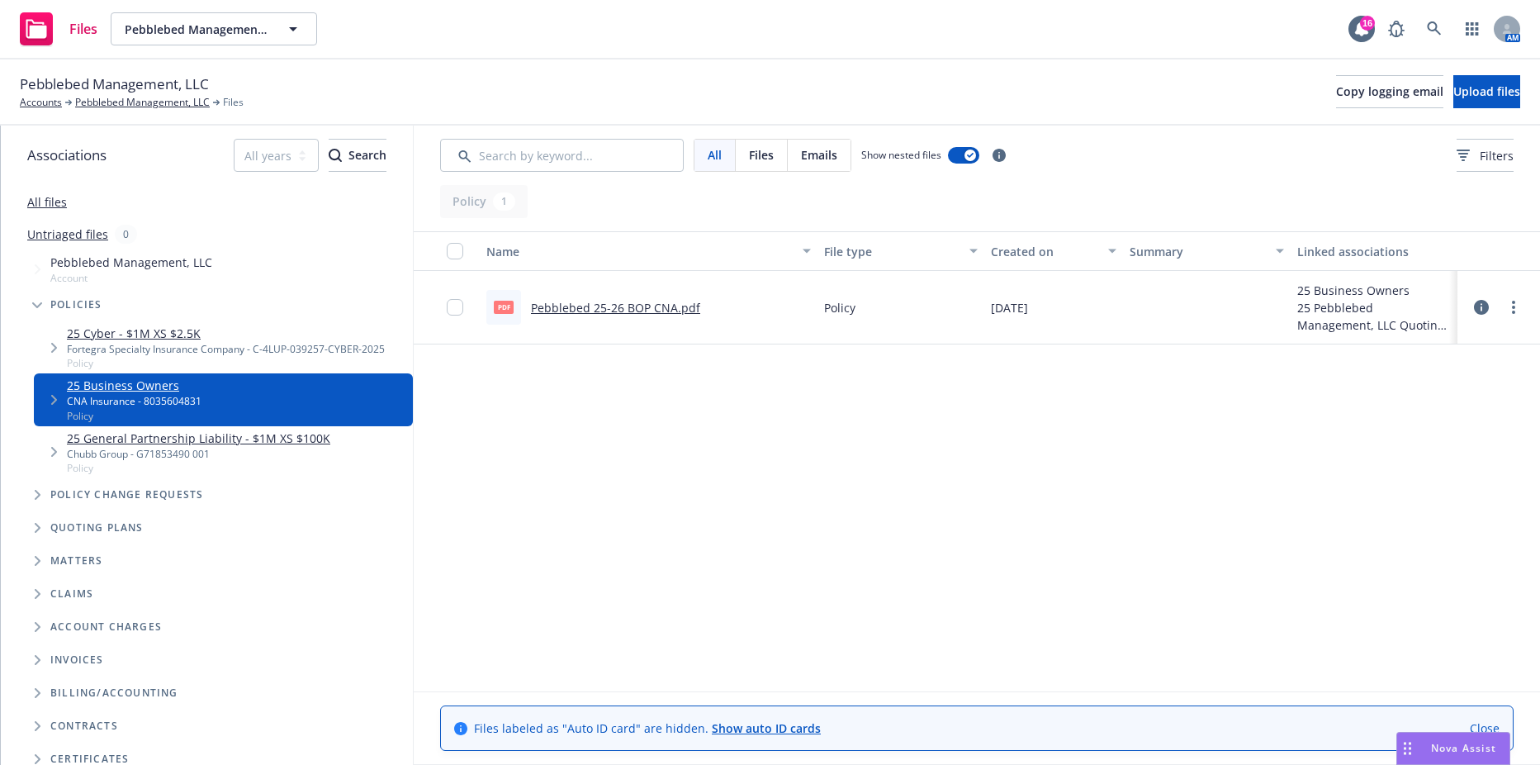
click at [583, 315] on div "Pebblebed 25-26 BOP CNA.pdf" at bounding box center [615, 307] width 169 height 17
click at [583, 311] on link "Pebblebed 25-26 BOP CNA.pdf" at bounding box center [615, 308] width 169 height 16
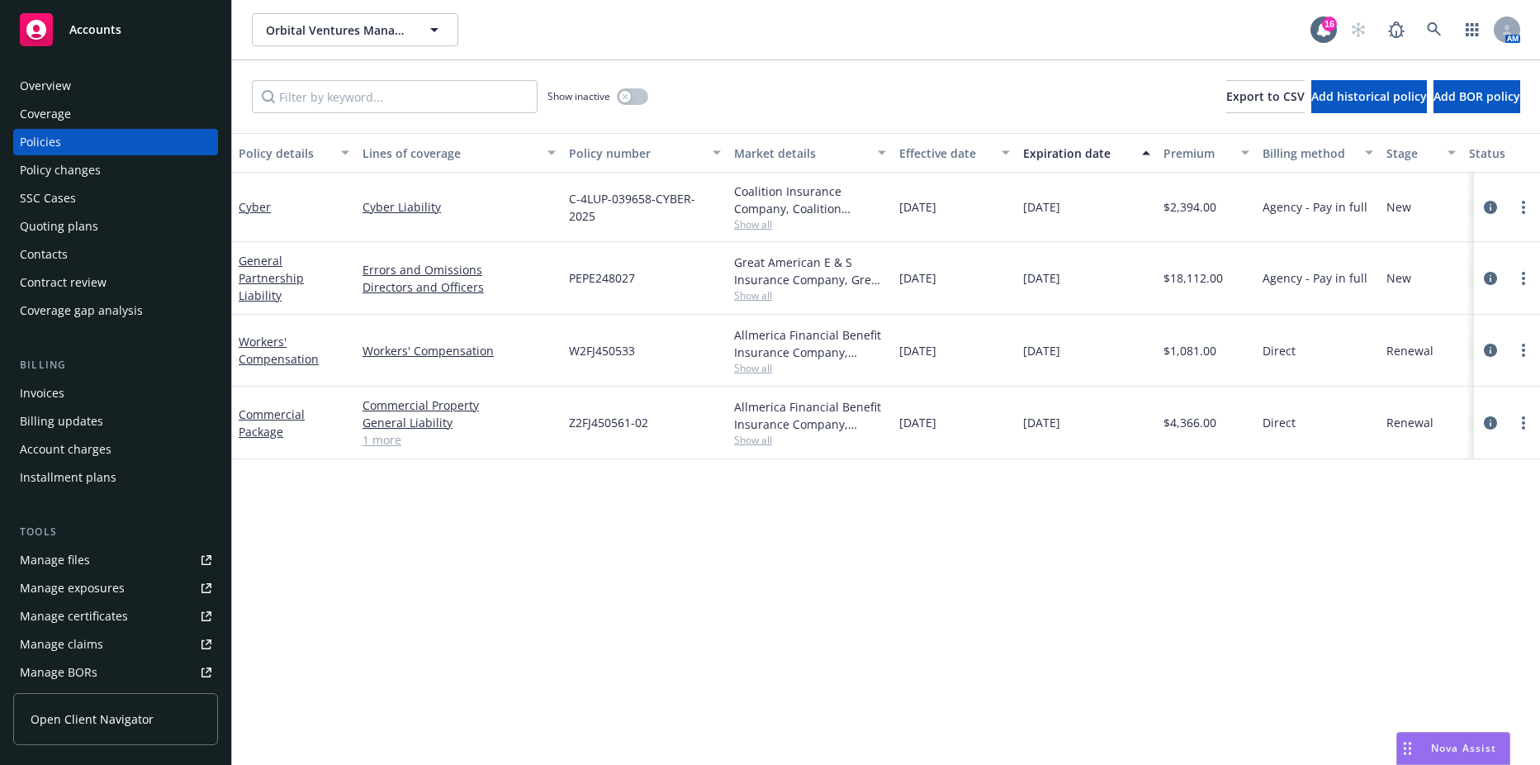
click at [80, 556] on div "Manage files" at bounding box center [55, 560] width 70 height 26
